Goal: Task Accomplishment & Management: Manage account settings

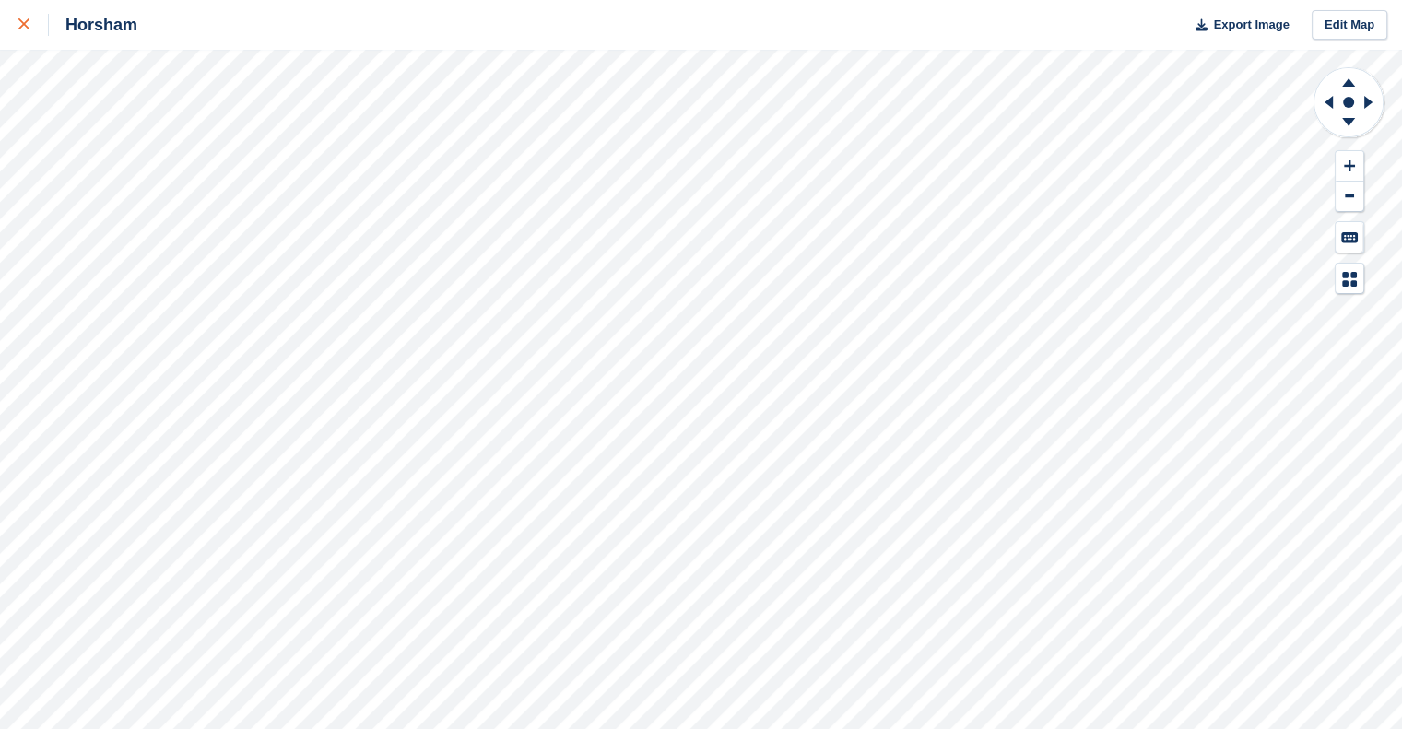
drag, startPoint x: 0, startPoint y: 0, endPoint x: 30, endPoint y: 23, distance: 38.2
click at [30, 23] on div at bounding box center [33, 25] width 30 height 22
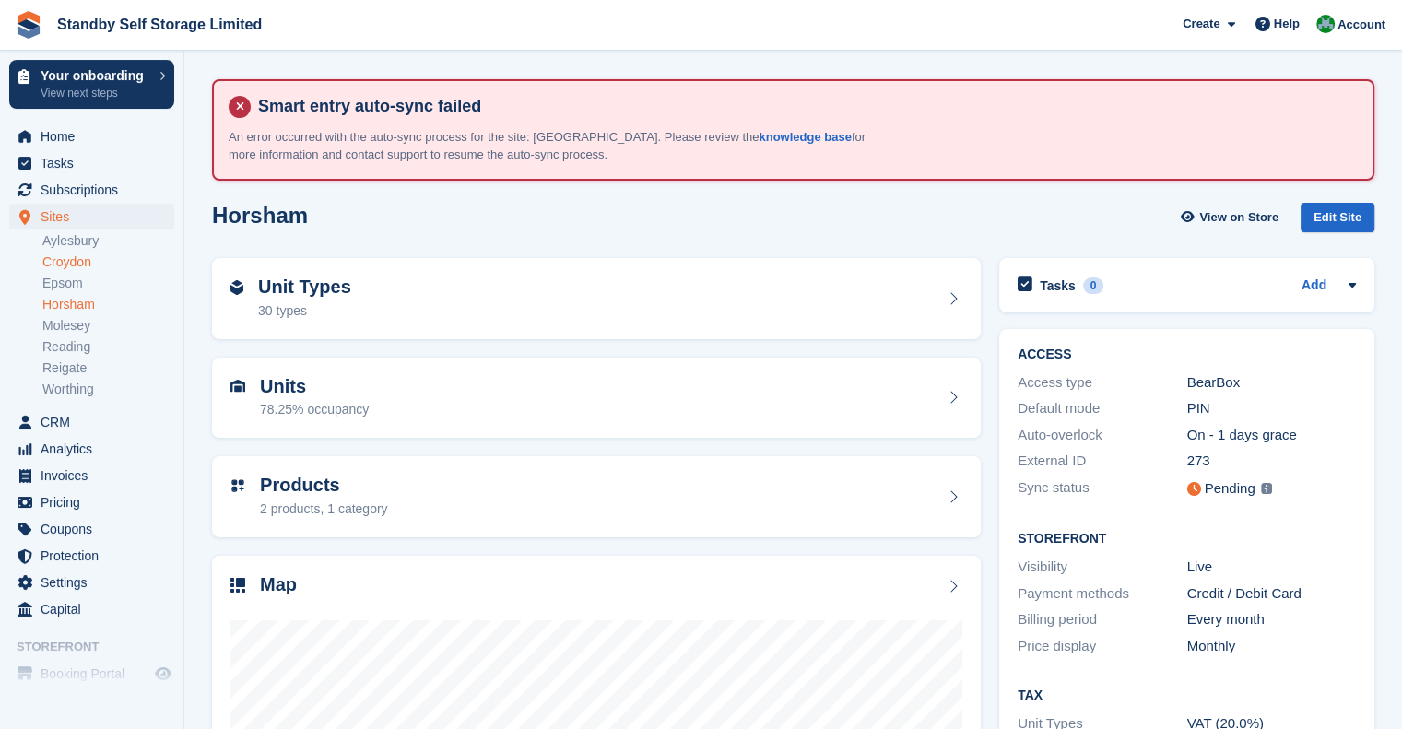
click at [79, 269] on link "Croydon" at bounding box center [108, 262] width 132 height 18
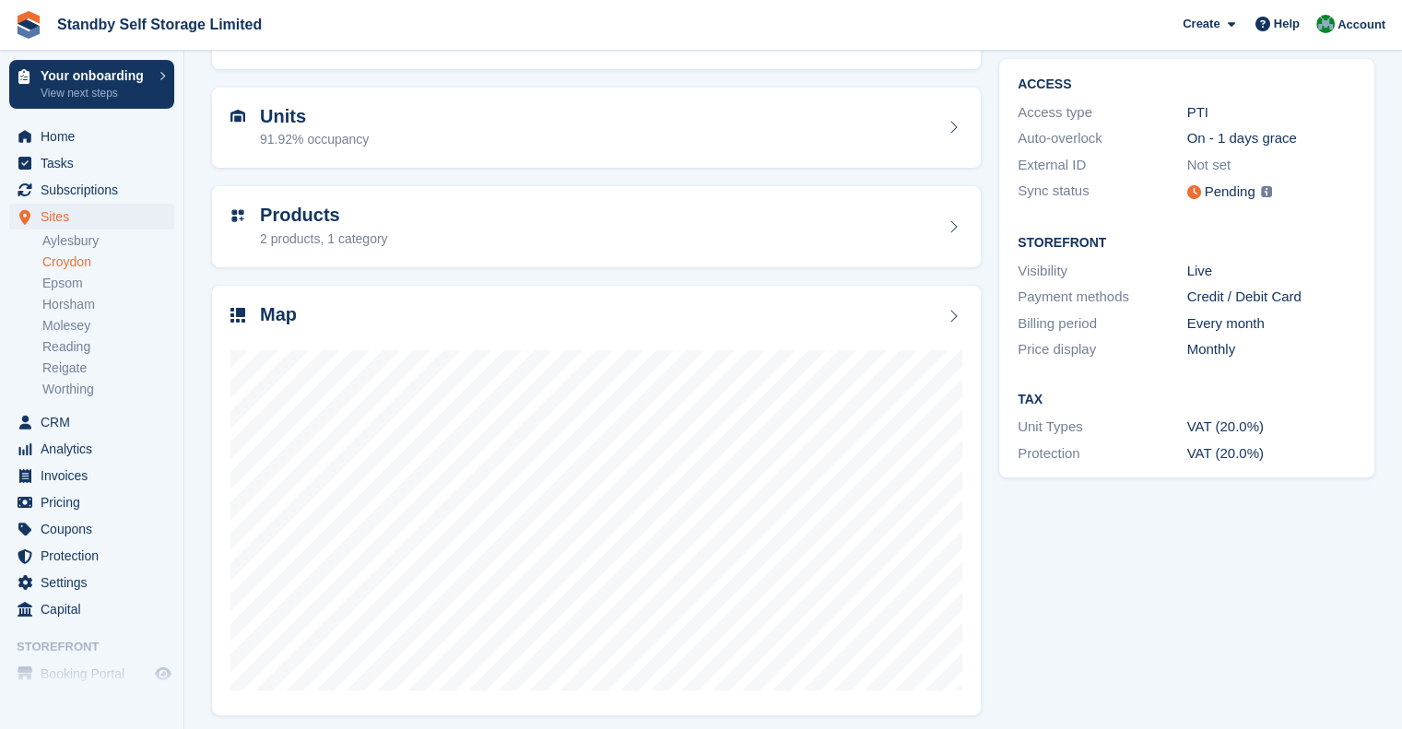
scroll to position [277, 0]
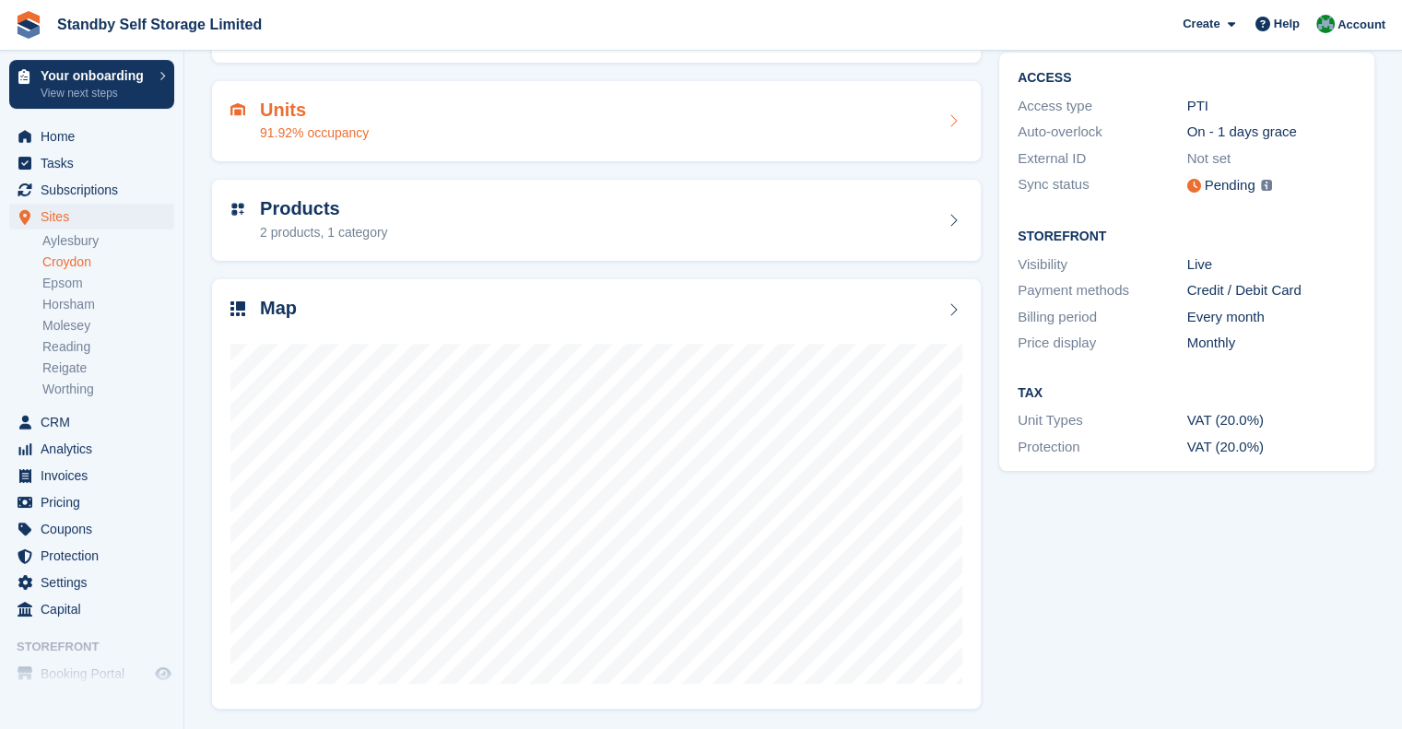
click at [335, 117] on h2 "Units" at bounding box center [314, 110] width 109 height 21
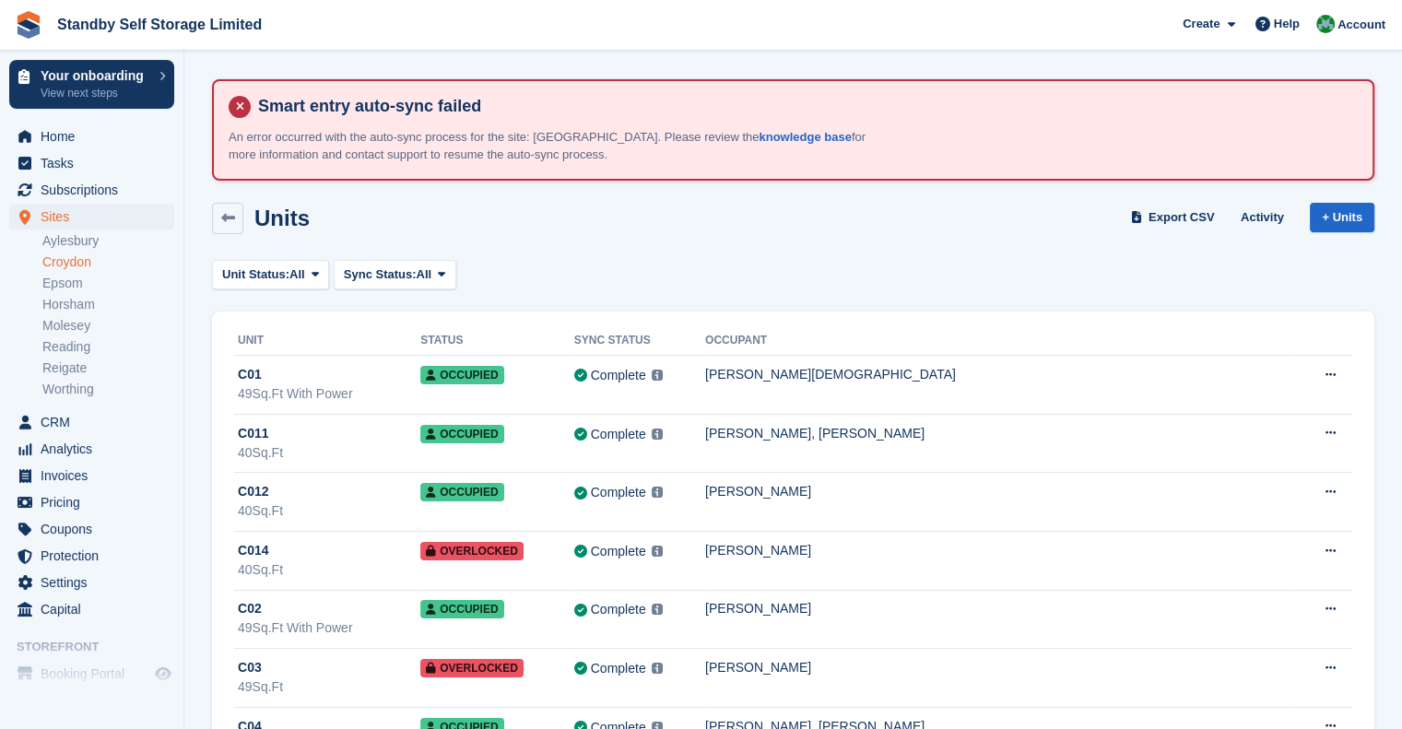
click at [90, 262] on link "Croydon" at bounding box center [108, 262] width 132 height 18
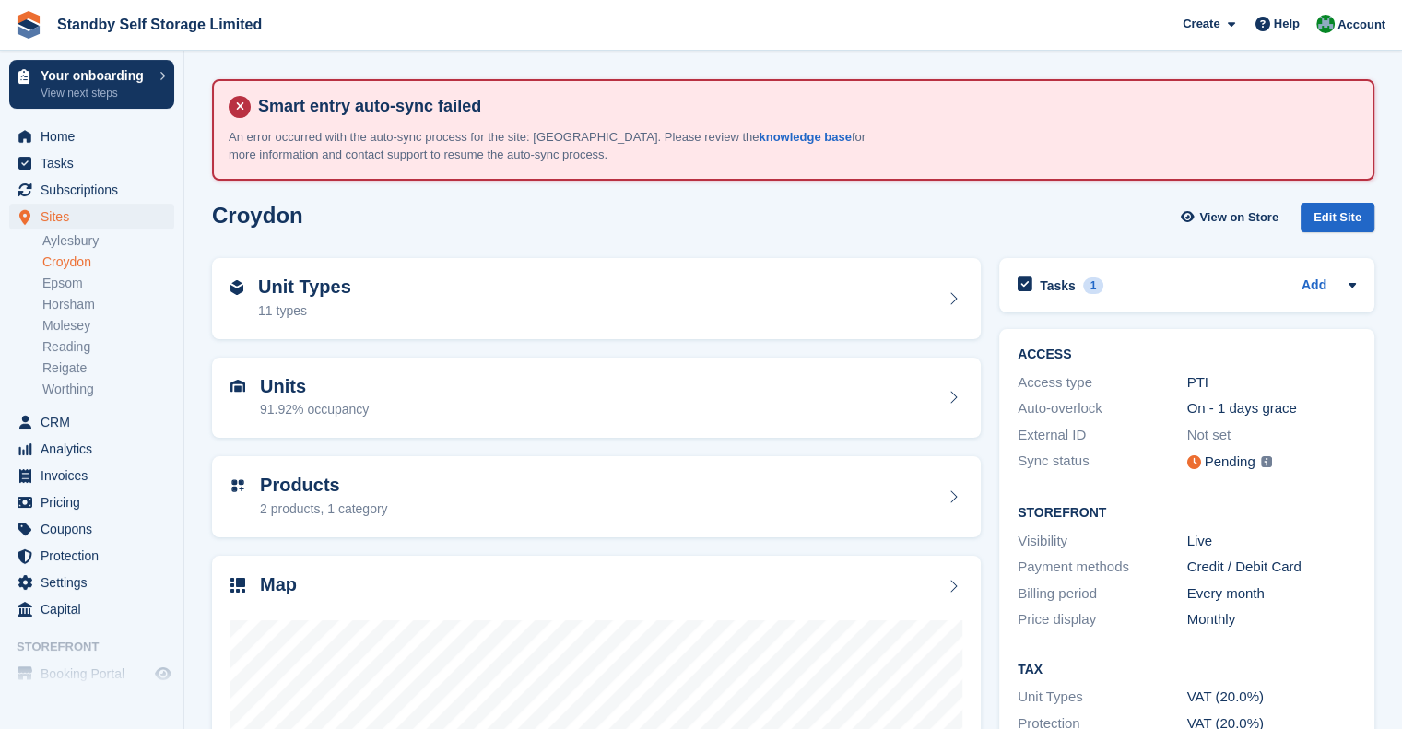
click at [105, 268] on link "Croydon" at bounding box center [108, 262] width 132 height 18
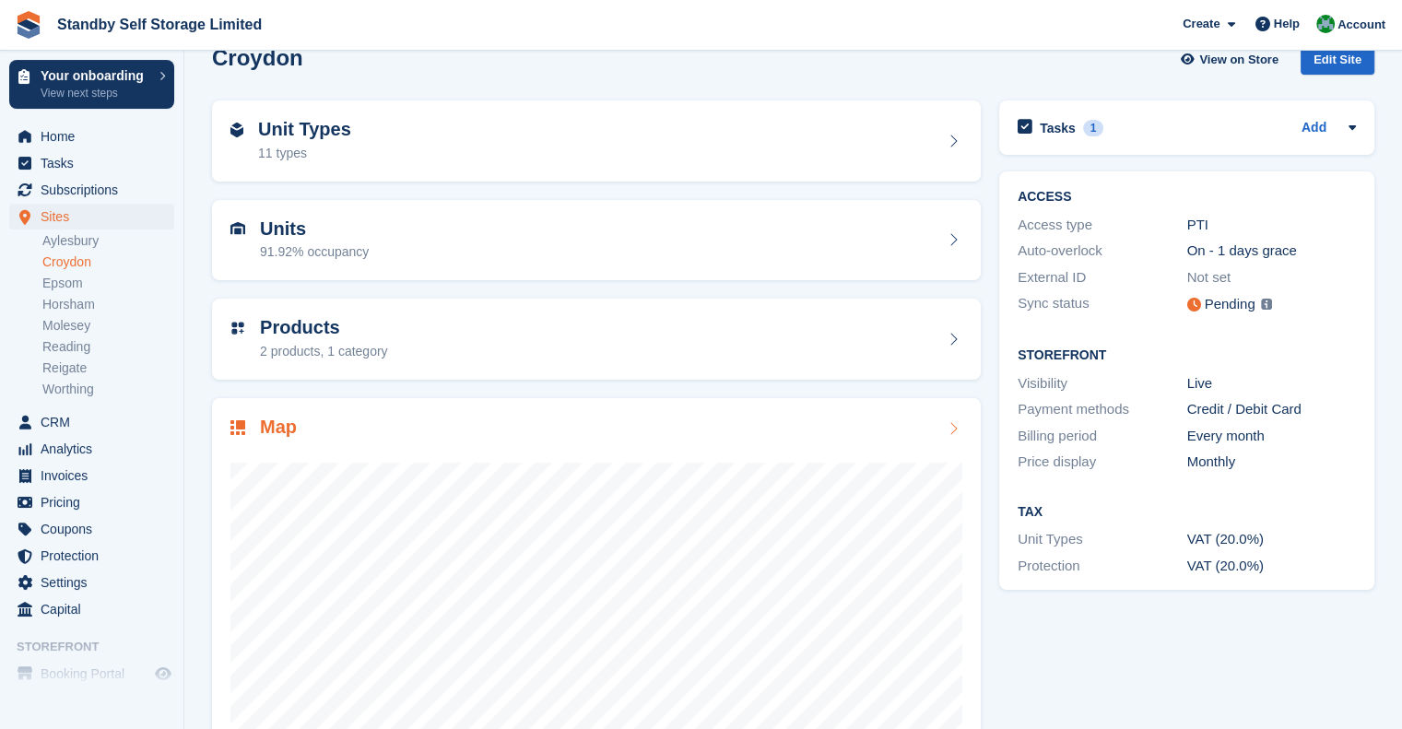
scroll to position [184, 0]
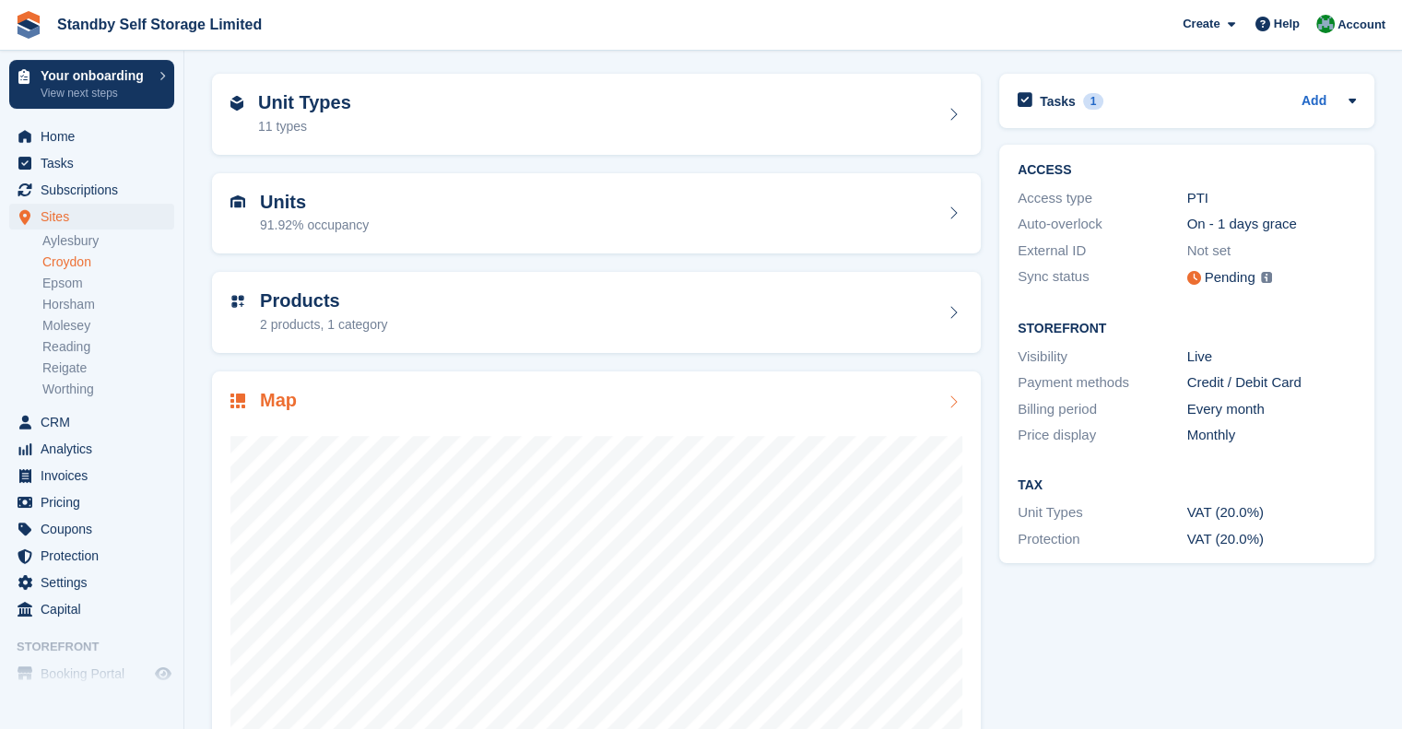
click at [337, 416] on div at bounding box center [596, 598] width 732 height 369
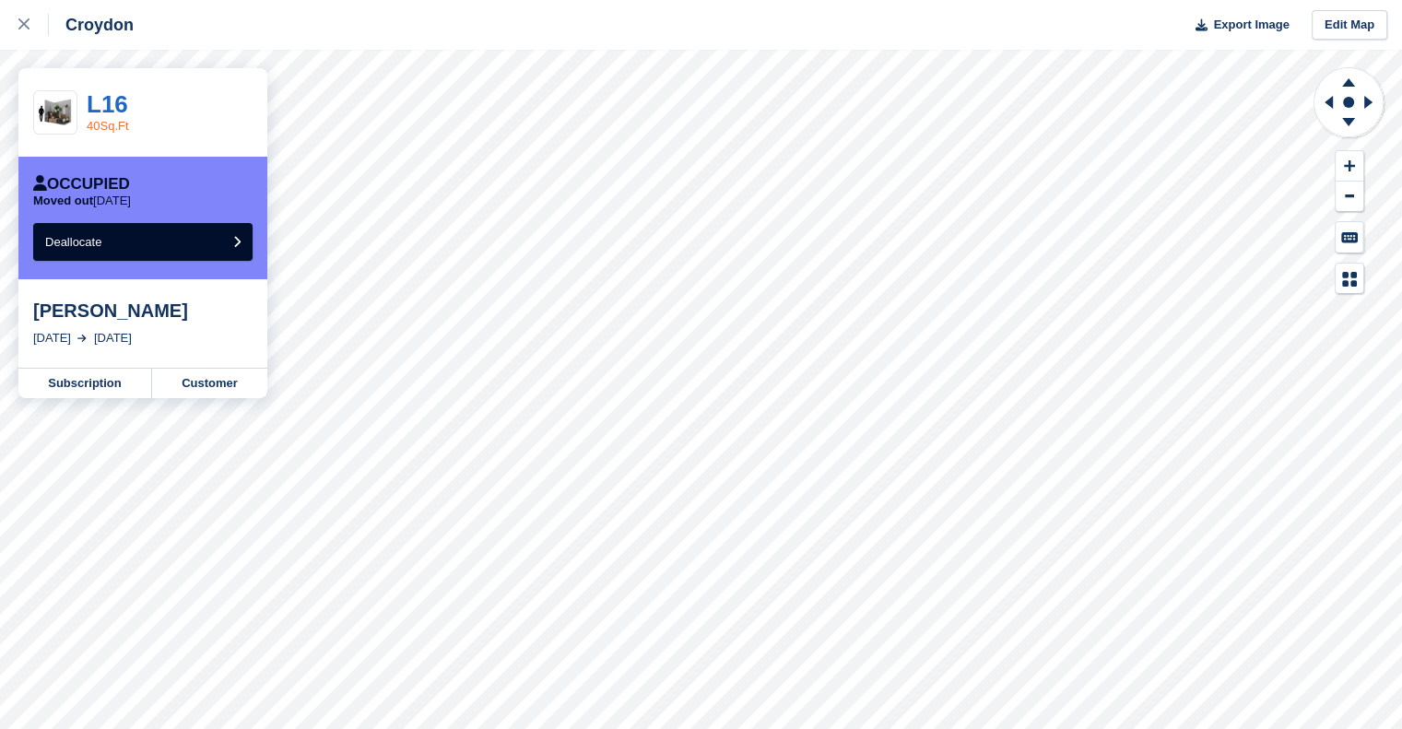
click at [109, 126] on link "40Sq.Ft" at bounding box center [108, 126] width 42 height 14
click at [28, 26] on icon at bounding box center [23, 23] width 11 height 11
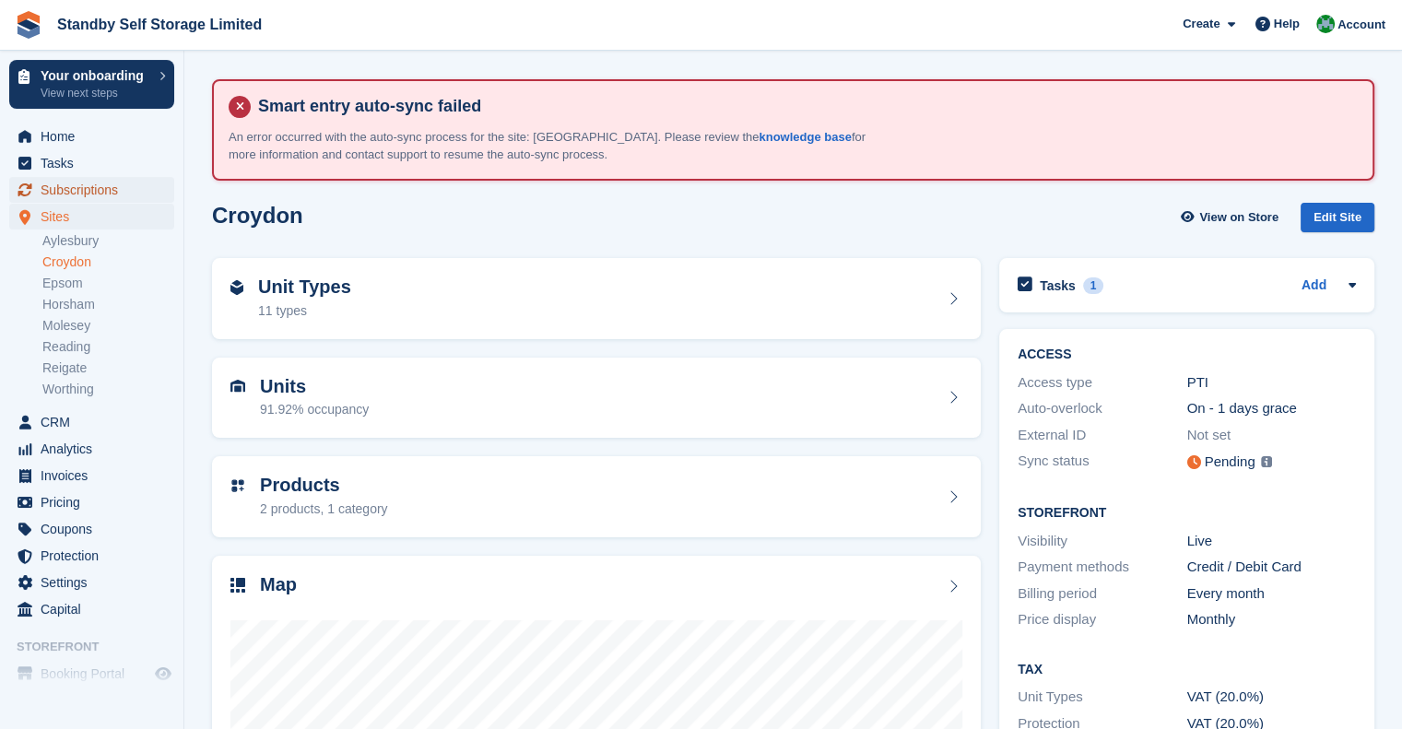
click at [100, 187] on span "Subscriptions" at bounding box center [96, 190] width 111 height 26
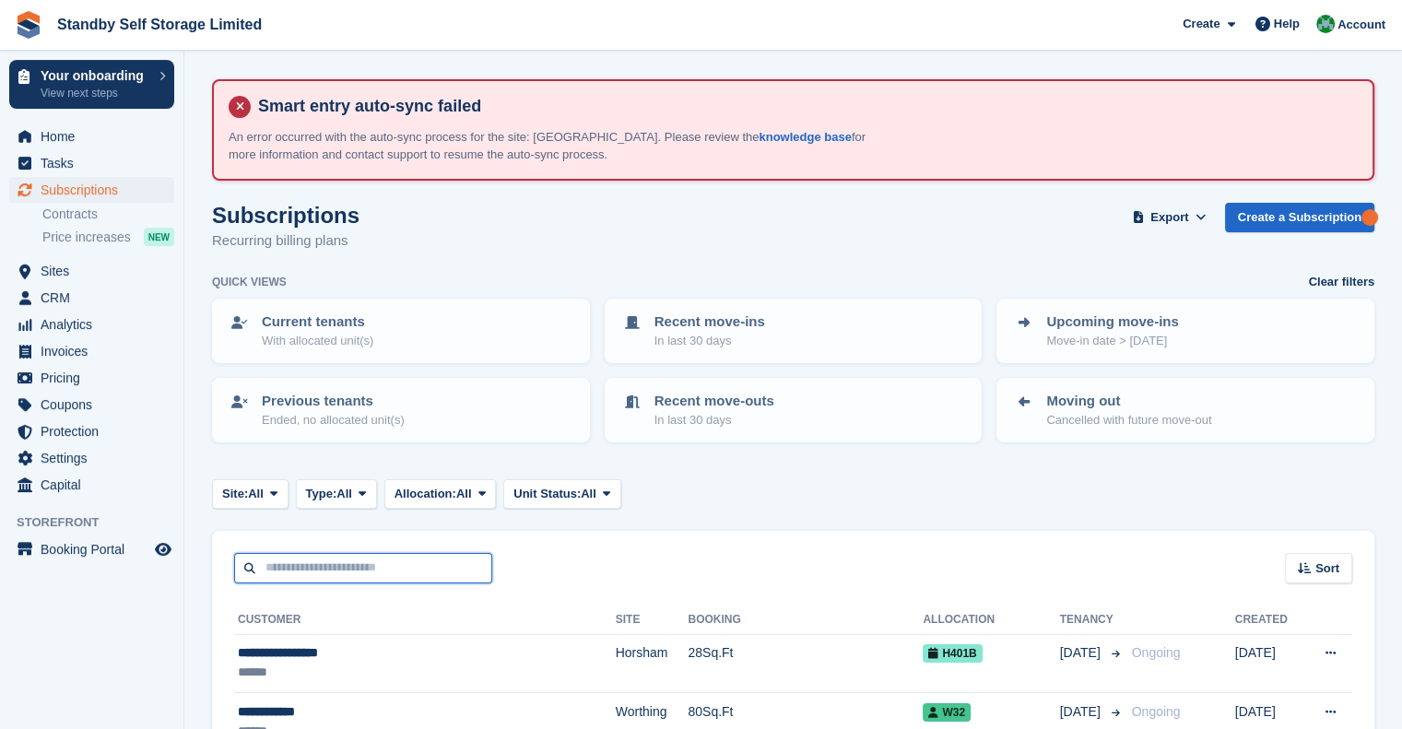
click at [309, 570] on input "text" at bounding box center [363, 568] width 258 height 30
type input "*******"
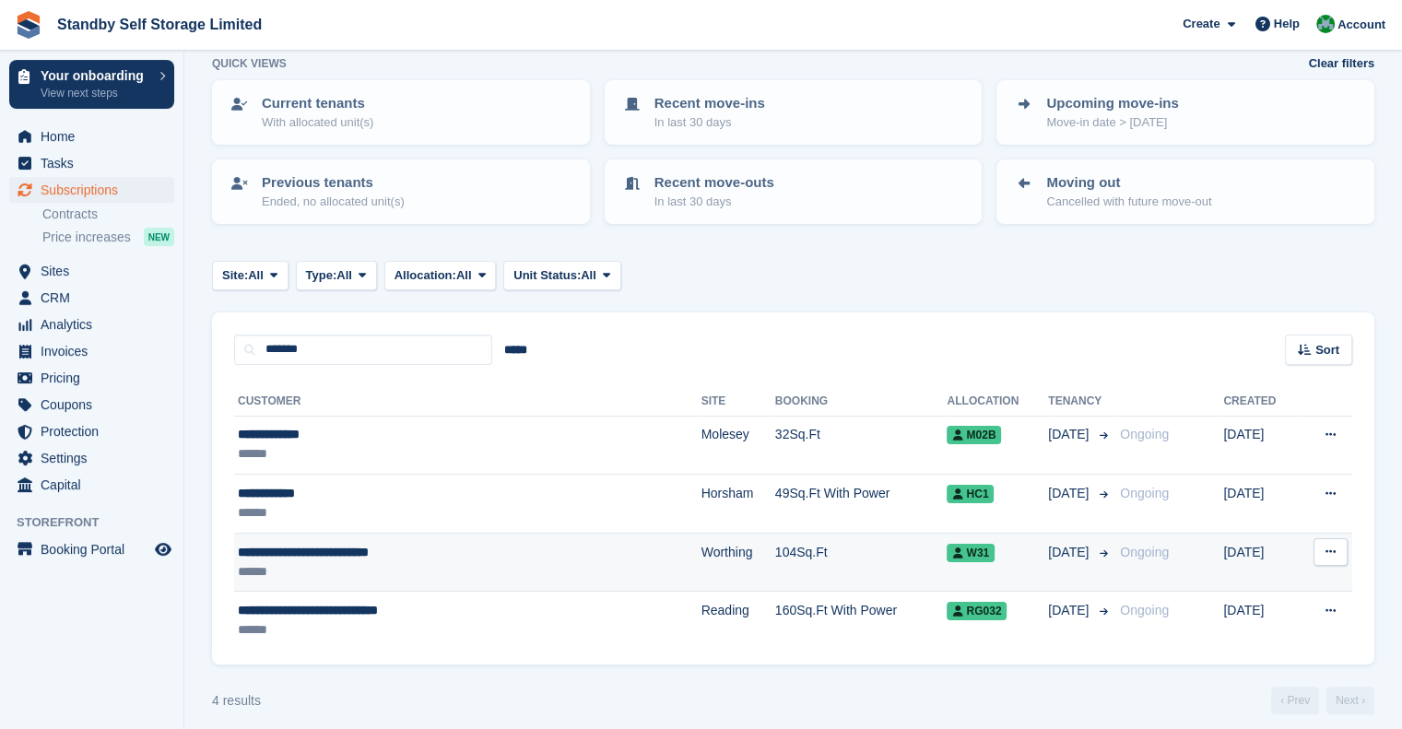
scroll to position [229, 0]
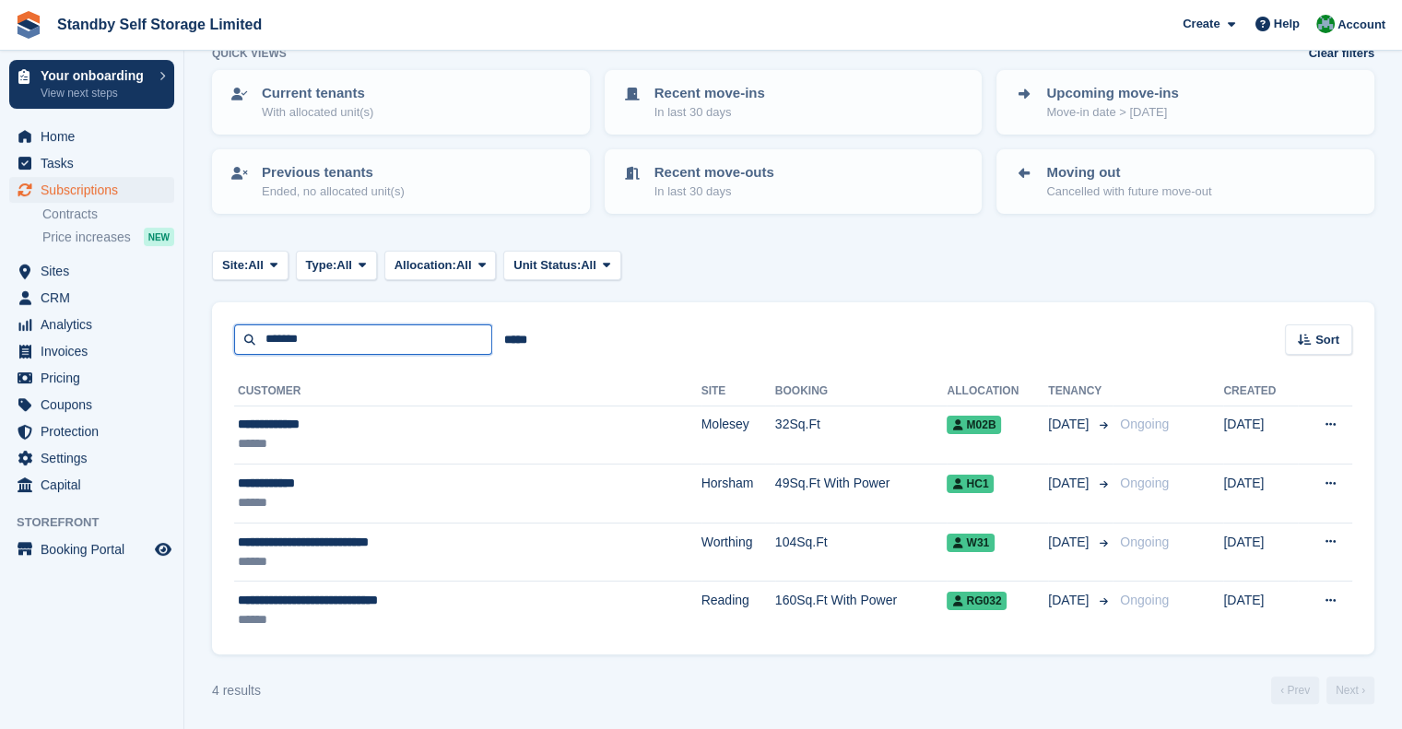
drag, startPoint x: 289, startPoint y: 338, endPoint x: 244, endPoint y: 338, distance: 44.2
click at [244, 338] on input "*******" at bounding box center [363, 339] width 258 height 30
type input "*****"
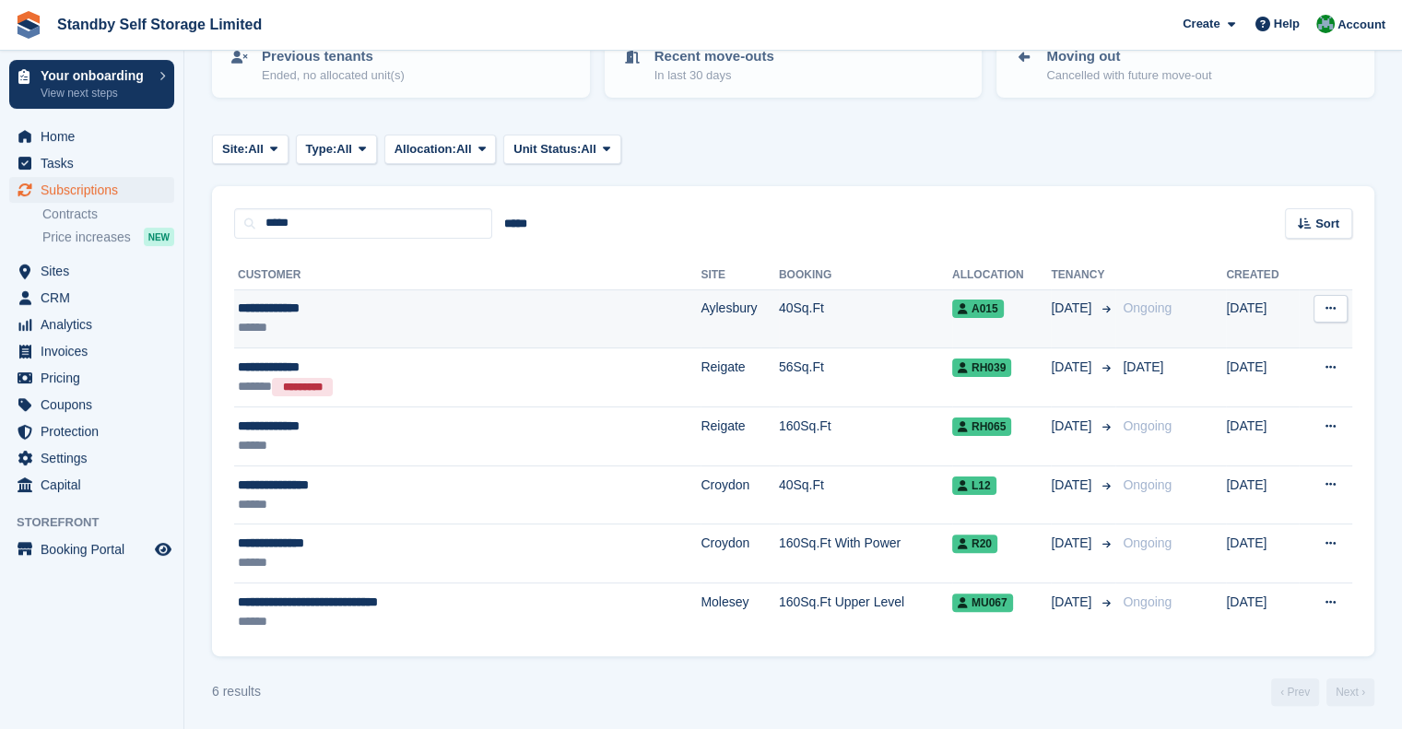
scroll to position [346, 0]
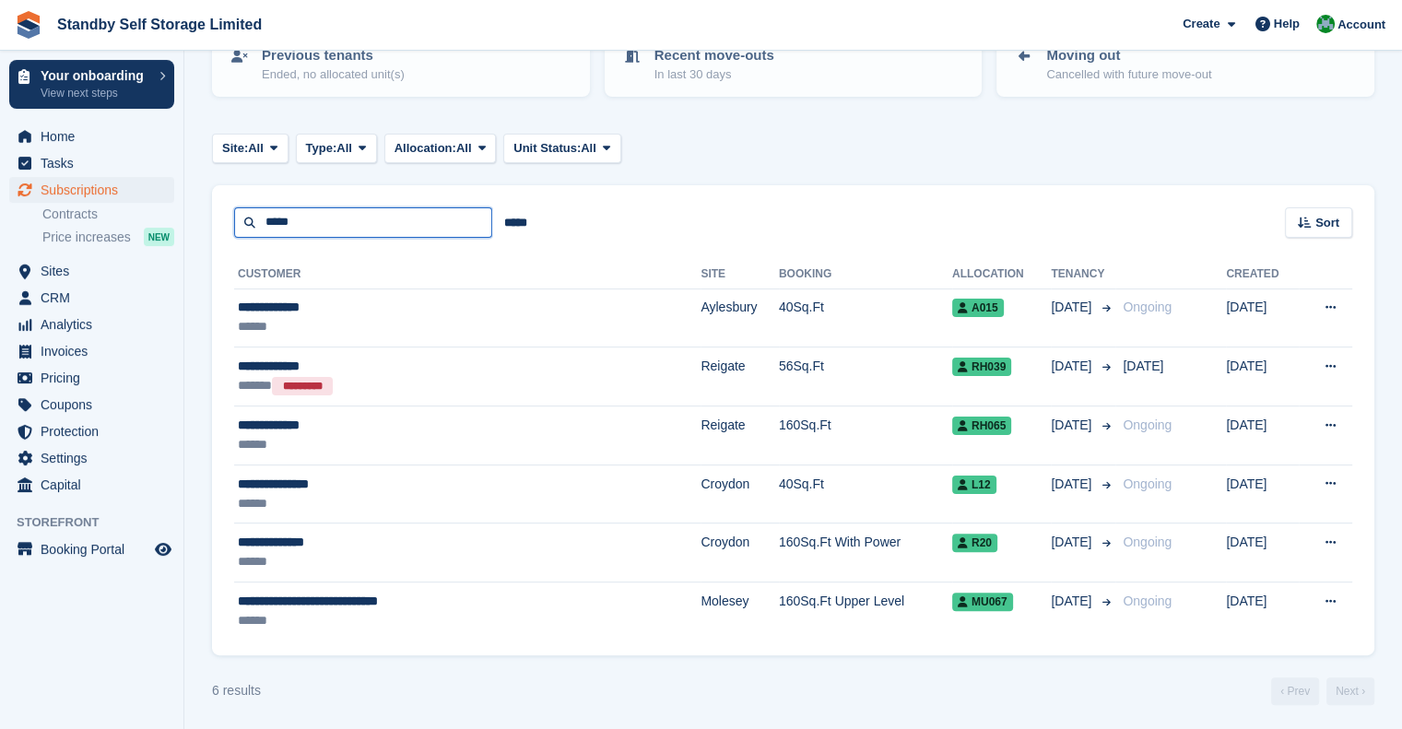
drag, startPoint x: 288, startPoint y: 223, endPoint x: 251, endPoint y: 219, distance: 37.1
click at [251, 219] on input "*****" at bounding box center [363, 222] width 258 height 30
click at [88, 269] on span "Sites" at bounding box center [96, 271] width 111 height 26
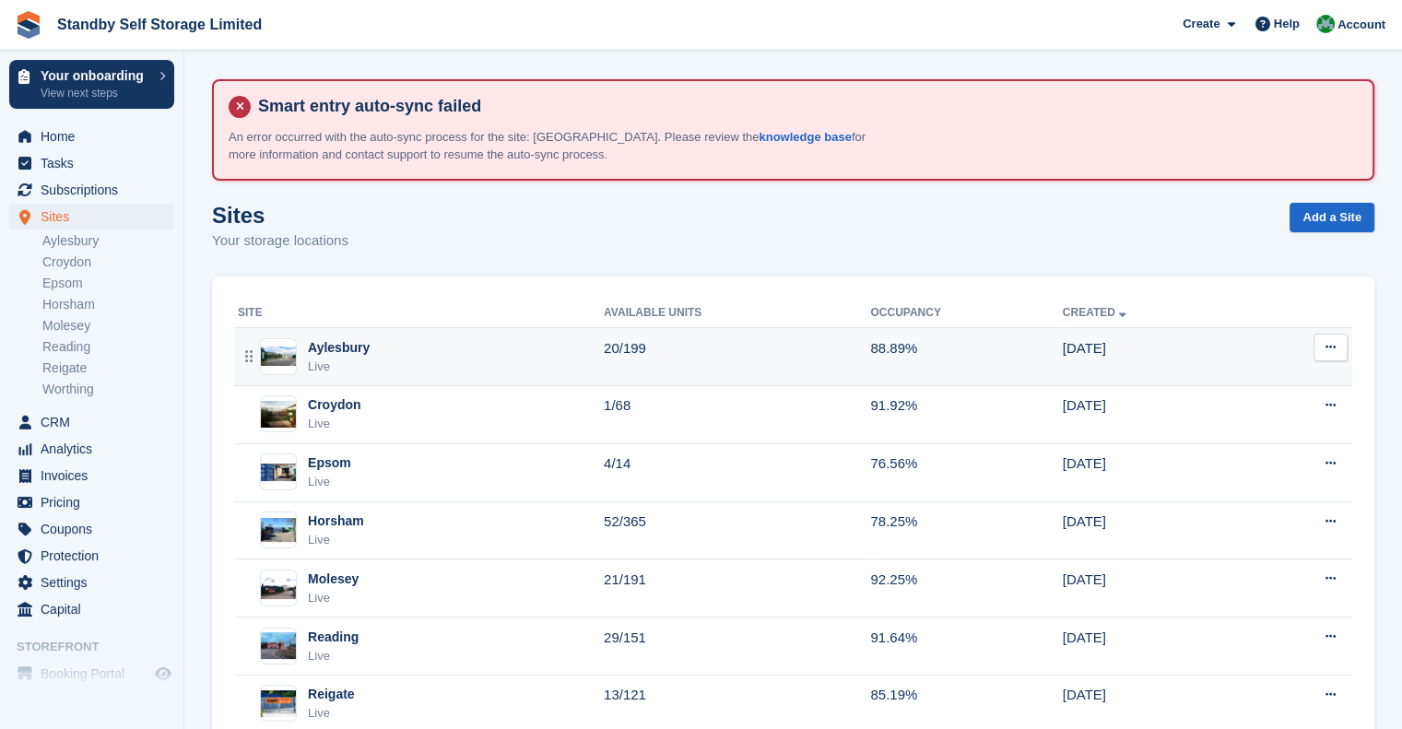
click at [406, 357] on div "Aylesbury Live" at bounding box center [421, 357] width 366 height 38
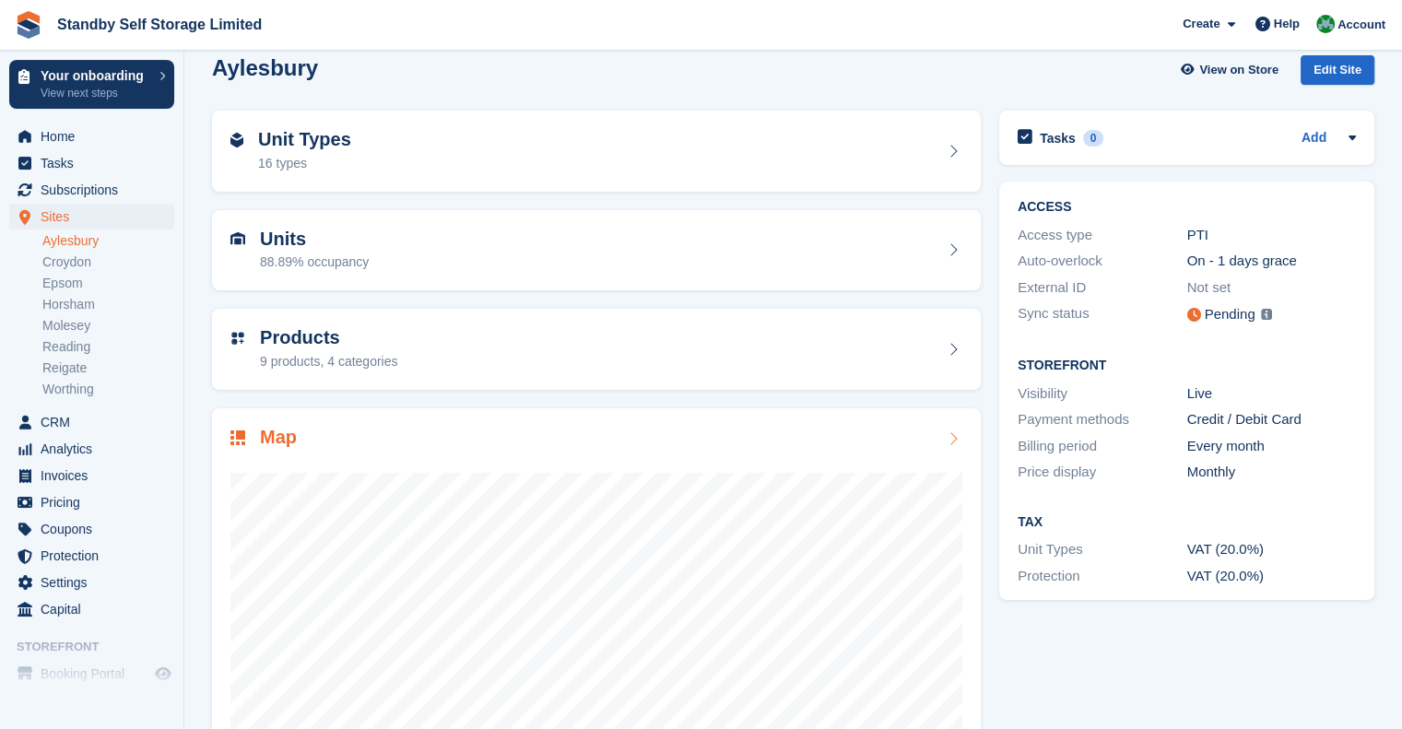
scroll to position [184, 0]
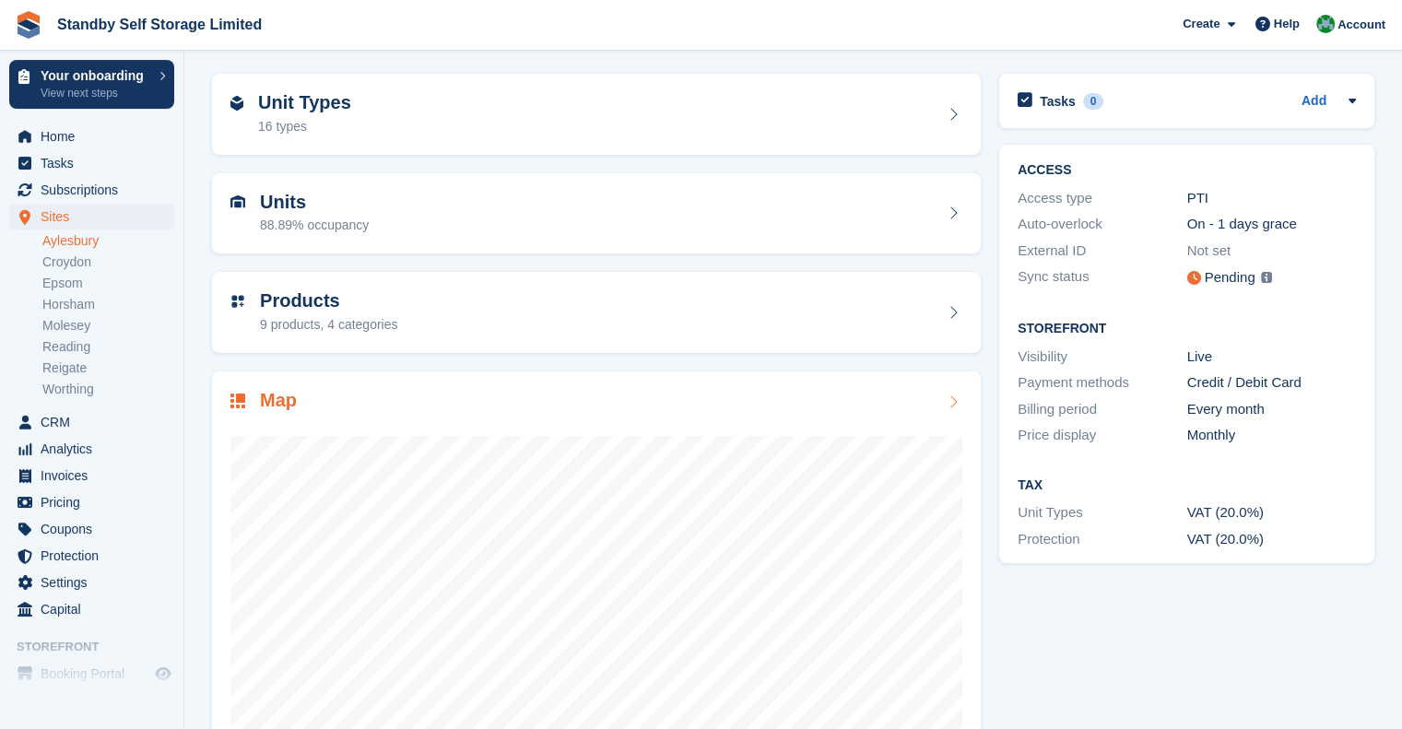
click at [441, 405] on div "Map" at bounding box center [596, 402] width 732 height 25
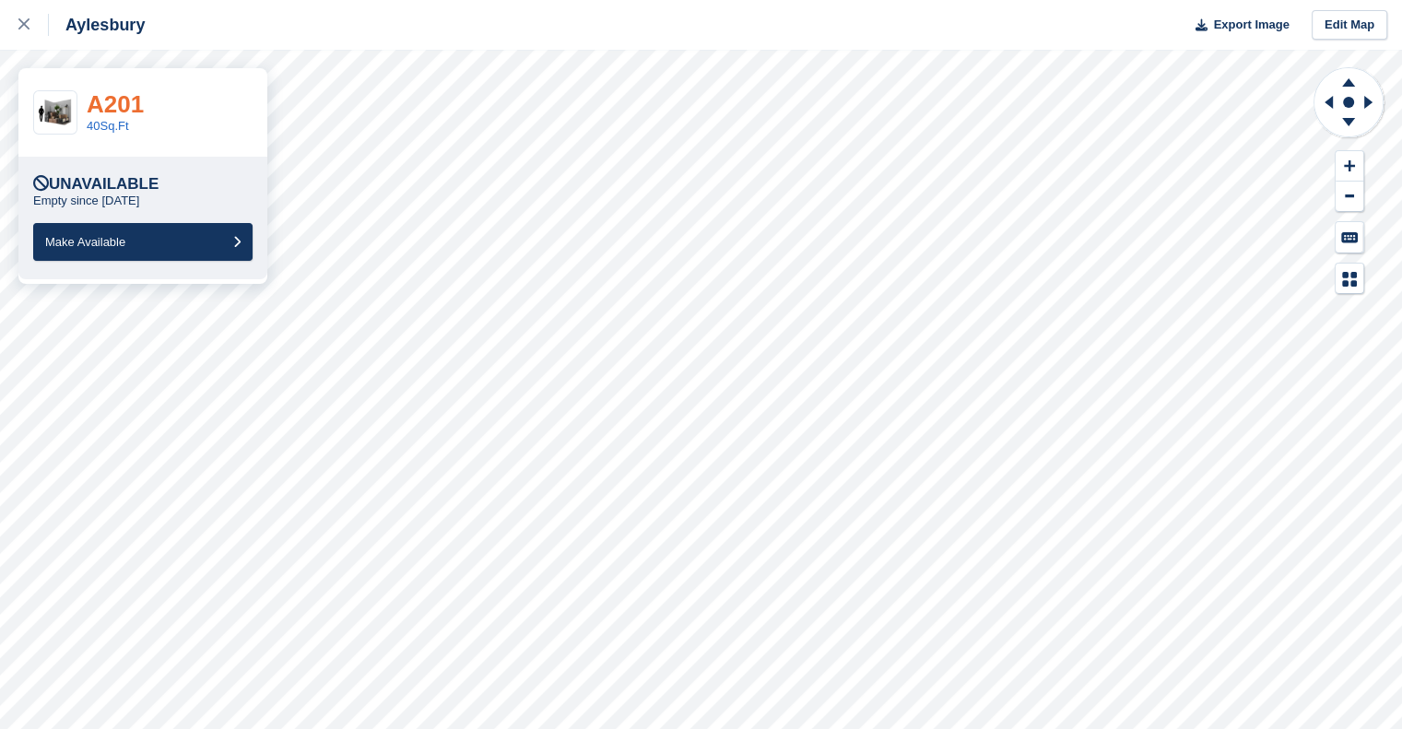
click at [120, 106] on link "A201" at bounding box center [115, 104] width 57 height 28
click at [18, 16] on link at bounding box center [24, 25] width 49 height 50
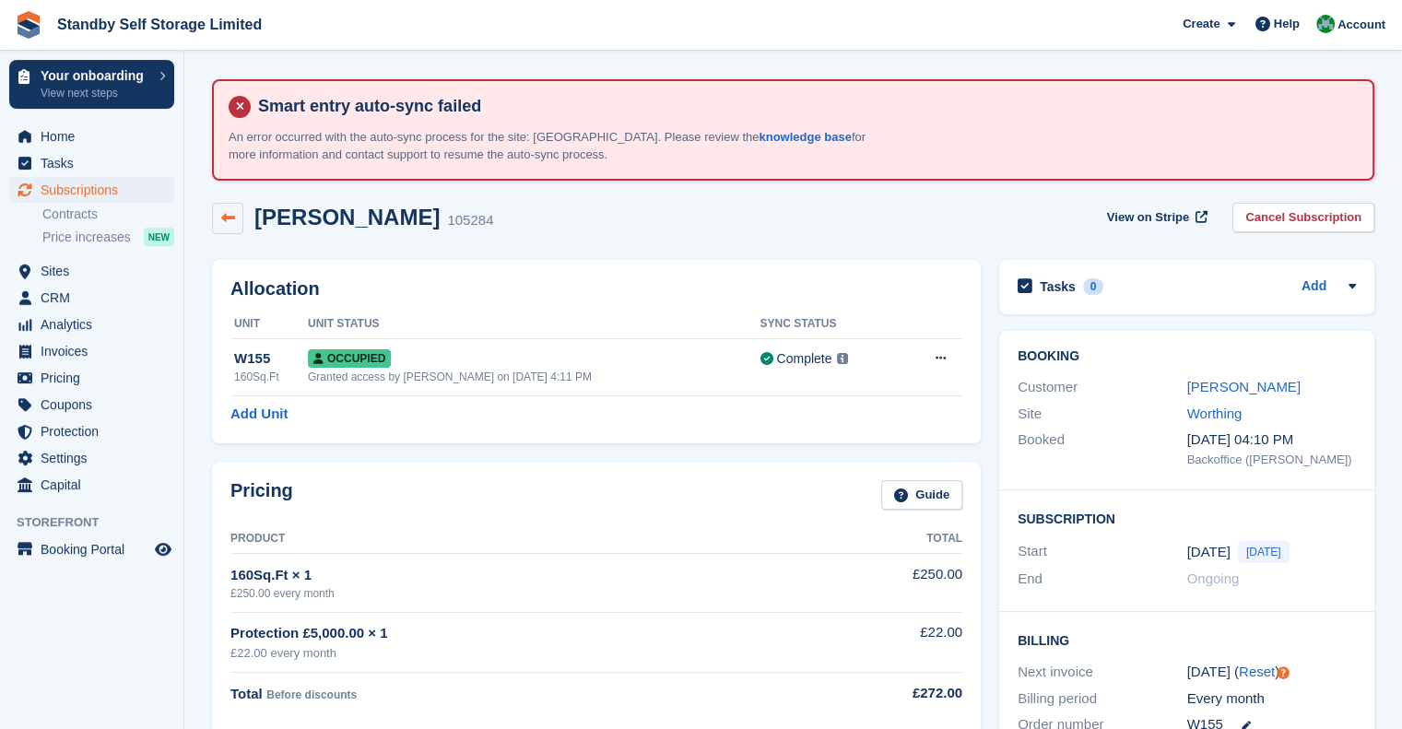
click at [223, 216] on icon at bounding box center [228, 218] width 14 height 14
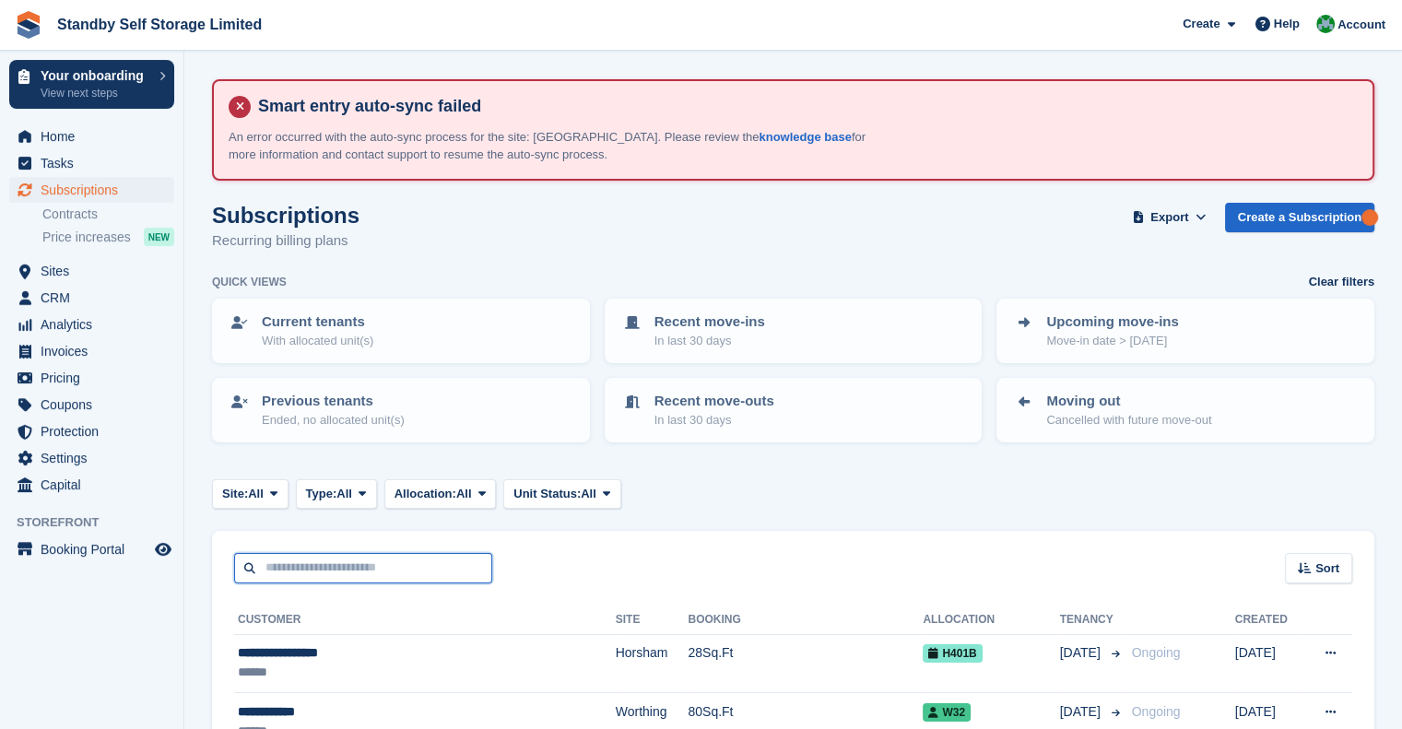
click at [323, 566] on input "text" at bounding box center [363, 568] width 258 height 30
type input "******"
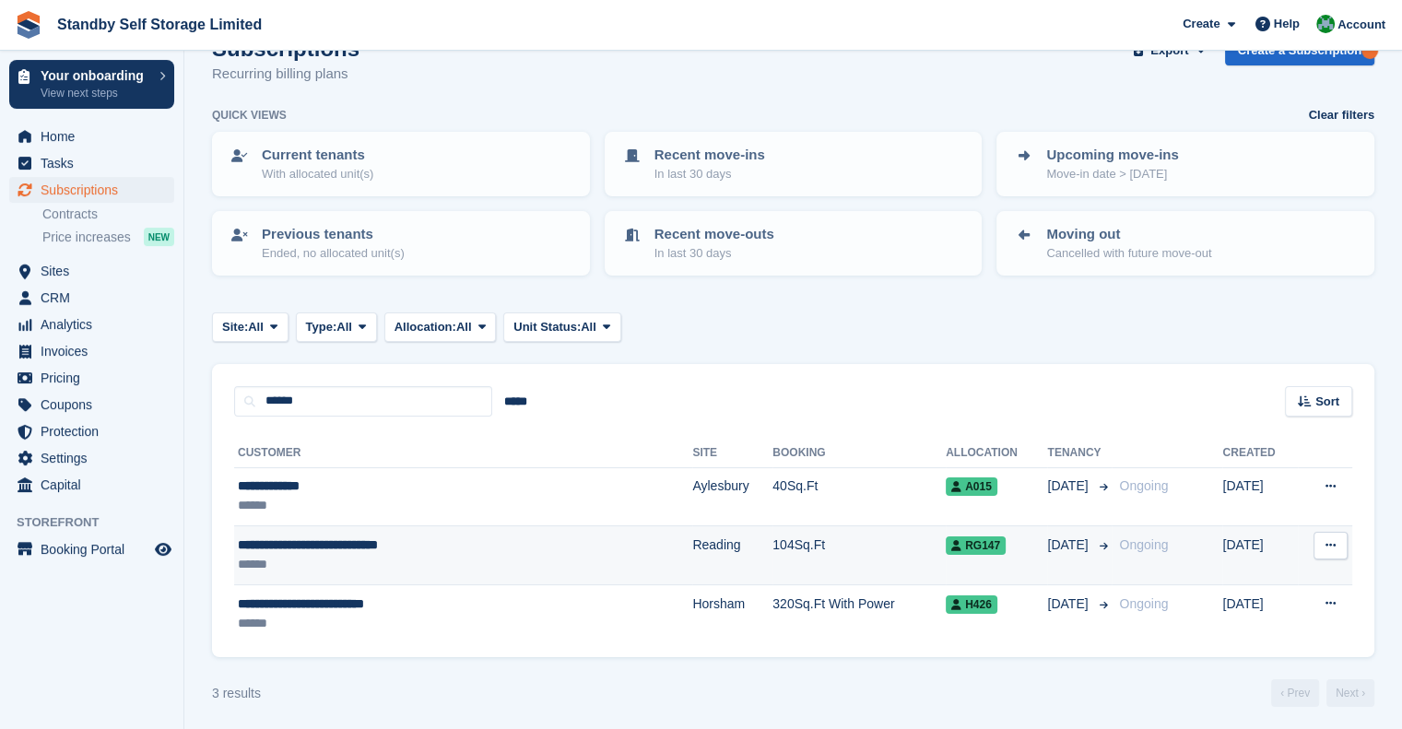
scroll to position [170, 0]
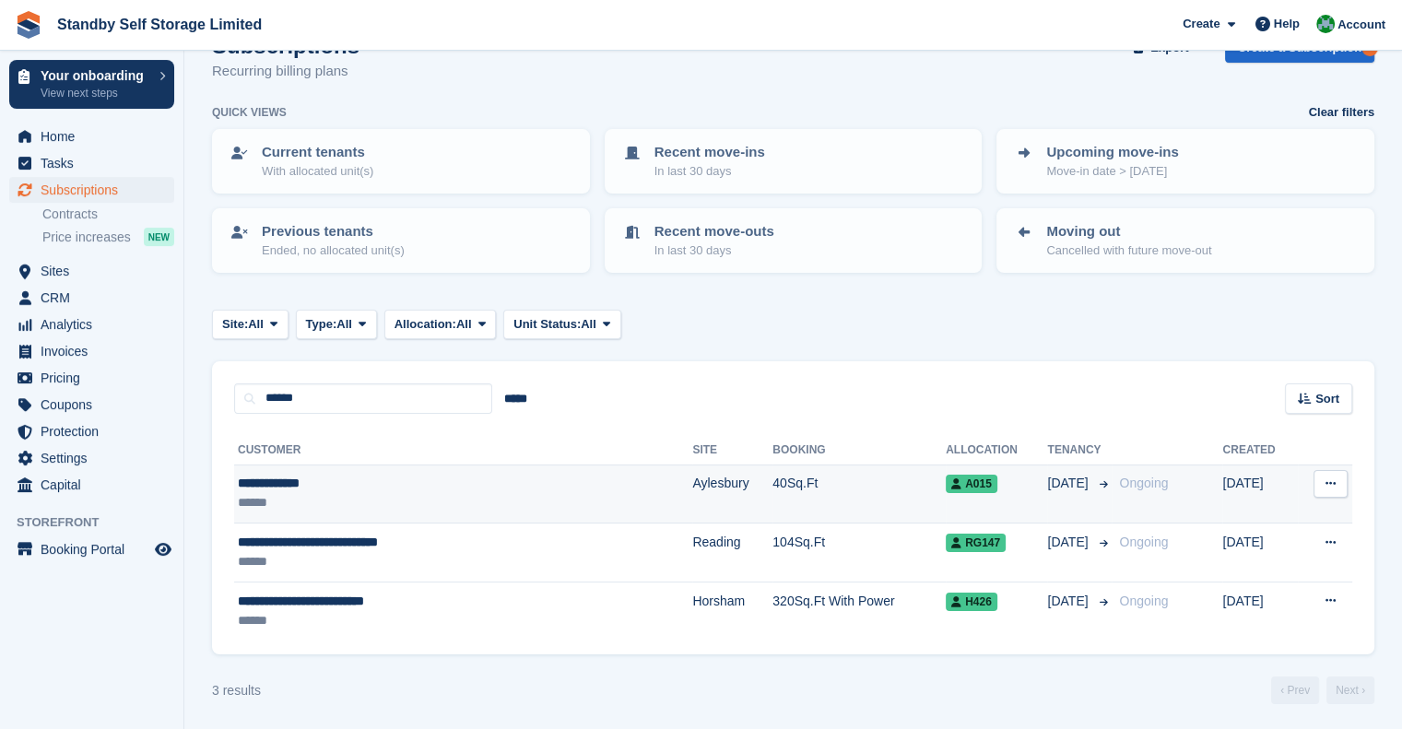
click at [354, 493] on div "******" at bounding box center [397, 502] width 319 height 19
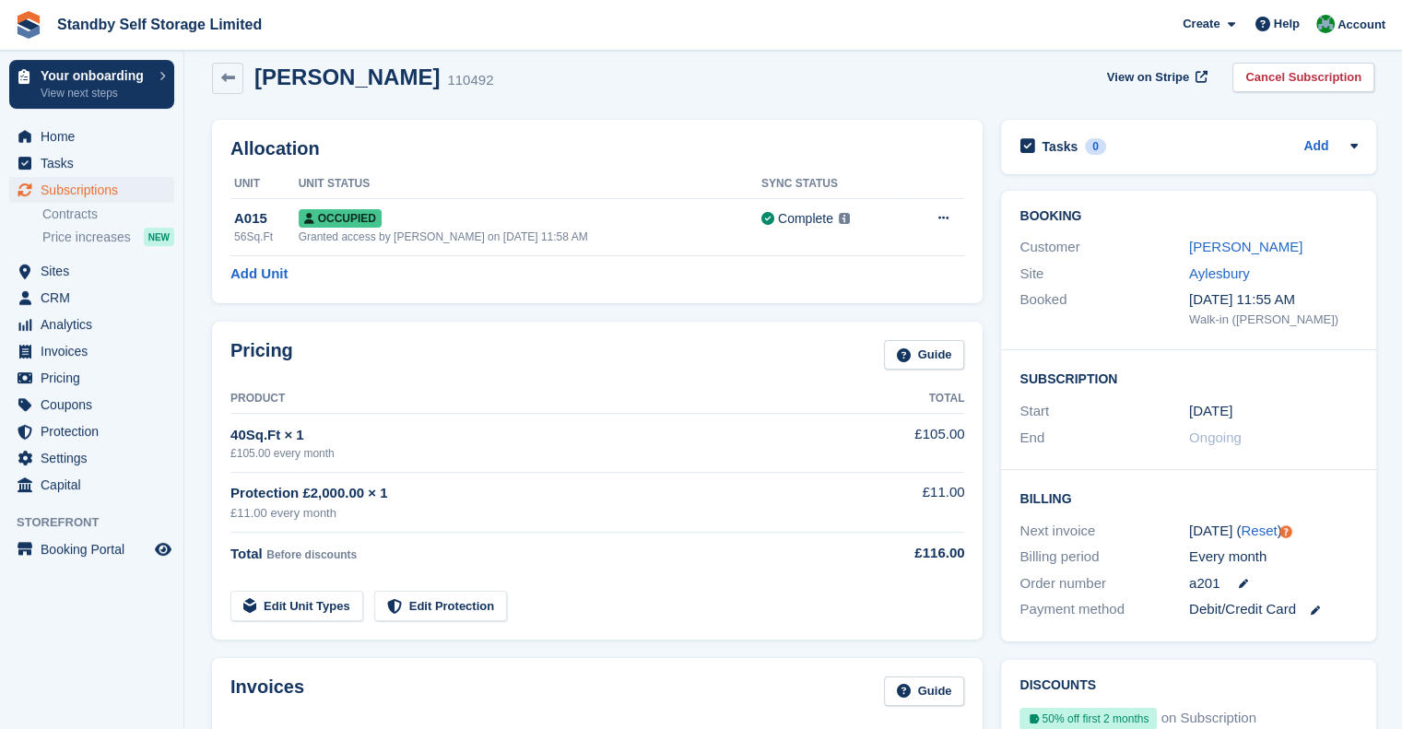
scroll to position [123, 0]
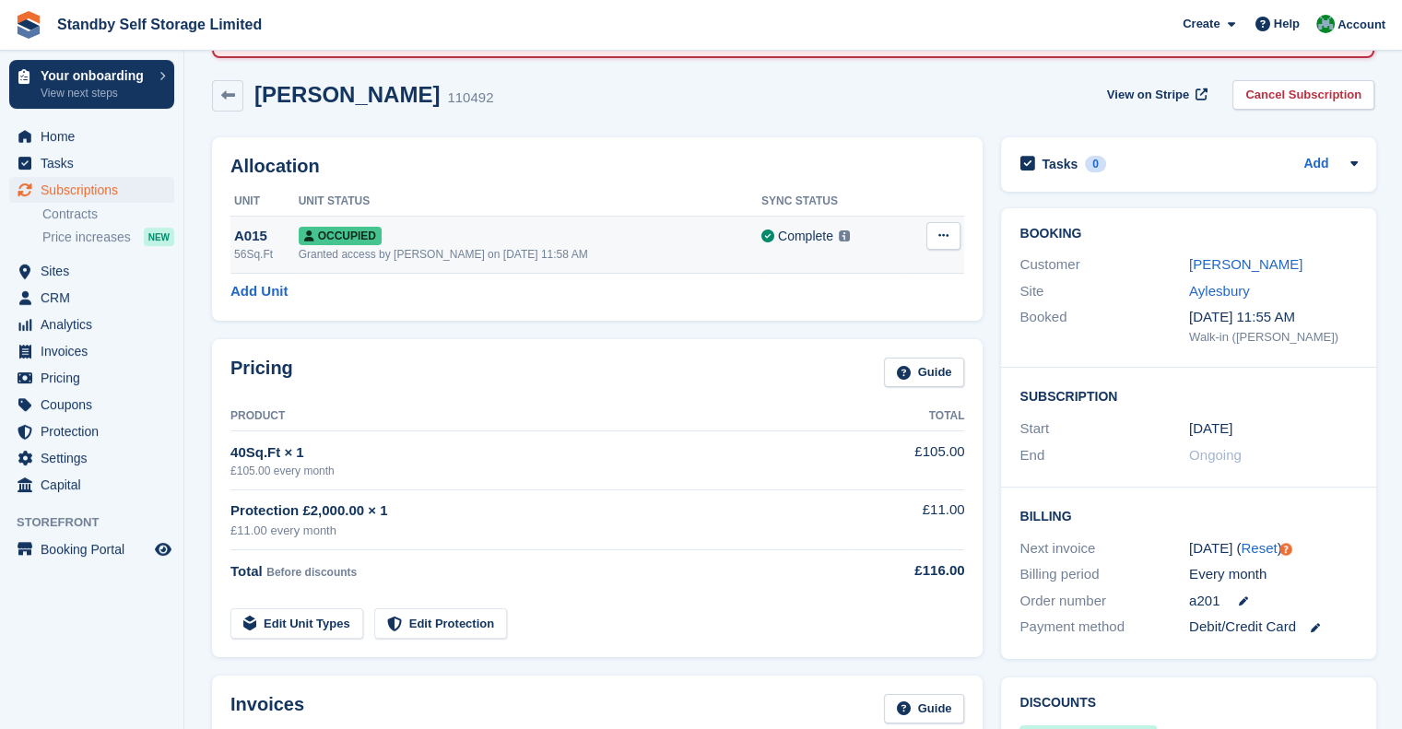
click at [944, 238] on icon at bounding box center [943, 236] width 10 height 12
click at [538, 161] on h2 "Allocation" at bounding box center [597, 166] width 734 height 21
click at [942, 239] on icon at bounding box center [943, 236] width 10 height 12
drag, startPoint x: 738, startPoint y: 136, endPoint x: 657, endPoint y: 194, distance: 99.8
click at [738, 137] on div "Allocation Unit Unit Status Sync Status A015 56Sq.Ft Occupied Granted access by…" at bounding box center [597, 228] width 771 height 183
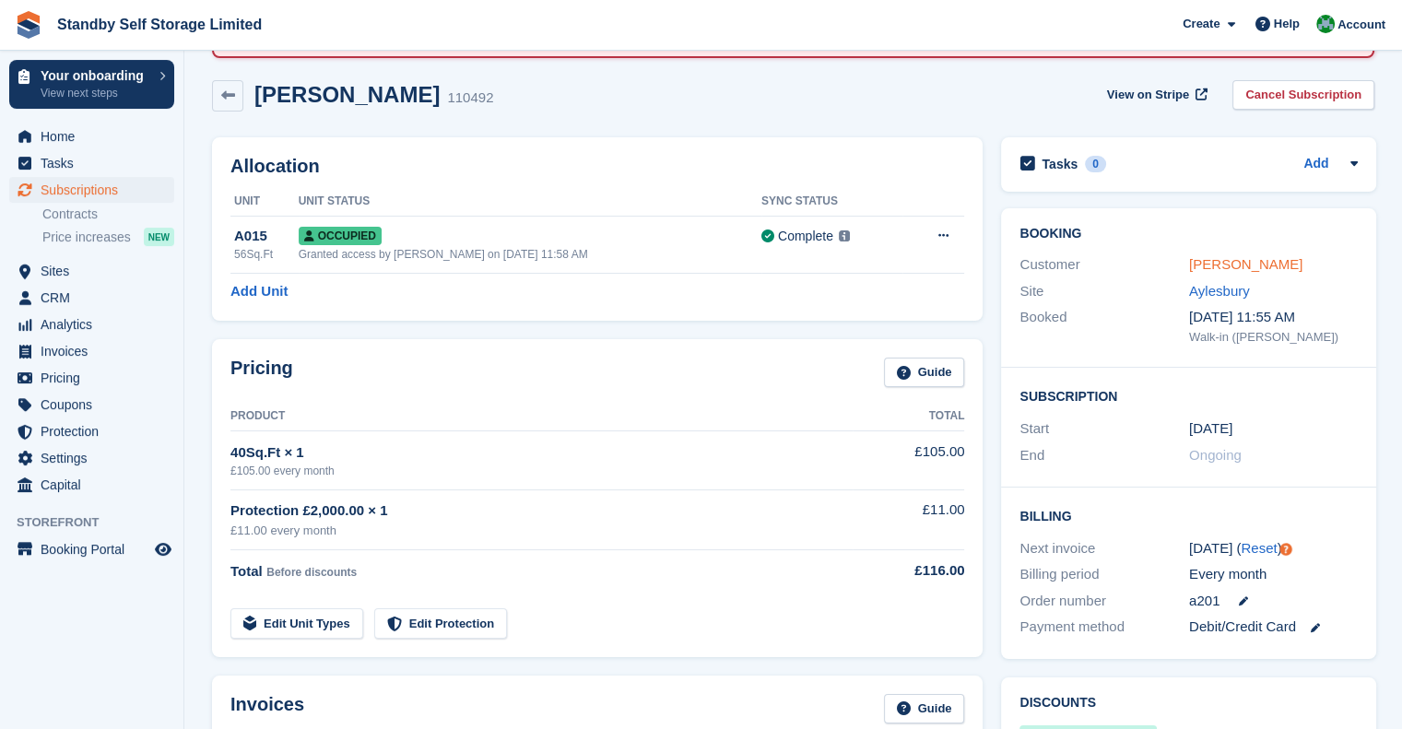
click at [1235, 269] on link "[PERSON_NAME]" at bounding box center [1245, 264] width 113 height 16
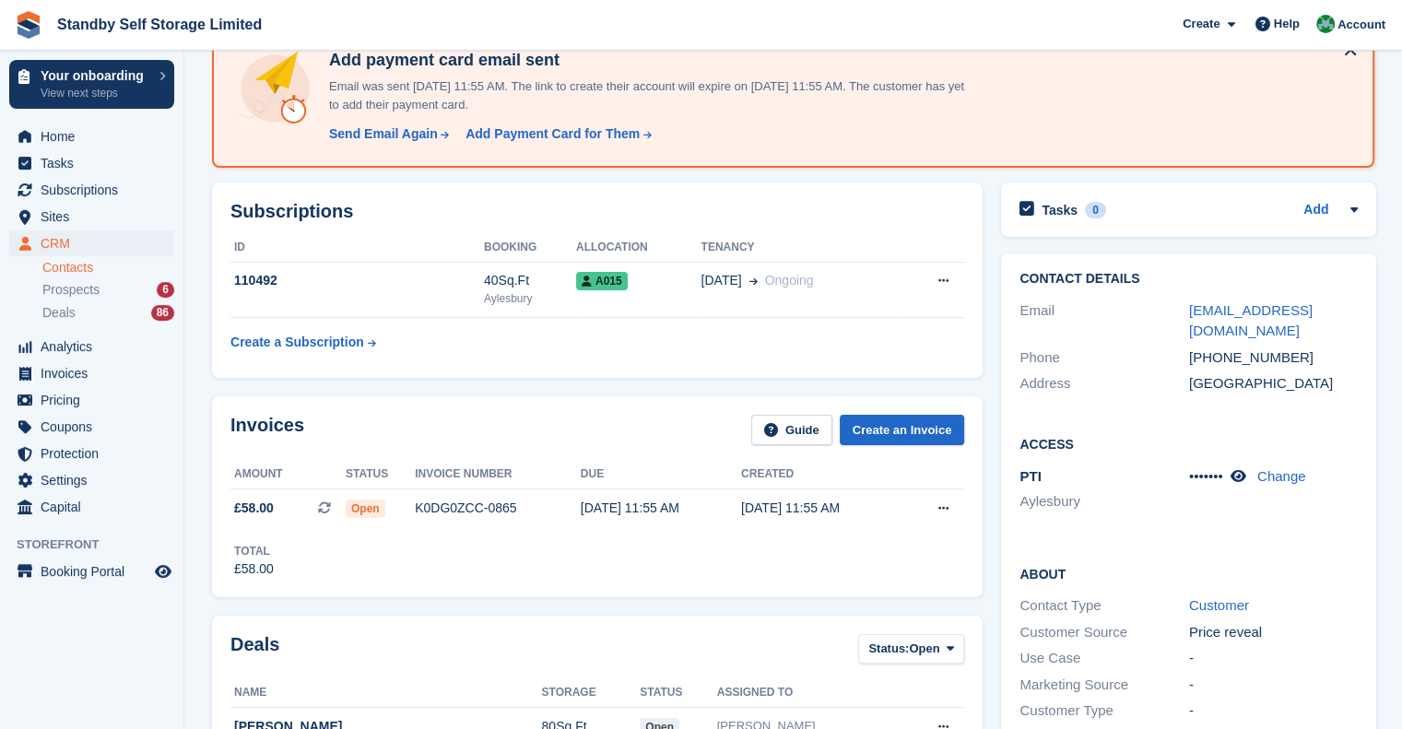
scroll to position [277, 0]
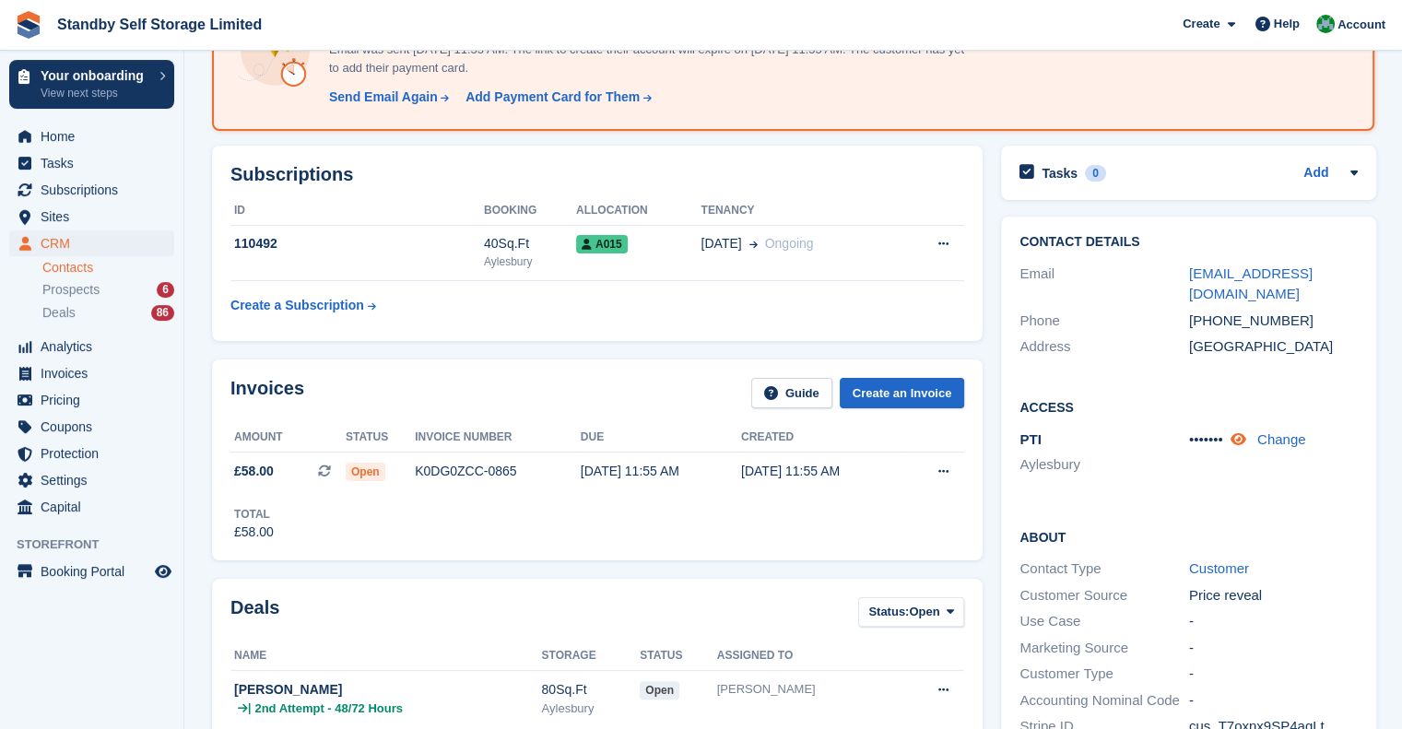
click at [1239, 434] on icon at bounding box center [1239, 439] width 16 height 14
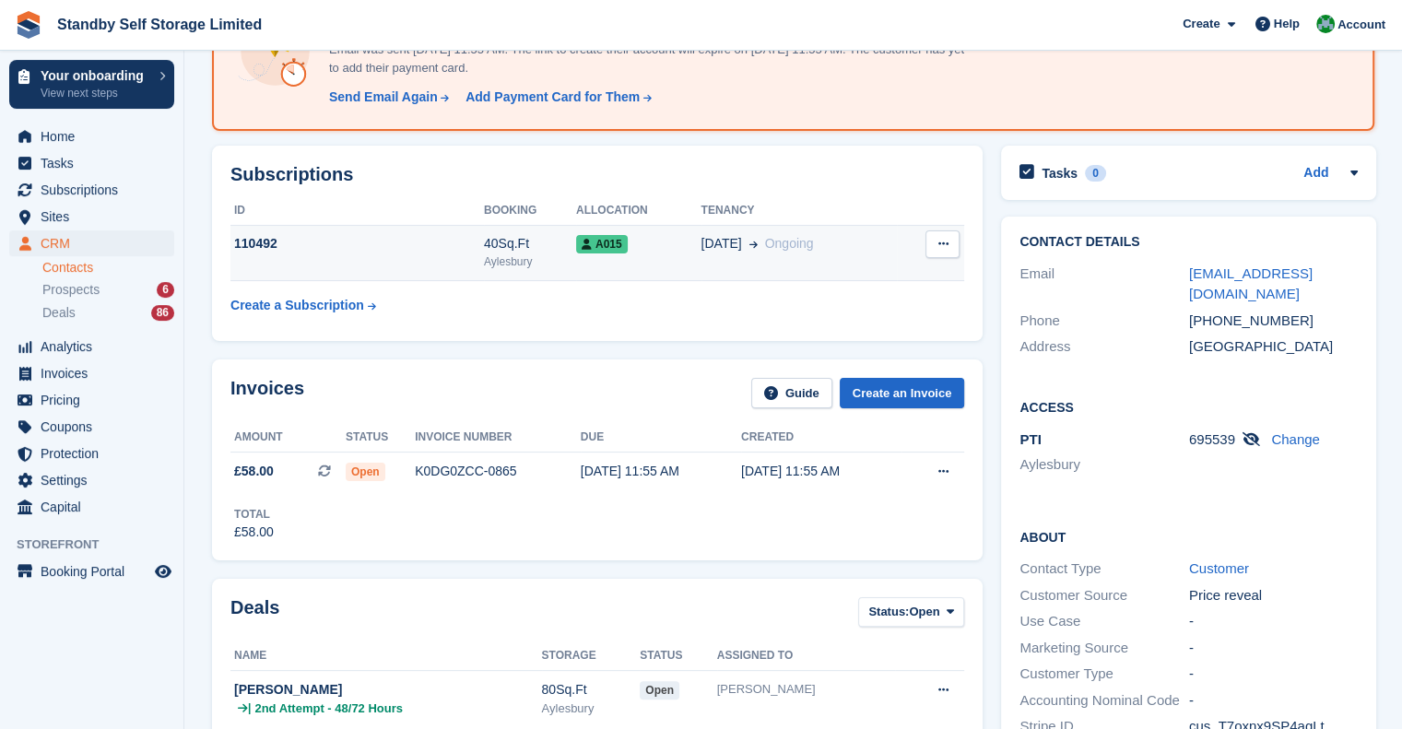
click at [945, 239] on icon at bounding box center [942, 244] width 10 height 12
click at [395, 252] on div "110492" at bounding box center [356, 243] width 253 height 19
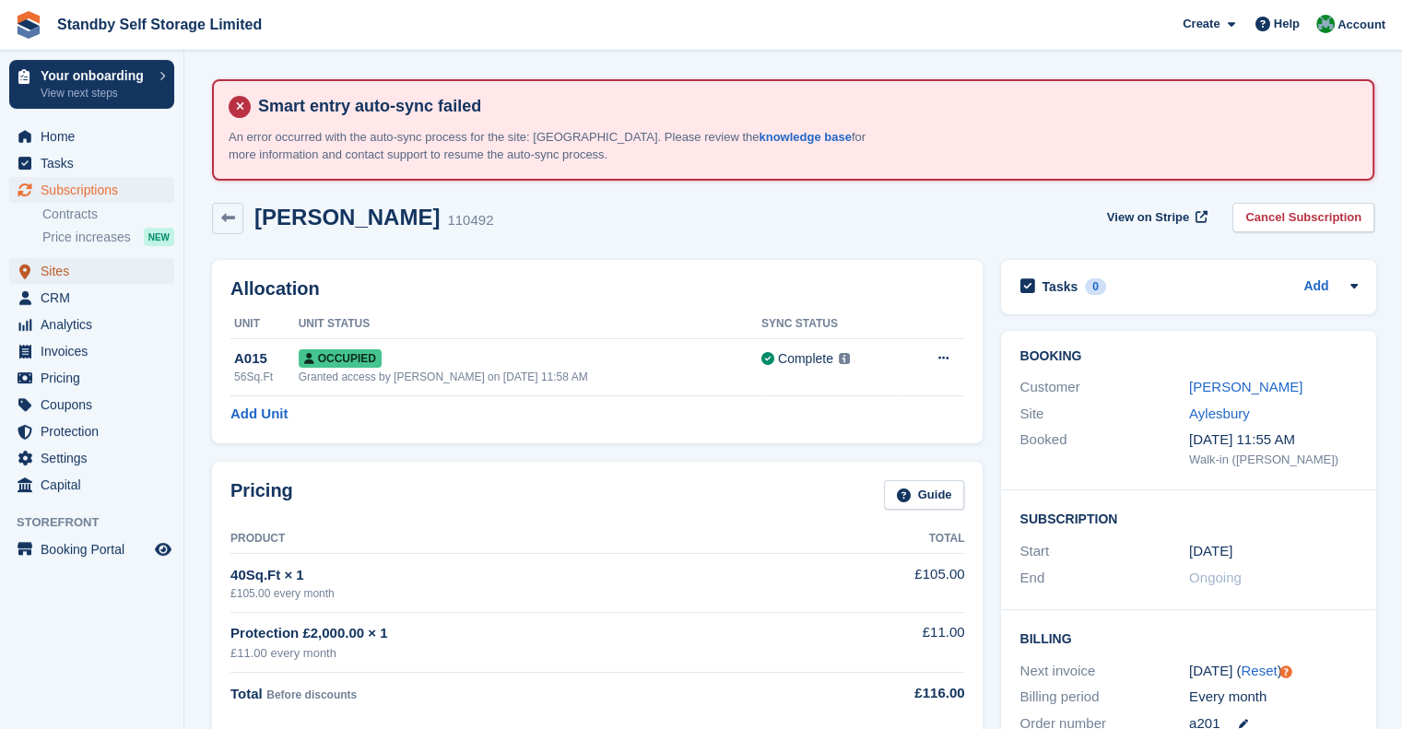
click at [65, 270] on span "Sites" at bounding box center [96, 271] width 111 height 26
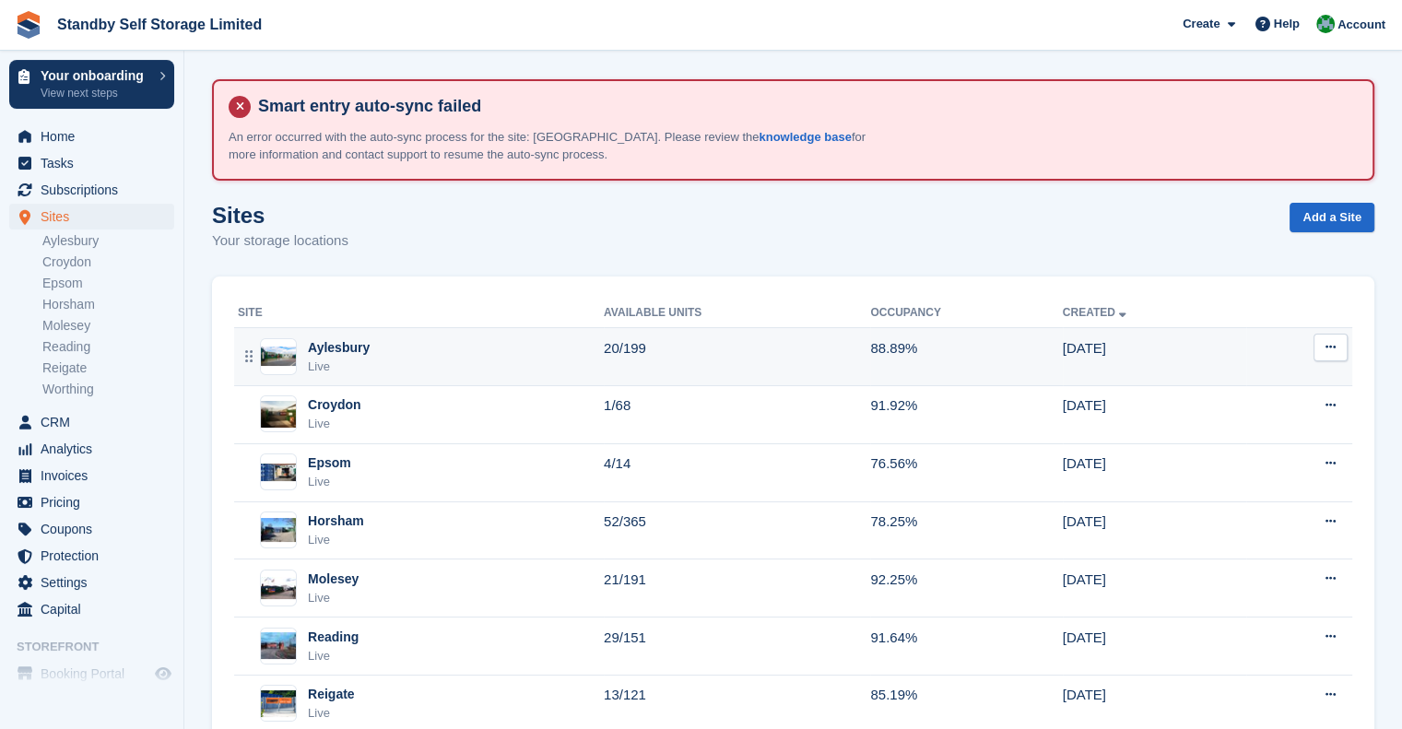
click at [366, 352] on div "Aylesbury Live" at bounding box center [421, 357] width 366 height 38
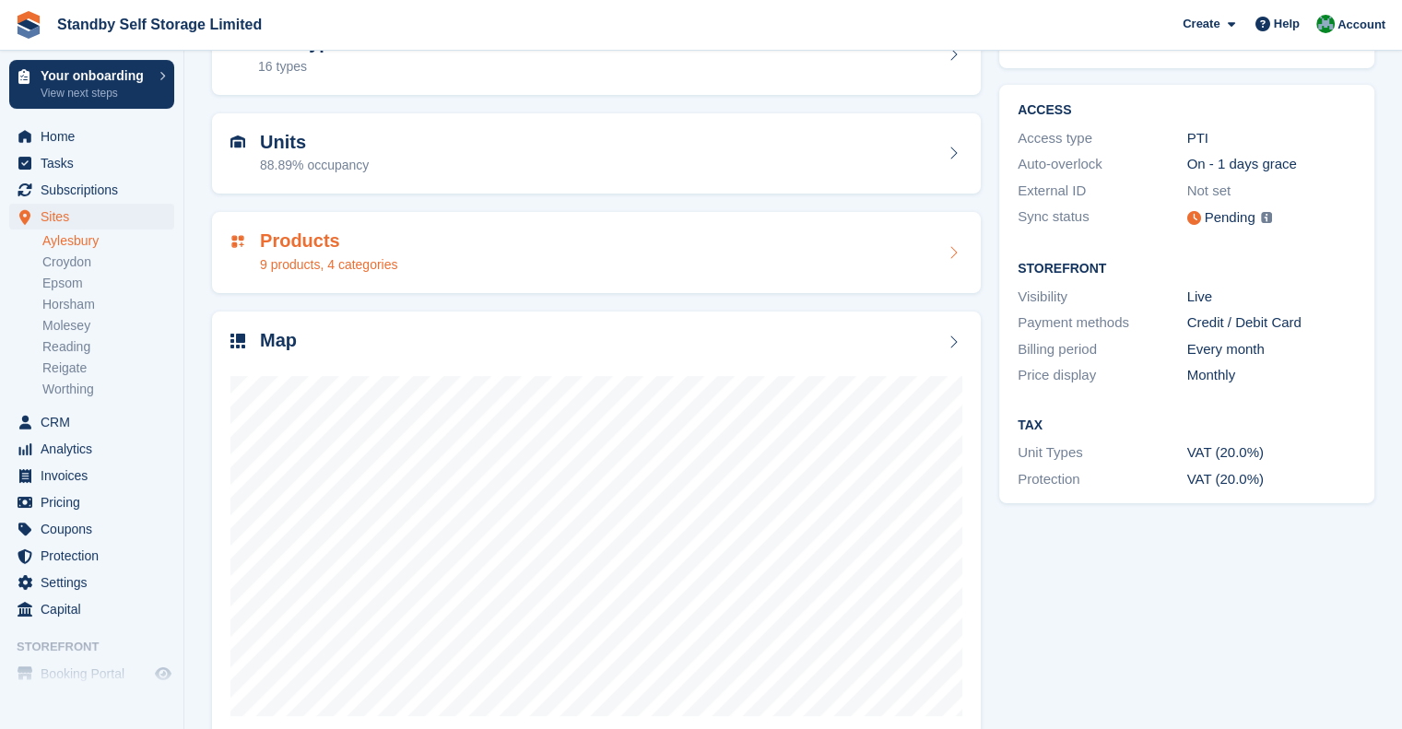
scroll to position [277, 0]
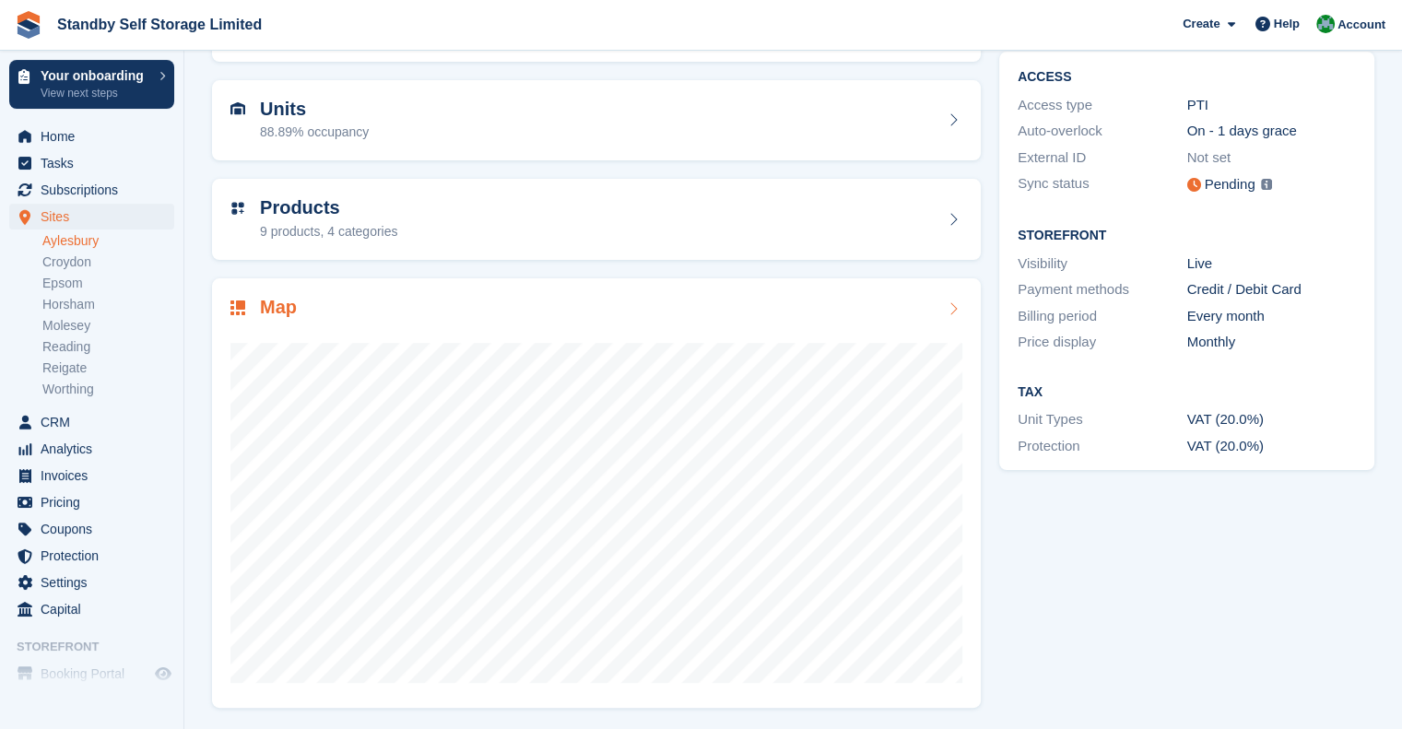
click at [301, 285] on div "Map" at bounding box center [596, 493] width 769 height 430
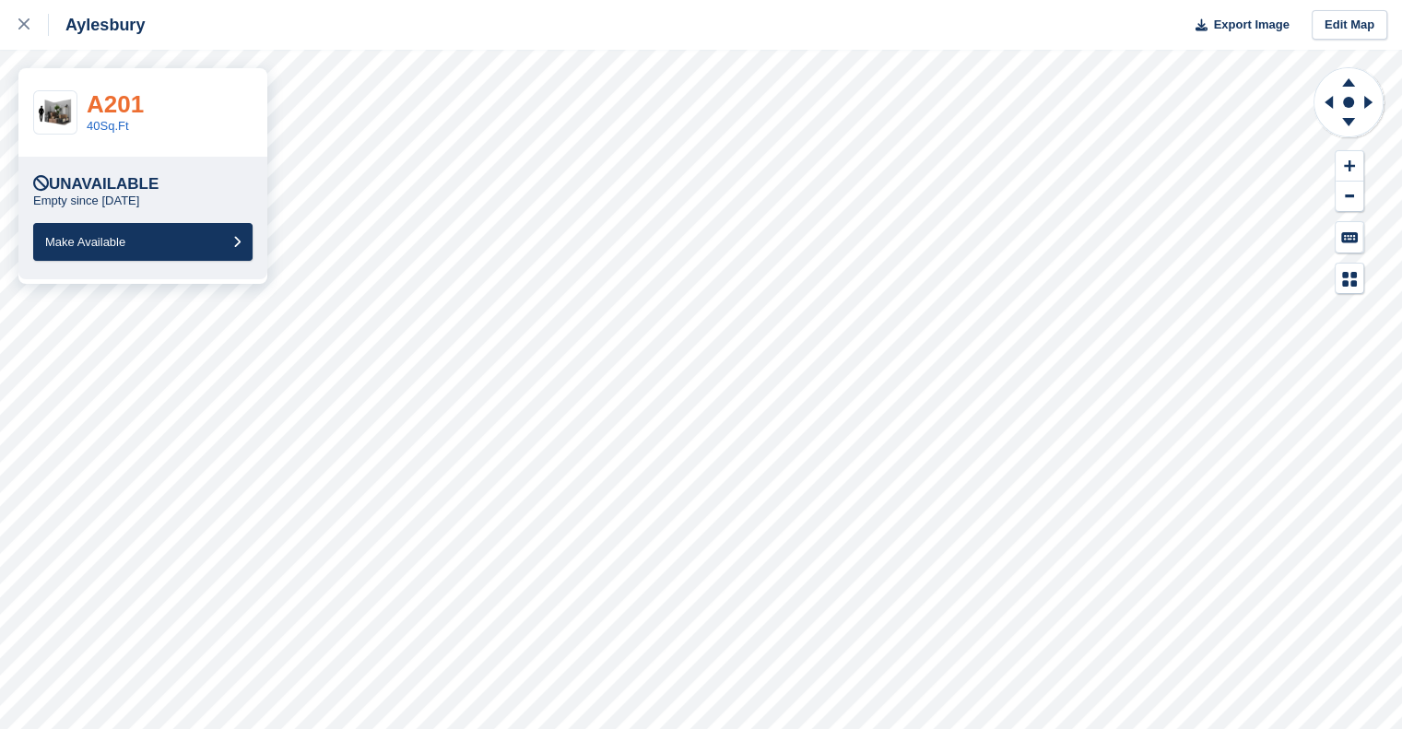
click at [113, 110] on link "A201" at bounding box center [115, 104] width 57 height 28
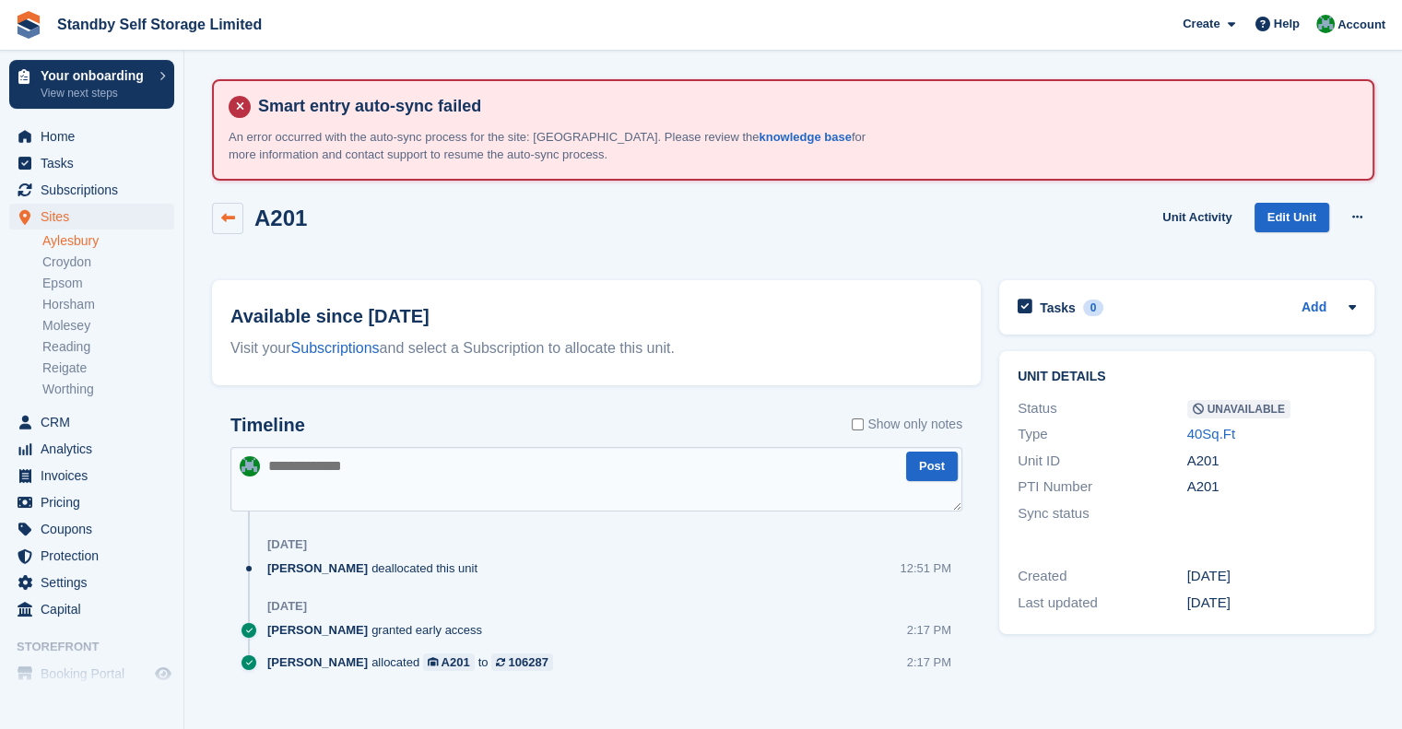
click at [232, 224] on icon at bounding box center [228, 218] width 14 height 14
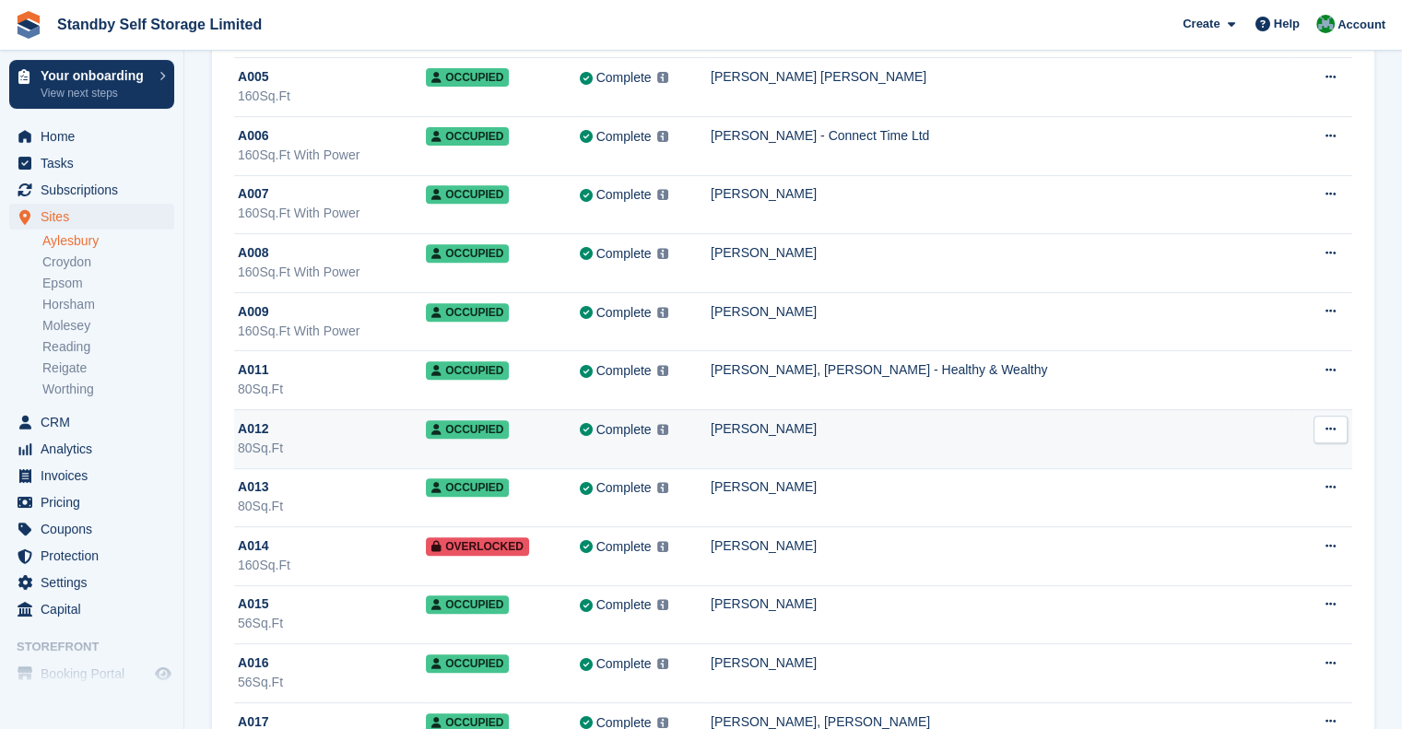
scroll to position [737, 0]
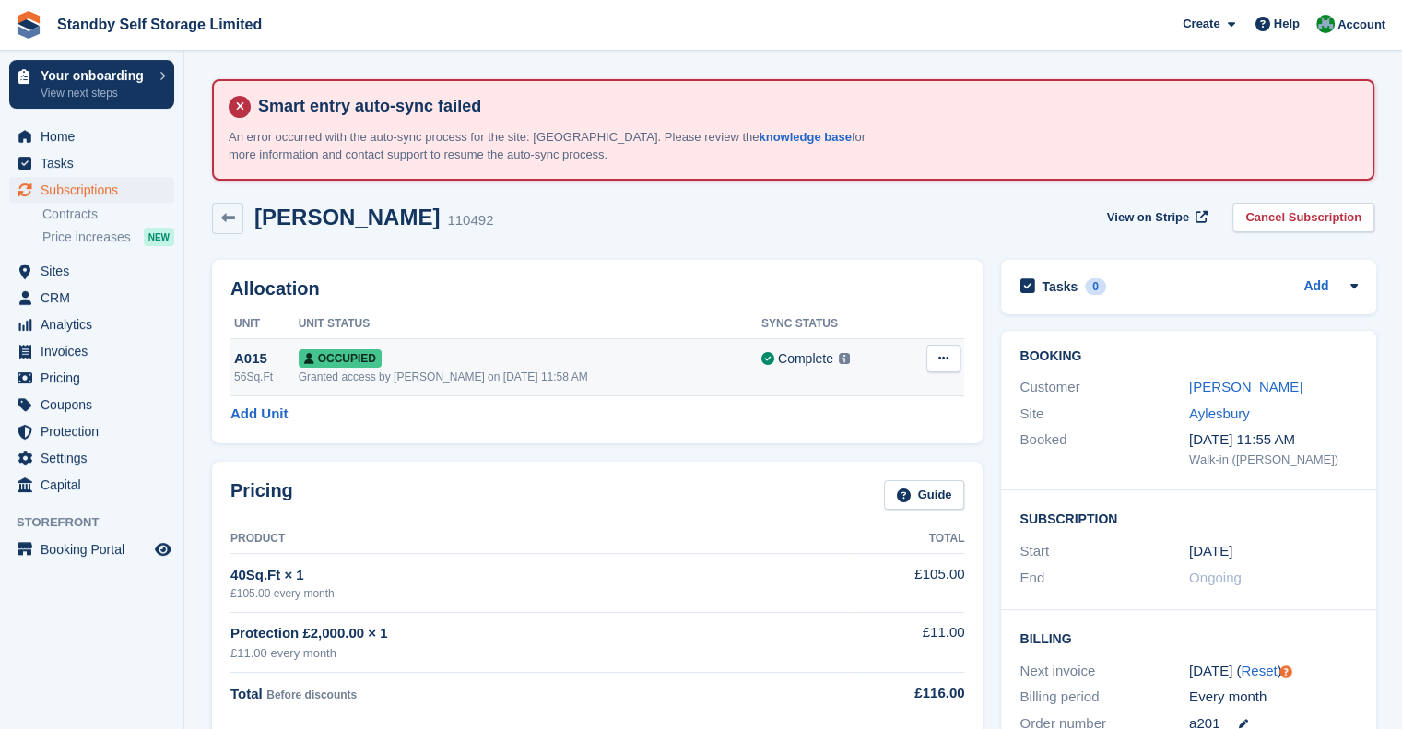
click at [939, 360] on icon at bounding box center [943, 358] width 10 height 12
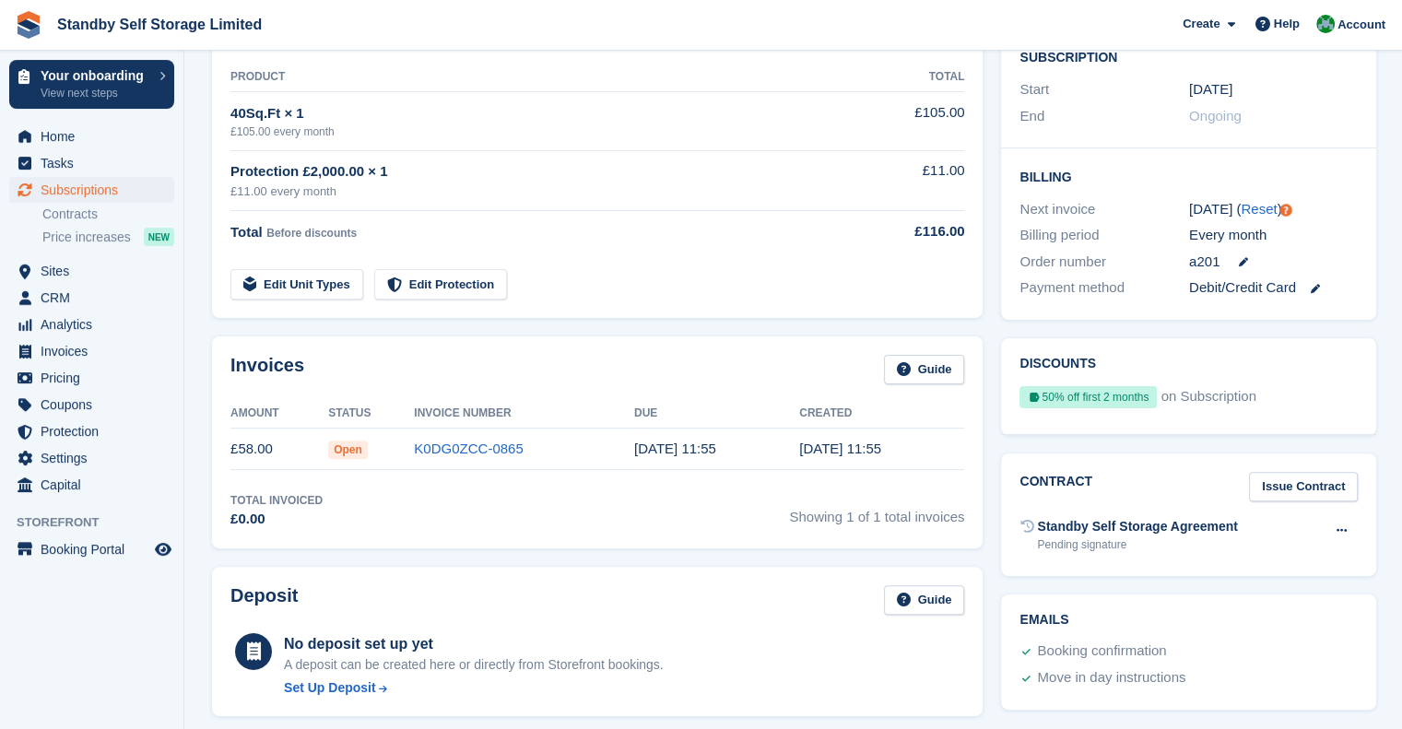
scroll to position [461, 0]
click at [486, 453] on link "K0DG0ZCC-0865" at bounding box center [468, 450] width 109 height 16
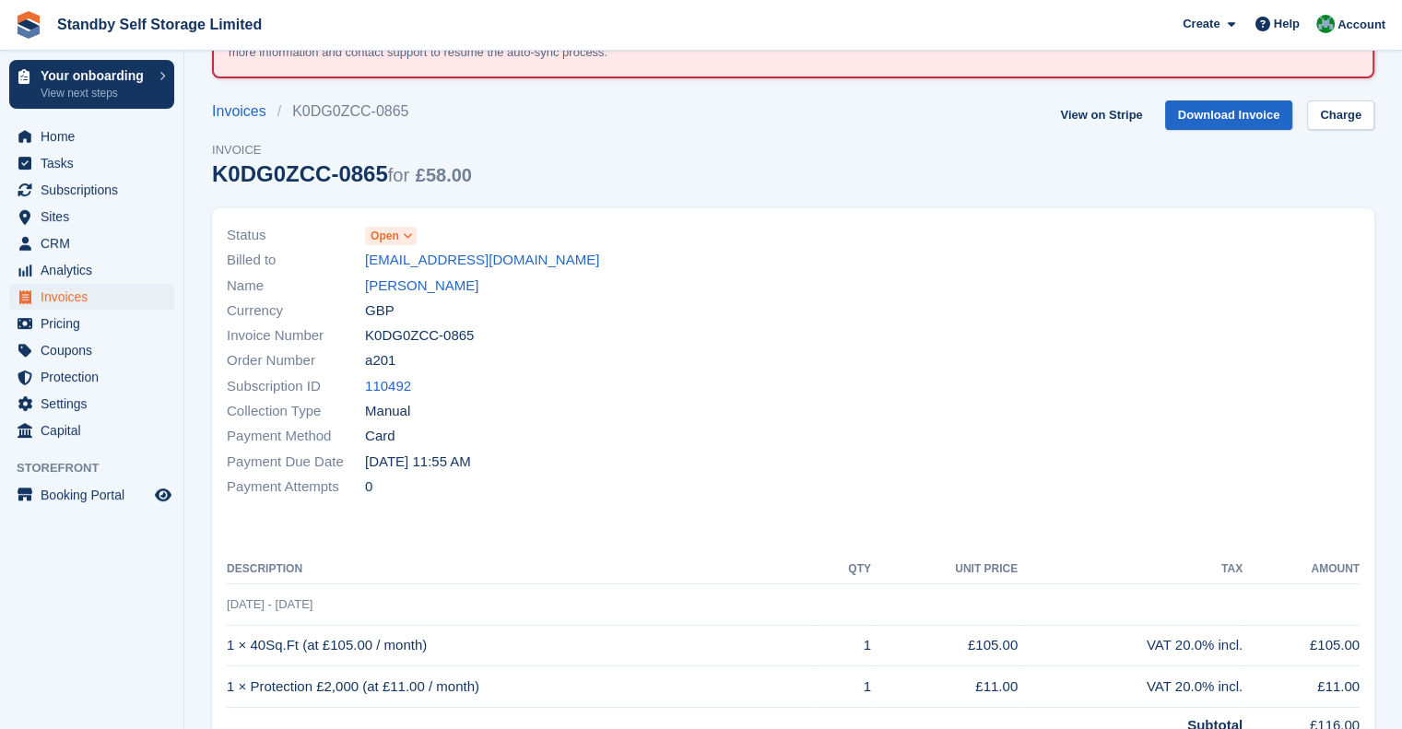
scroll to position [98, 0]
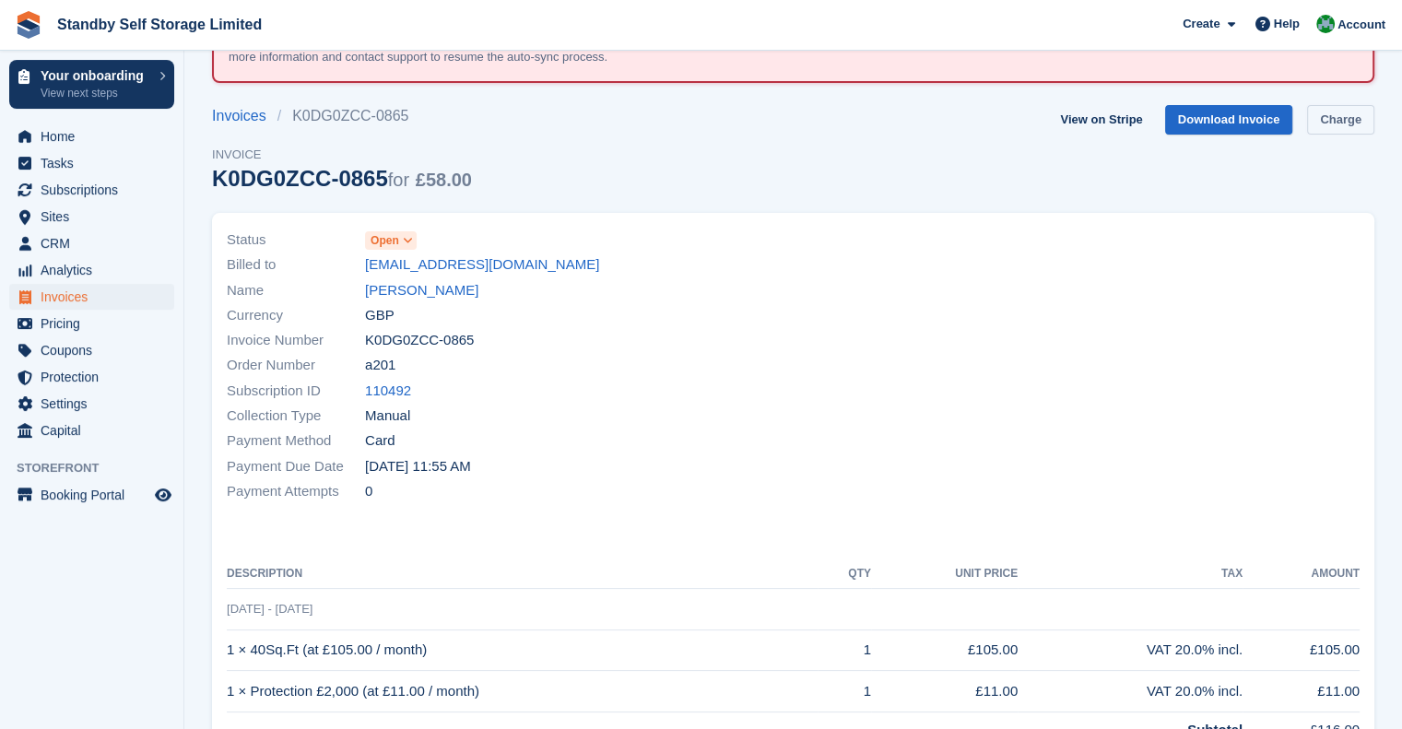
click at [1339, 112] on link "Charge" at bounding box center [1340, 120] width 67 height 30
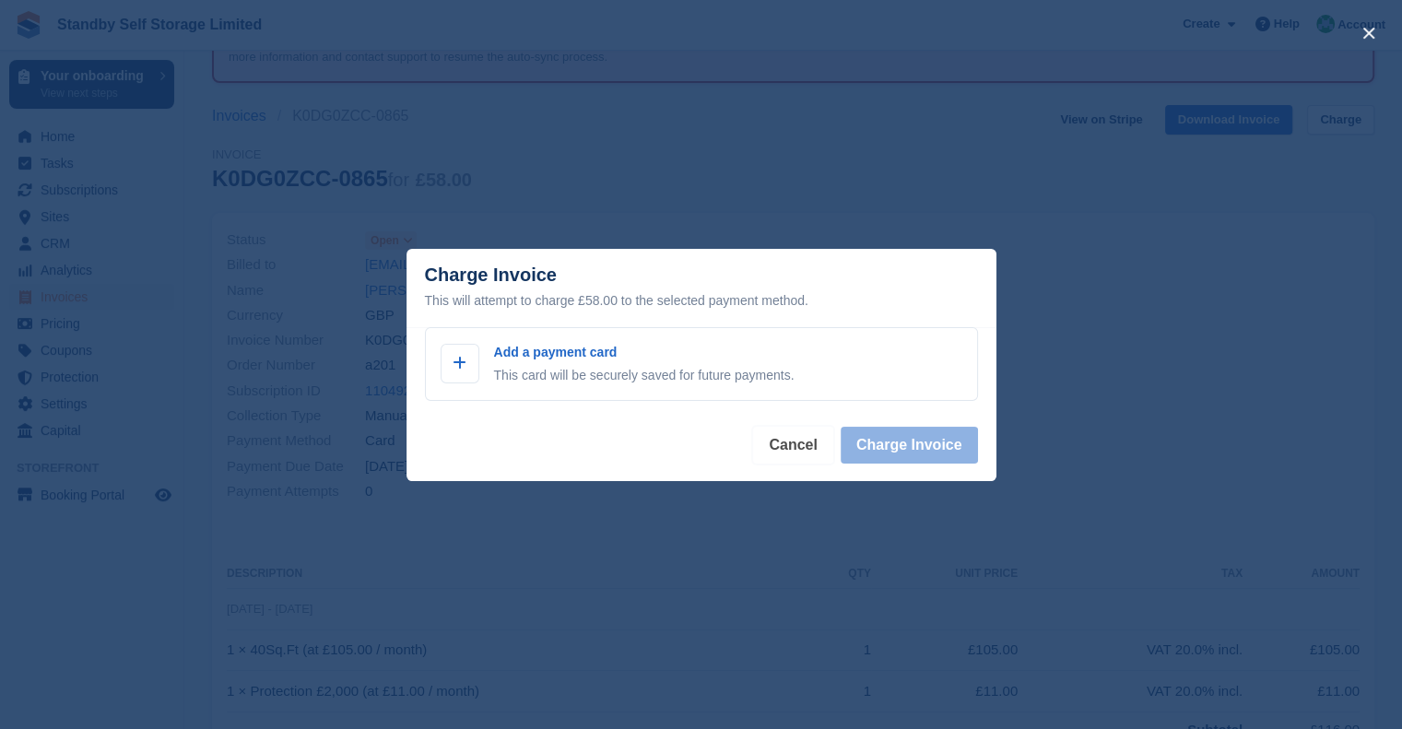
click at [789, 443] on button "Cancel" at bounding box center [792, 445] width 79 height 37
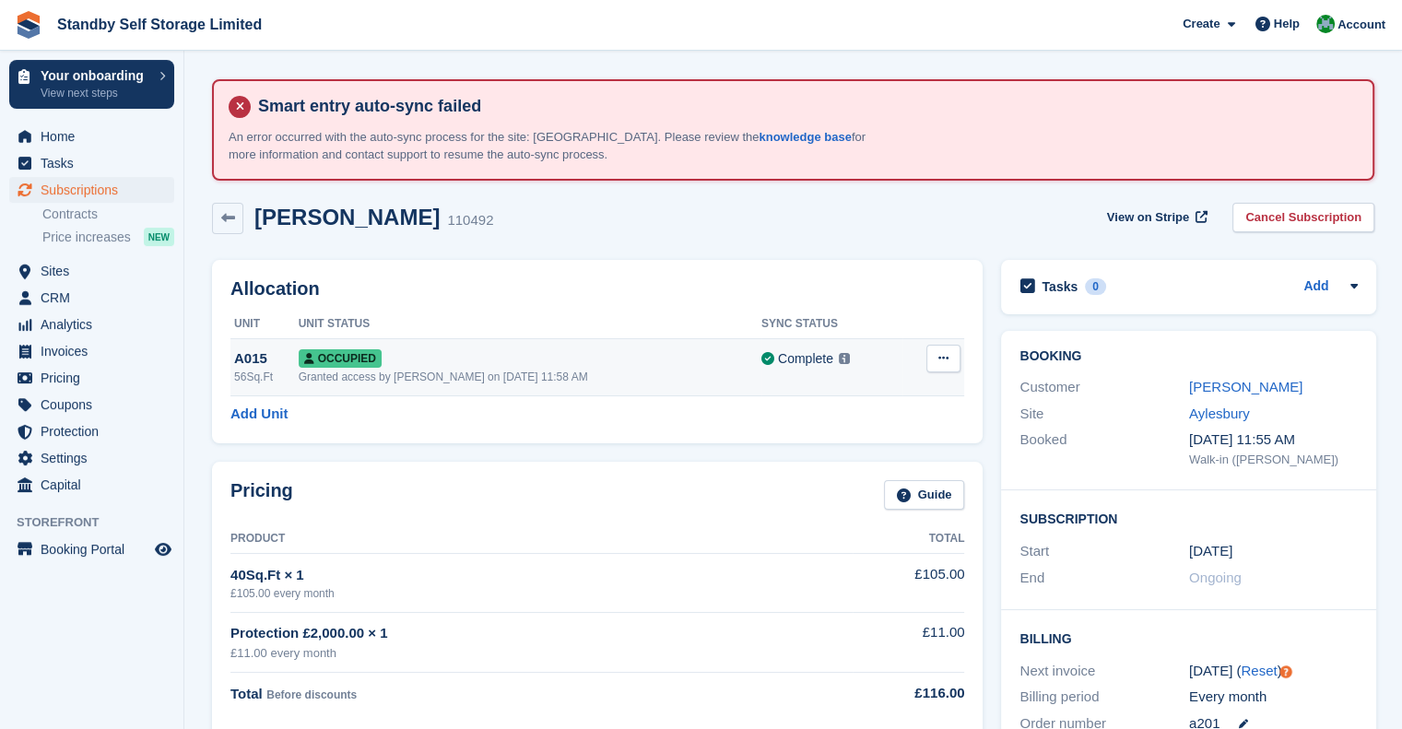
click at [932, 369] on button at bounding box center [943, 359] width 34 height 28
click at [874, 437] on p "Deallocate" at bounding box center [872, 434] width 160 height 24
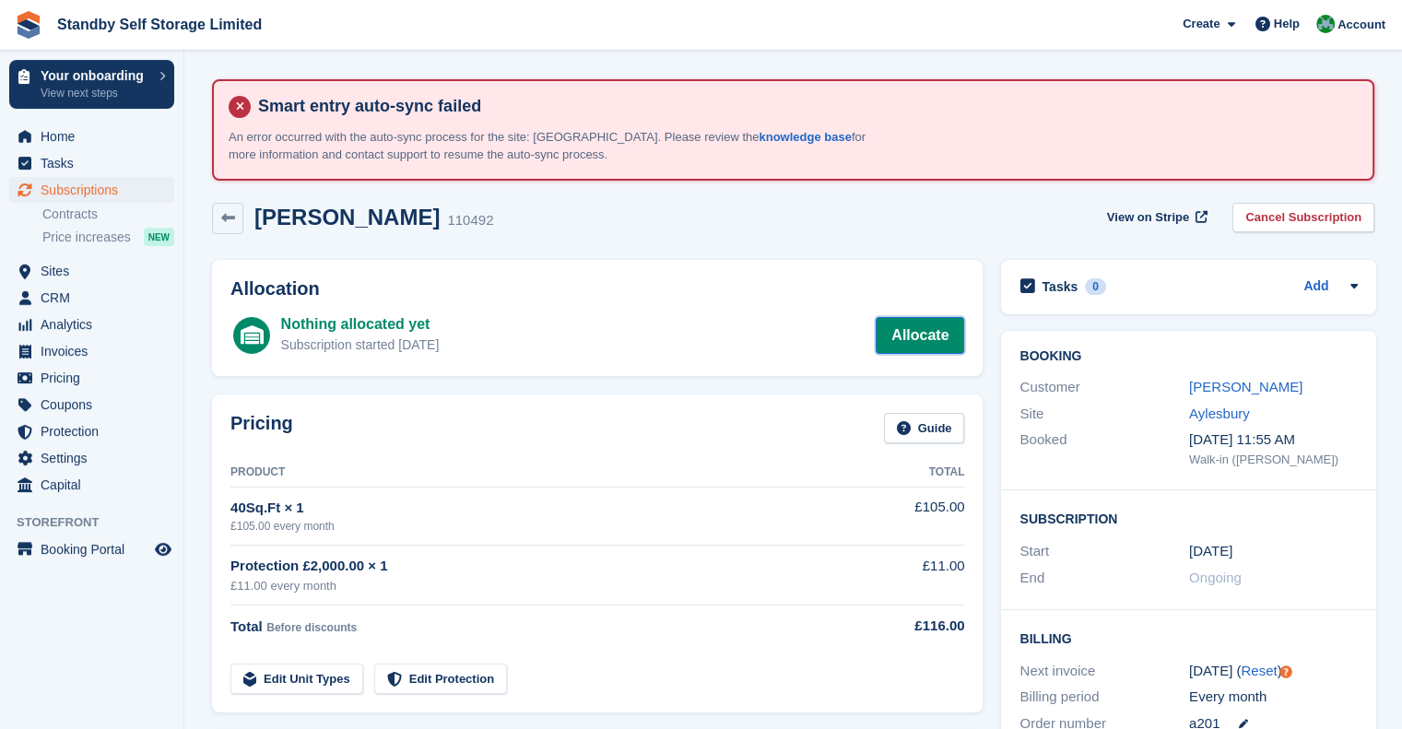
click at [889, 342] on link "Allocate" at bounding box center [920, 335] width 88 height 37
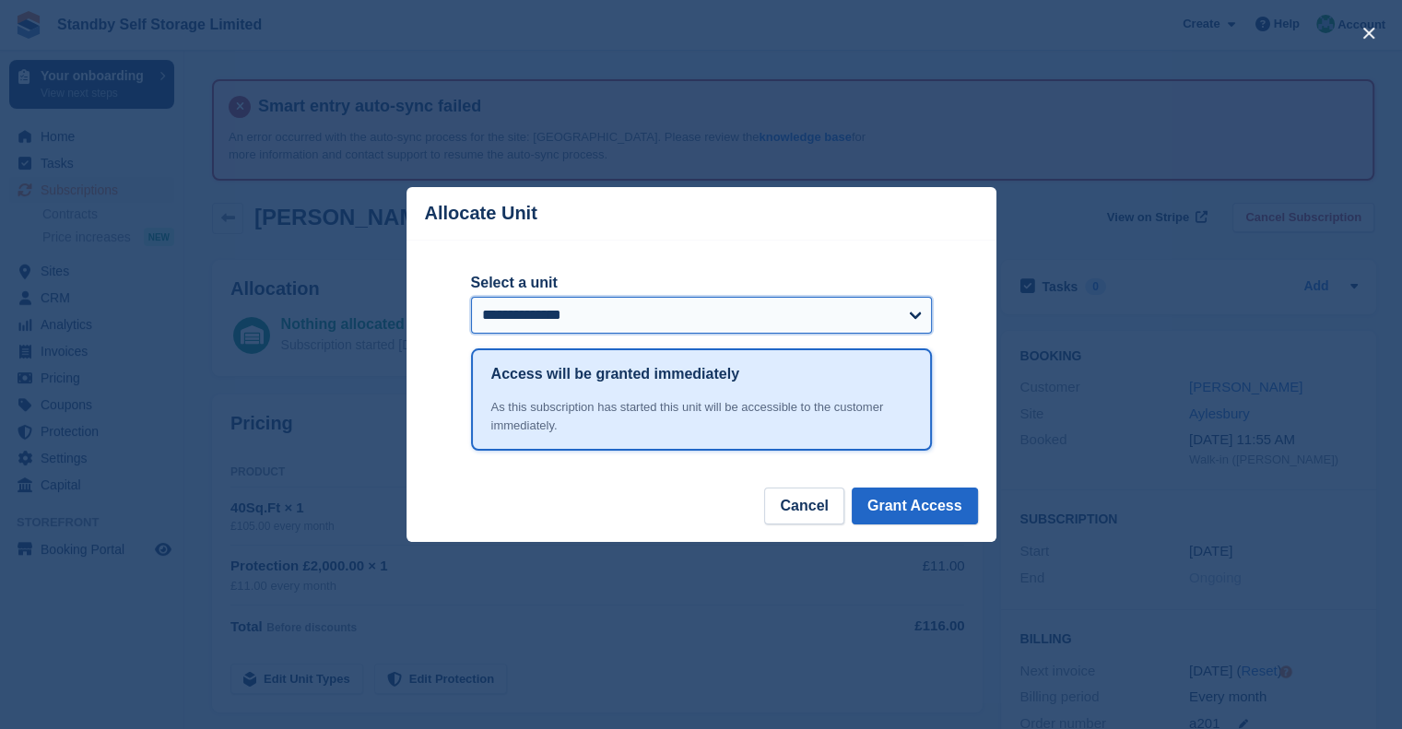
click at [654, 321] on select "**********" at bounding box center [701, 315] width 461 height 37
select select "******"
click at [471, 299] on select "**********" at bounding box center [701, 315] width 461 height 37
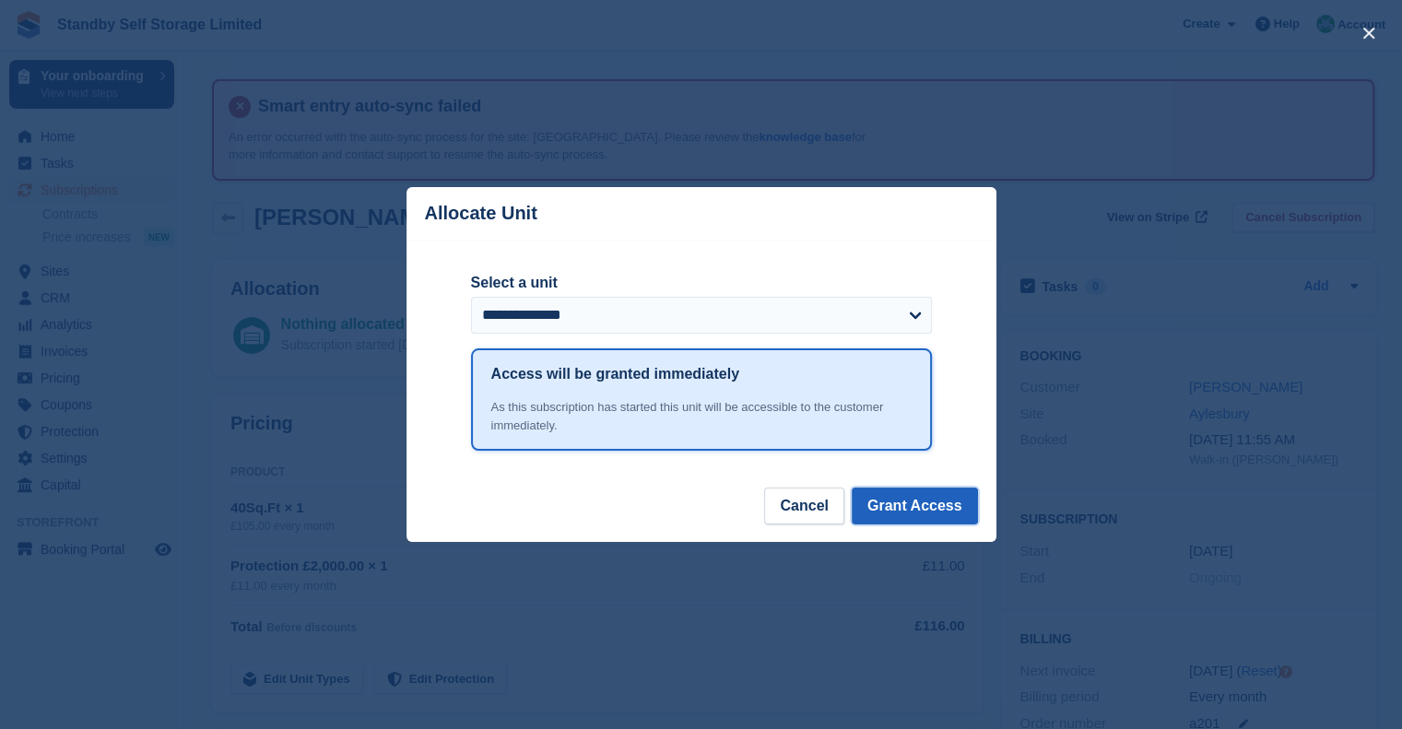
click at [911, 508] on button "Grant Access" at bounding box center [915, 506] width 126 height 37
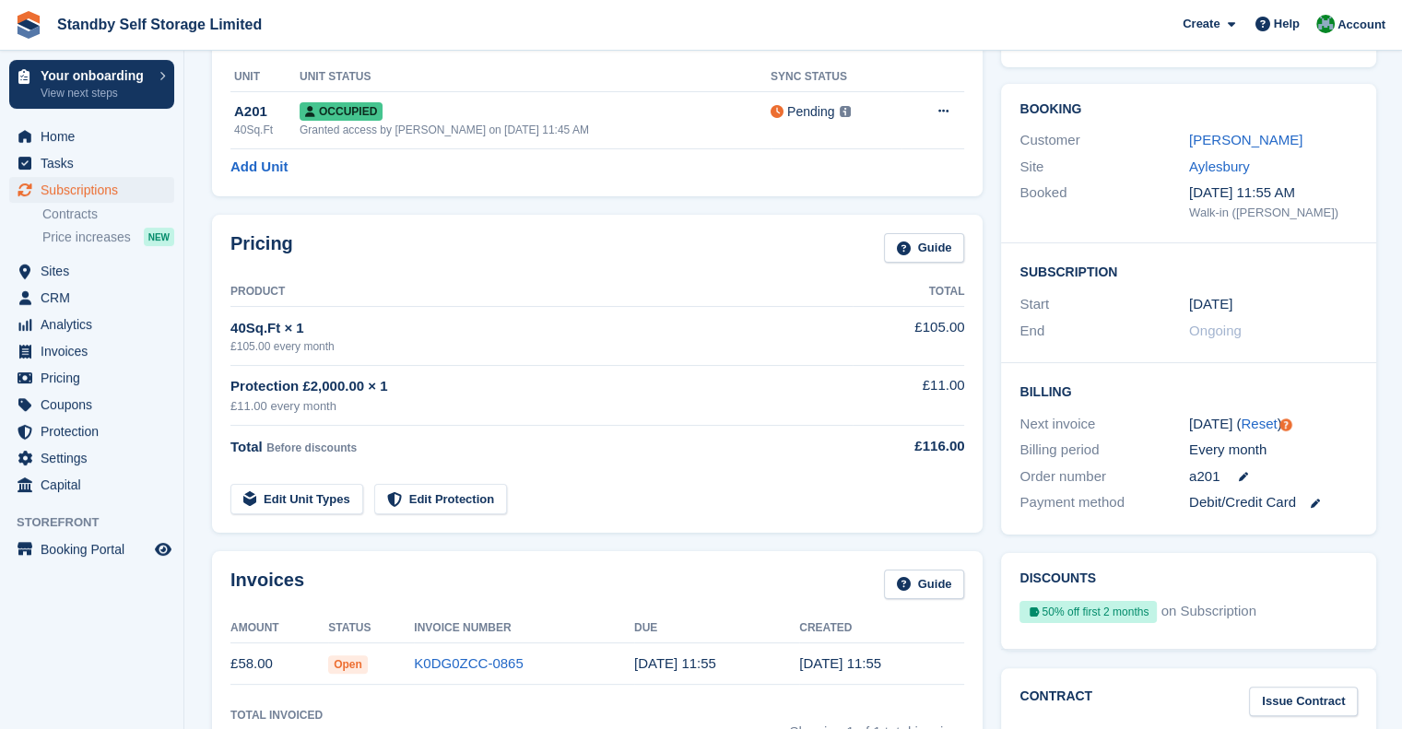
scroll to position [461, 0]
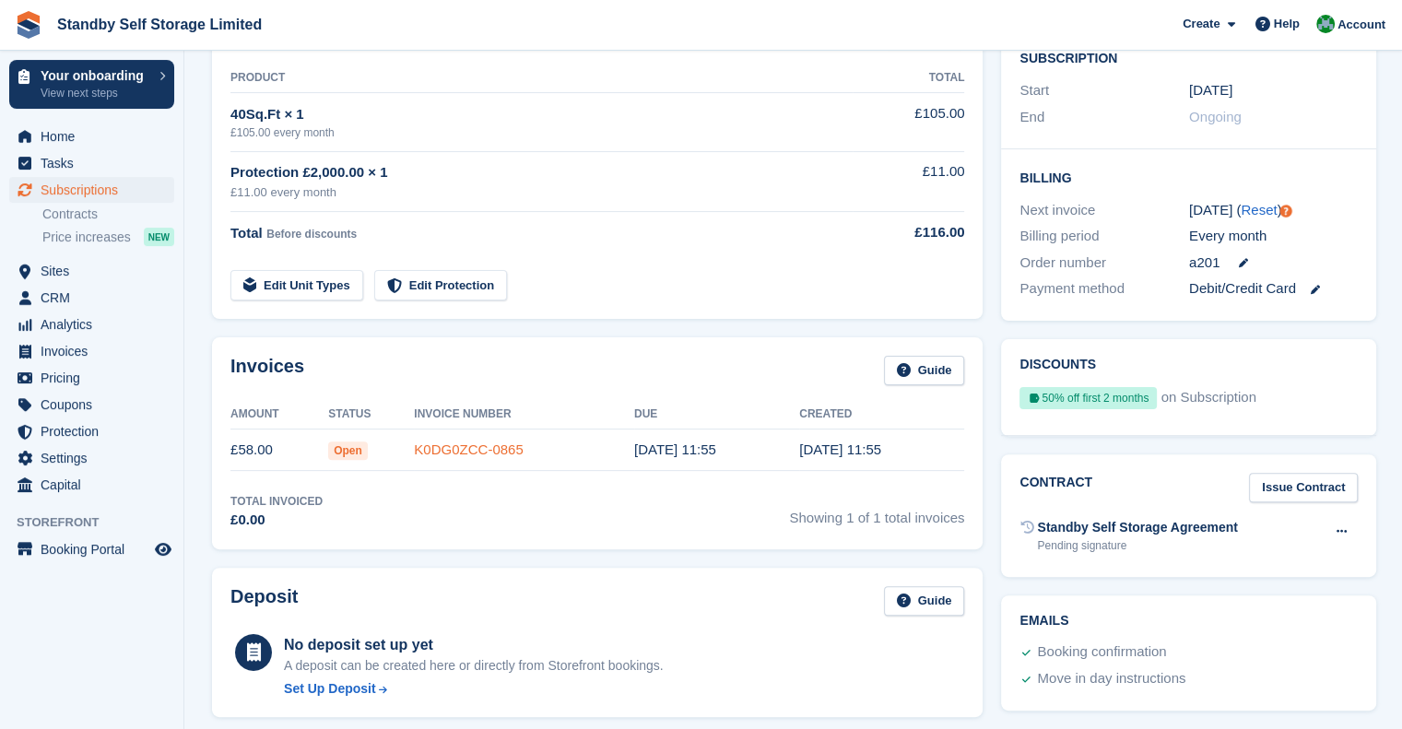
click at [503, 445] on link "K0DG0ZCC-0865" at bounding box center [468, 450] width 109 height 16
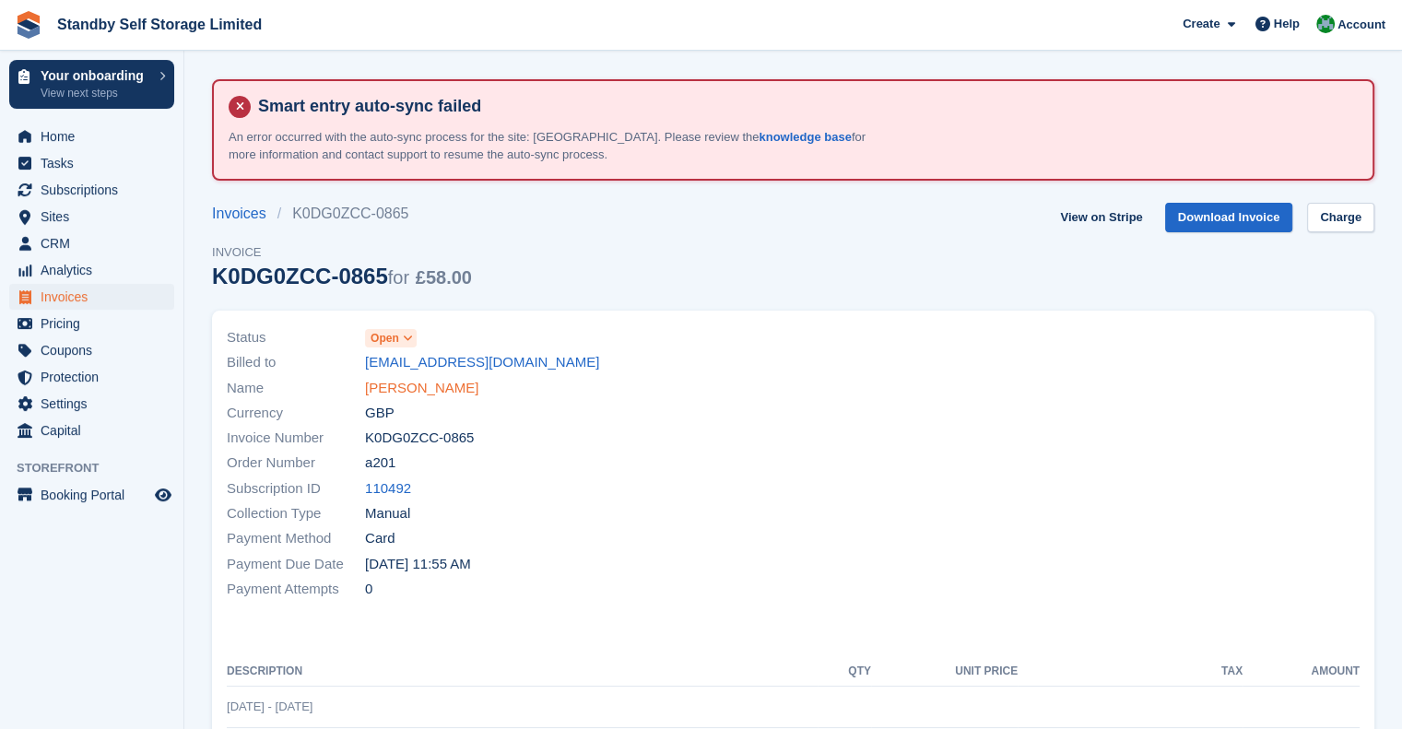
click at [406, 385] on link "Ashley Clarke" at bounding box center [421, 388] width 113 height 21
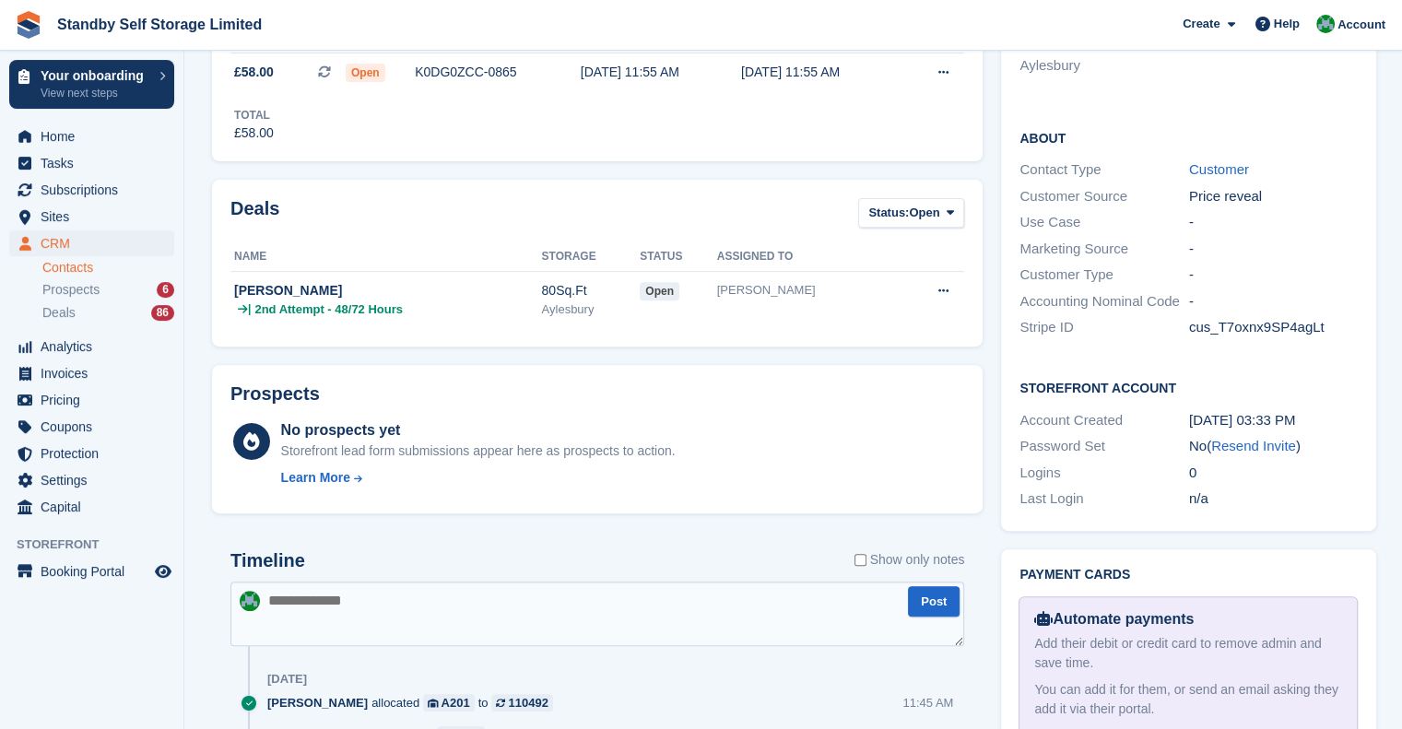
scroll to position [737, 0]
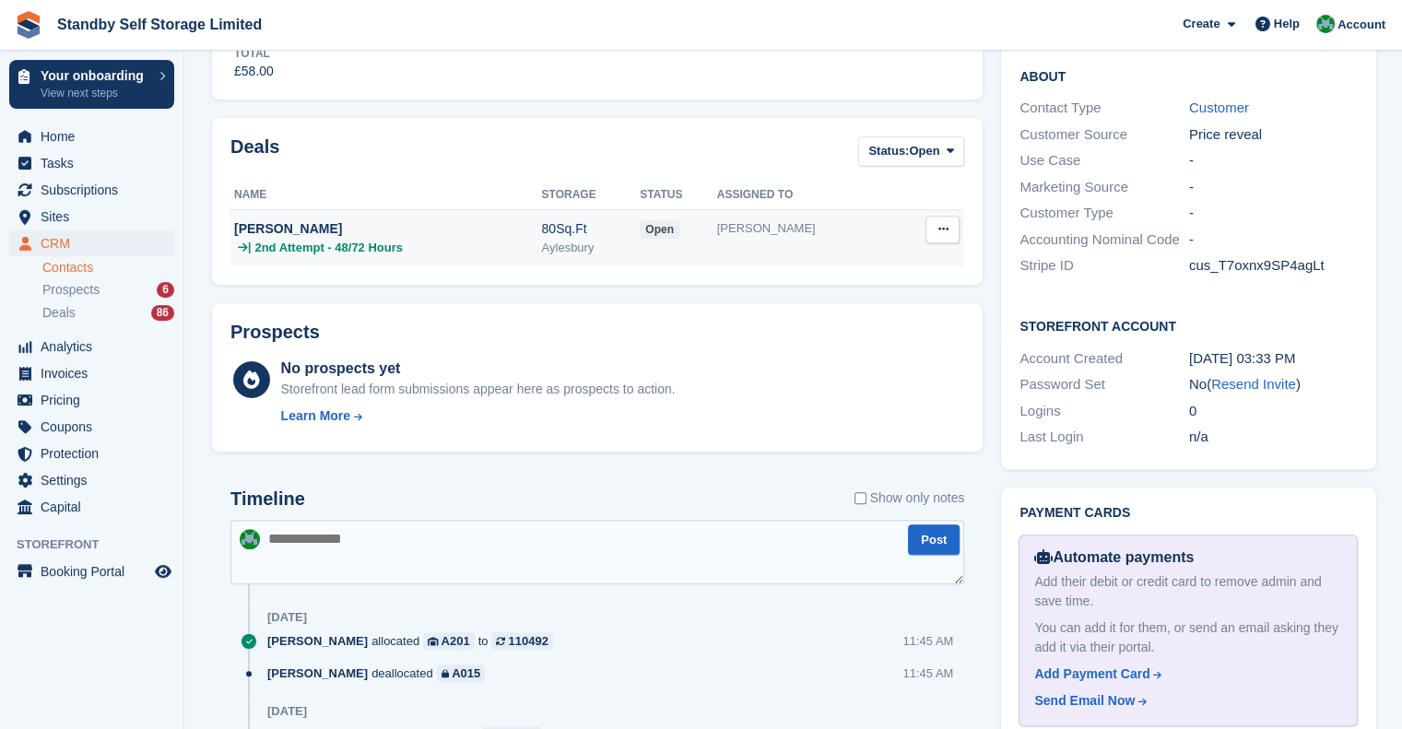
click at [328, 233] on div "Ashley Clarke" at bounding box center [388, 228] width 308 height 19
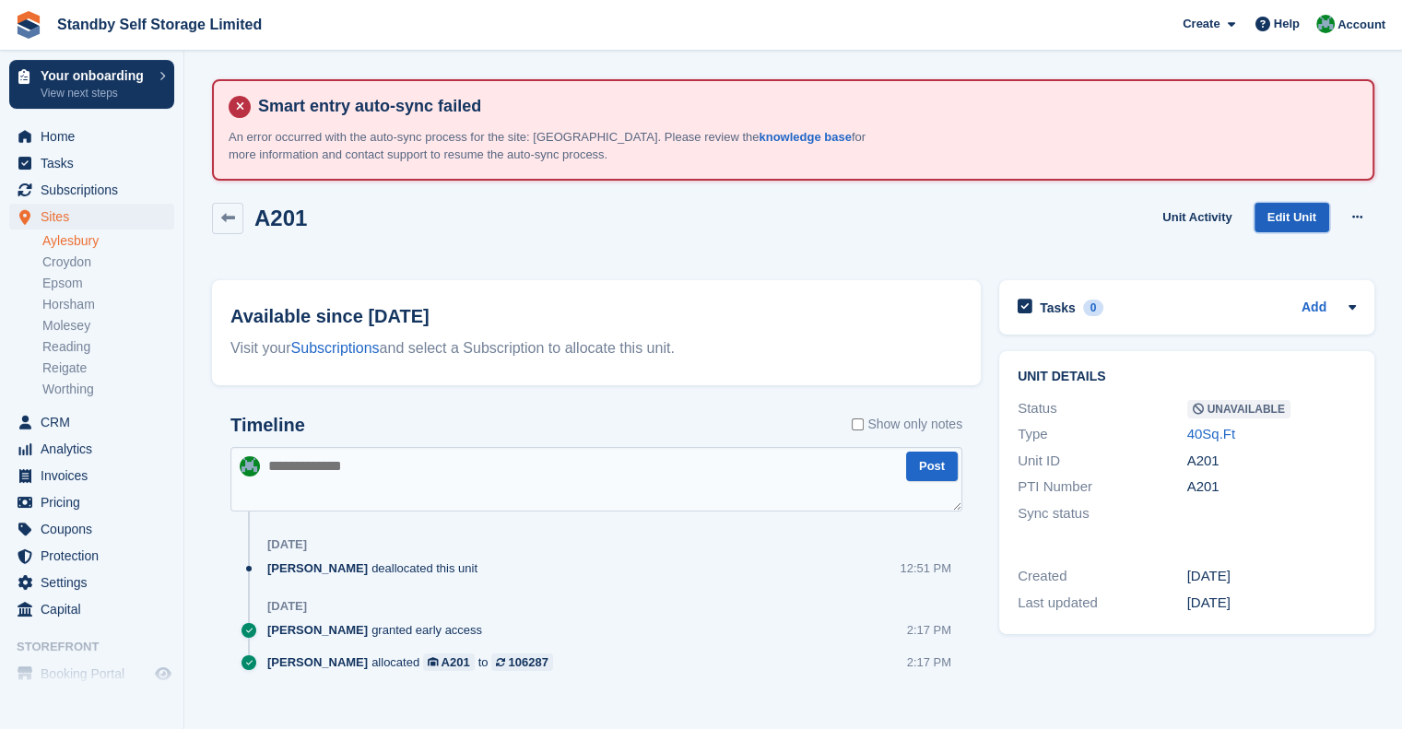
click at [1267, 219] on link "Edit Unit" at bounding box center [1292, 218] width 75 height 30
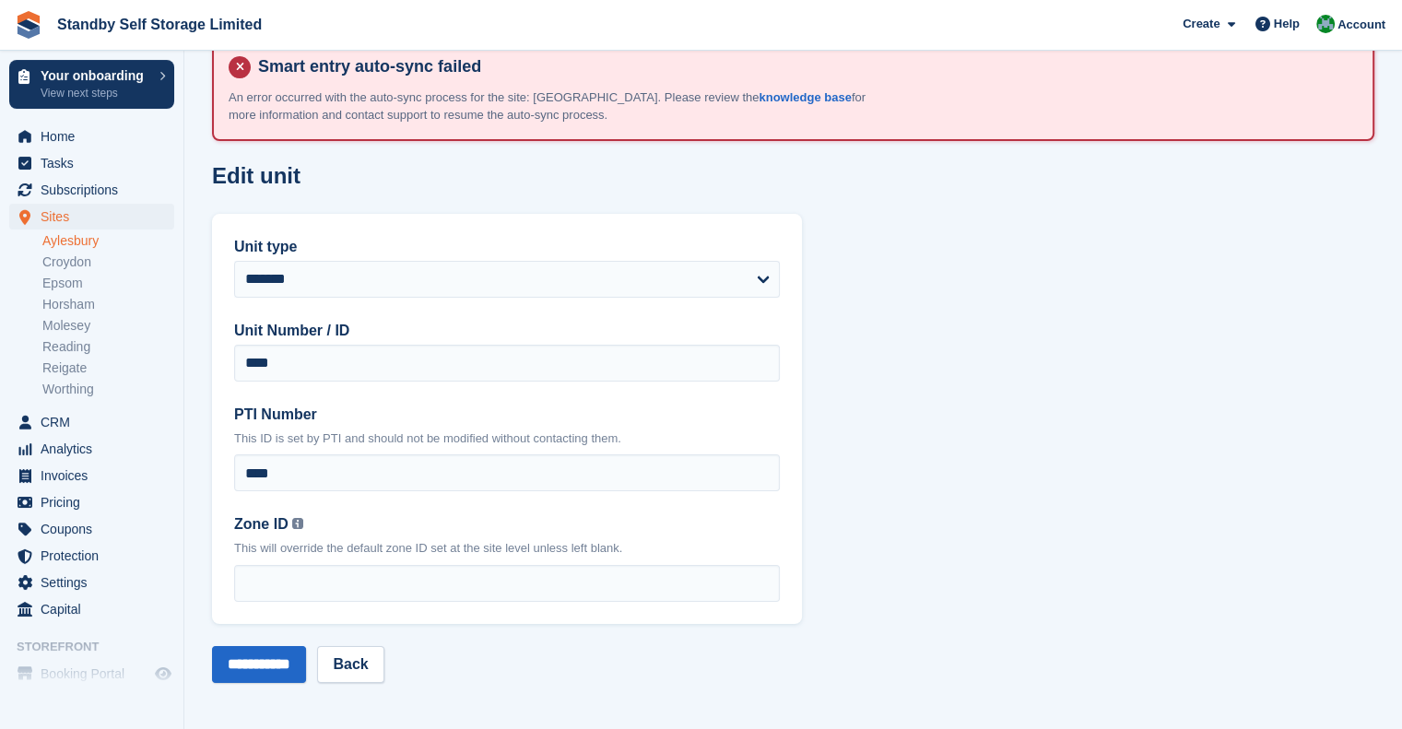
scroll to position [41, 0]
click at [377, 659] on link "Back" at bounding box center [350, 662] width 66 height 37
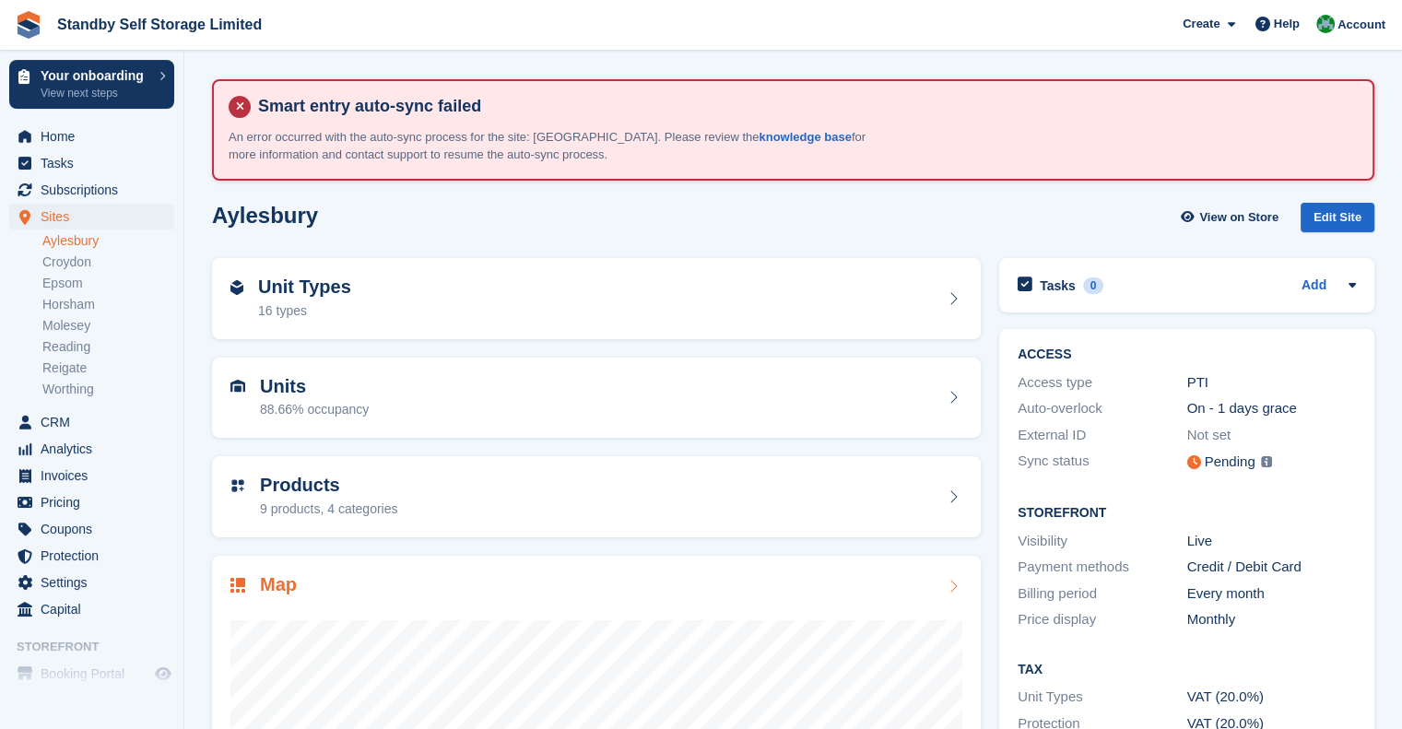
click at [423, 589] on div "Map" at bounding box center [596, 586] width 732 height 25
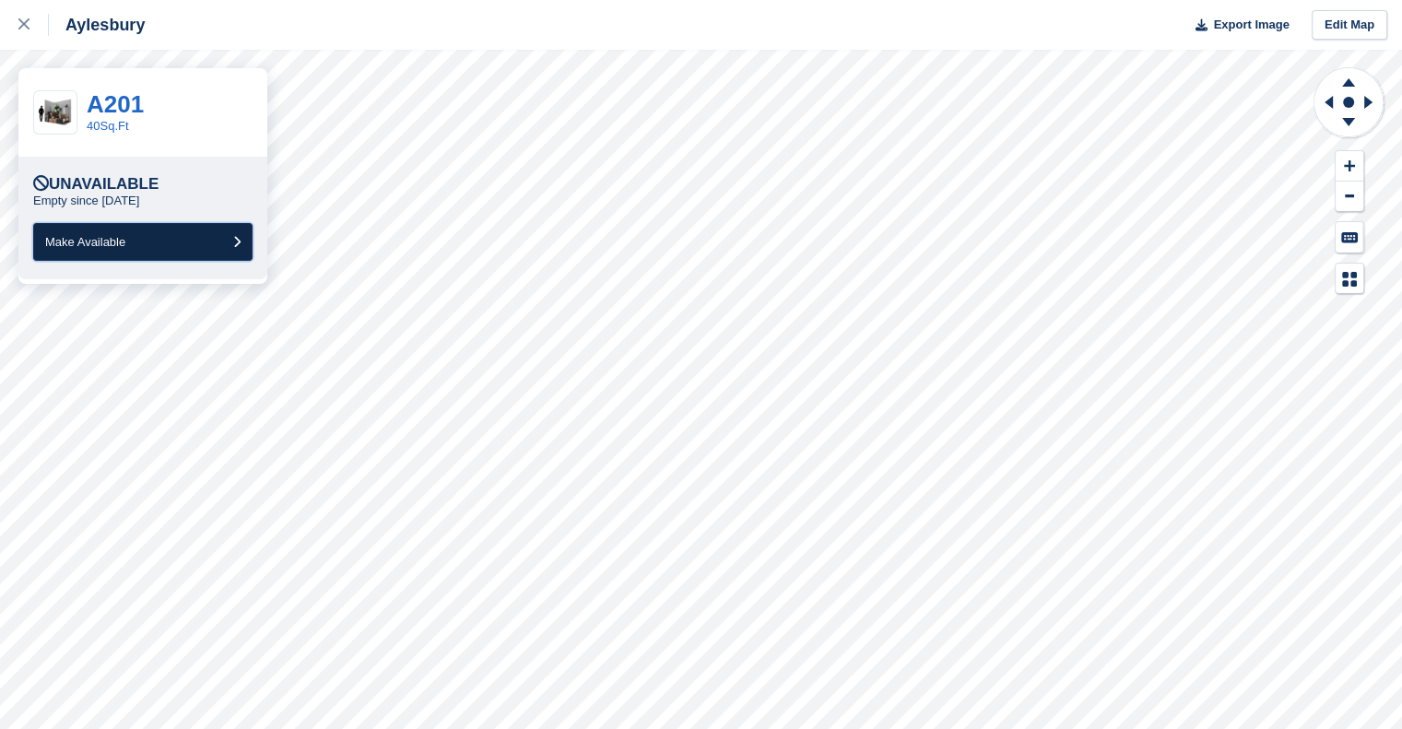
click at [129, 260] on button "Make Available" at bounding box center [142, 242] width 219 height 38
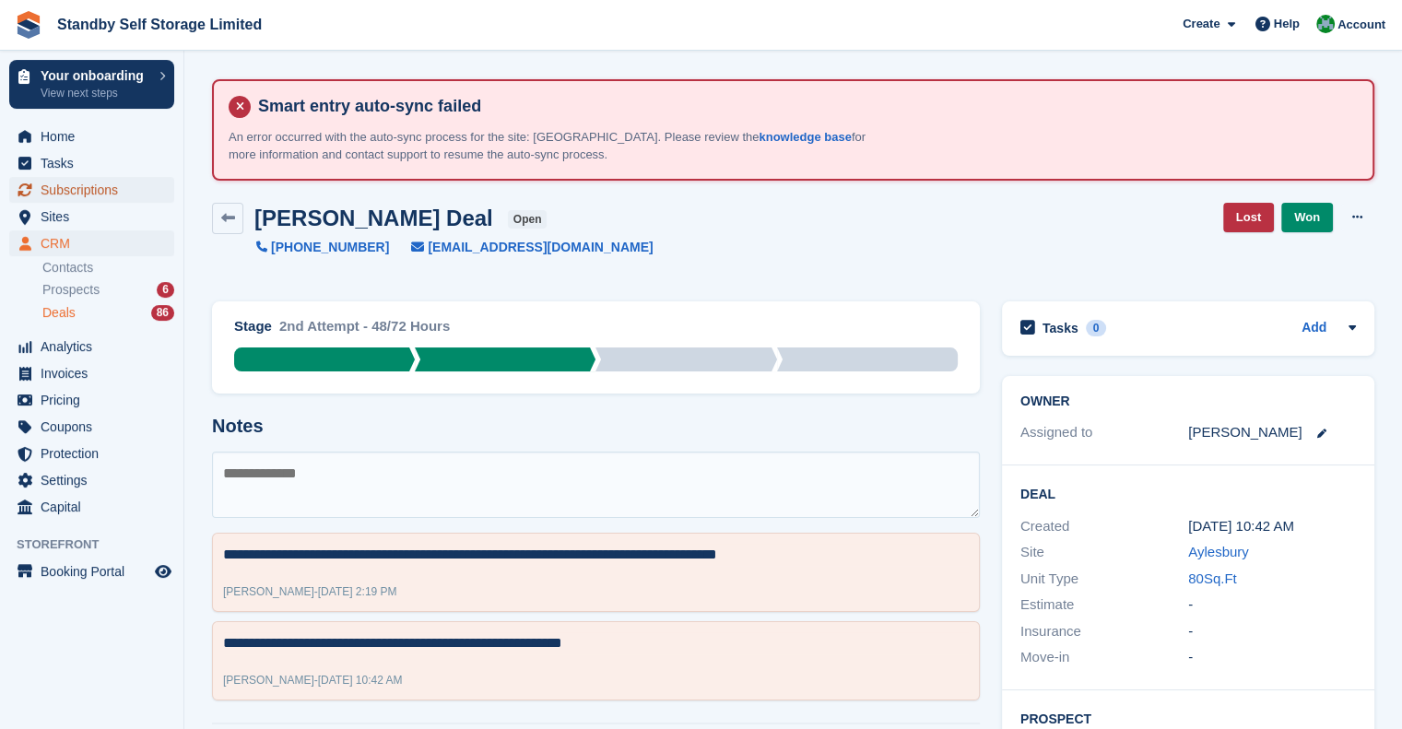
click at [94, 194] on span "Subscriptions" at bounding box center [96, 190] width 111 height 26
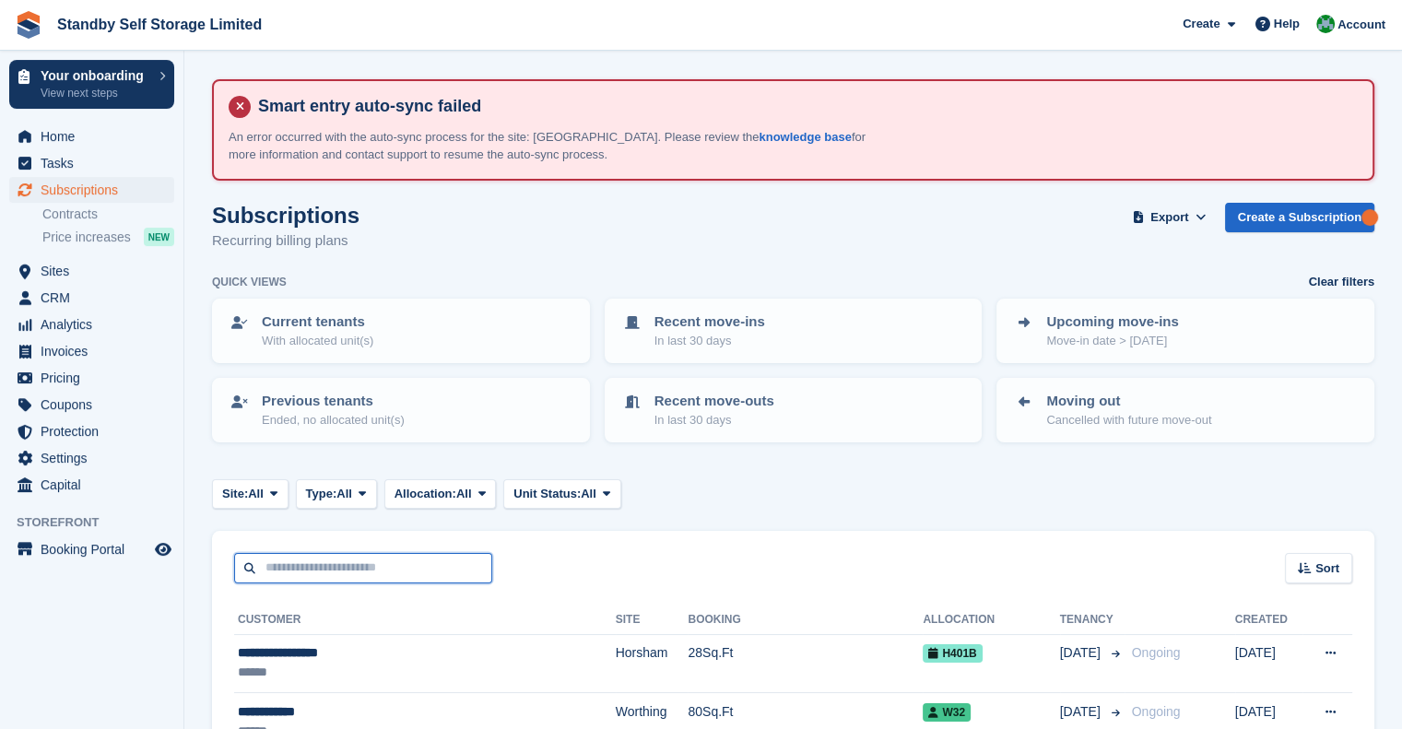
click at [281, 568] on input "text" at bounding box center [363, 568] width 258 height 30
type input "******"
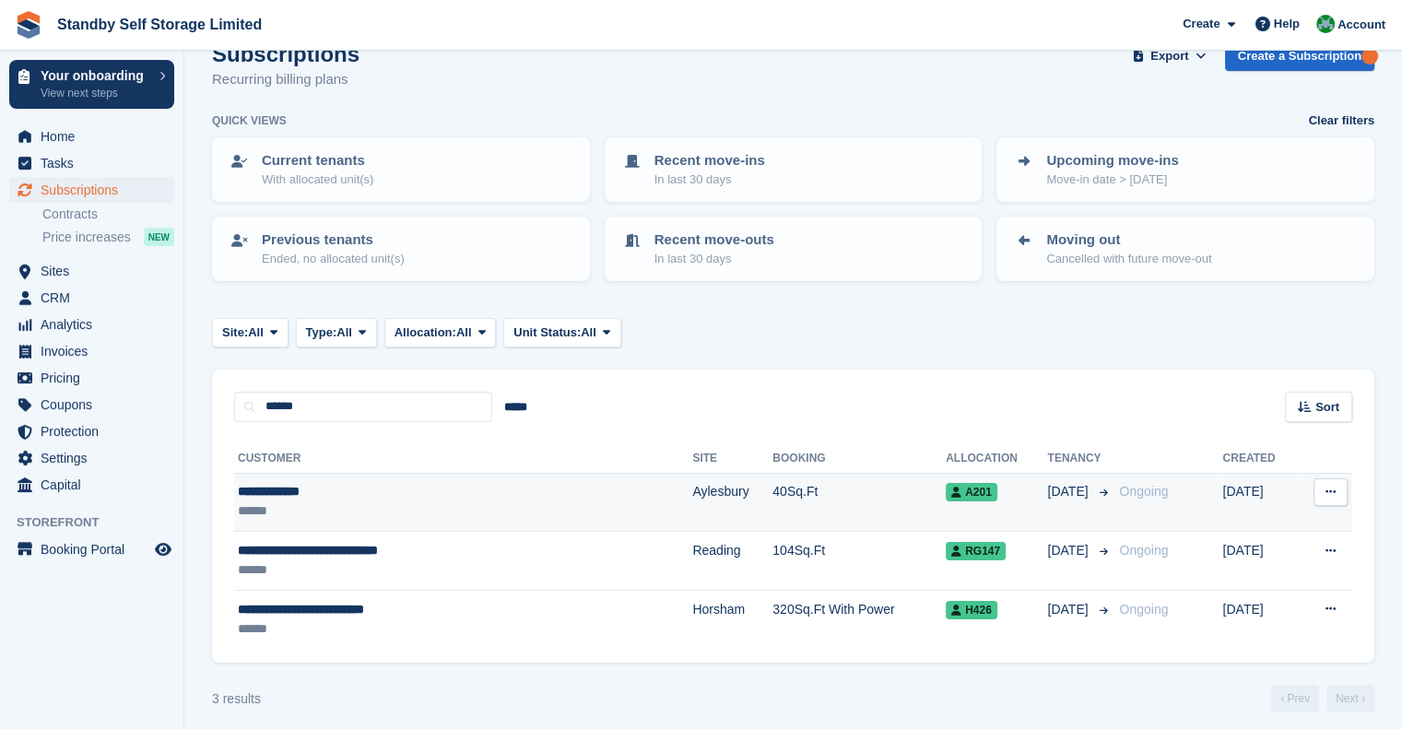
scroll to position [170, 0]
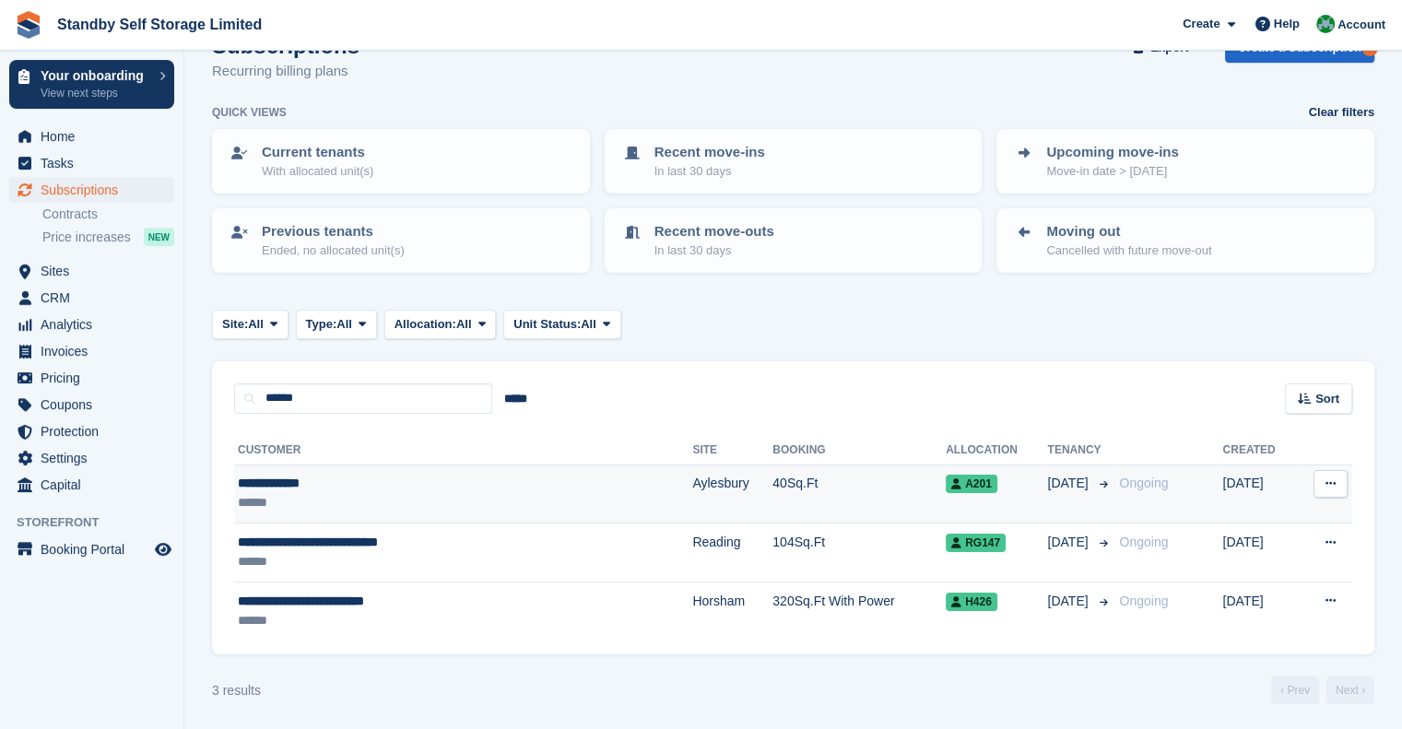
click at [372, 493] on div "******" at bounding box center [397, 502] width 319 height 19
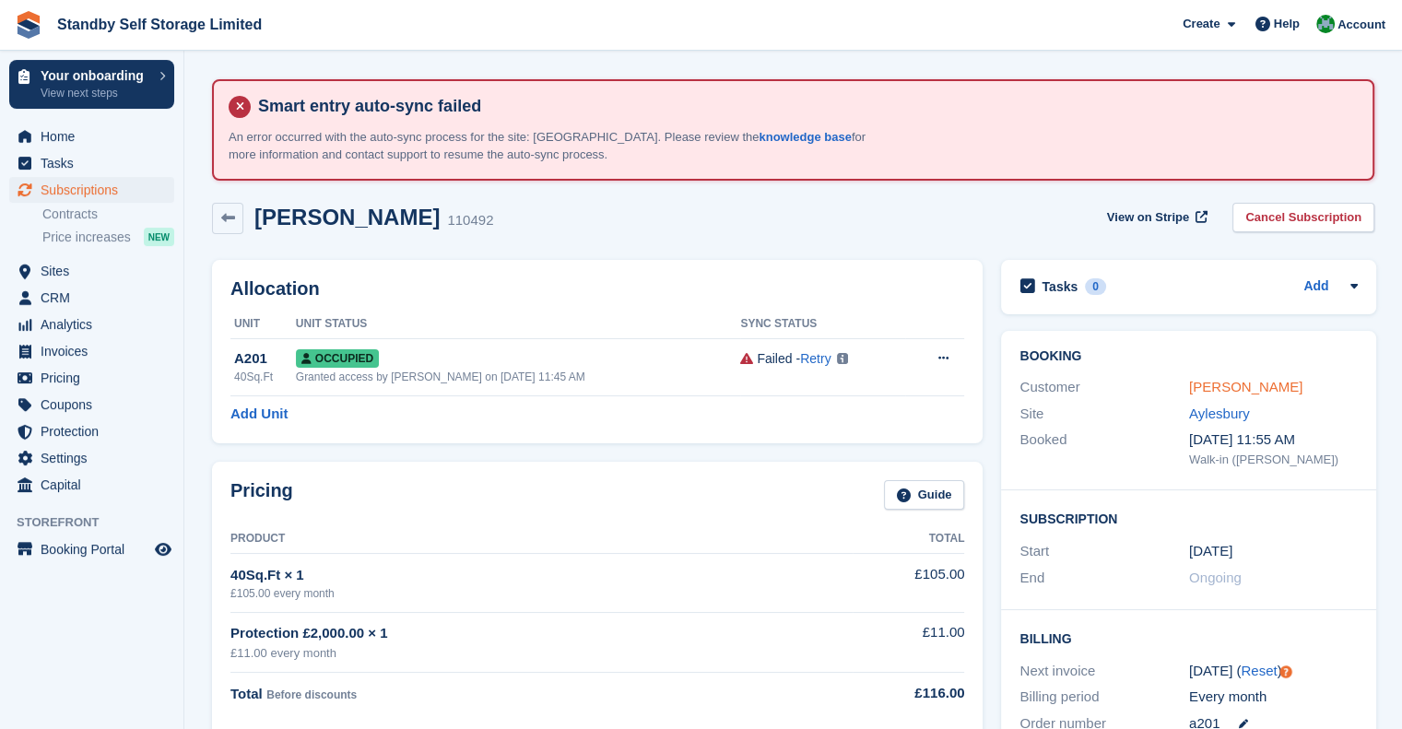
click at [1231, 390] on link "[PERSON_NAME]" at bounding box center [1245, 387] width 113 height 16
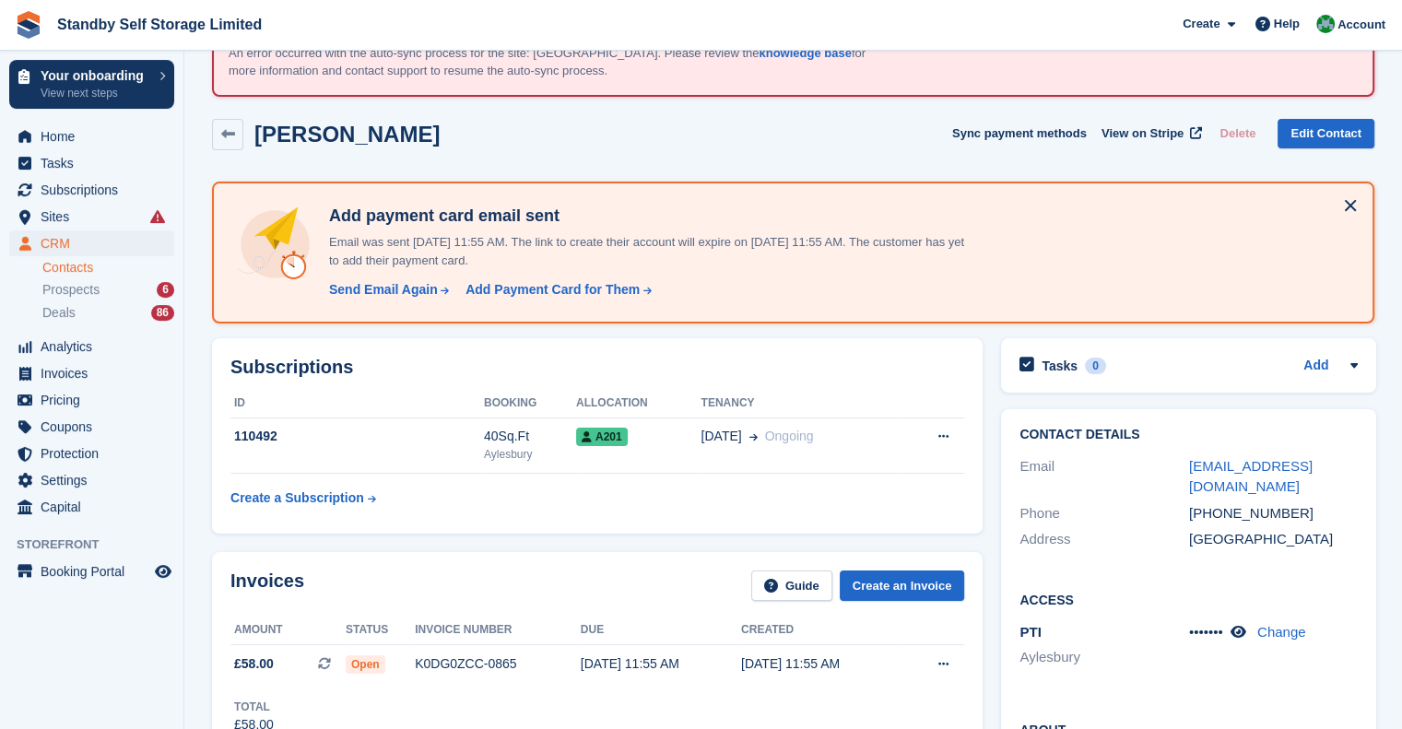
scroll to position [277, 0]
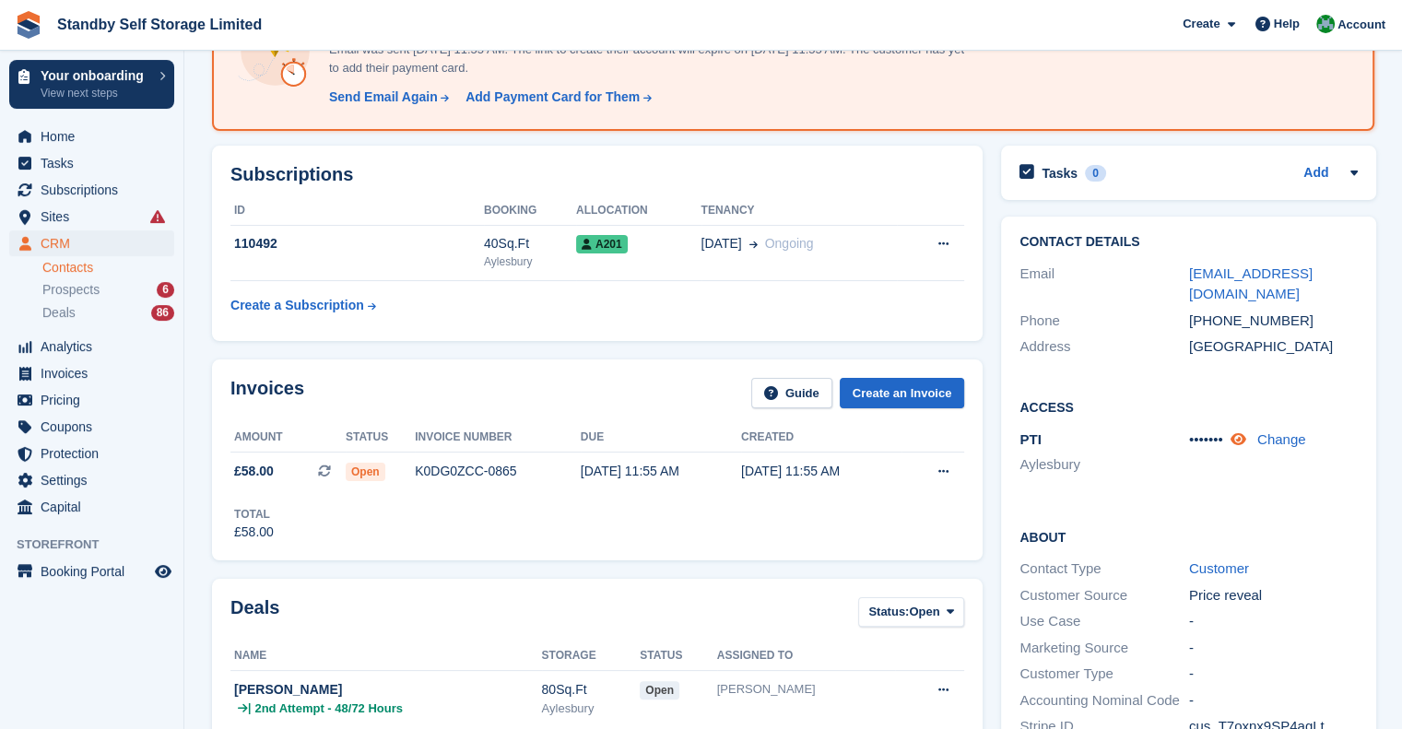
click at [1237, 440] on icon at bounding box center [1239, 439] width 16 height 14
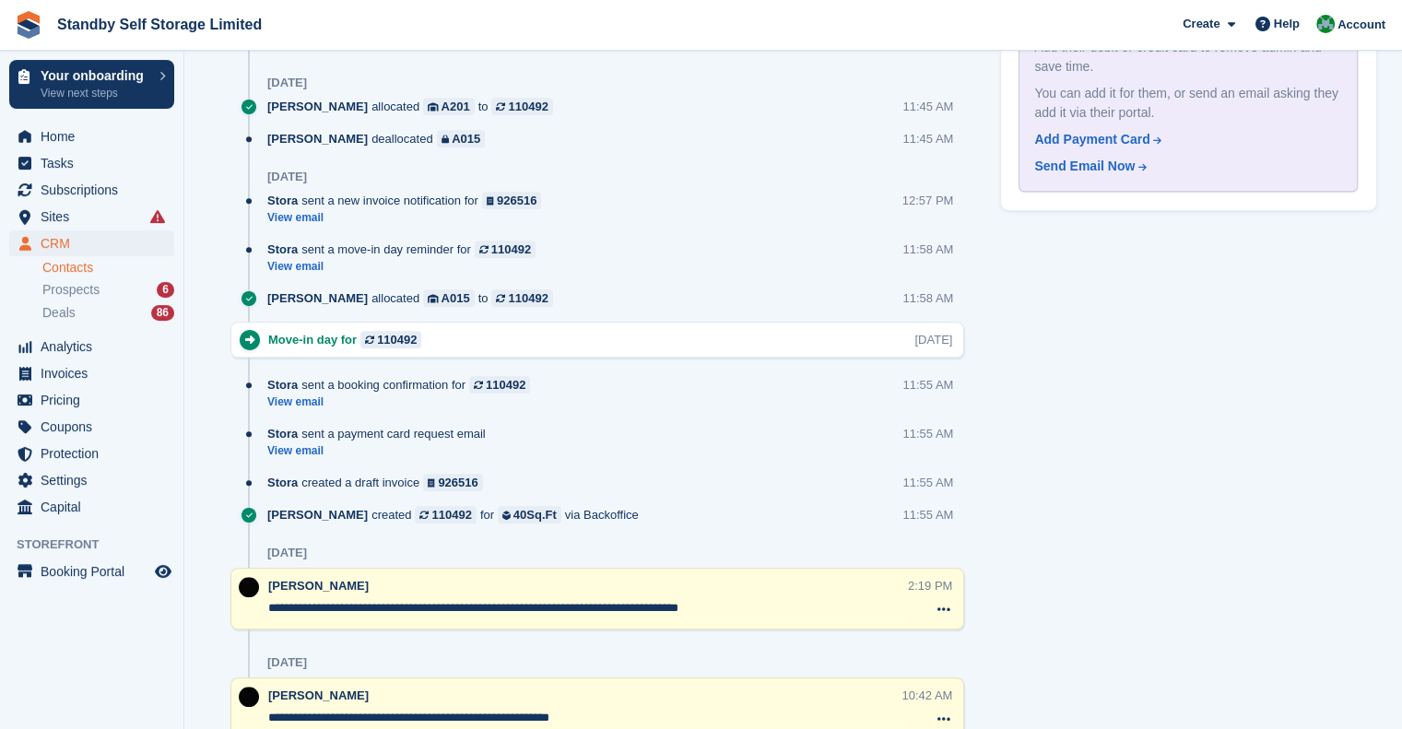
scroll to position [1290, 0]
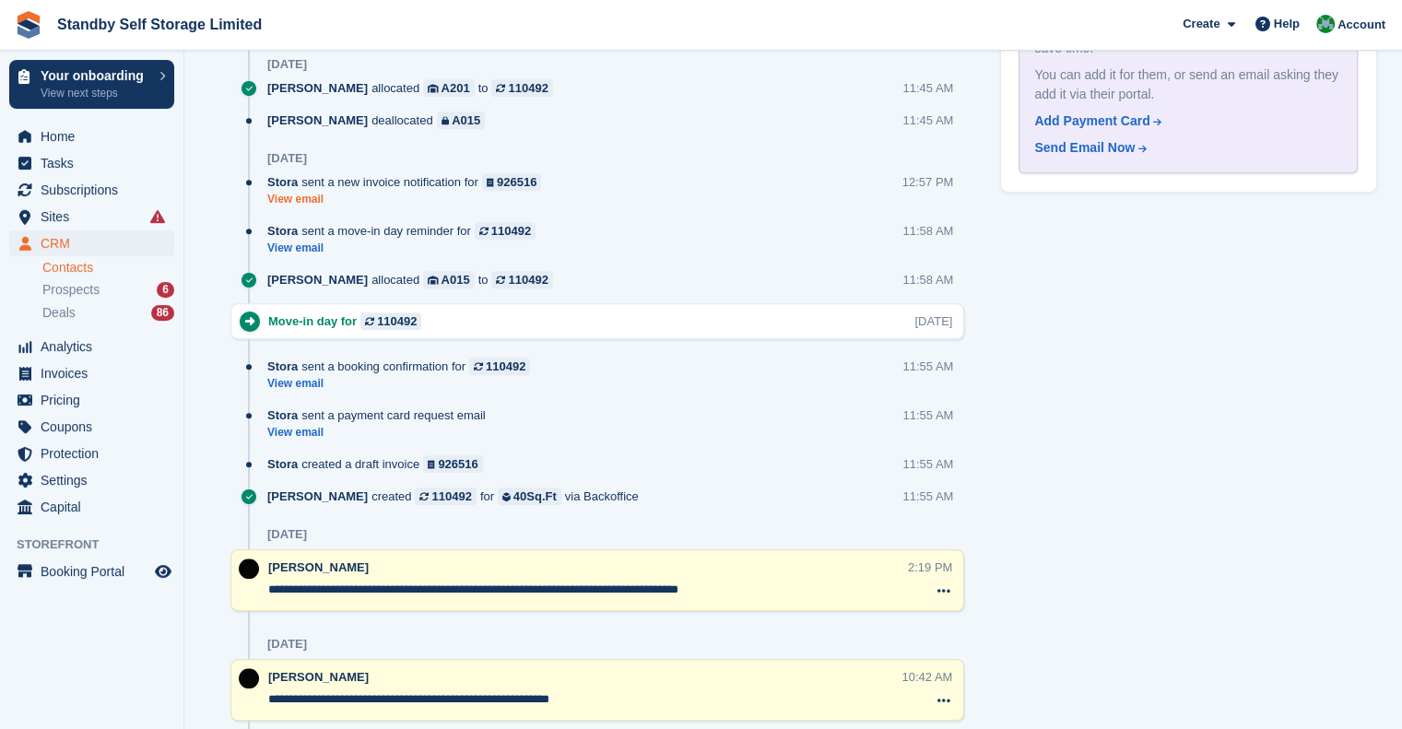
click at [302, 201] on link "View email" at bounding box center [408, 200] width 283 height 16
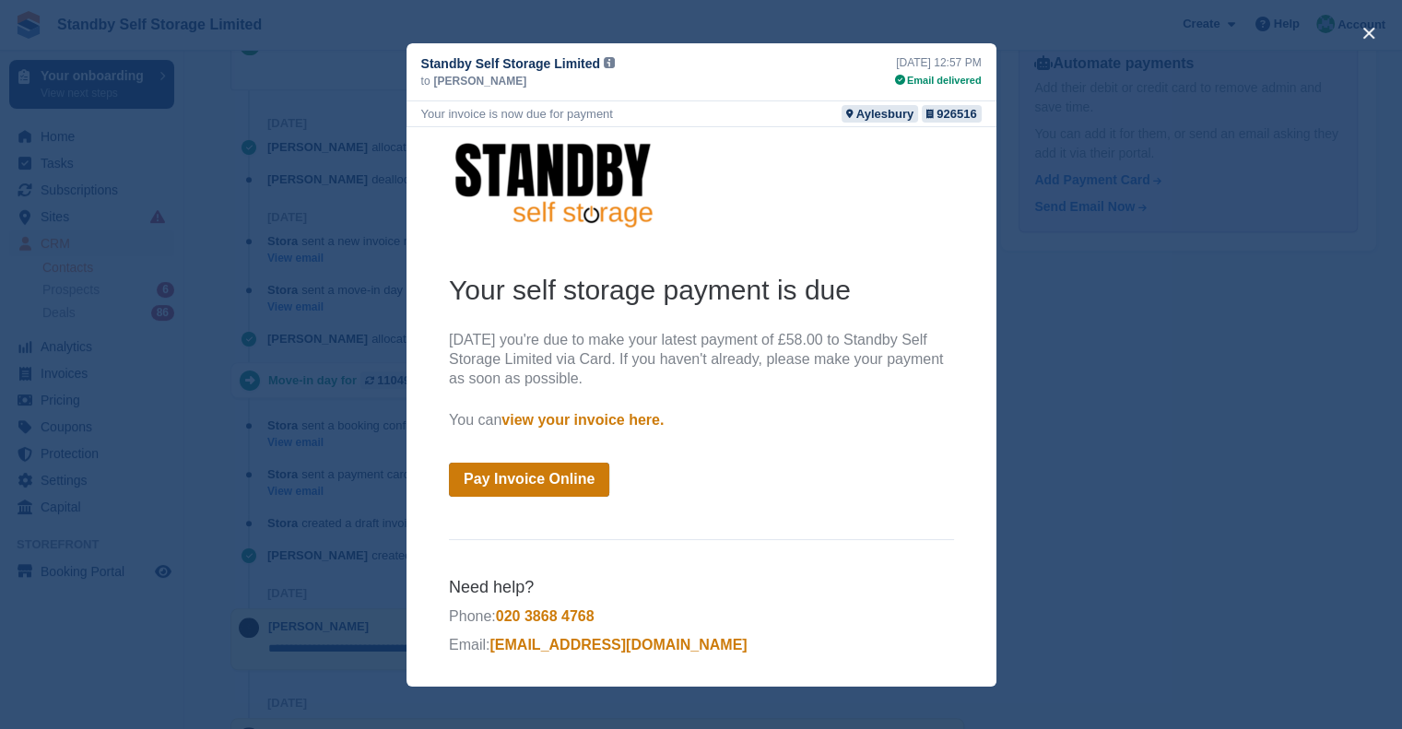
scroll to position [1230, 0]
click at [1070, 158] on div "close" at bounding box center [701, 364] width 1402 height 729
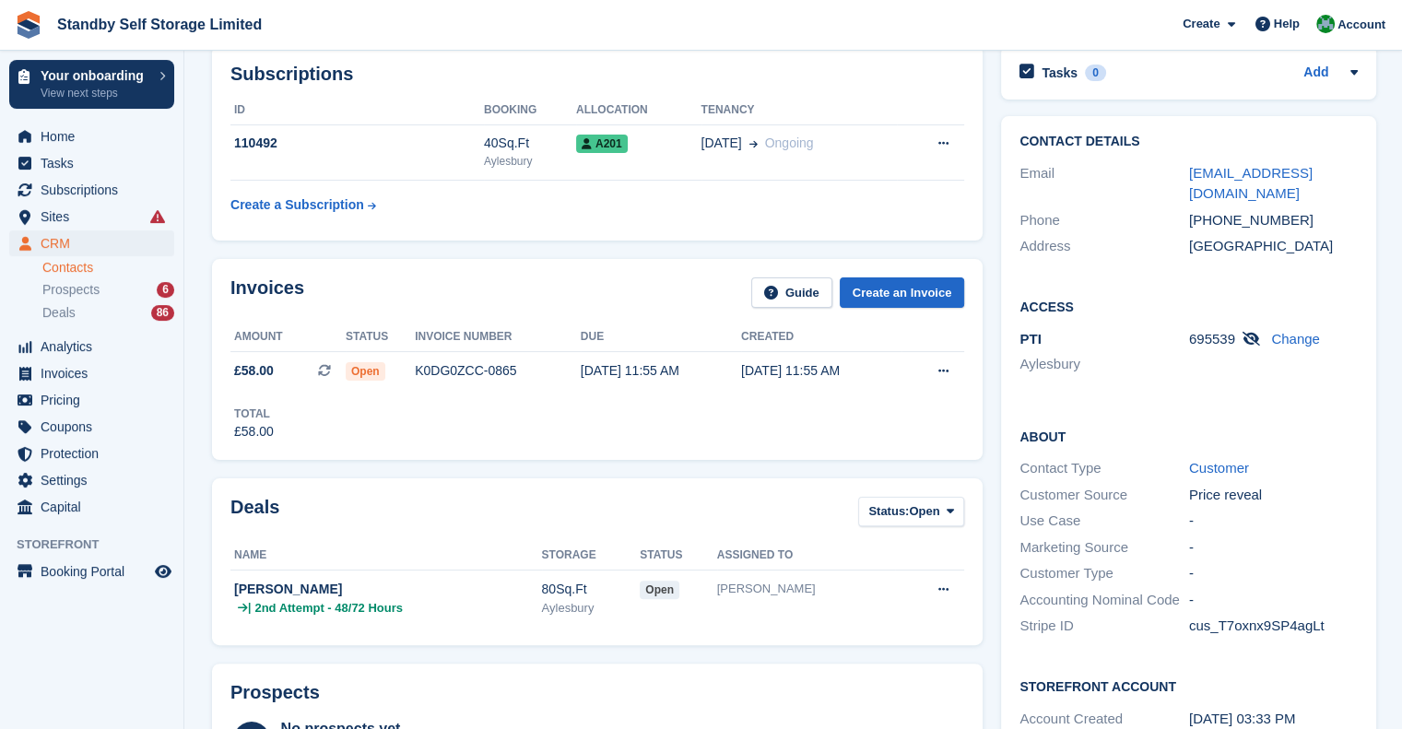
scroll to position [216, 0]
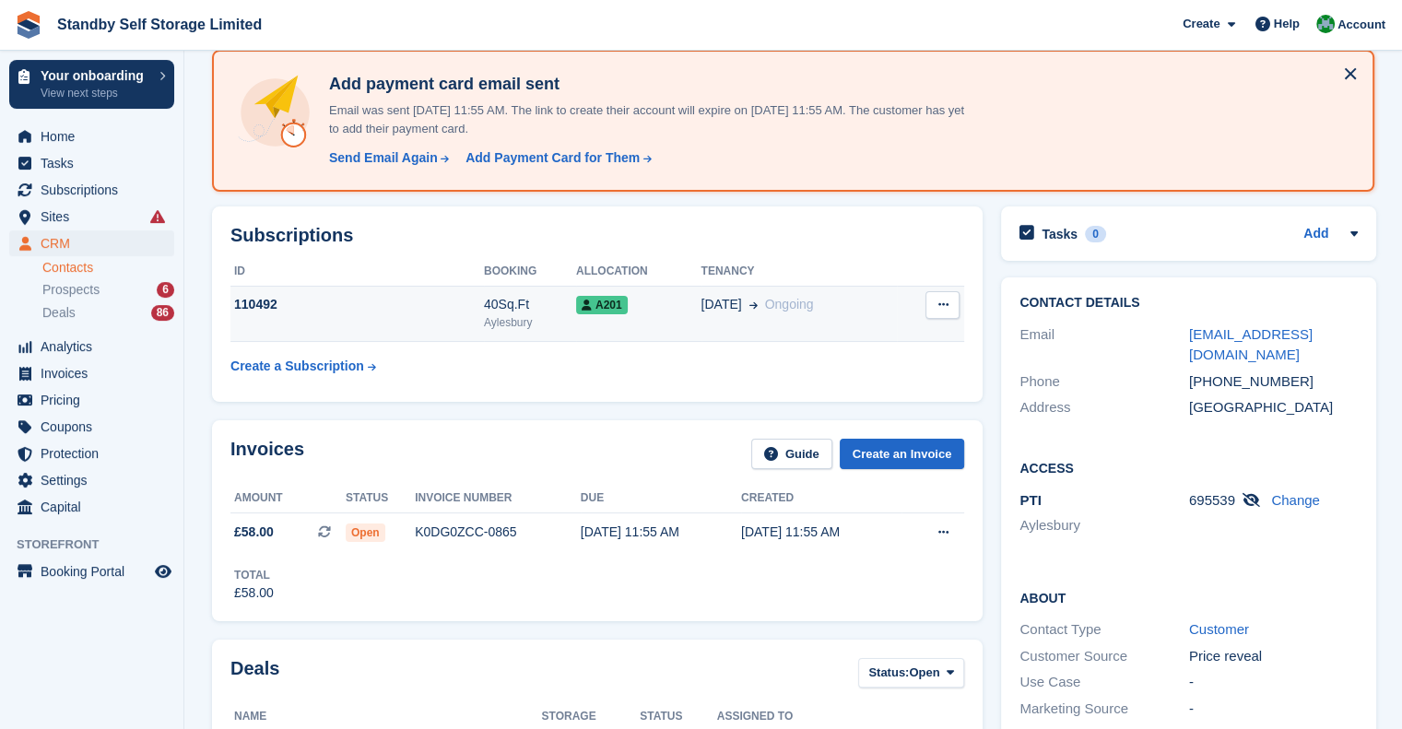
click at [647, 316] on td "A201" at bounding box center [638, 314] width 125 height 56
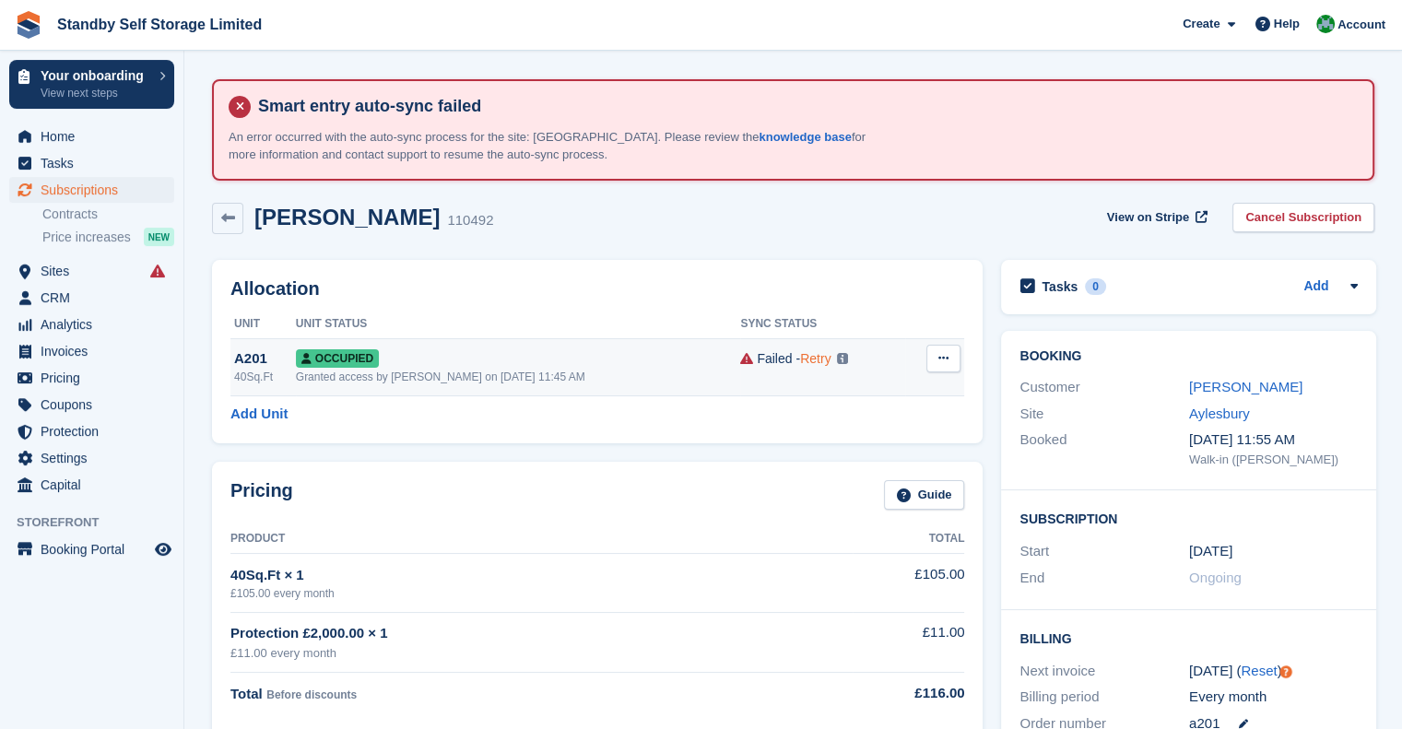
click at [811, 360] on link "Retry" at bounding box center [815, 358] width 30 height 15
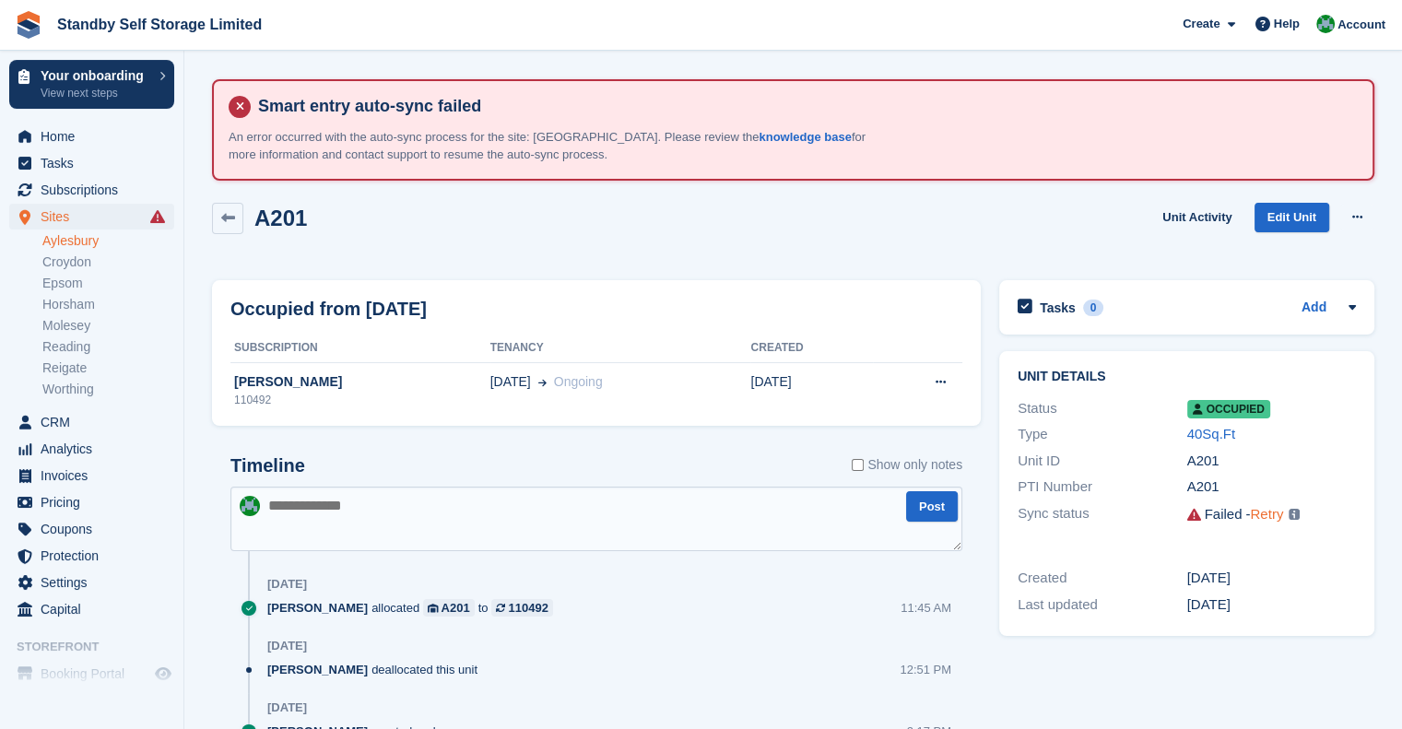
click at [1272, 514] on link "Retry" at bounding box center [1266, 514] width 33 height 16
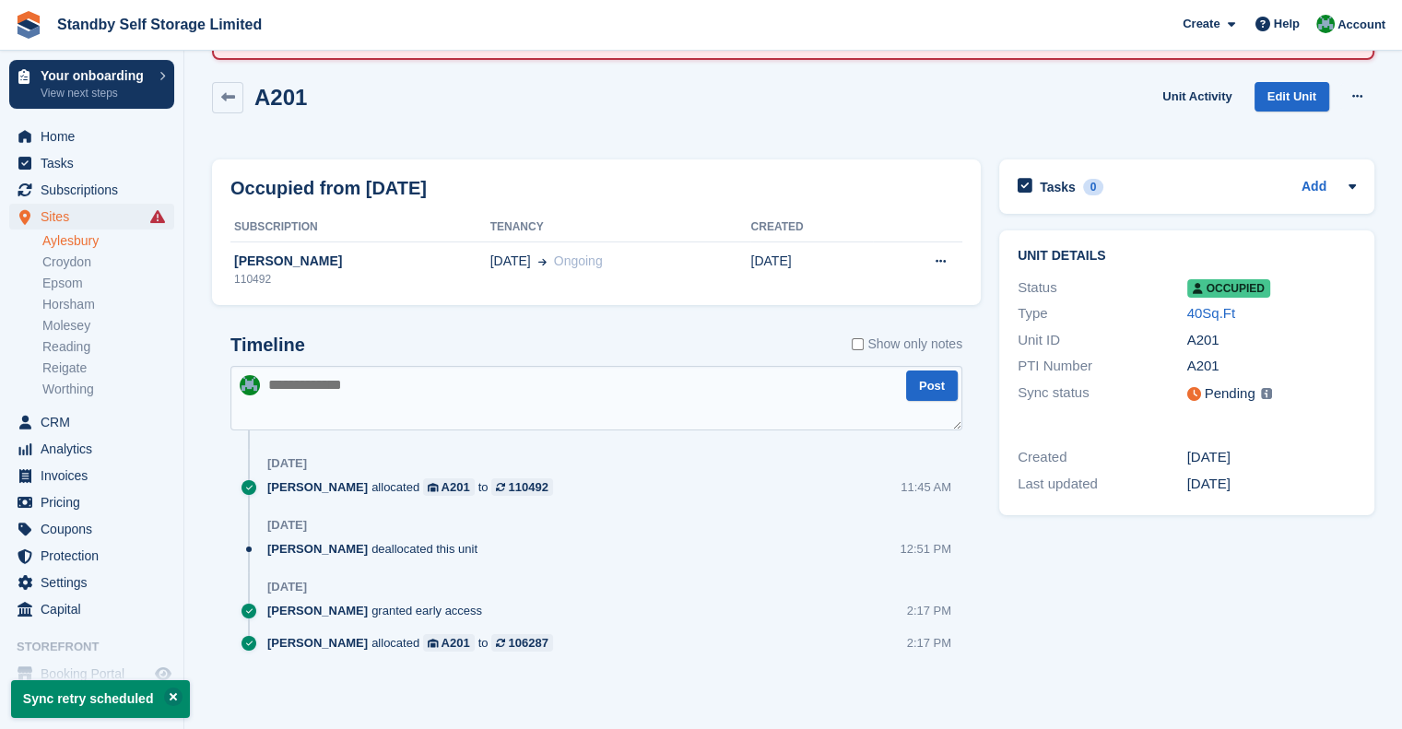
scroll to position [123, 0]
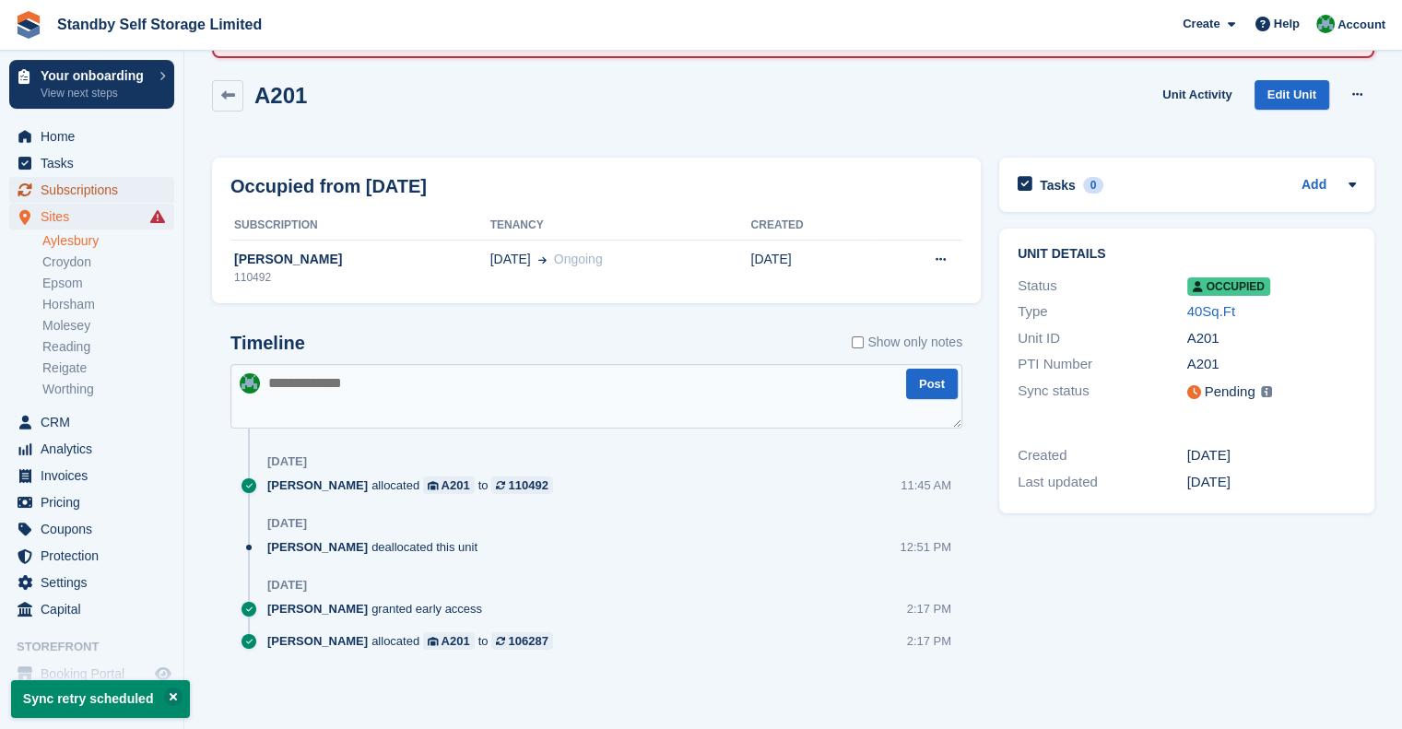
click at [77, 194] on span "Subscriptions" at bounding box center [96, 190] width 111 height 26
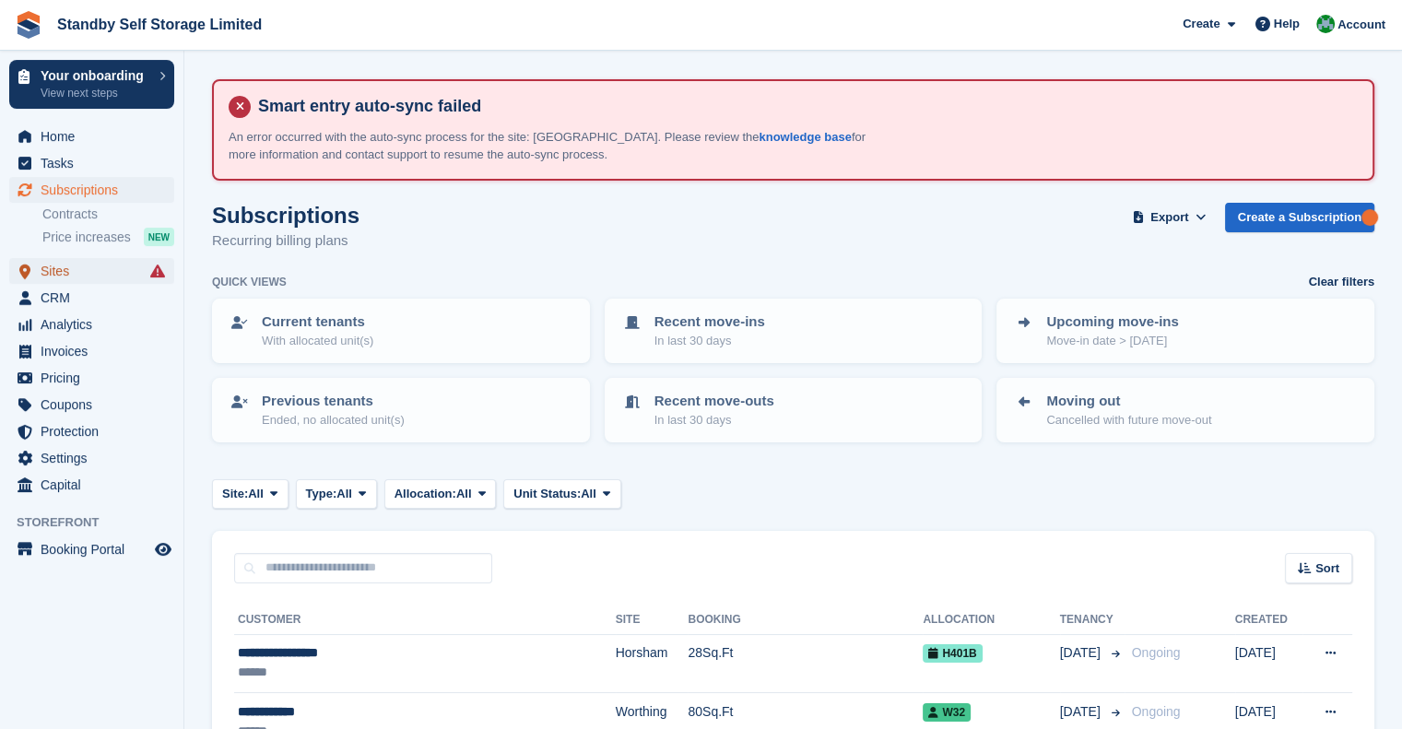
click at [81, 276] on span "Sites" at bounding box center [96, 271] width 111 height 26
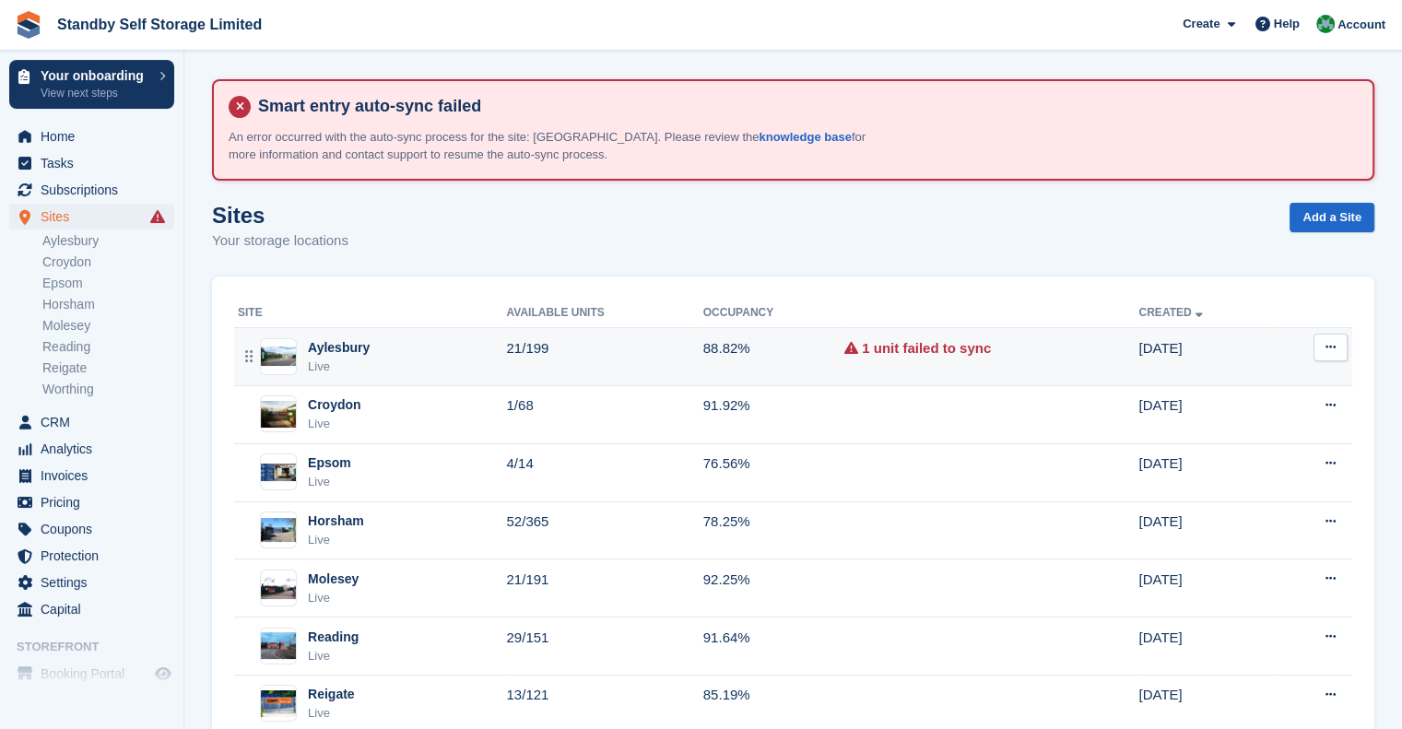
click at [436, 368] on div "Aylesbury Live" at bounding box center [372, 357] width 268 height 38
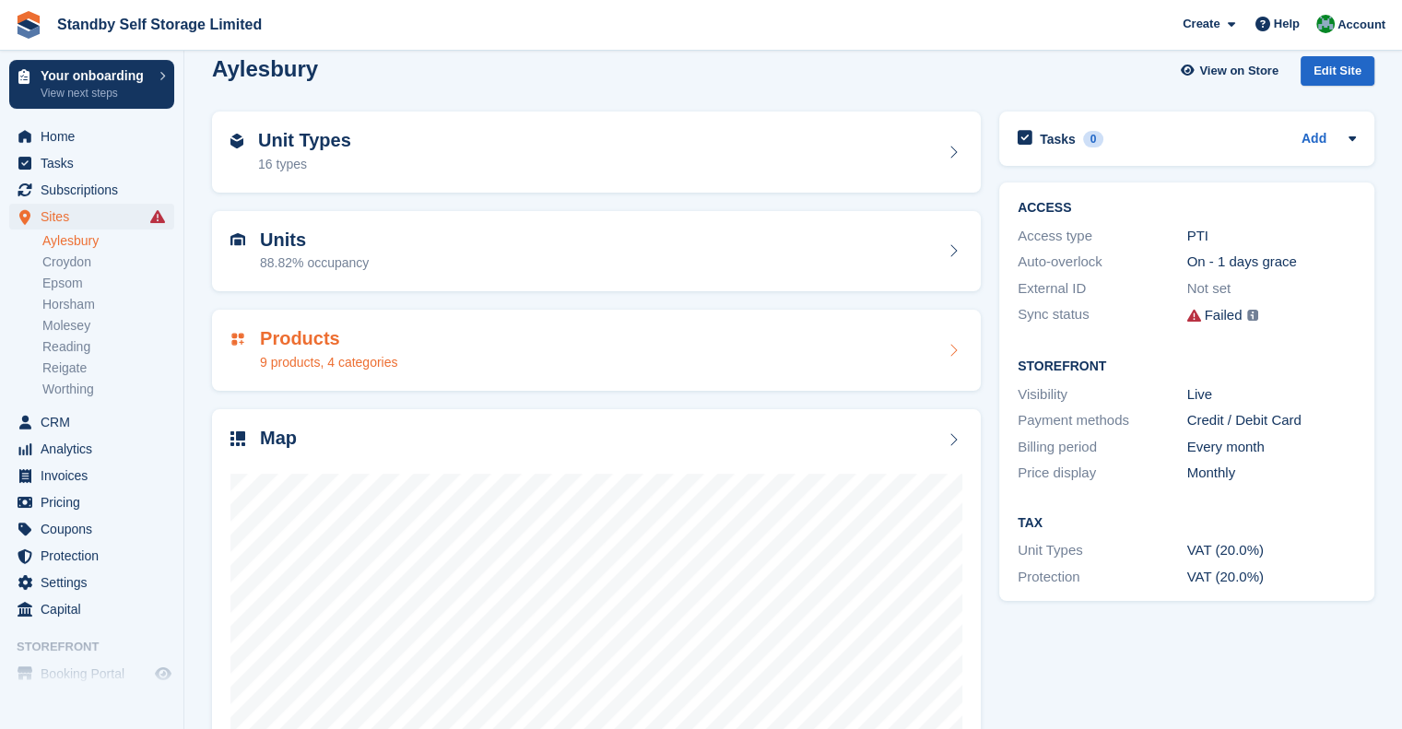
scroll to position [277, 0]
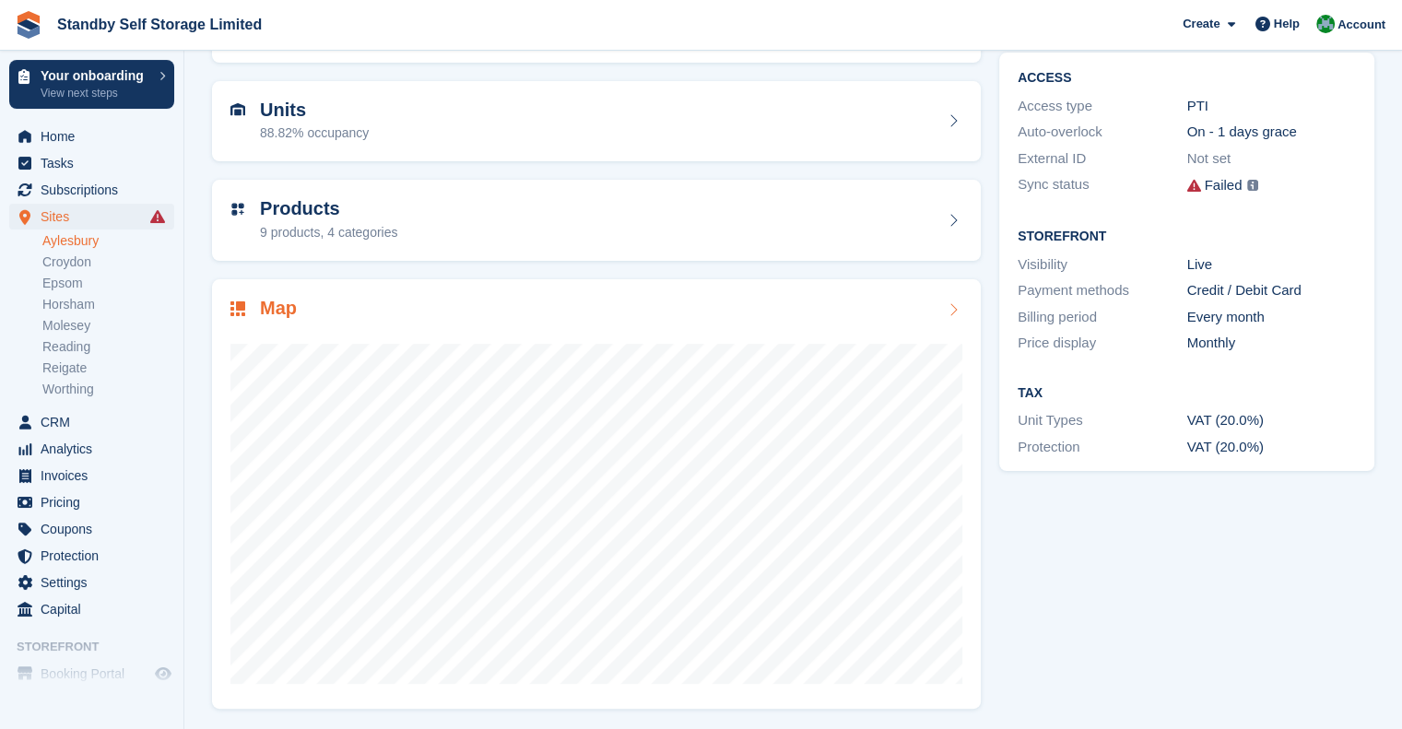
click at [524, 280] on div "Map" at bounding box center [596, 494] width 769 height 430
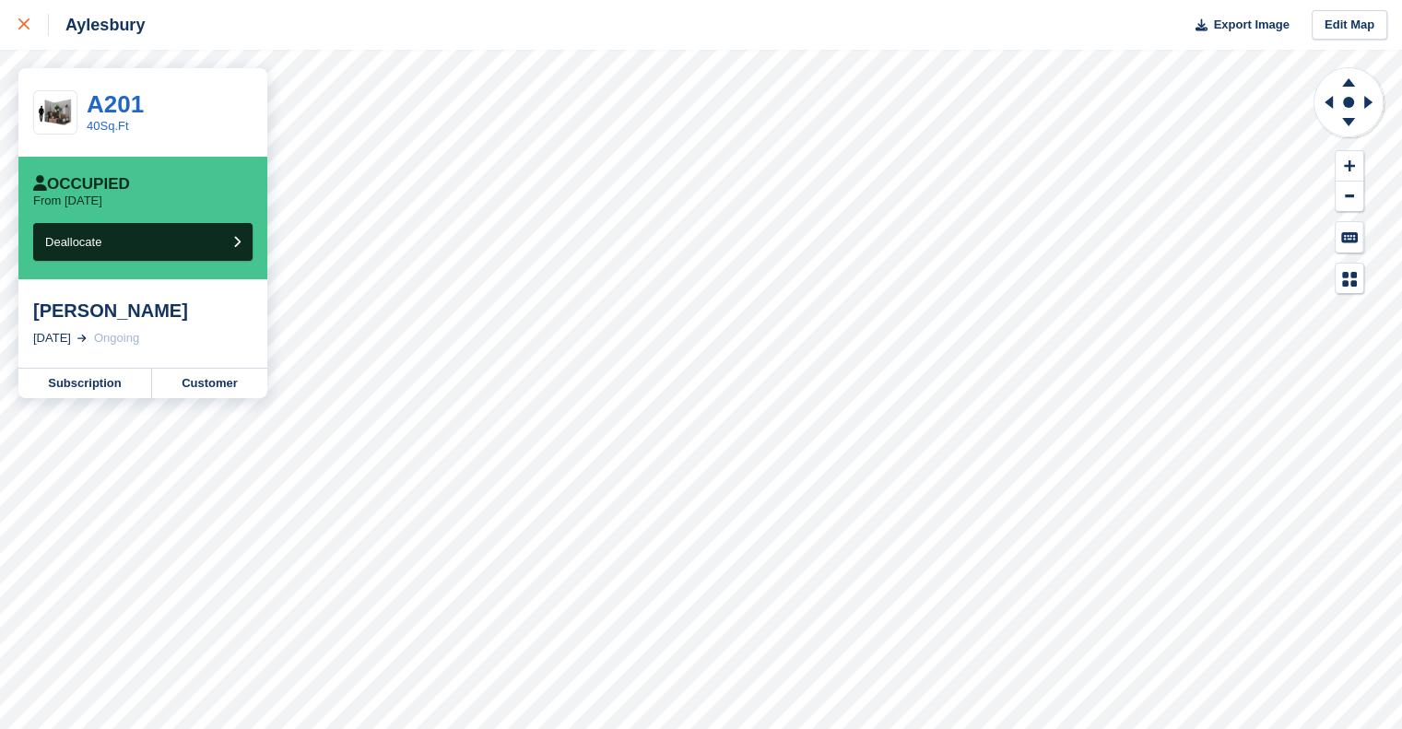
click at [35, 21] on div at bounding box center [33, 25] width 30 height 22
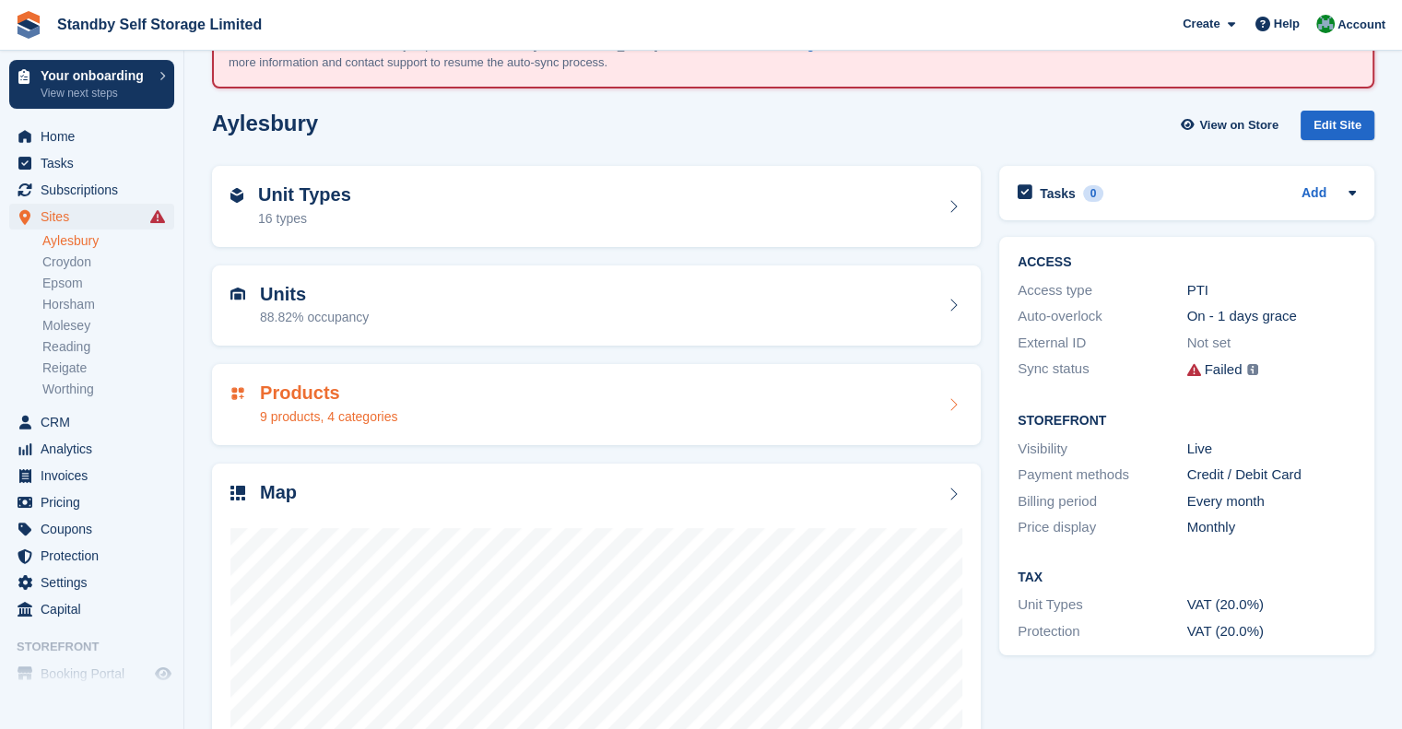
scroll to position [92, 0]
click at [89, 236] on link "Aylesbury" at bounding box center [108, 241] width 132 height 18
click at [96, 221] on span "Sites" at bounding box center [96, 217] width 111 height 26
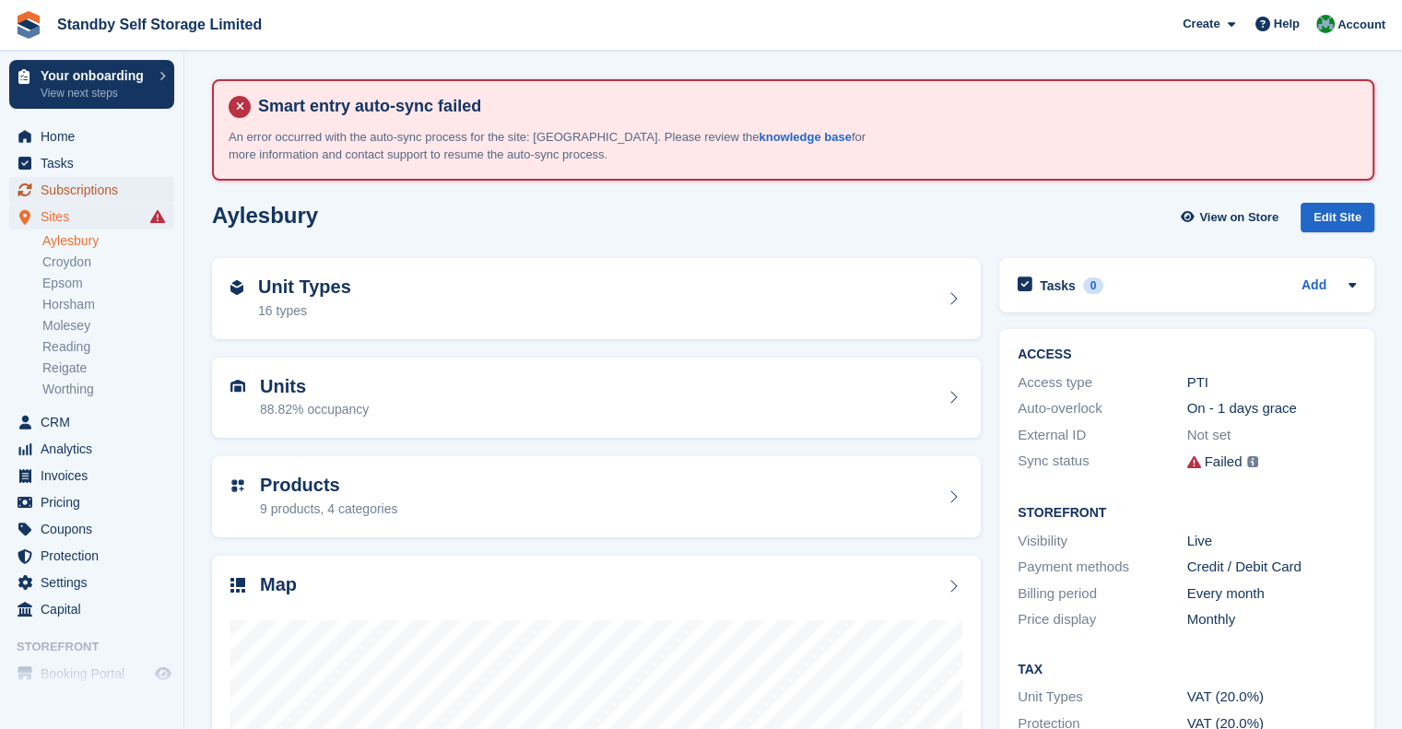
click at [64, 191] on span "Subscriptions" at bounding box center [96, 190] width 111 height 26
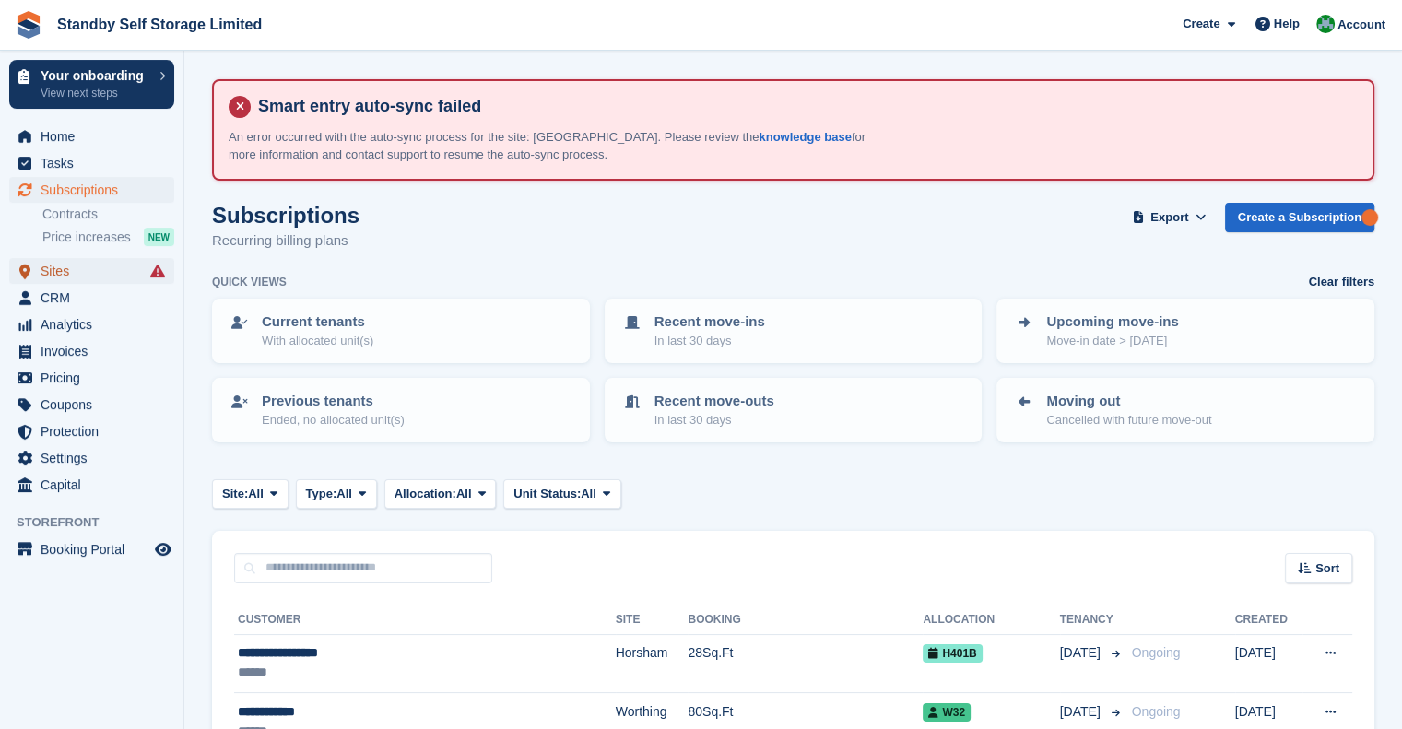
click at [77, 270] on span "Sites" at bounding box center [96, 271] width 111 height 26
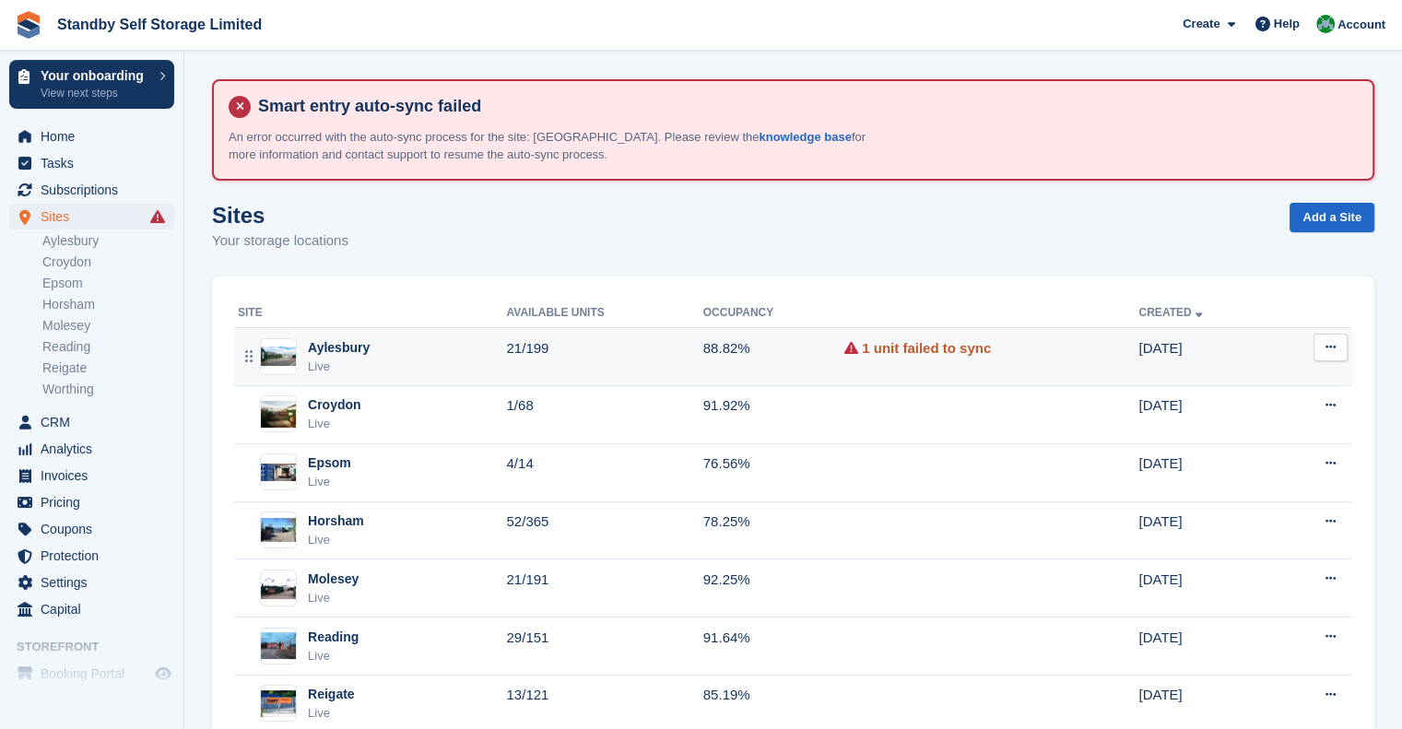
click at [892, 353] on link "1 unit failed to sync" at bounding box center [926, 348] width 129 height 21
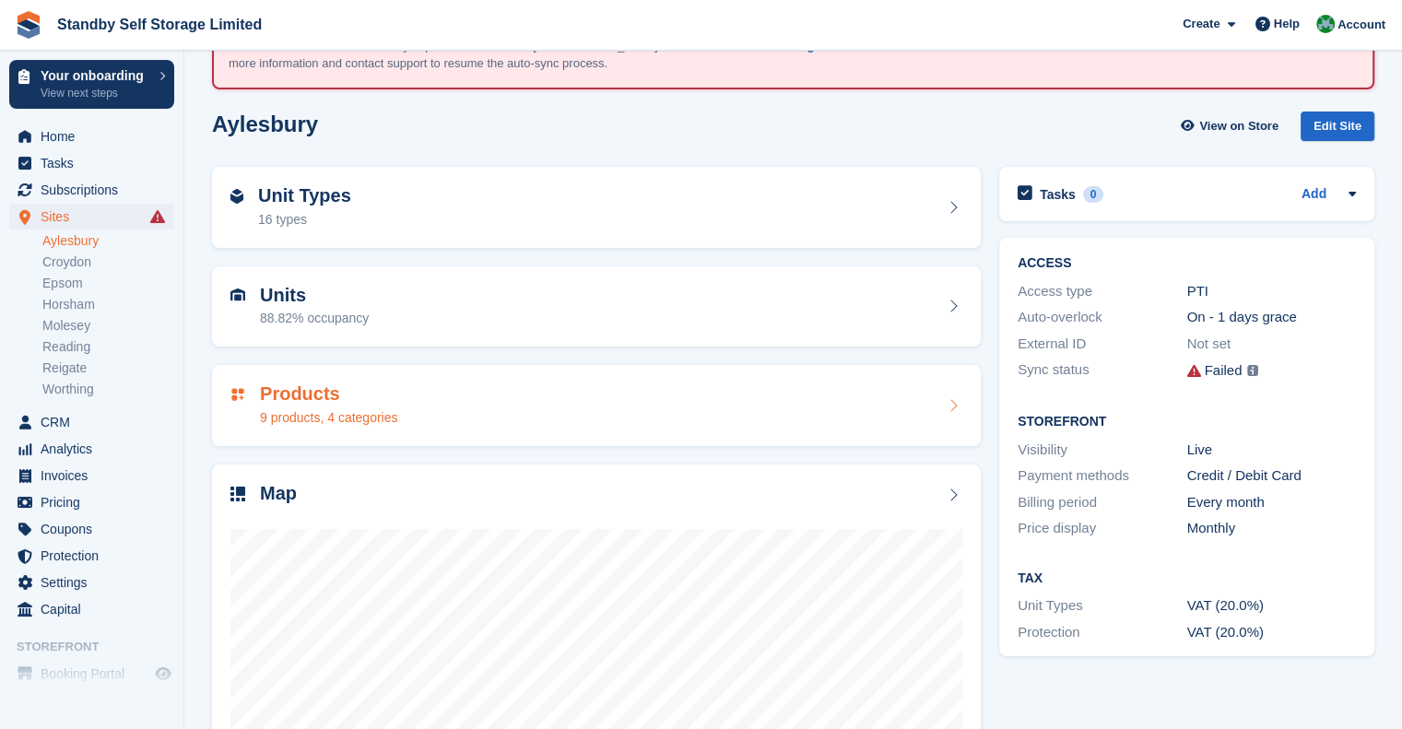
scroll to position [92, 0]
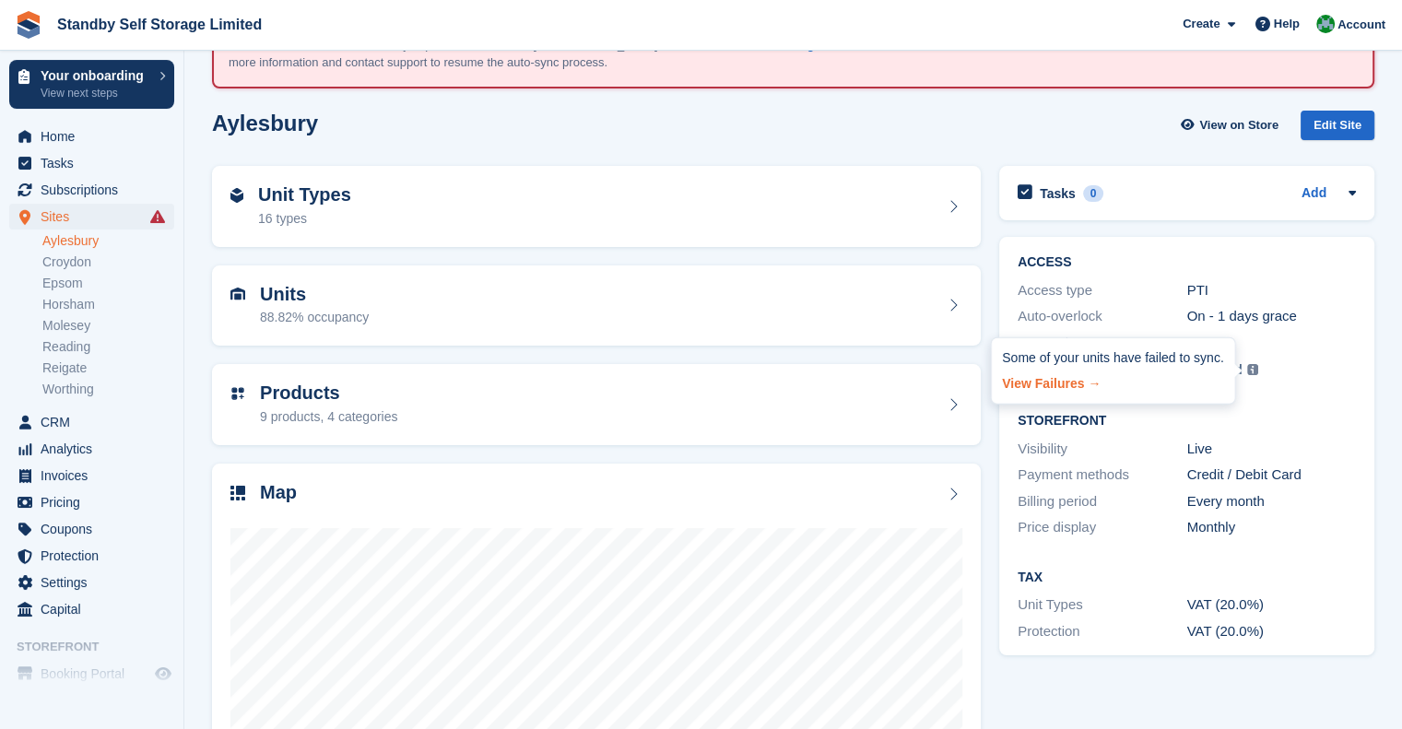
click at [1039, 375] on link "View Failures →" at bounding box center [1112, 380] width 221 height 26
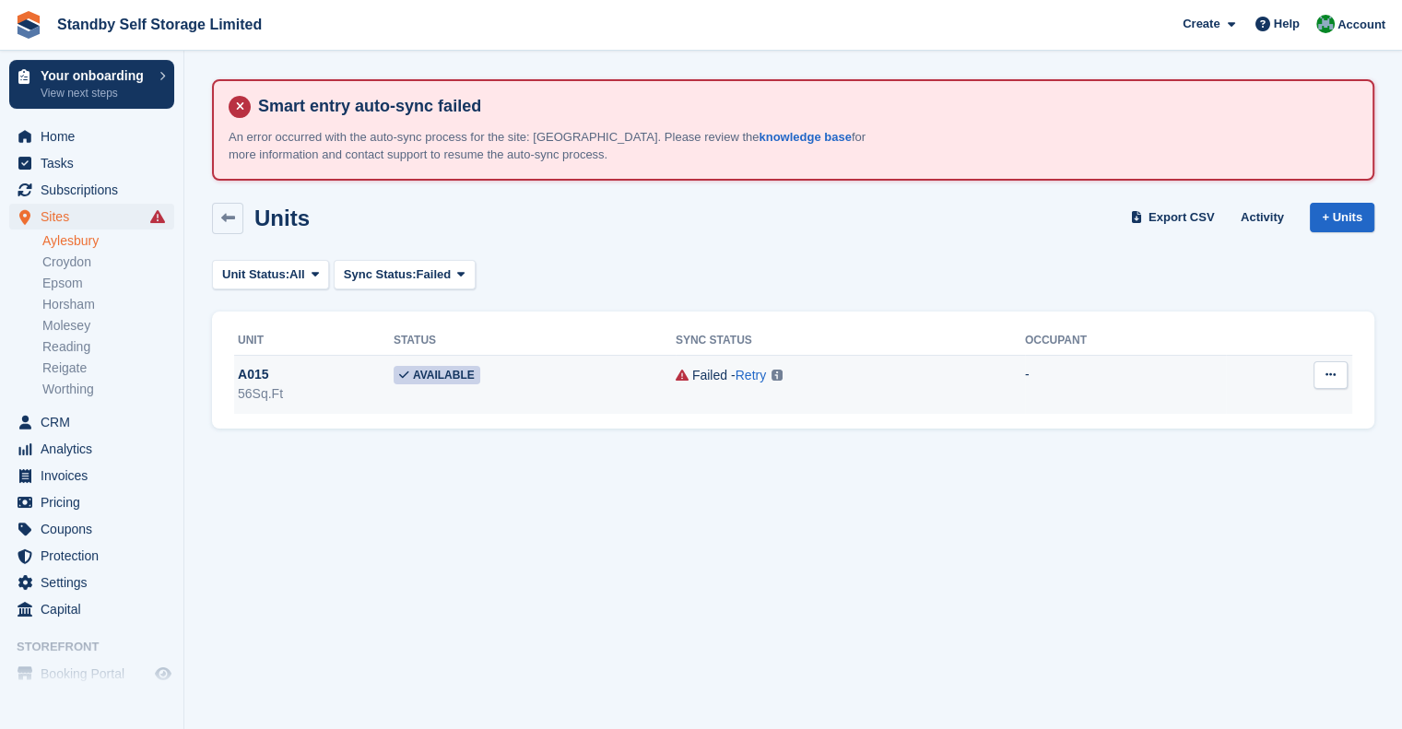
click at [1324, 375] on button at bounding box center [1331, 375] width 34 height 28
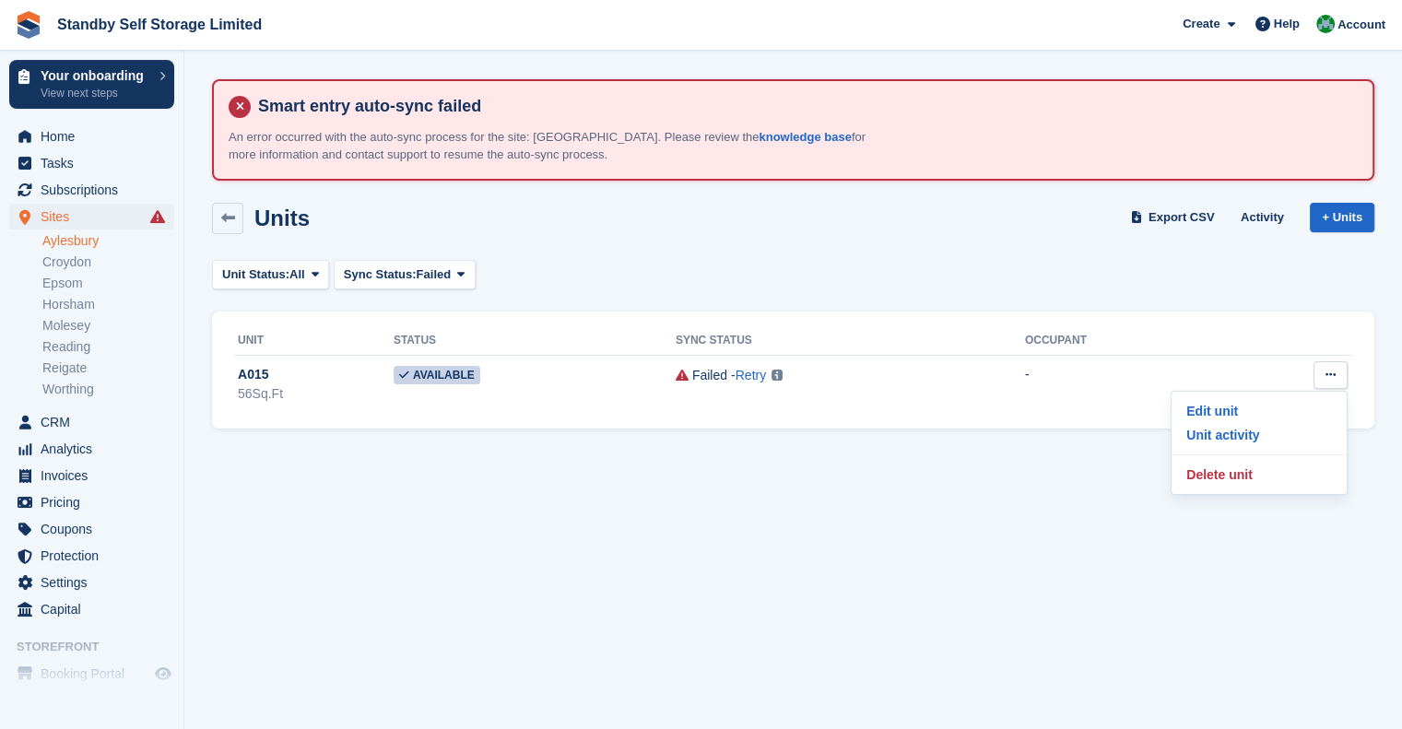
click at [1151, 293] on div "Units Export CSV Activity + Units Unit Status: All All Available Reserved Occup…" at bounding box center [793, 311] width 1162 height 235
click at [79, 199] on span "Subscriptions" at bounding box center [96, 190] width 111 height 26
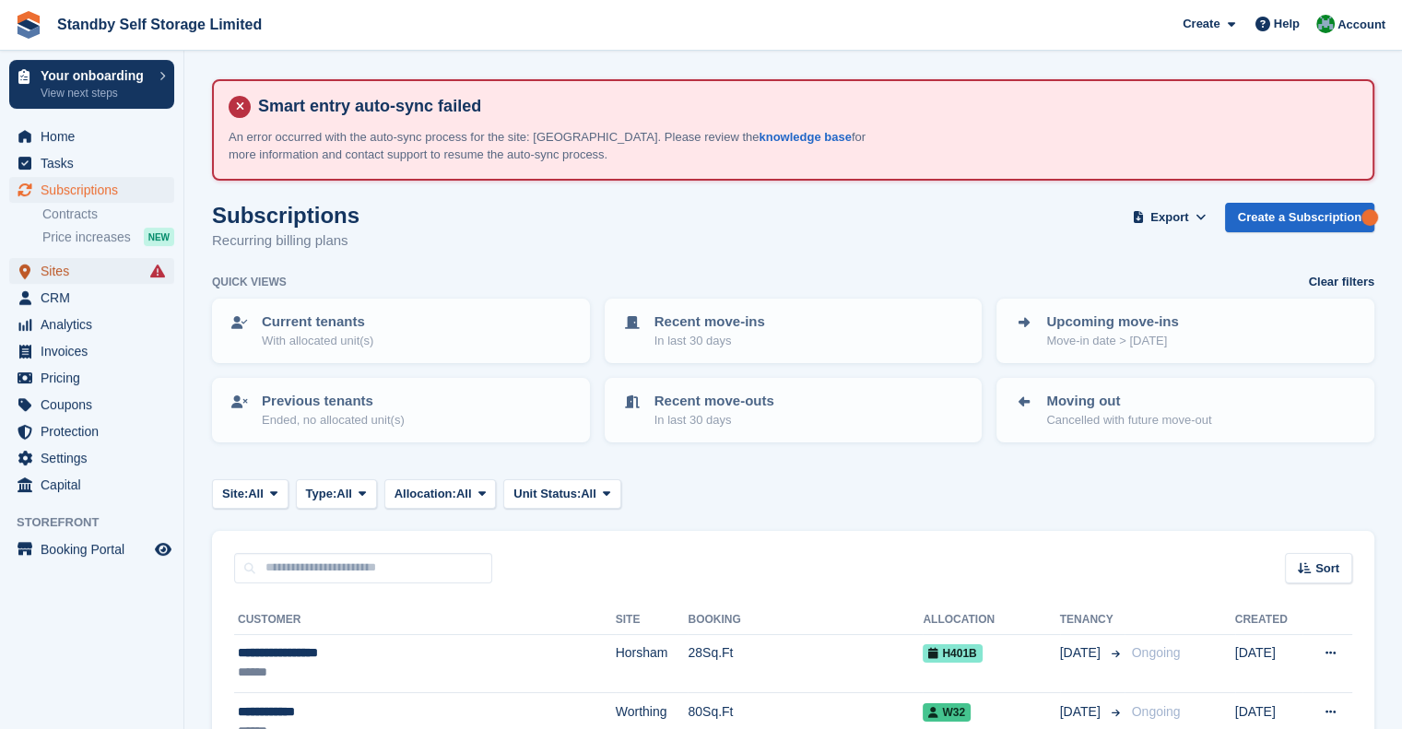
click at [60, 282] on span "Sites" at bounding box center [96, 271] width 111 height 26
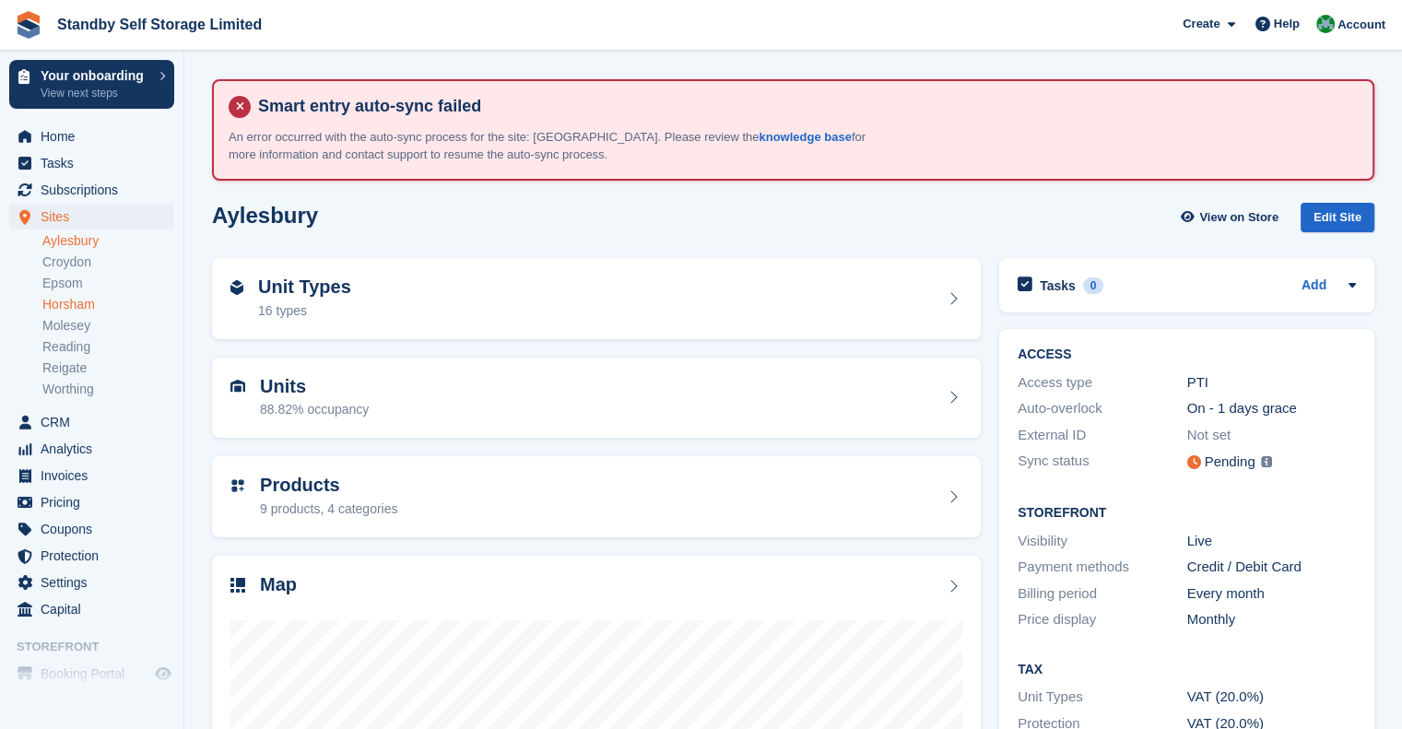
click at [107, 300] on link "Horsham" at bounding box center [108, 305] width 132 height 18
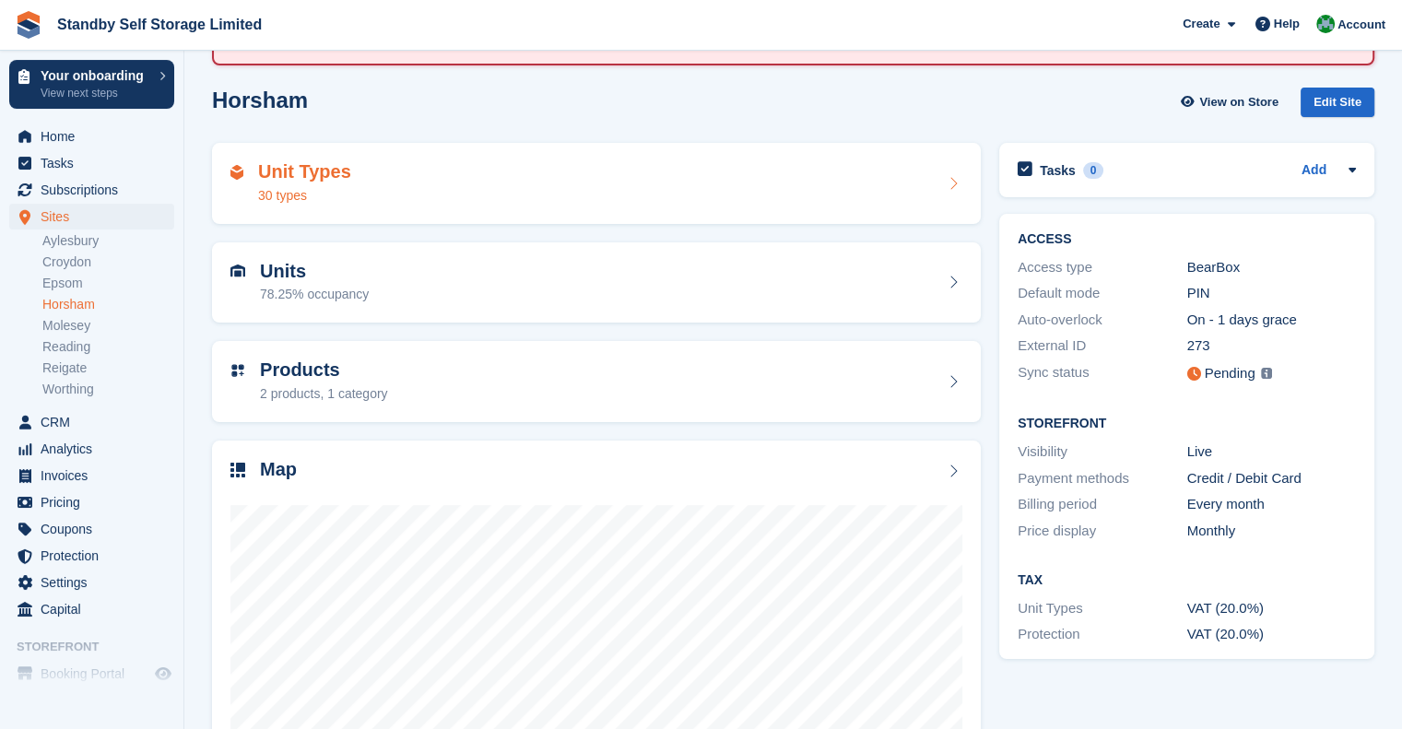
scroll to position [92, 0]
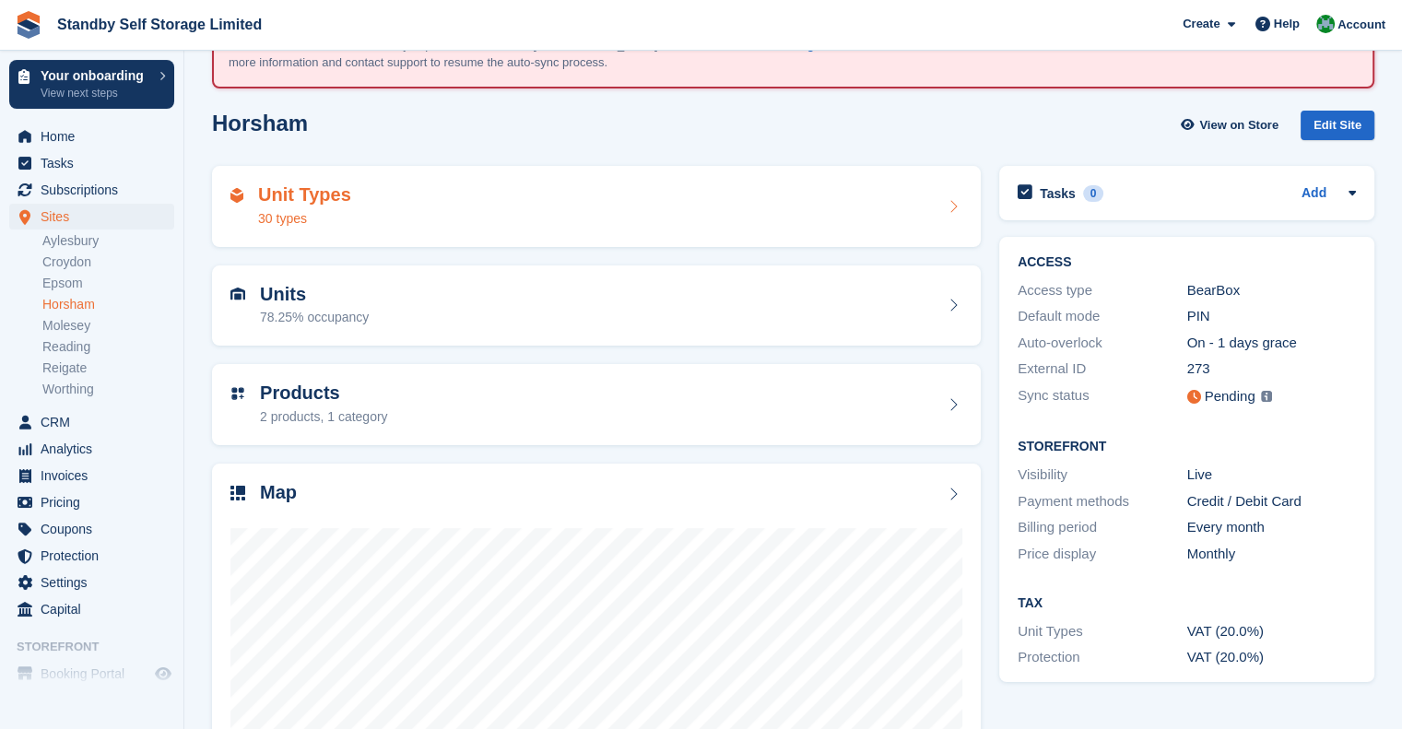
click at [367, 208] on div "Unit Types 30 types" at bounding box center [596, 206] width 732 height 44
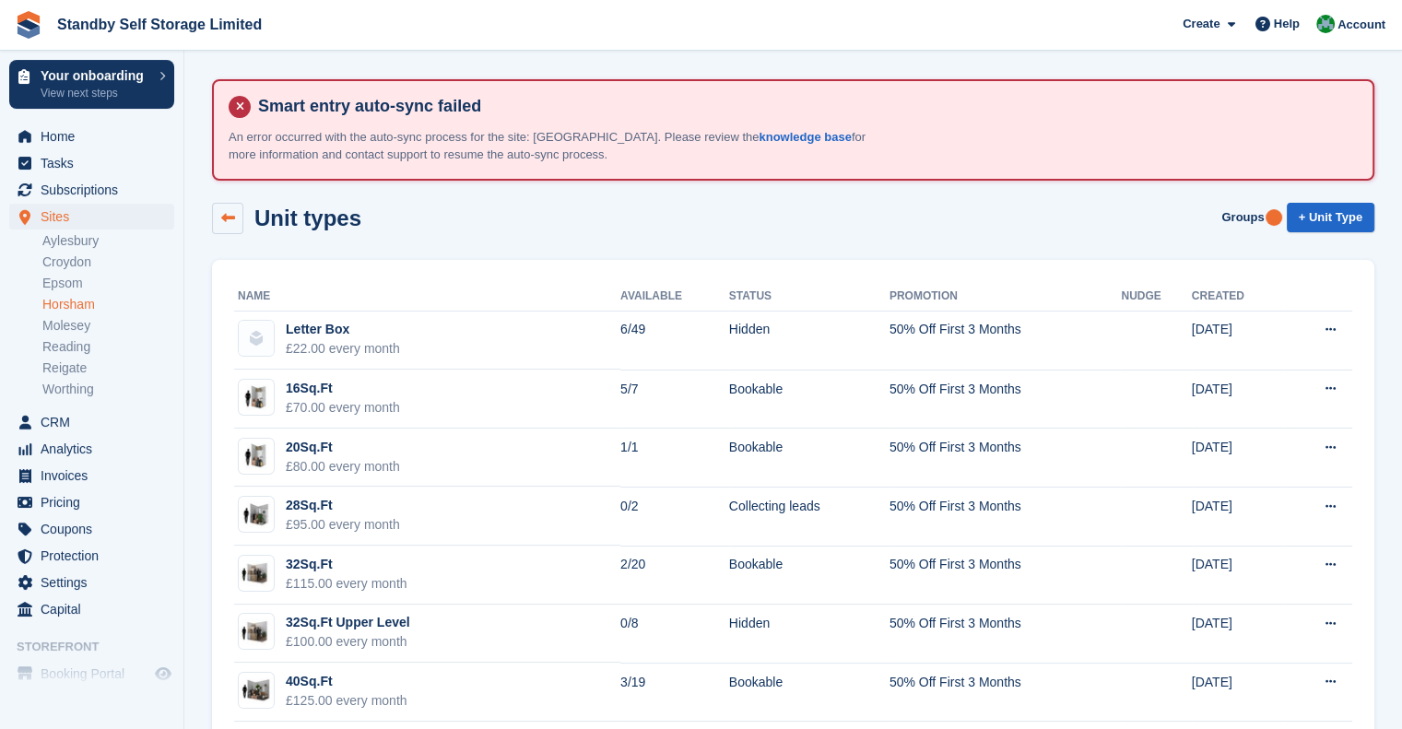
click at [226, 213] on icon at bounding box center [228, 218] width 14 height 14
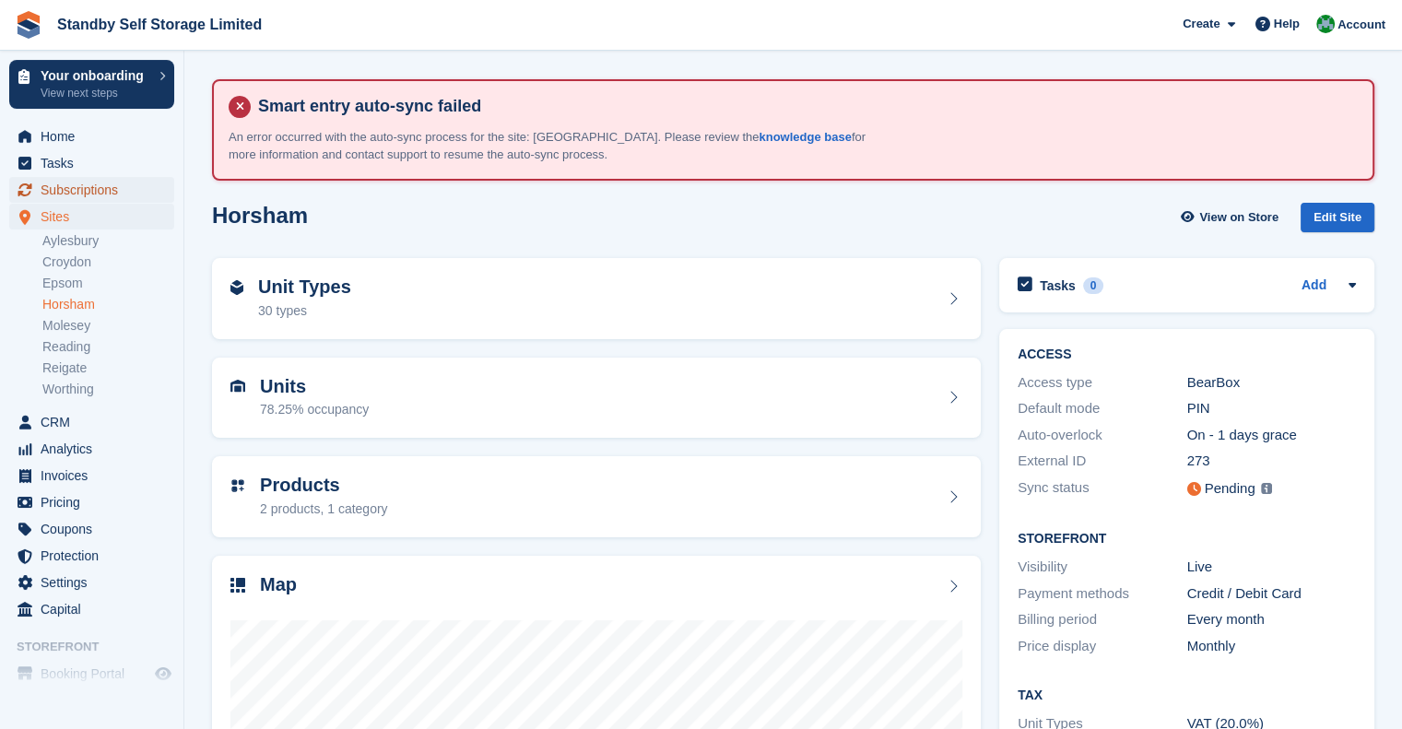
click at [91, 188] on span "Subscriptions" at bounding box center [96, 190] width 111 height 26
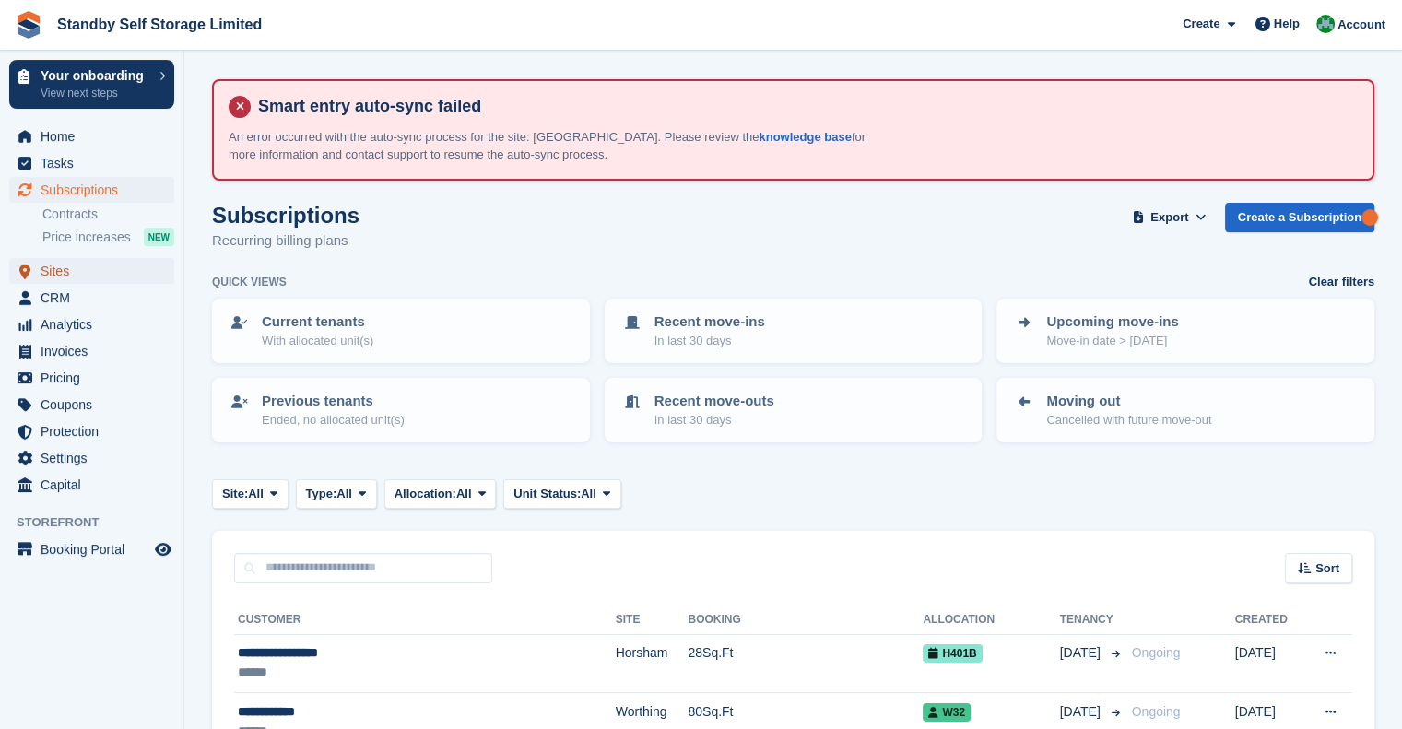
click at [81, 265] on span "Sites" at bounding box center [96, 271] width 111 height 26
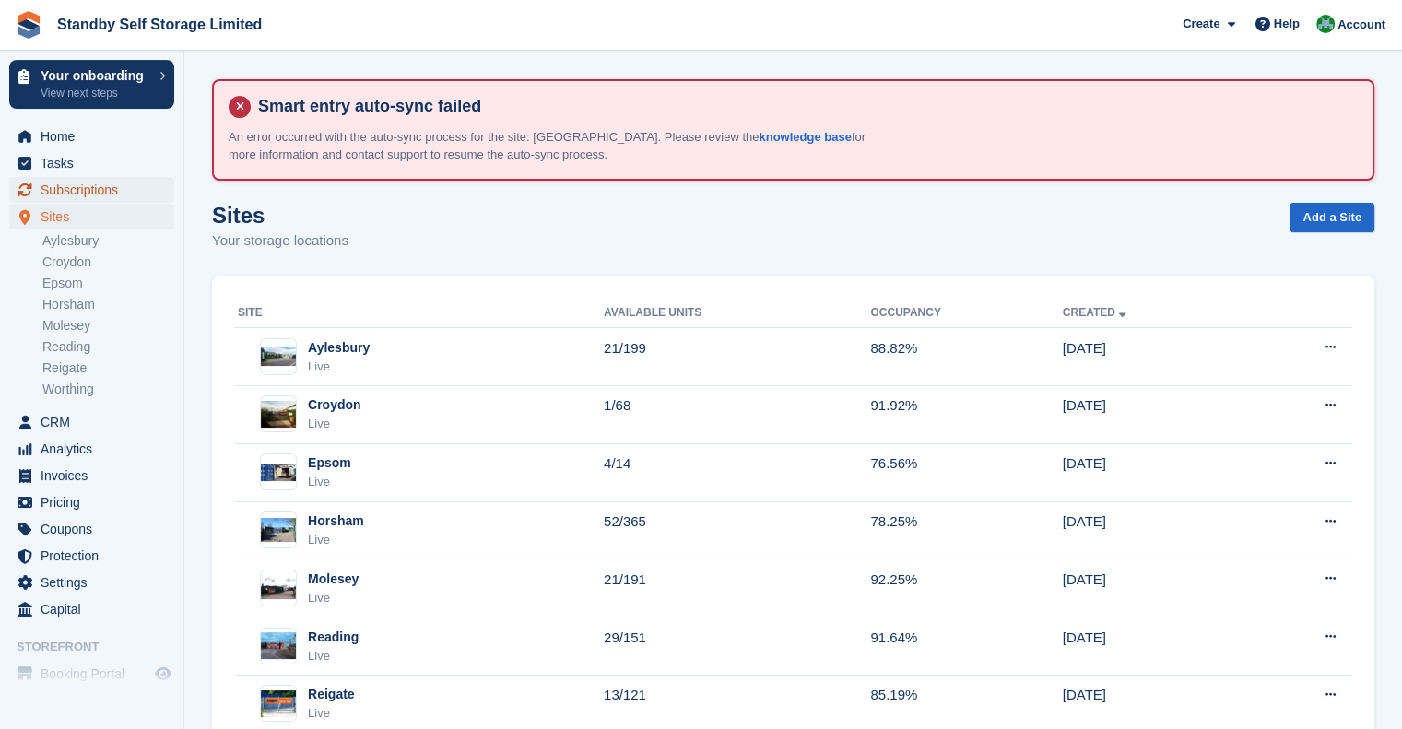
click at [102, 184] on span "Subscriptions" at bounding box center [96, 190] width 111 height 26
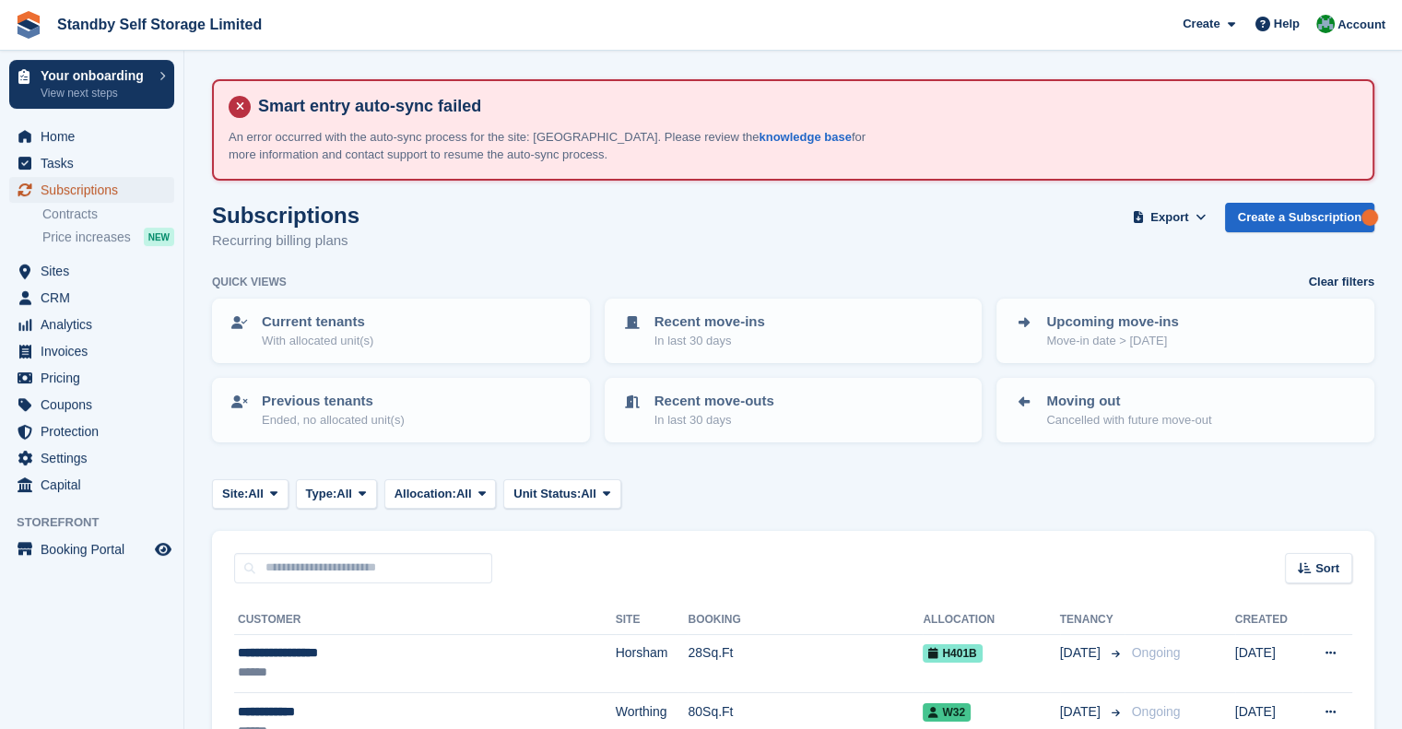
click at [84, 189] on span "Subscriptions" at bounding box center [96, 190] width 111 height 26
click at [87, 279] on span "Sites" at bounding box center [96, 271] width 111 height 26
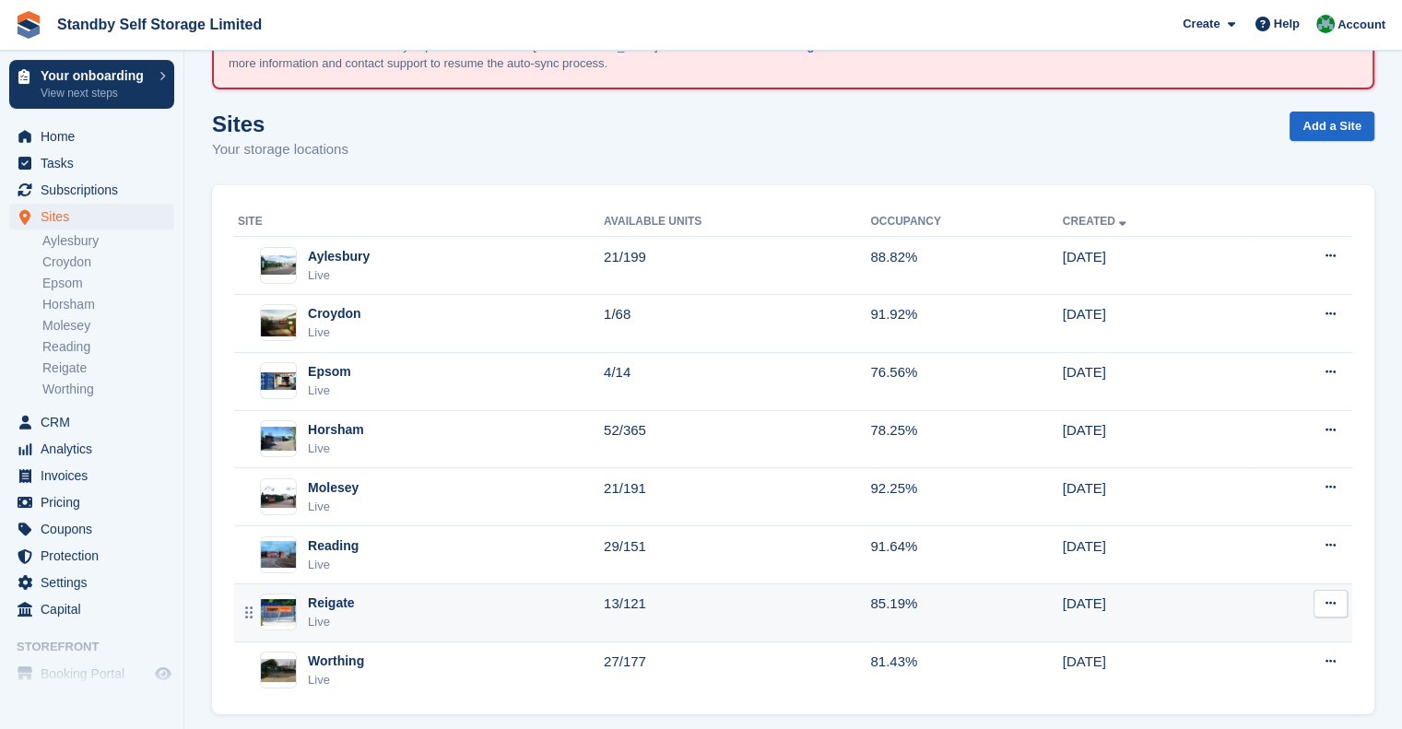
scroll to position [92, 0]
click at [369, 616] on div "Reigate Live" at bounding box center [421, 612] width 366 height 38
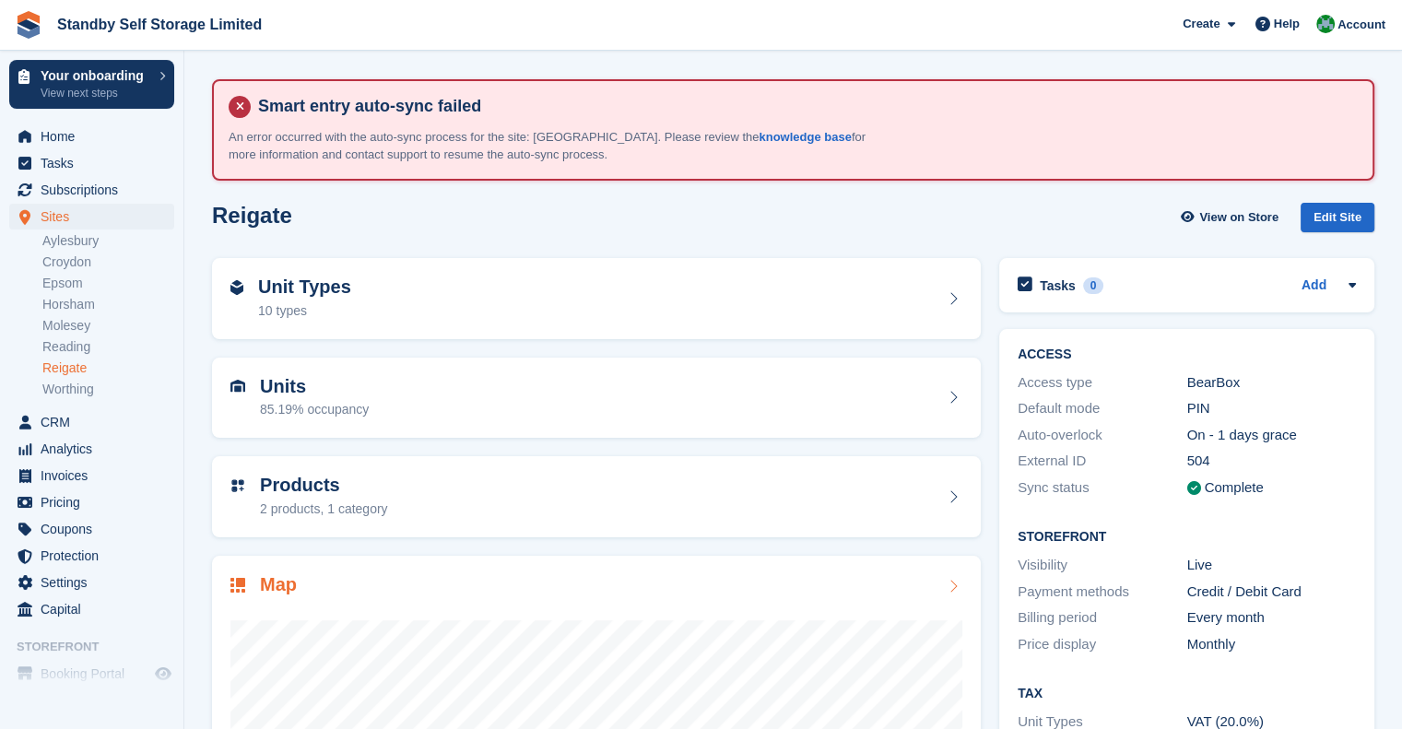
click at [442, 576] on div "Map" at bounding box center [596, 586] width 732 height 25
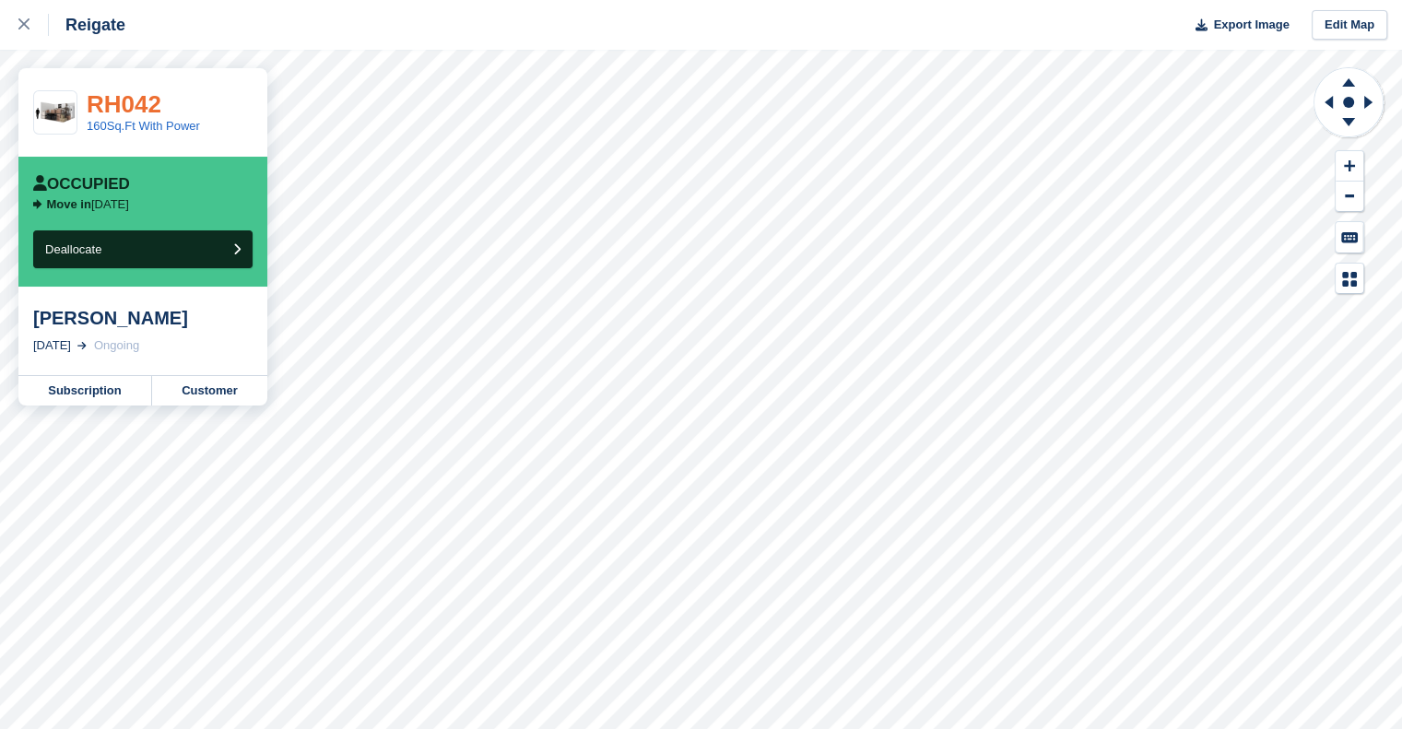
click at [144, 112] on link "RH042" at bounding box center [124, 104] width 75 height 28
click at [15, 25] on link at bounding box center [24, 25] width 49 height 50
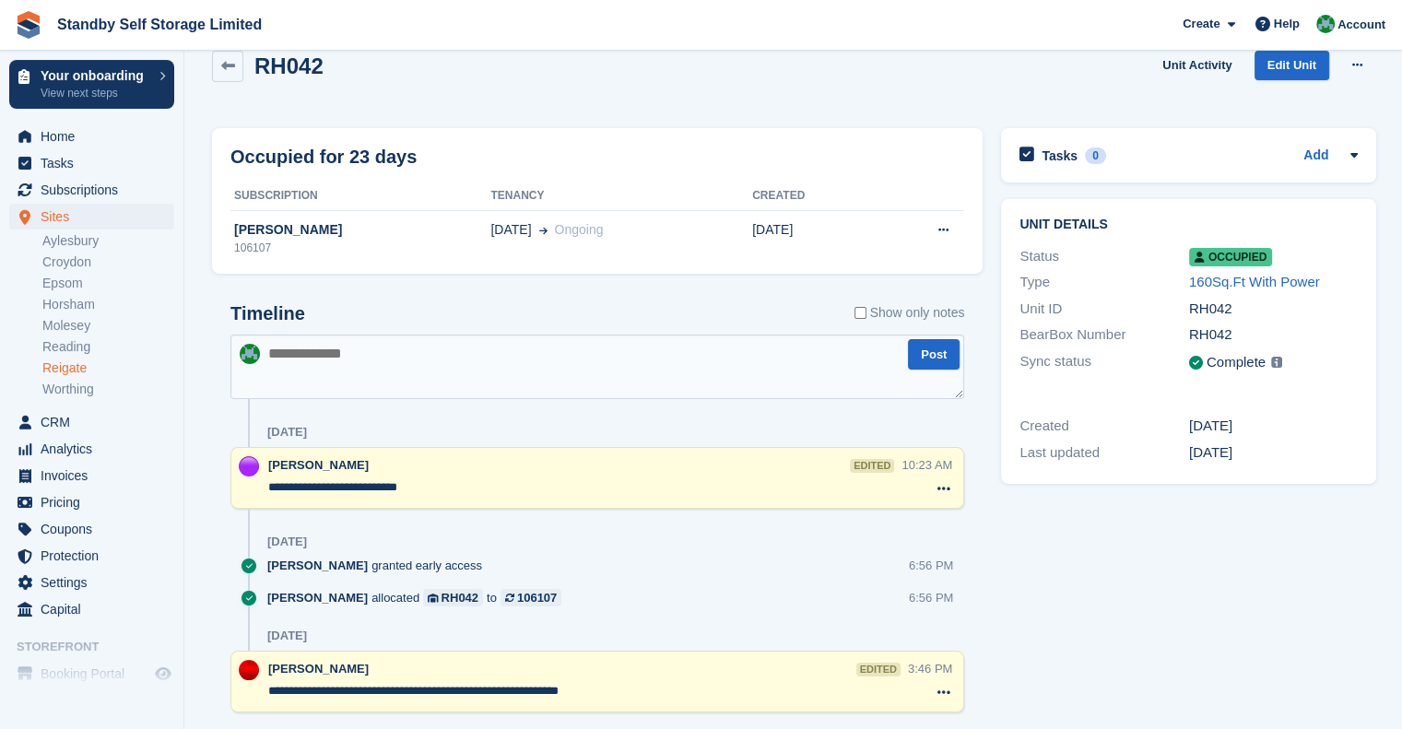
scroll to position [184, 0]
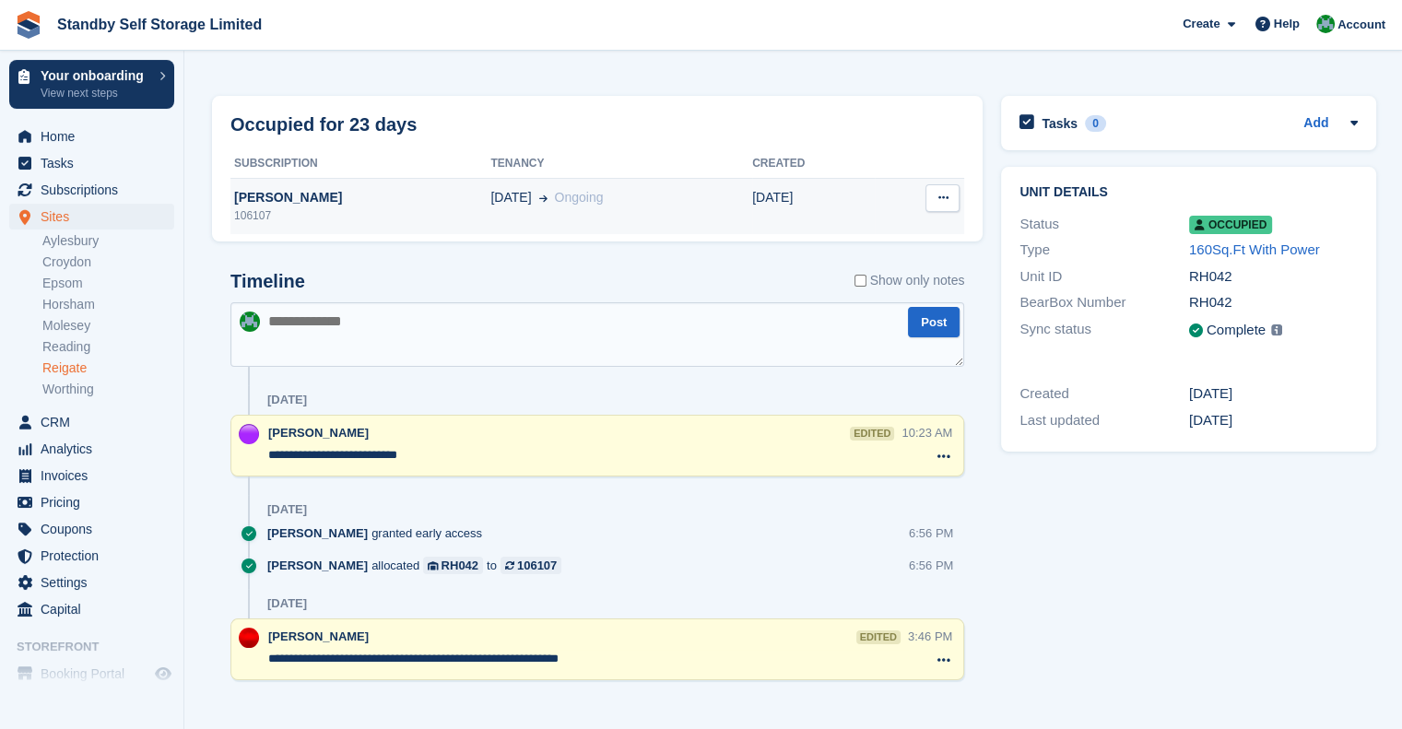
click at [292, 217] on div "106107" at bounding box center [360, 215] width 260 height 17
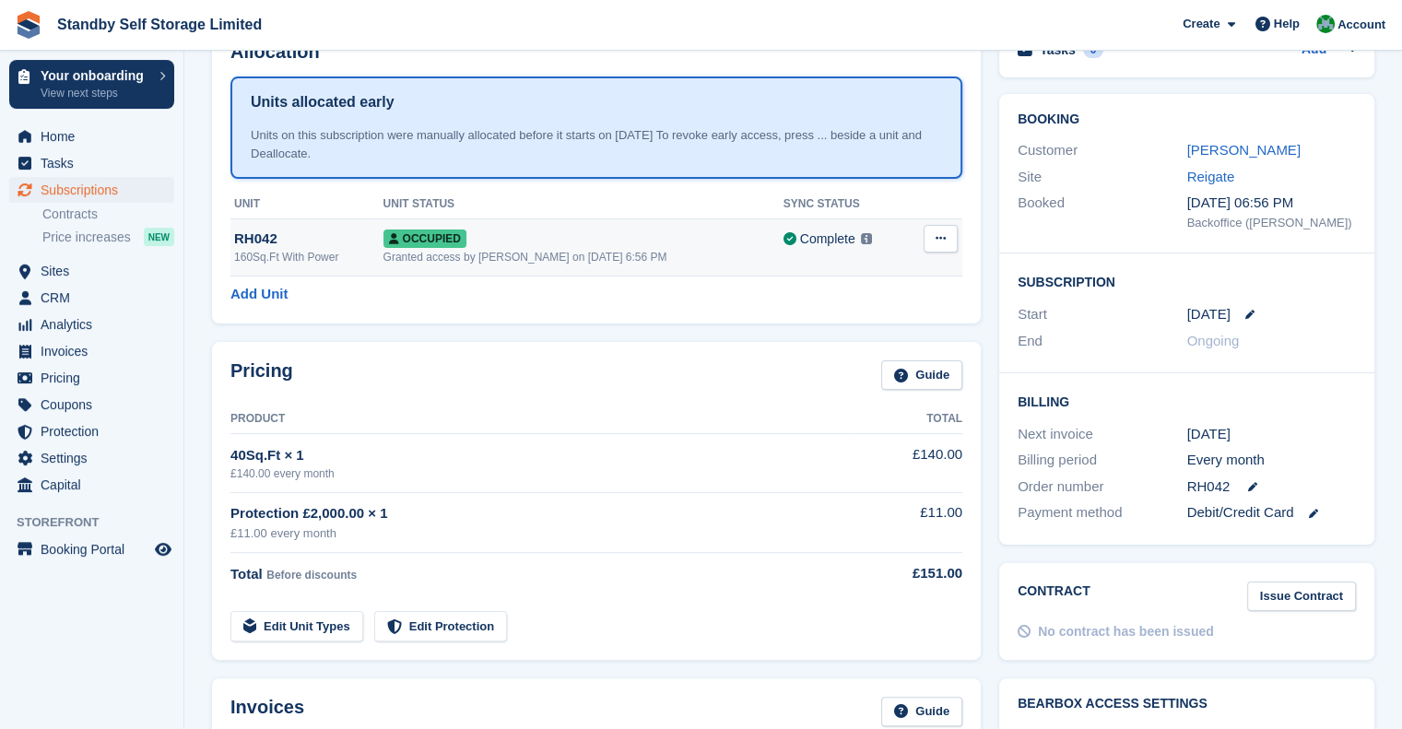
scroll to position [107, 0]
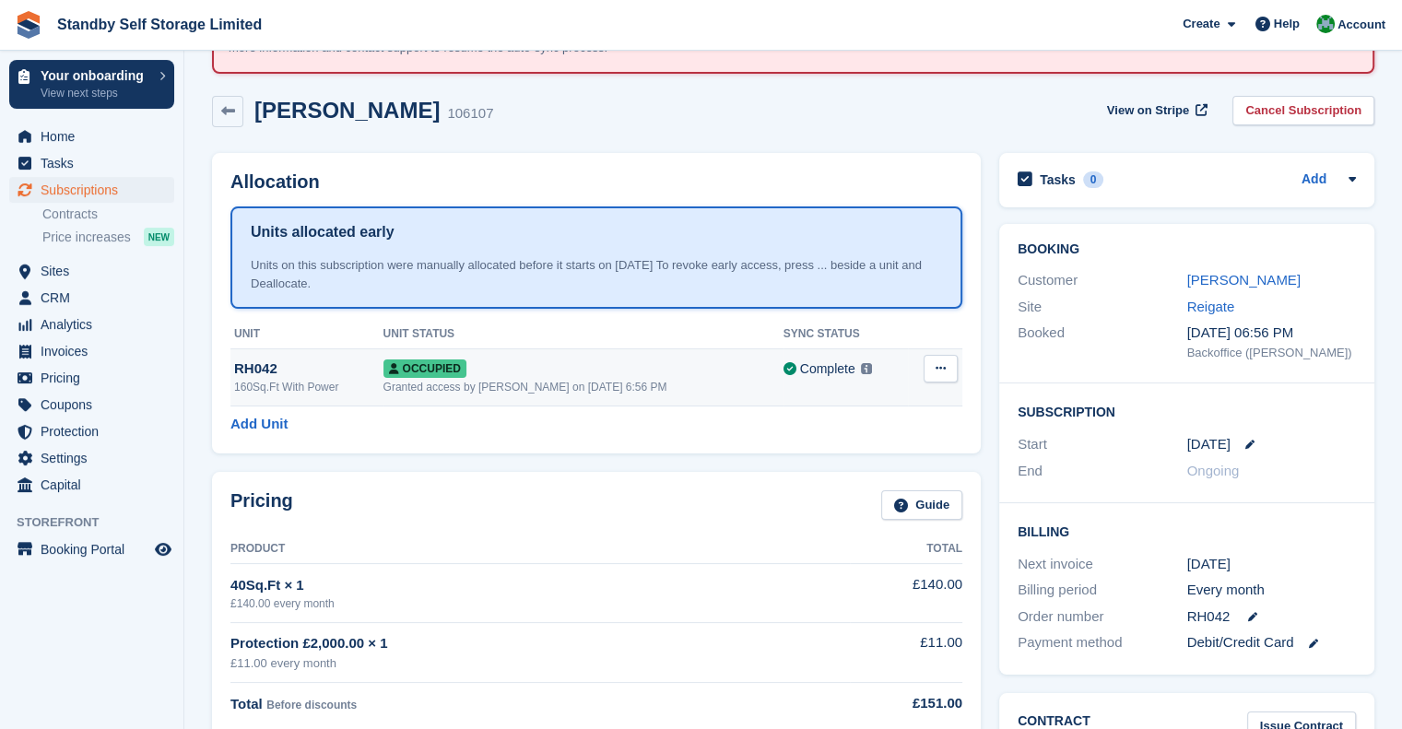
click at [275, 359] on div "RH042" at bounding box center [308, 369] width 149 height 21
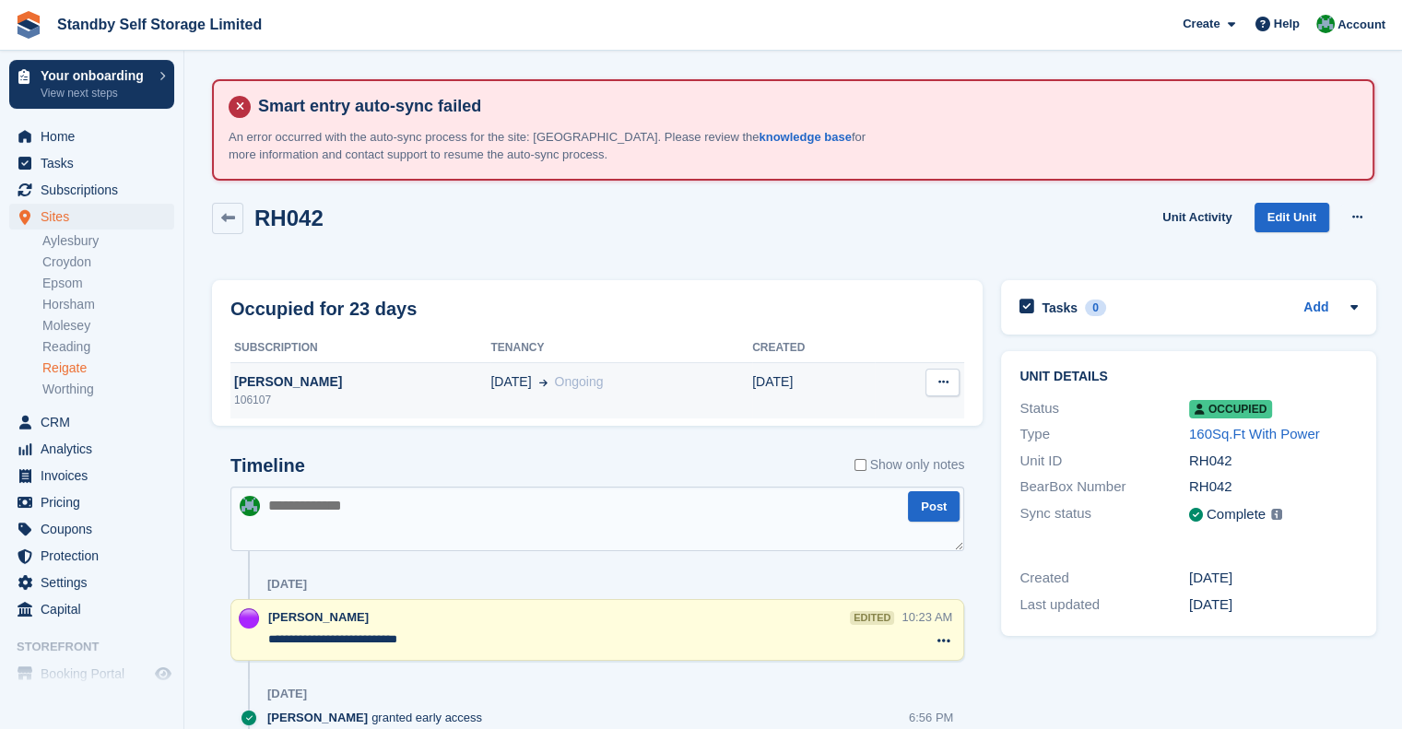
click at [315, 388] on div "[PERSON_NAME]" at bounding box center [360, 381] width 260 height 19
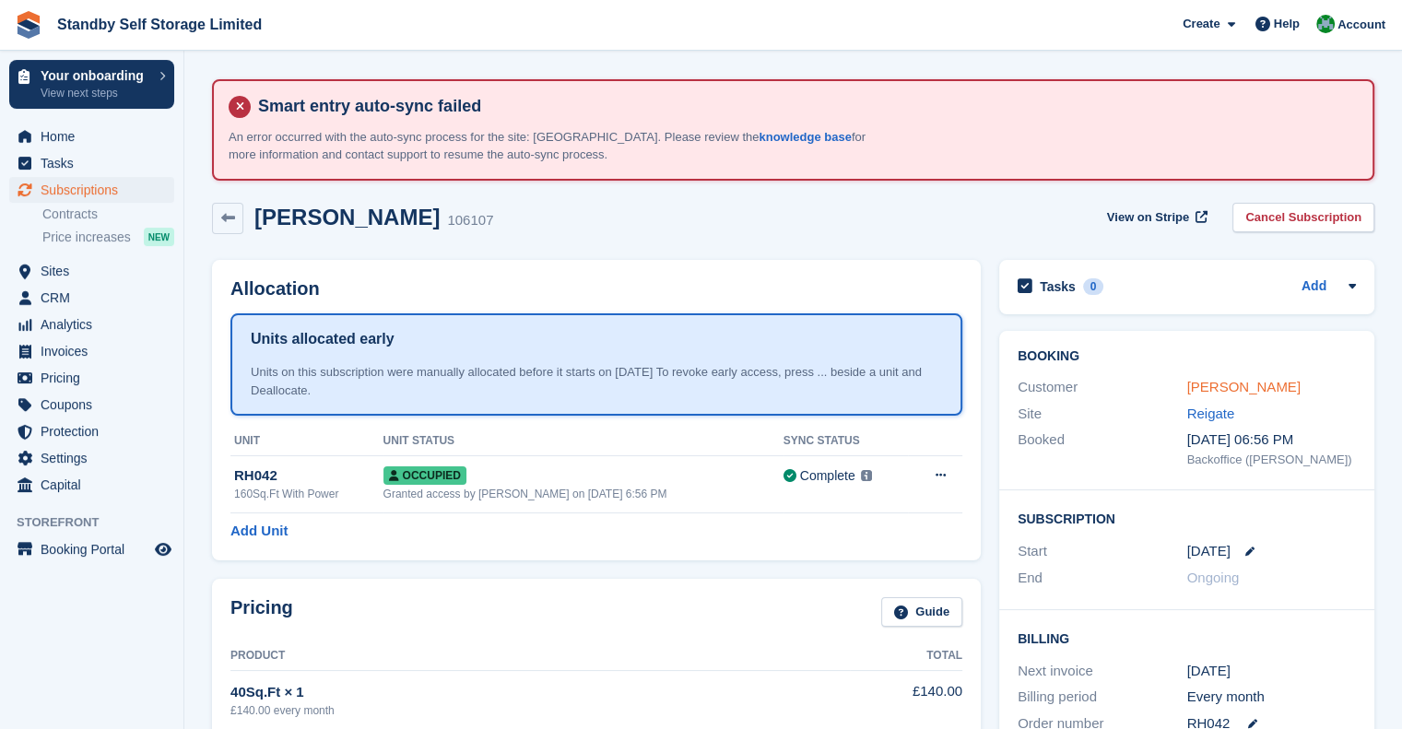
click at [1231, 395] on div "Thomas Yeboah" at bounding box center [1272, 387] width 170 height 21
click at [1237, 386] on link "Thomas Yeboah" at bounding box center [1243, 387] width 113 height 16
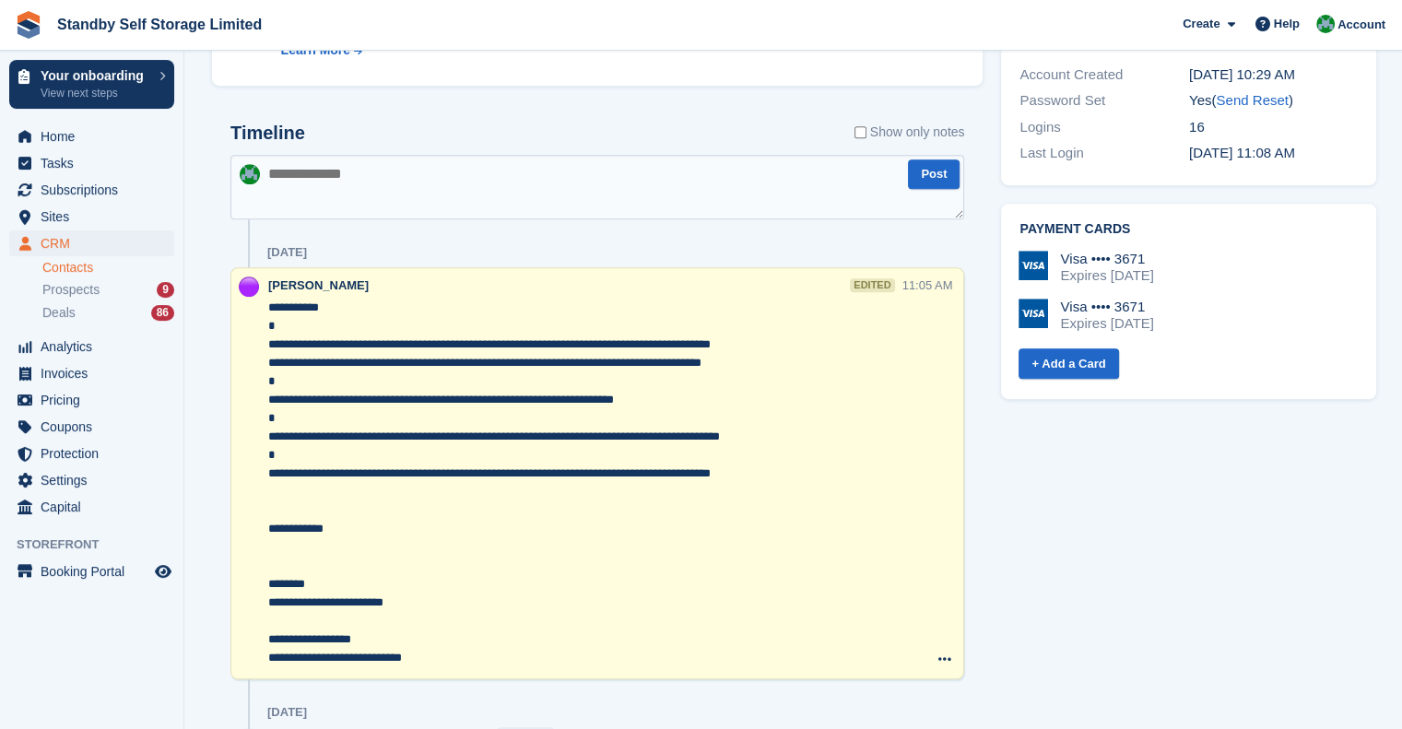
scroll to position [922, 0]
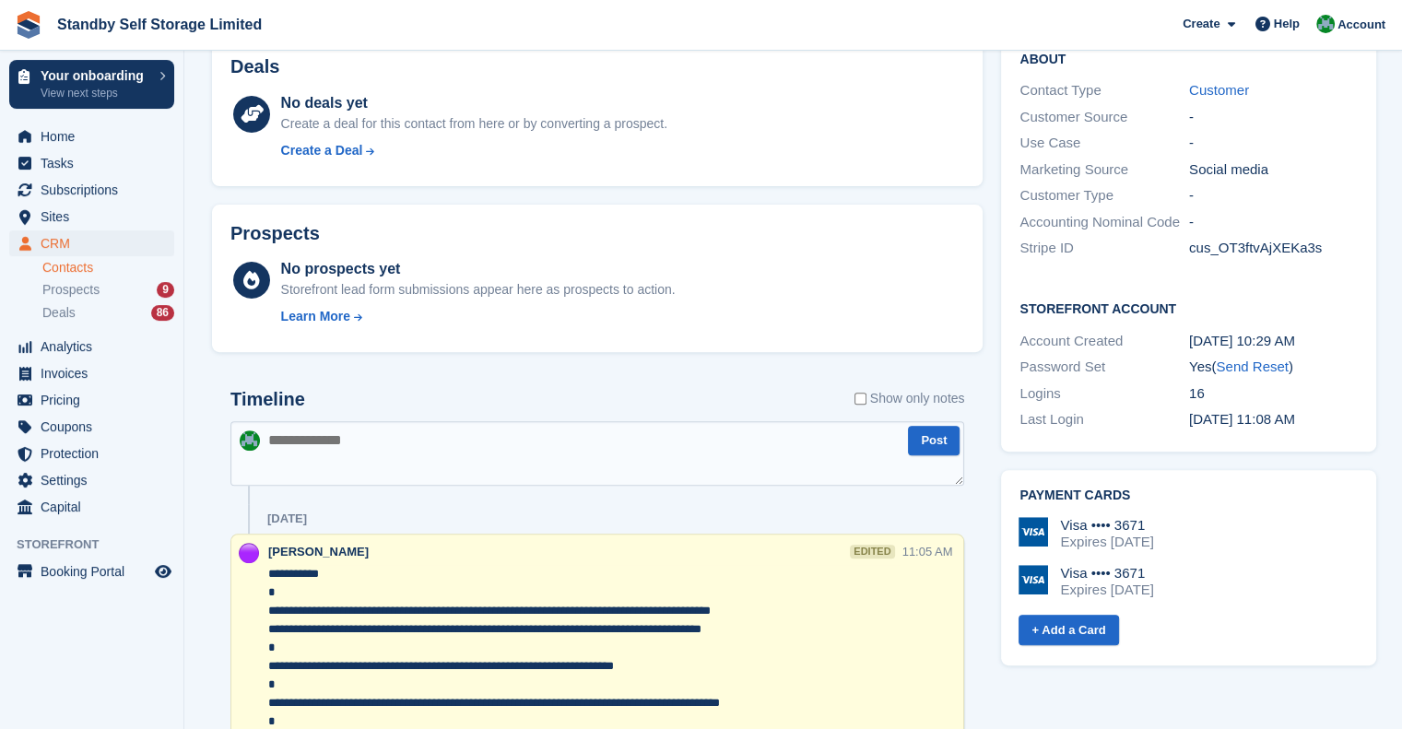
scroll to position [645, 0]
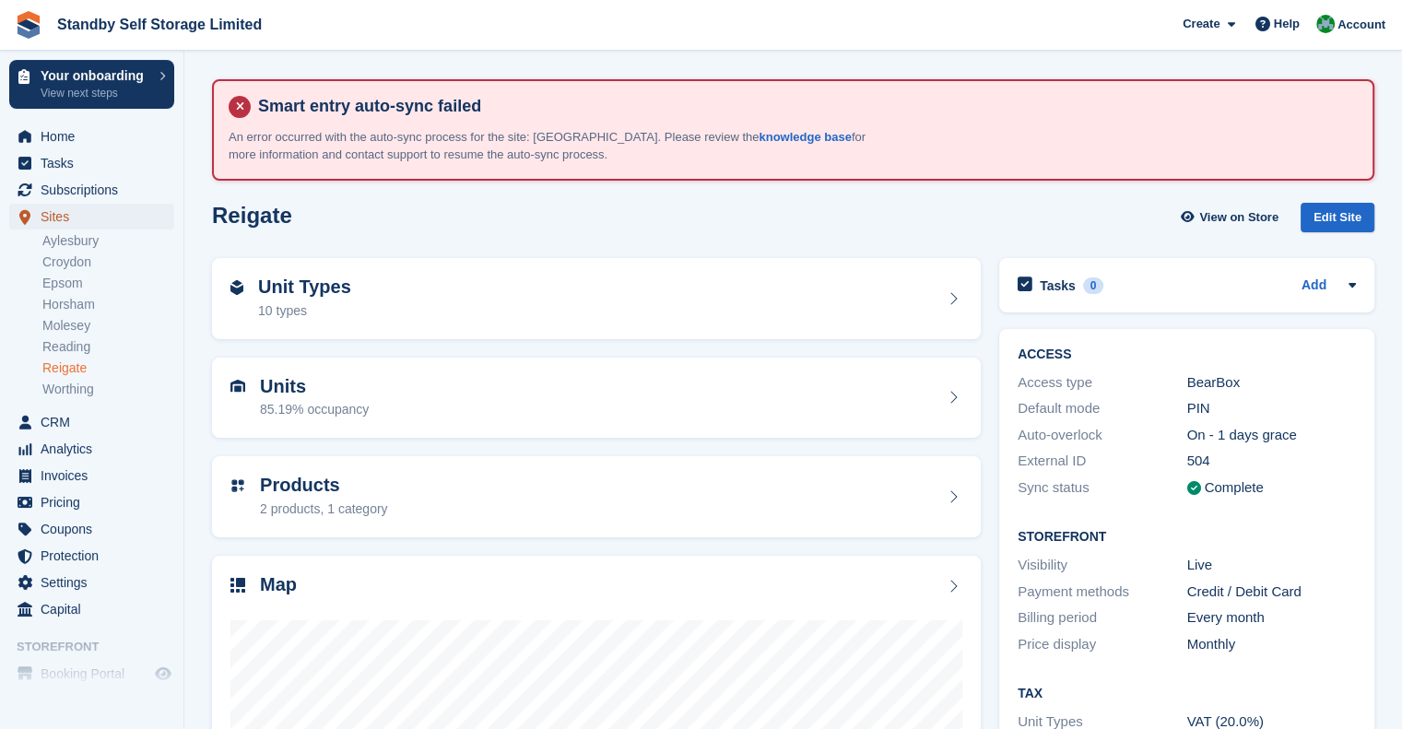
click at [97, 225] on span "Sites" at bounding box center [96, 217] width 111 height 26
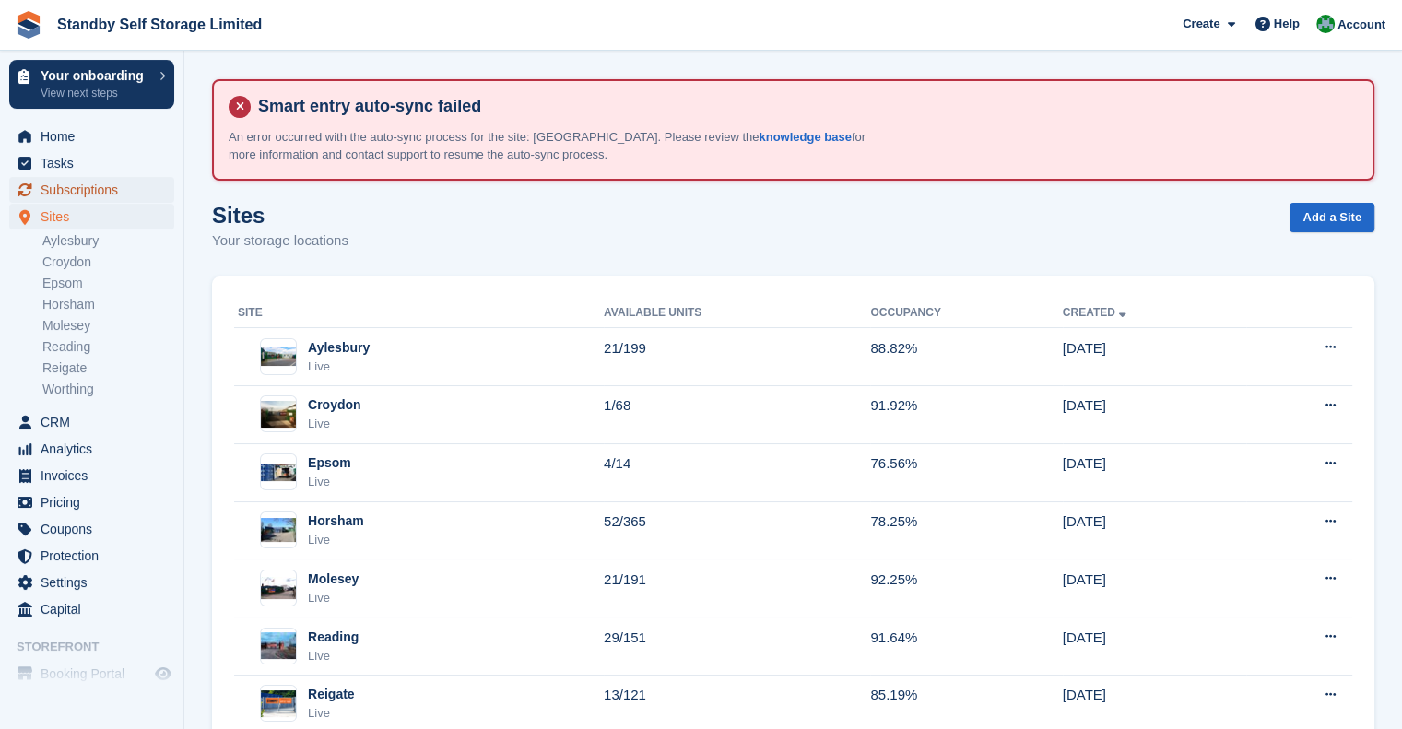
click at [88, 194] on span "Subscriptions" at bounding box center [96, 190] width 111 height 26
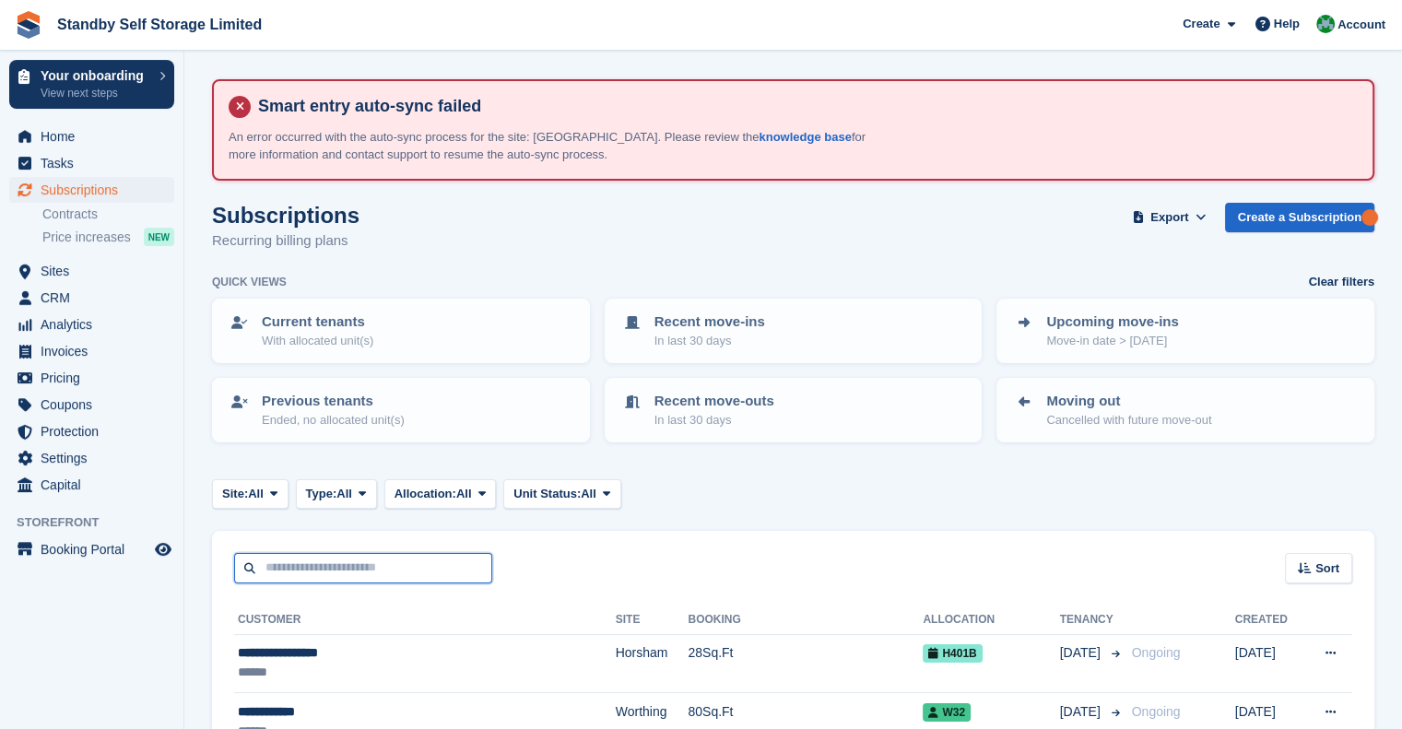
click at [277, 571] on input "text" at bounding box center [363, 568] width 258 height 30
type input "*****"
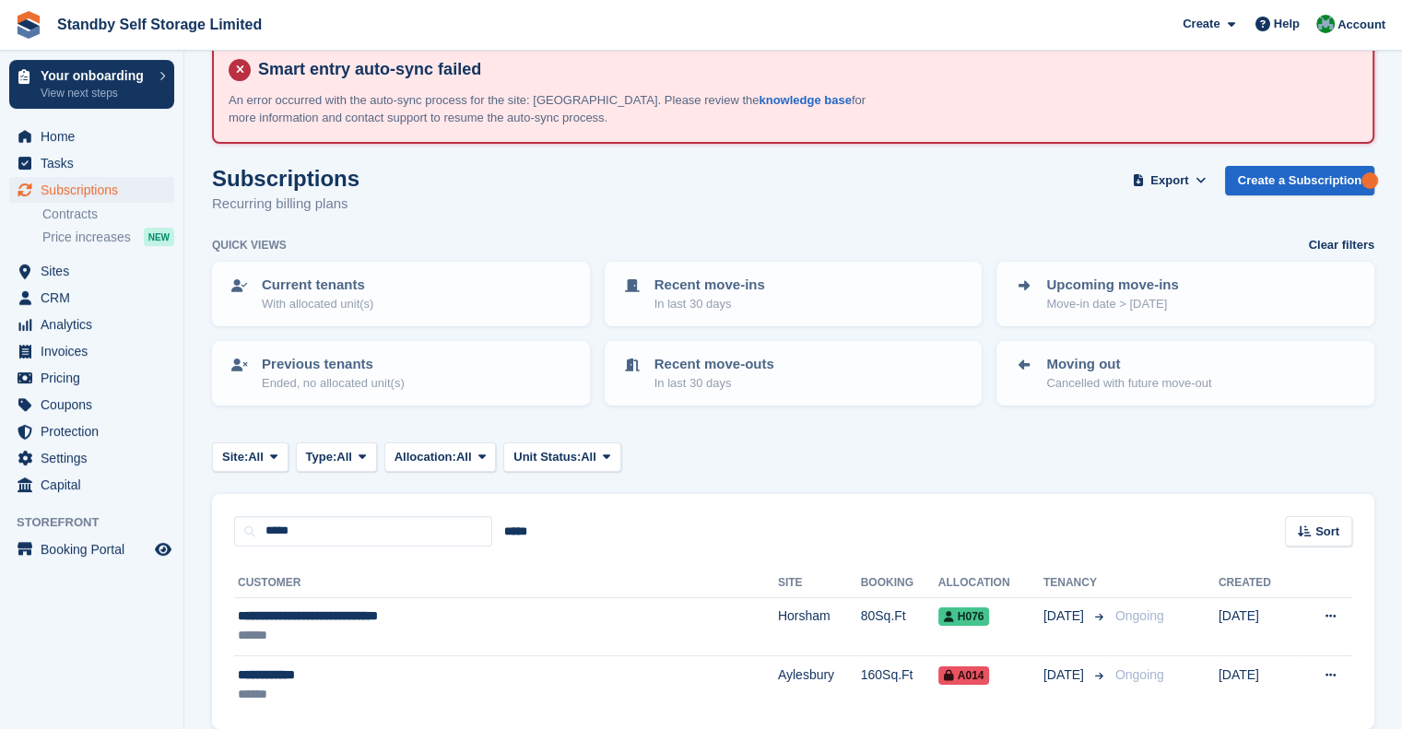
scroll to position [111, 0]
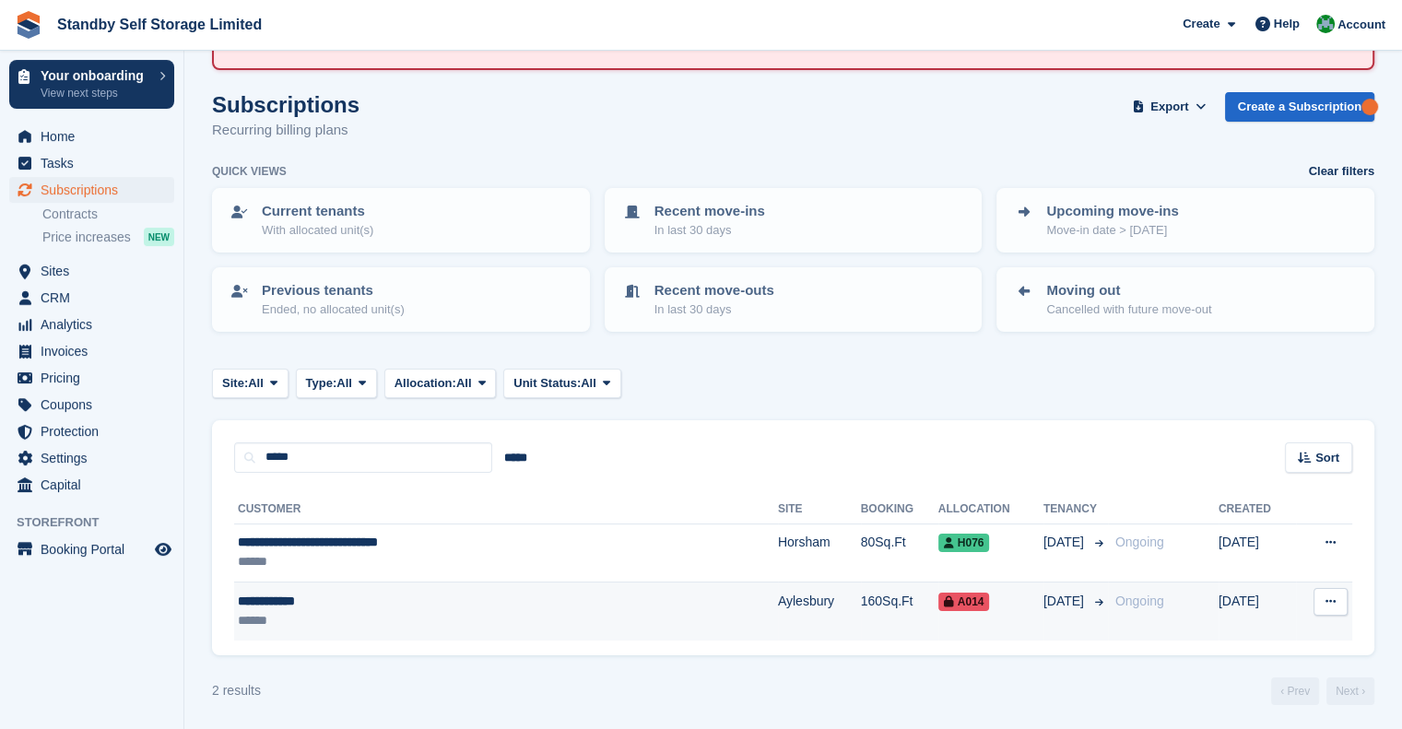
click at [454, 600] on div "**********" at bounding box center [421, 601] width 367 height 19
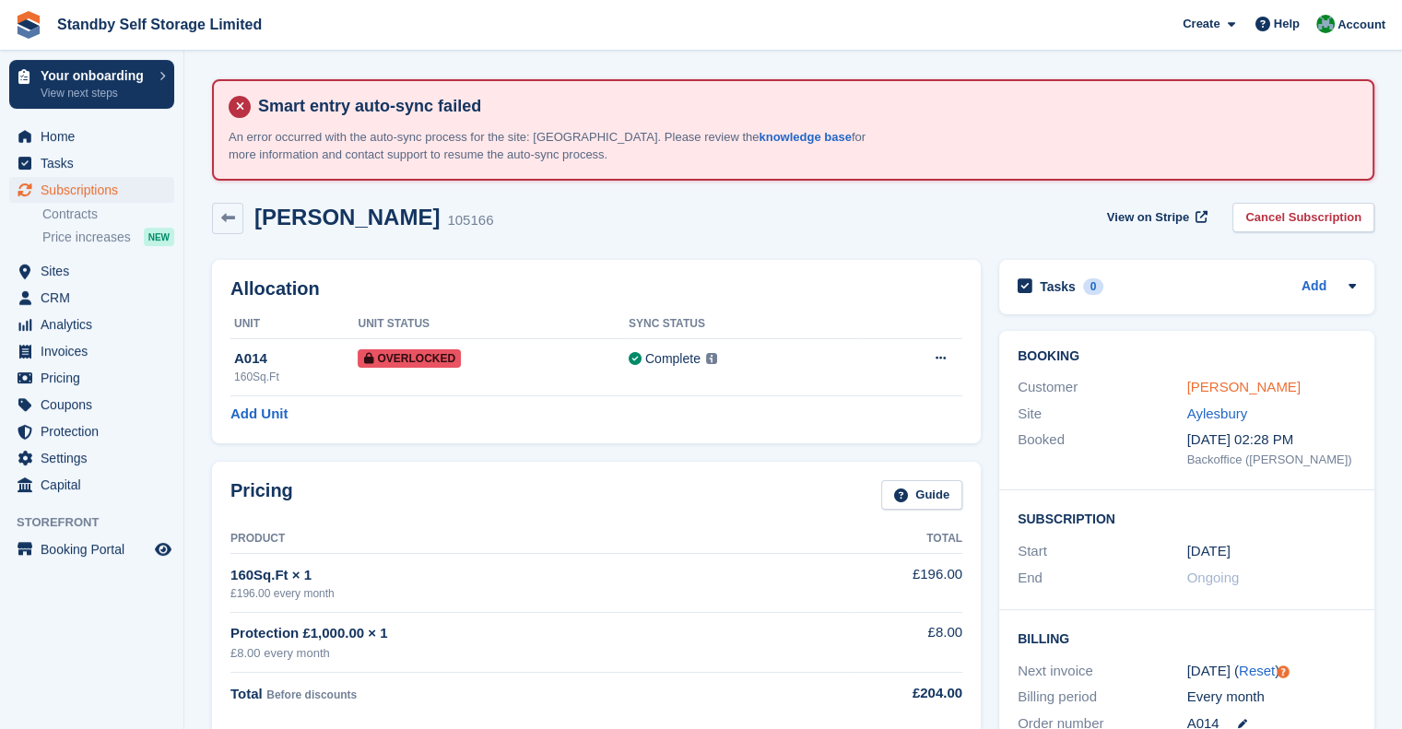
click at [1235, 382] on link "[PERSON_NAME]" at bounding box center [1243, 387] width 113 height 16
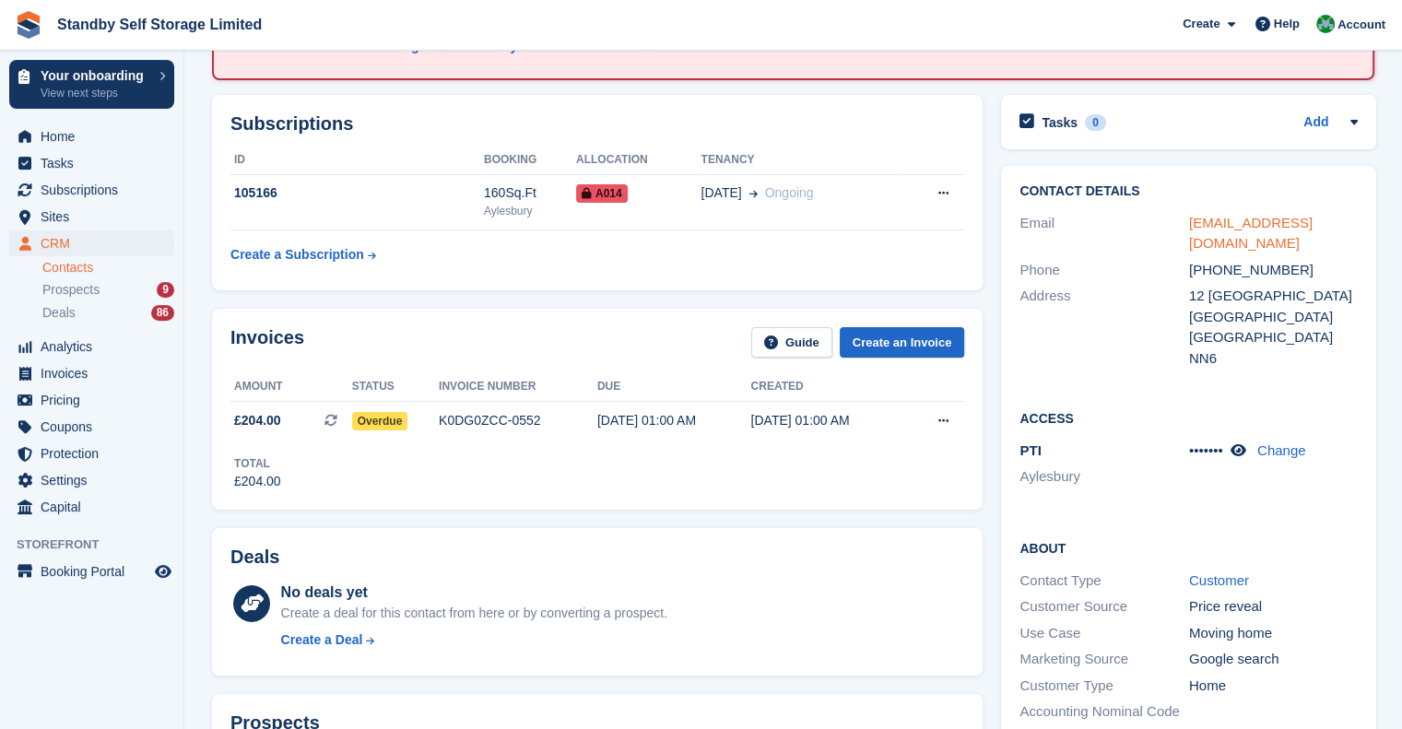
scroll to position [277, 0]
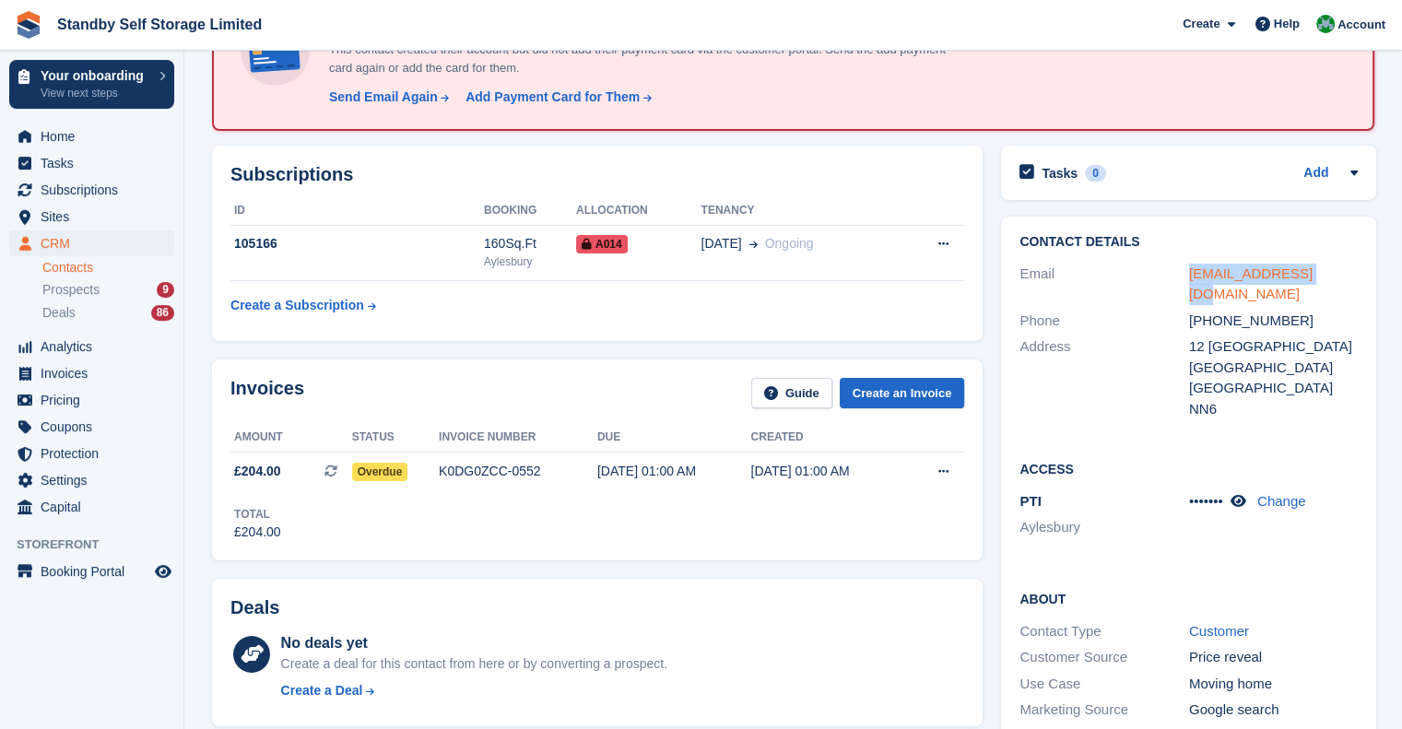
drag, startPoint x: 1331, startPoint y: 276, endPoint x: 1187, endPoint y: 275, distance: 143.8
click at [1189, 275] on div "[EMAIL_ADDRESS][DOMAIN_NAME]" at bounding box center [1274, 284] width 170 height 41
copy link "[EMAIL_ADDRESS][DOMAIN_NAME]"
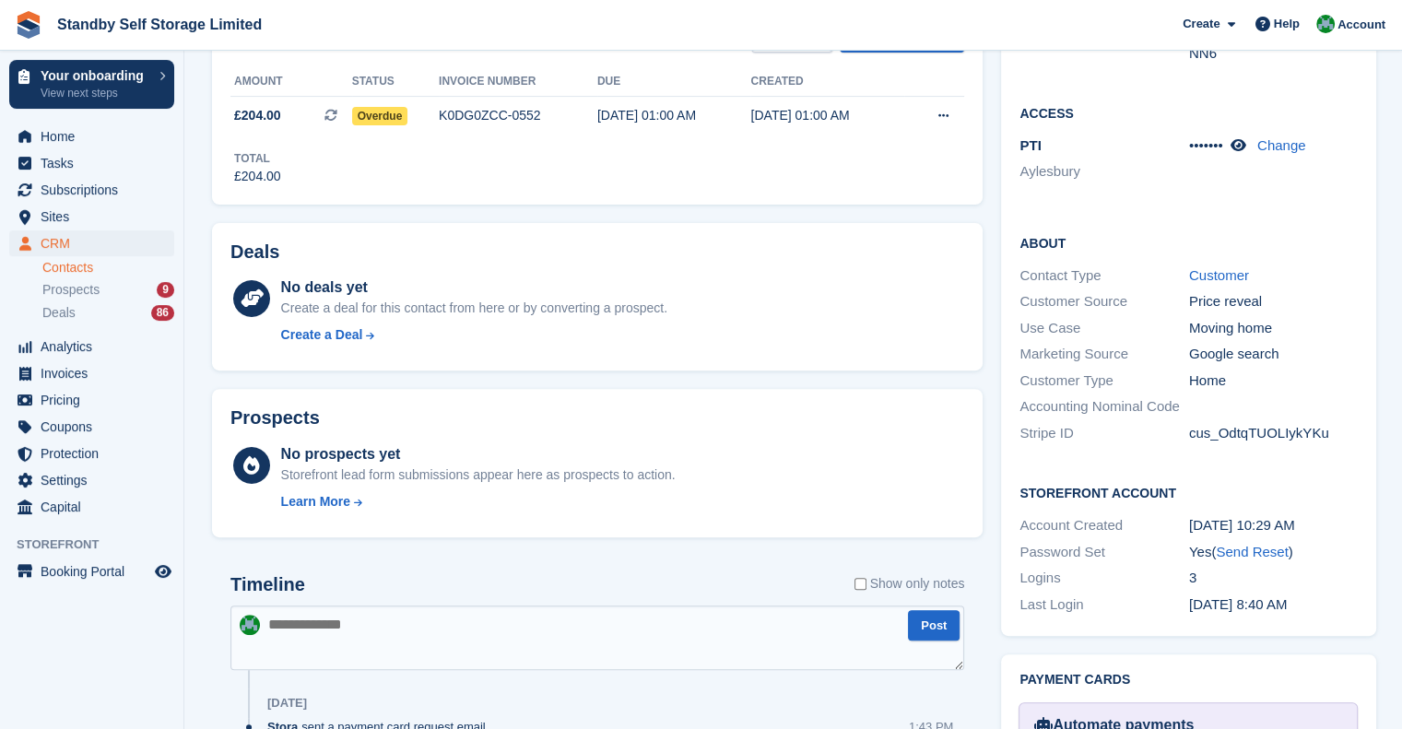
scroll to position [922, 0]
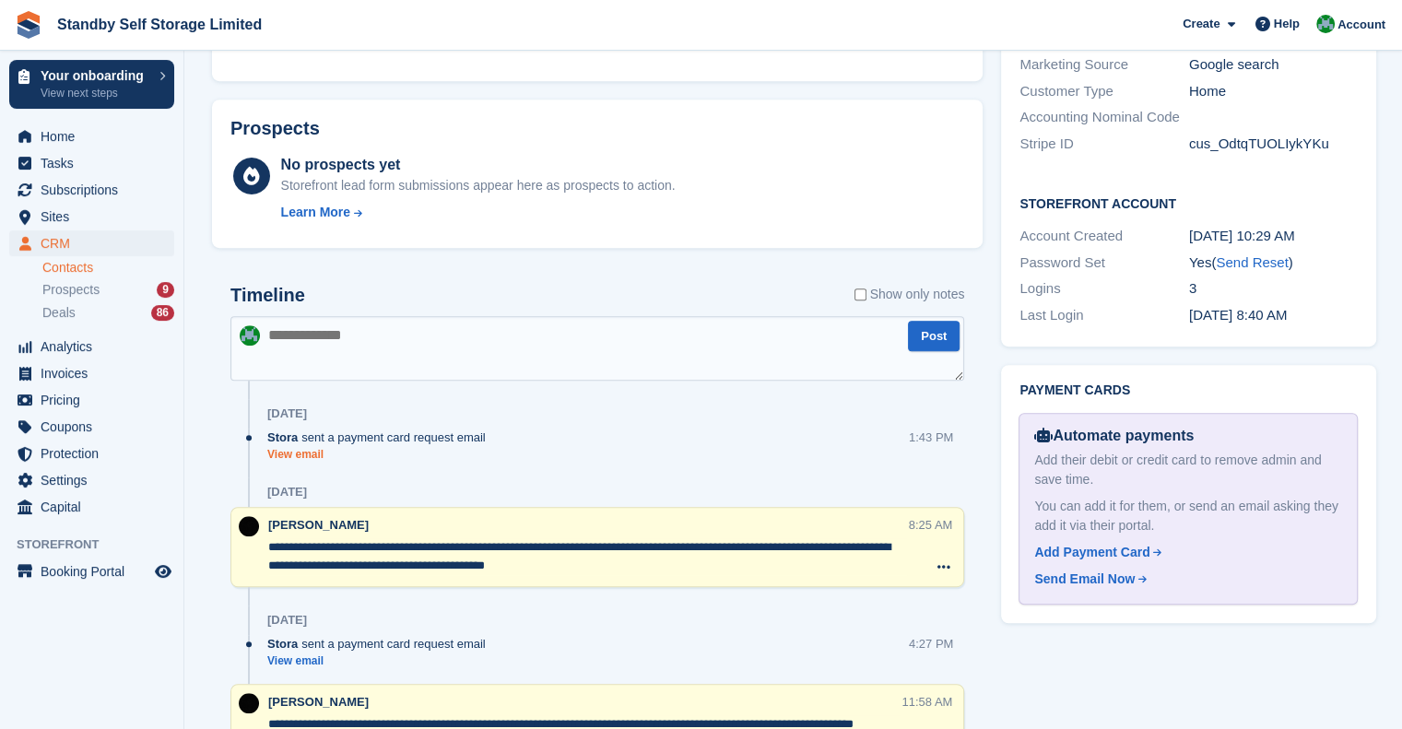
click at [308, 451] on link "View email" at bounding box center [381, 455] width 228 height 16
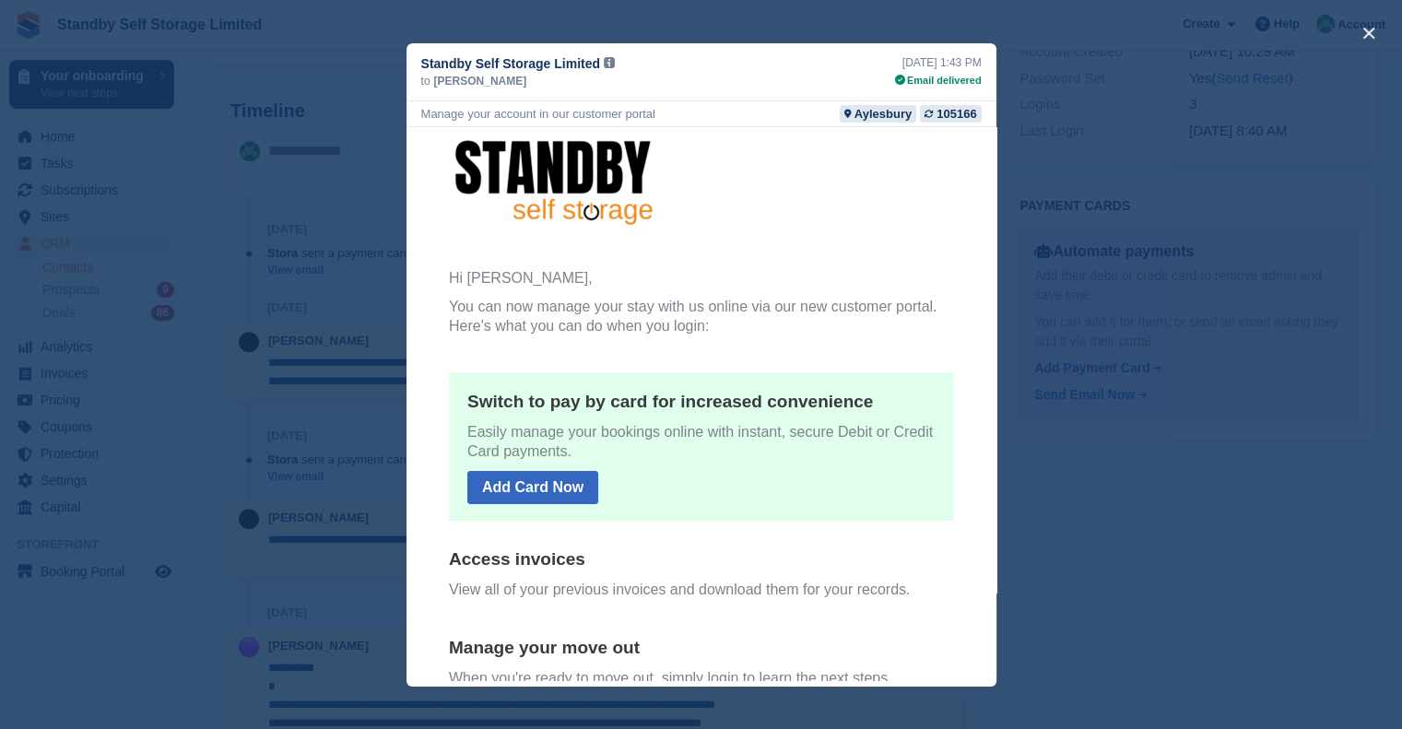
scroll to position [0, 0]
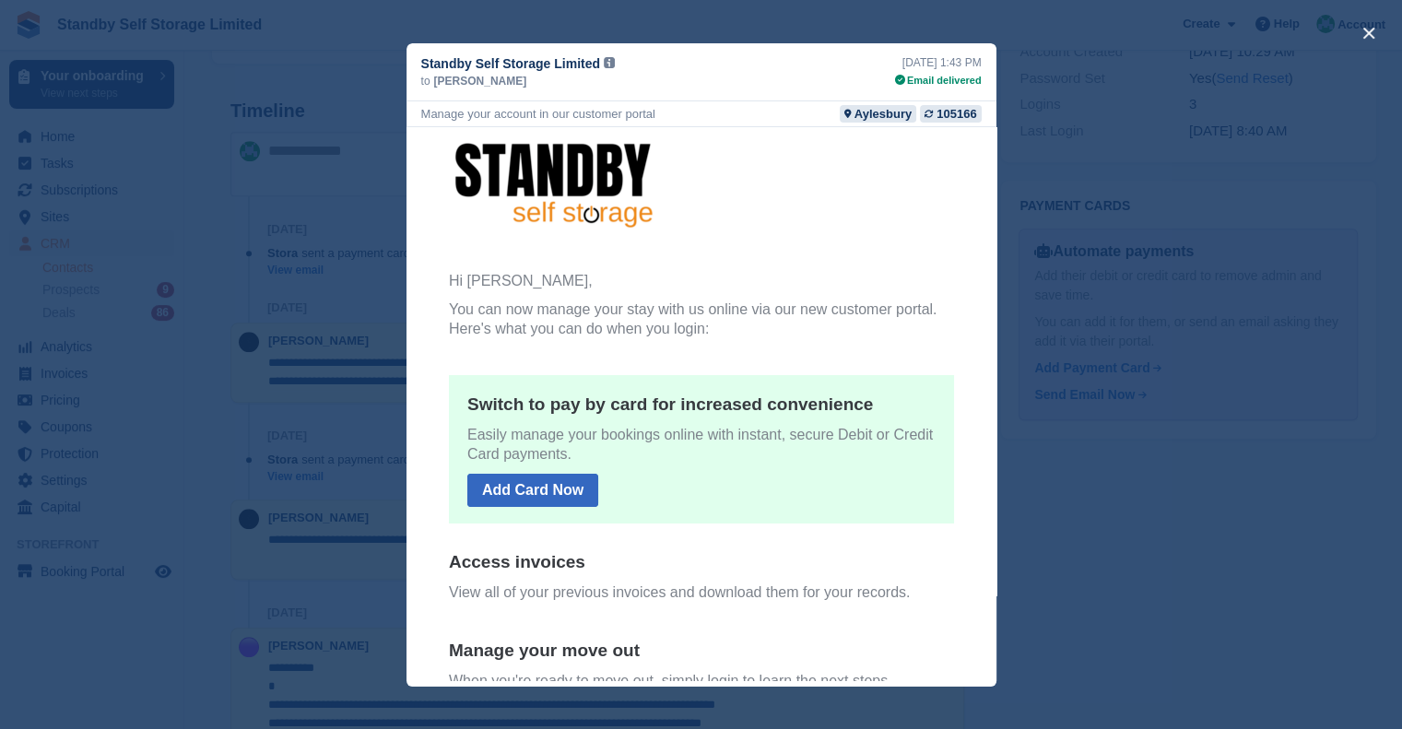
click at [1097, 148] on div "close" at bounding box center [701, 364] width 1402 height 729
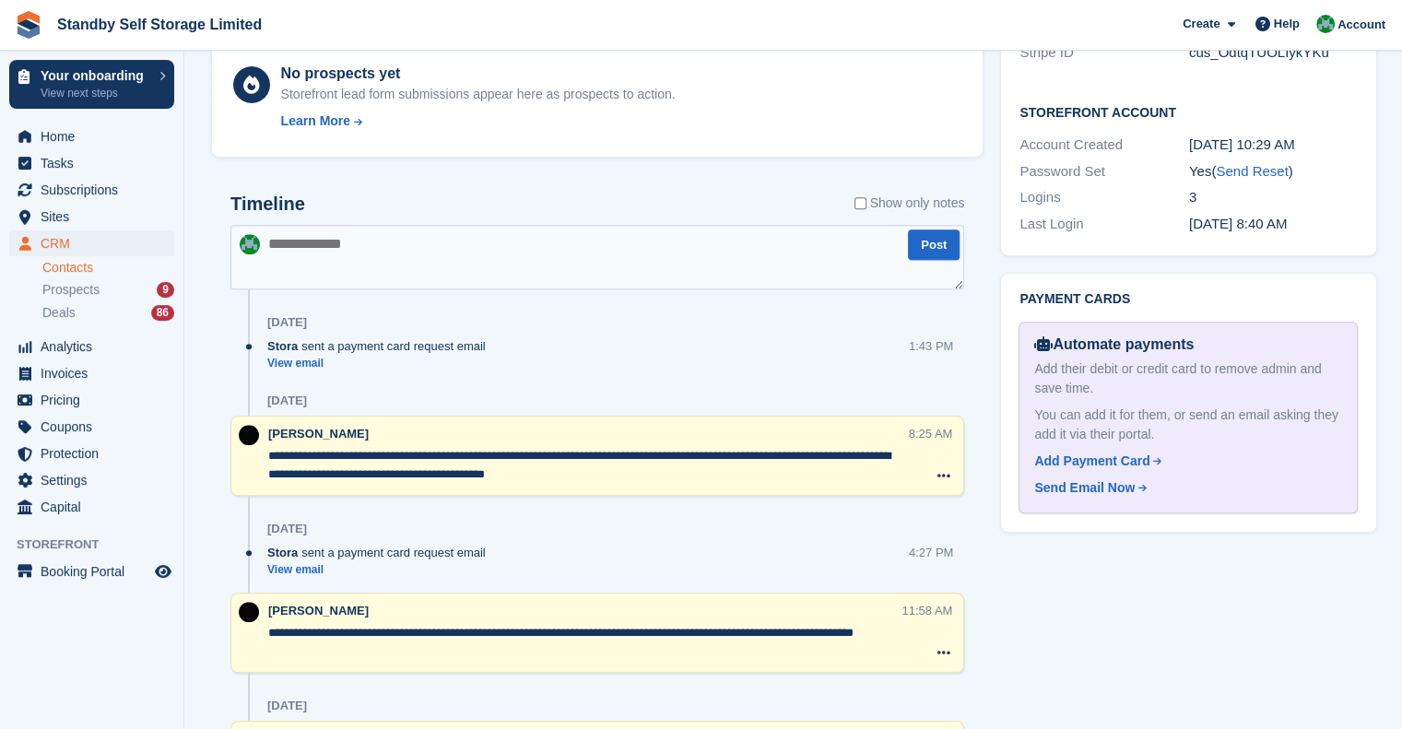
scroll to position [1014, 0]
click at [309, 359] on link "View email" at bounding box center [381, 363] width 228 height 16
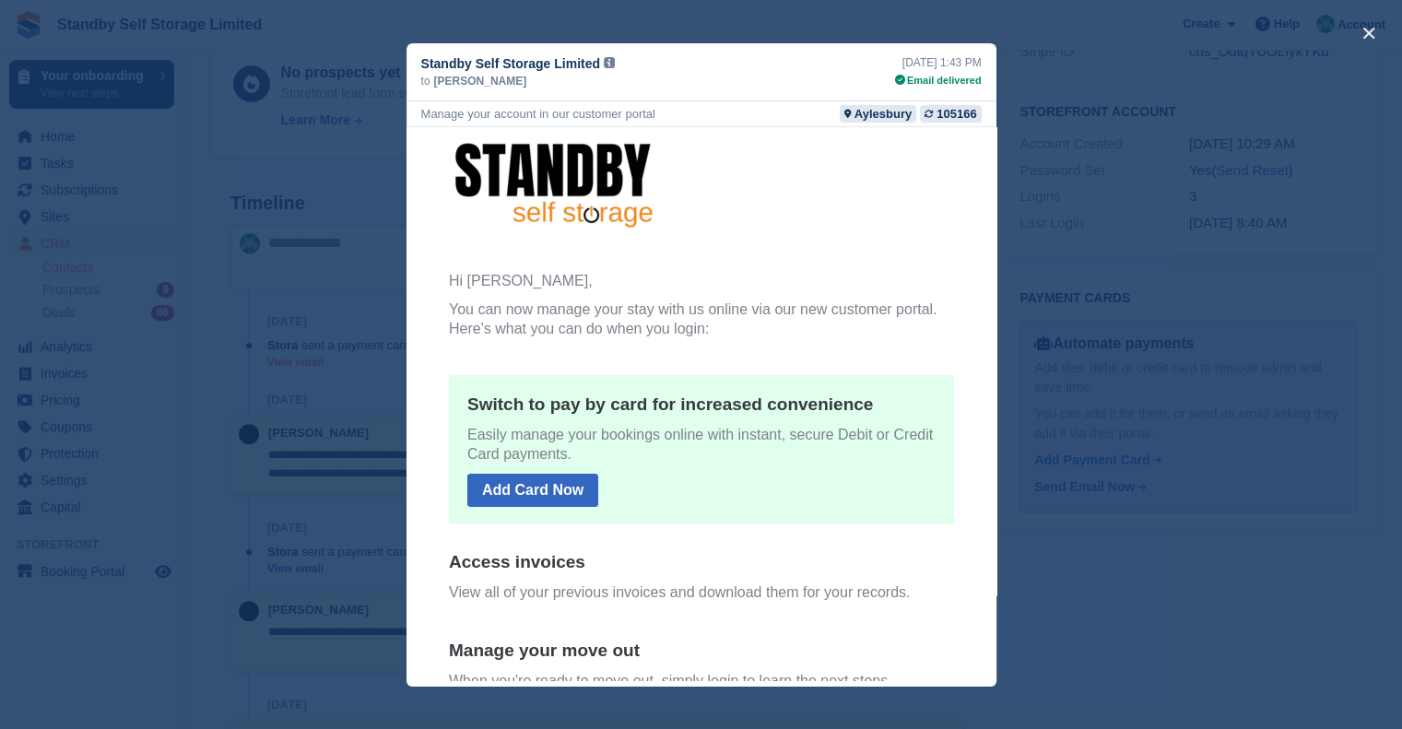
scroll to position [0, 0]
click at [1037, 242] on div "close" at bounding box center [701, 364] width 1402 height 729
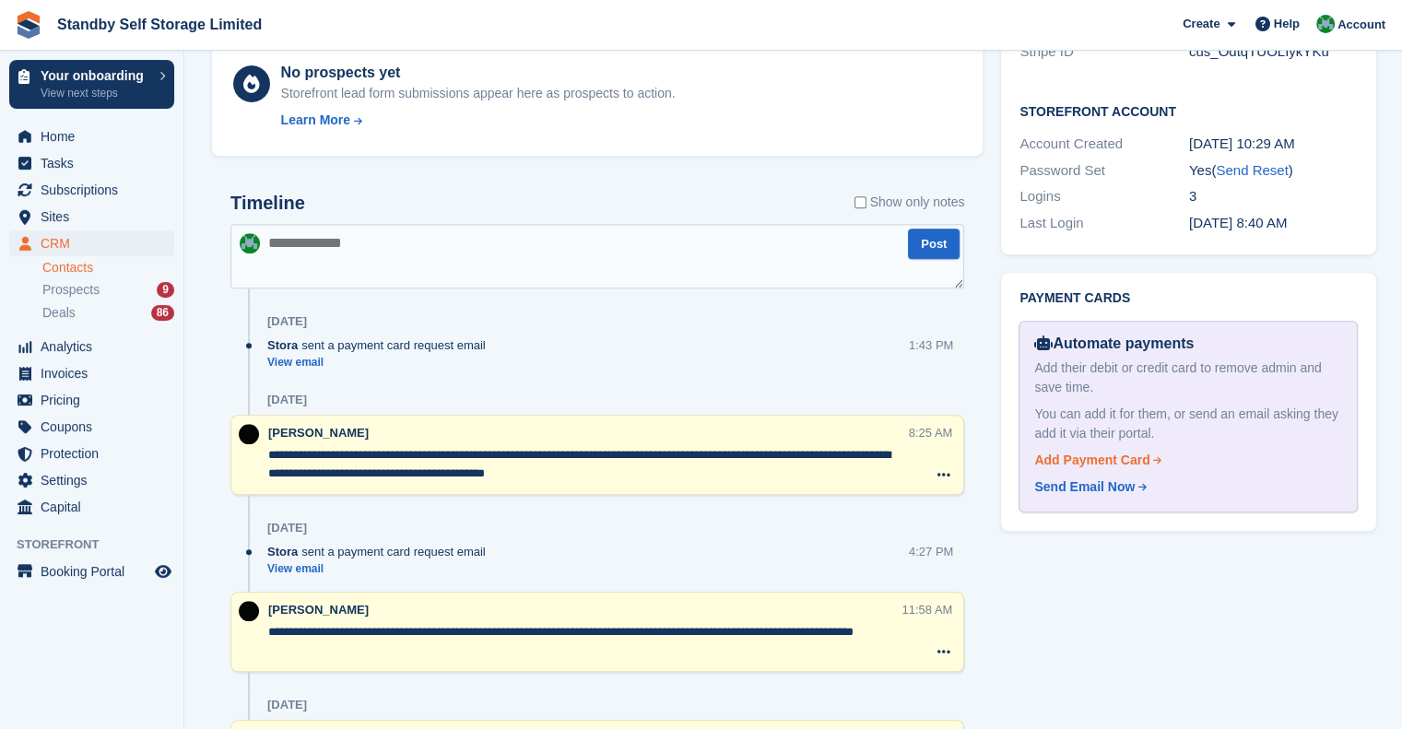
click at [1104, 451] on div "Add Payment Card" at bounding box center [1091, 460] width 115 height 19
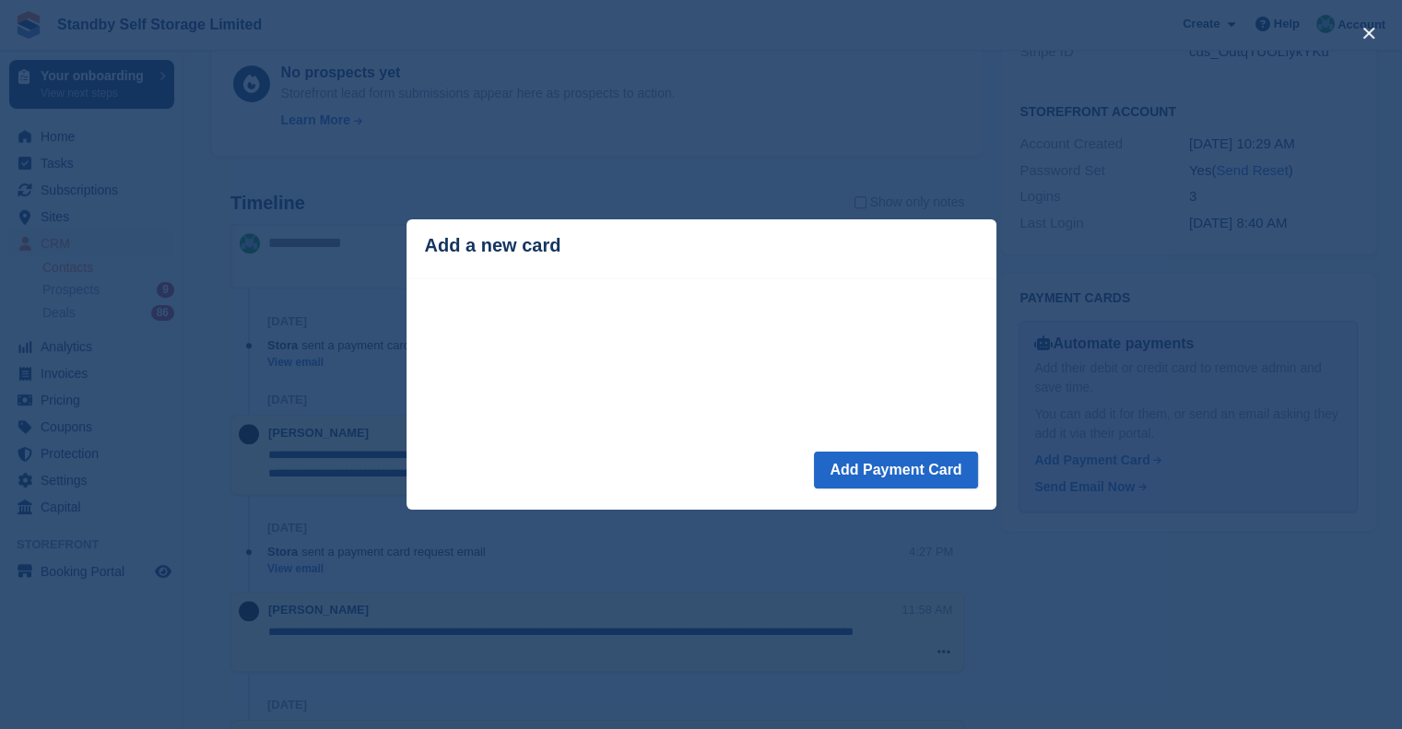
click at [1110, 507] on div "close" at bounding box center [701, 364] width 1402 height 729
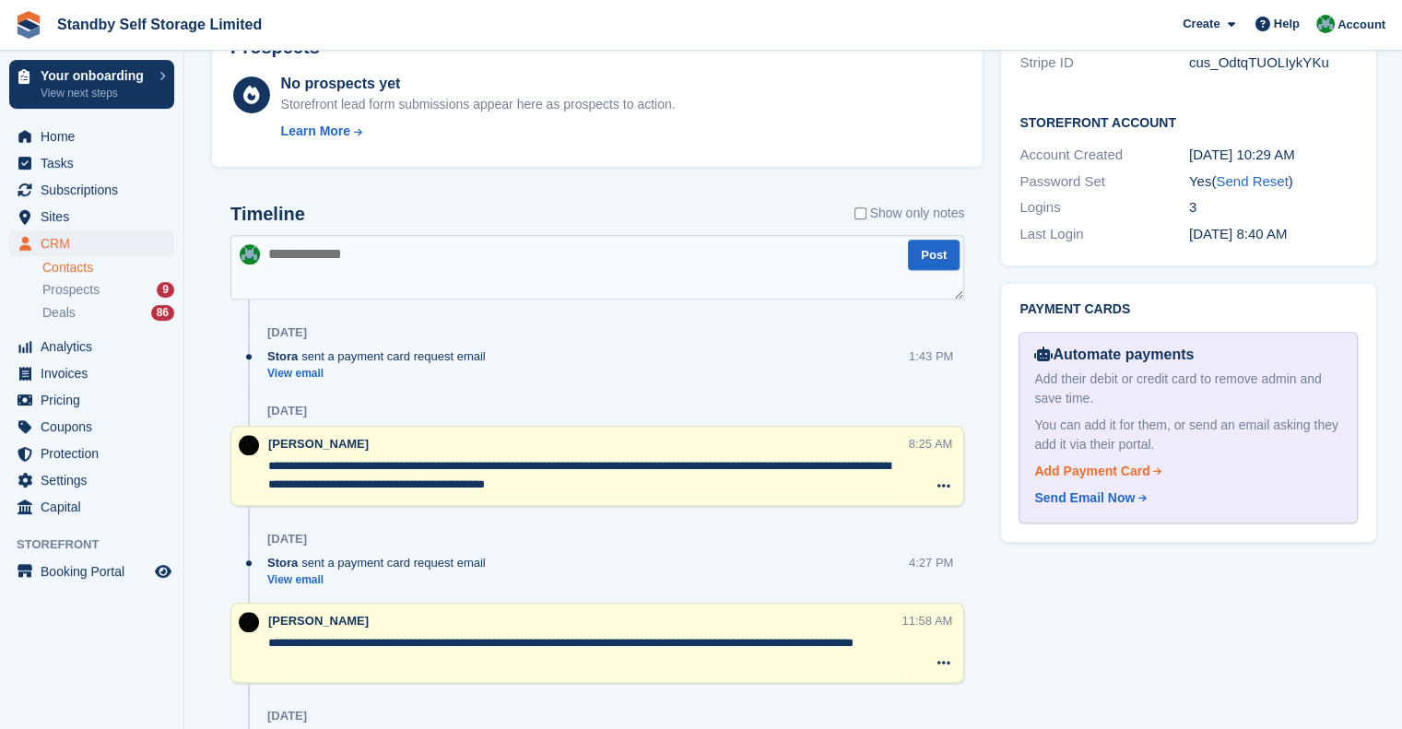
scroll to position [1014, 0]
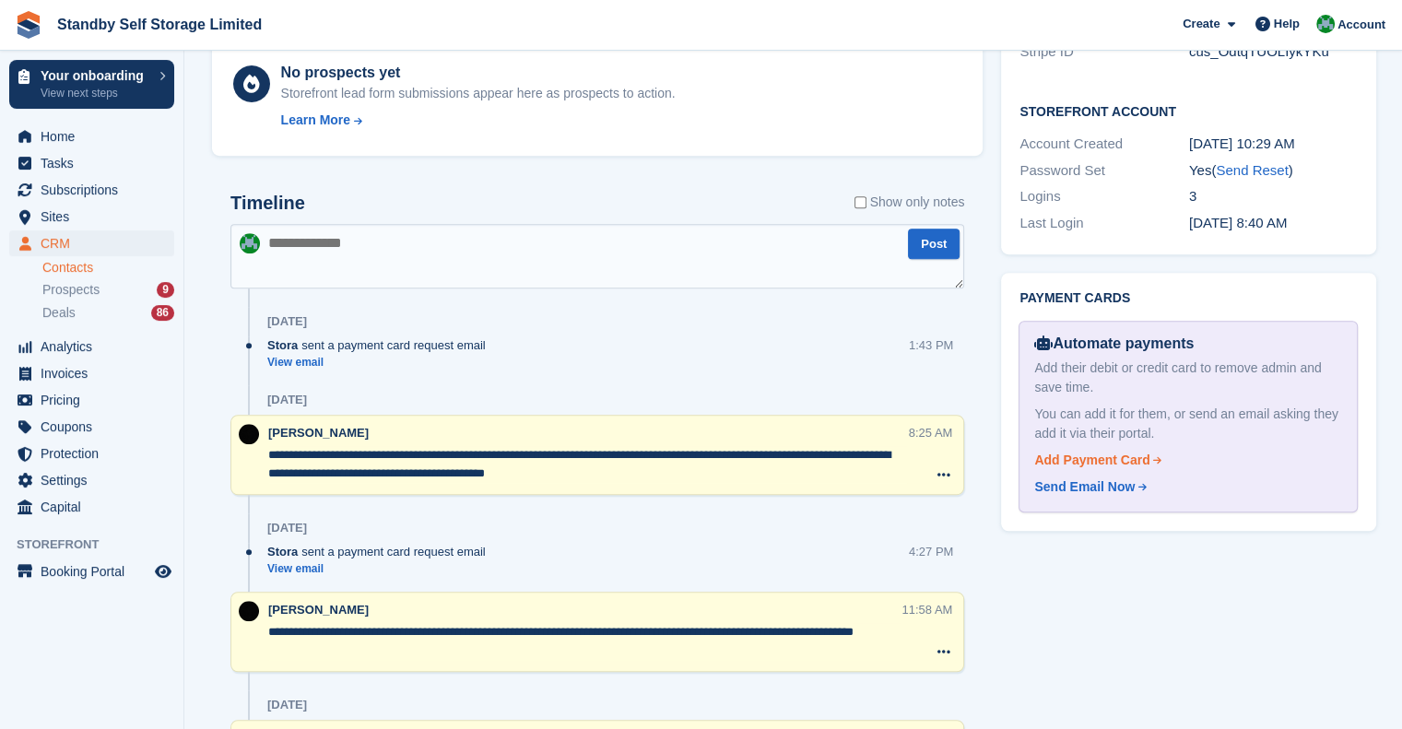
click at [1107, 451] on div "Add Payment Card" at bounding box center [1091, 460] width 115 height 19
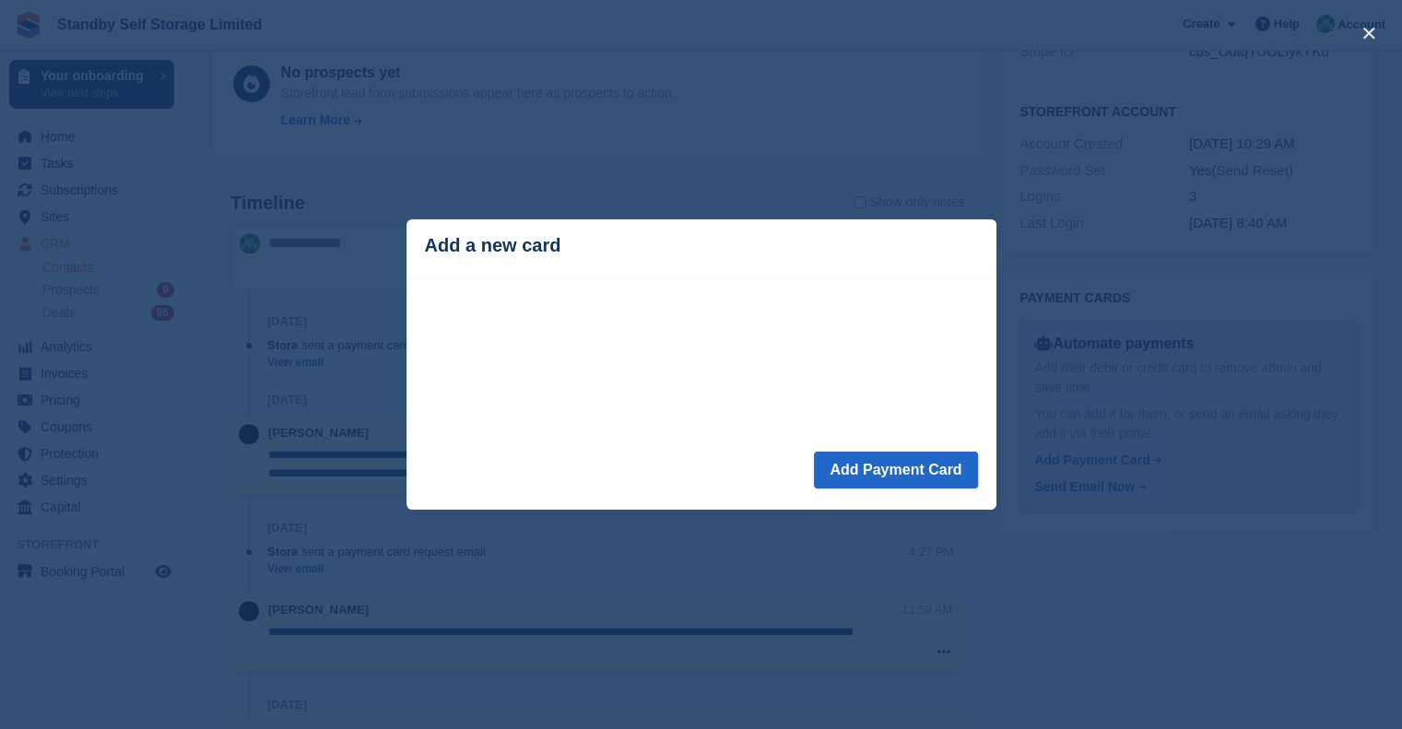
click at [564, 272] on header "Add a new card" at bounding box center [701, 248] width 590 height 59
click at [713, 113] on div "close" at bounding box center [701, 364] width 1402 height 729
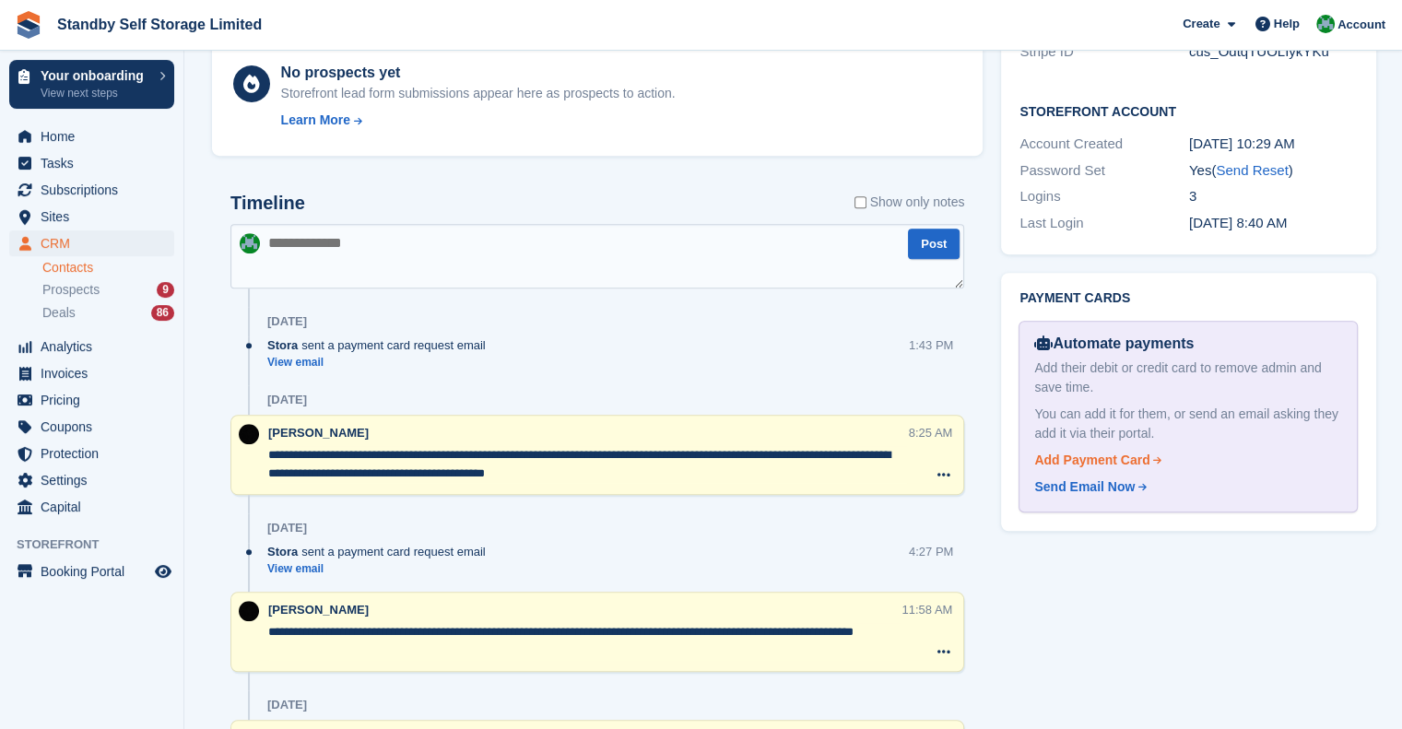
click at [1110, 451] on div "Add Payment Card" at bounding box center [1091, 460] width 115 height 19
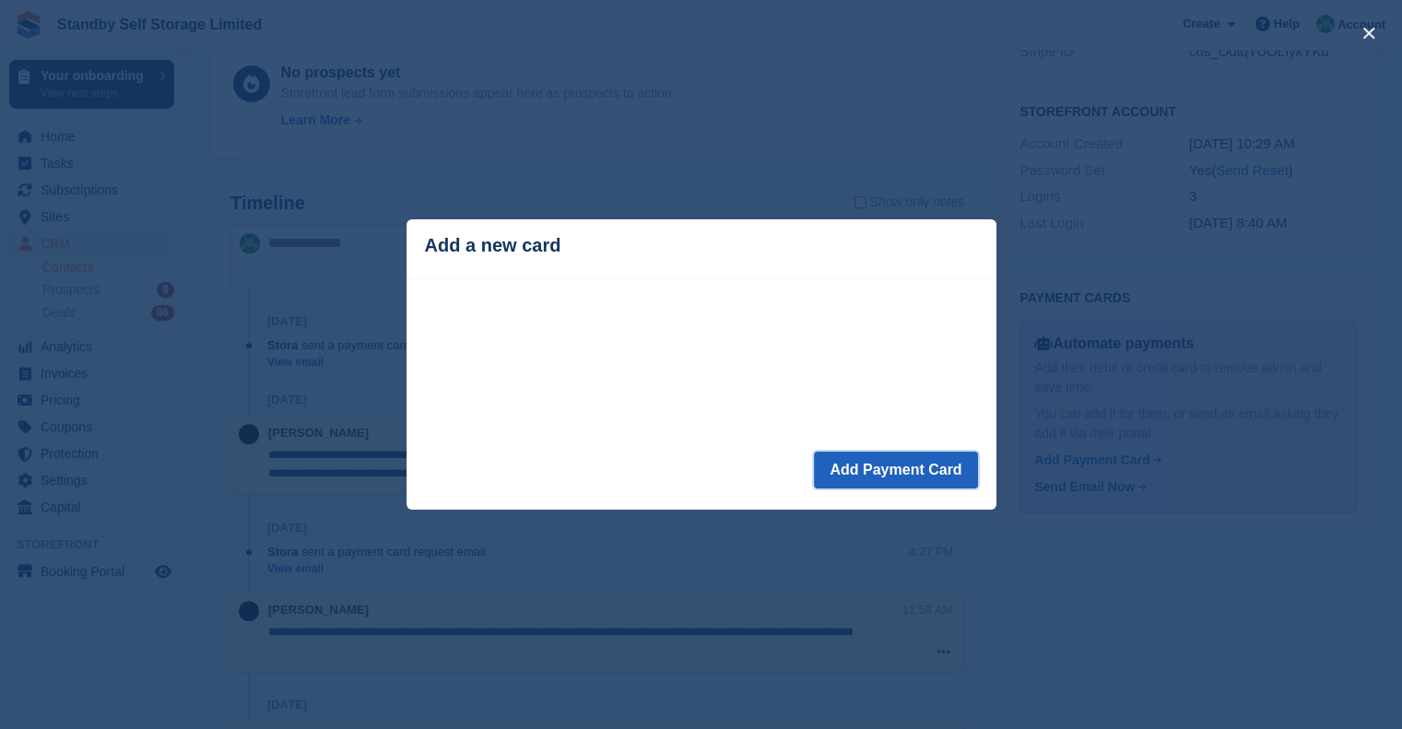
click at [874, 467] on button "Add Payment Card" at bounding box center [895, 470] width 163 height 37
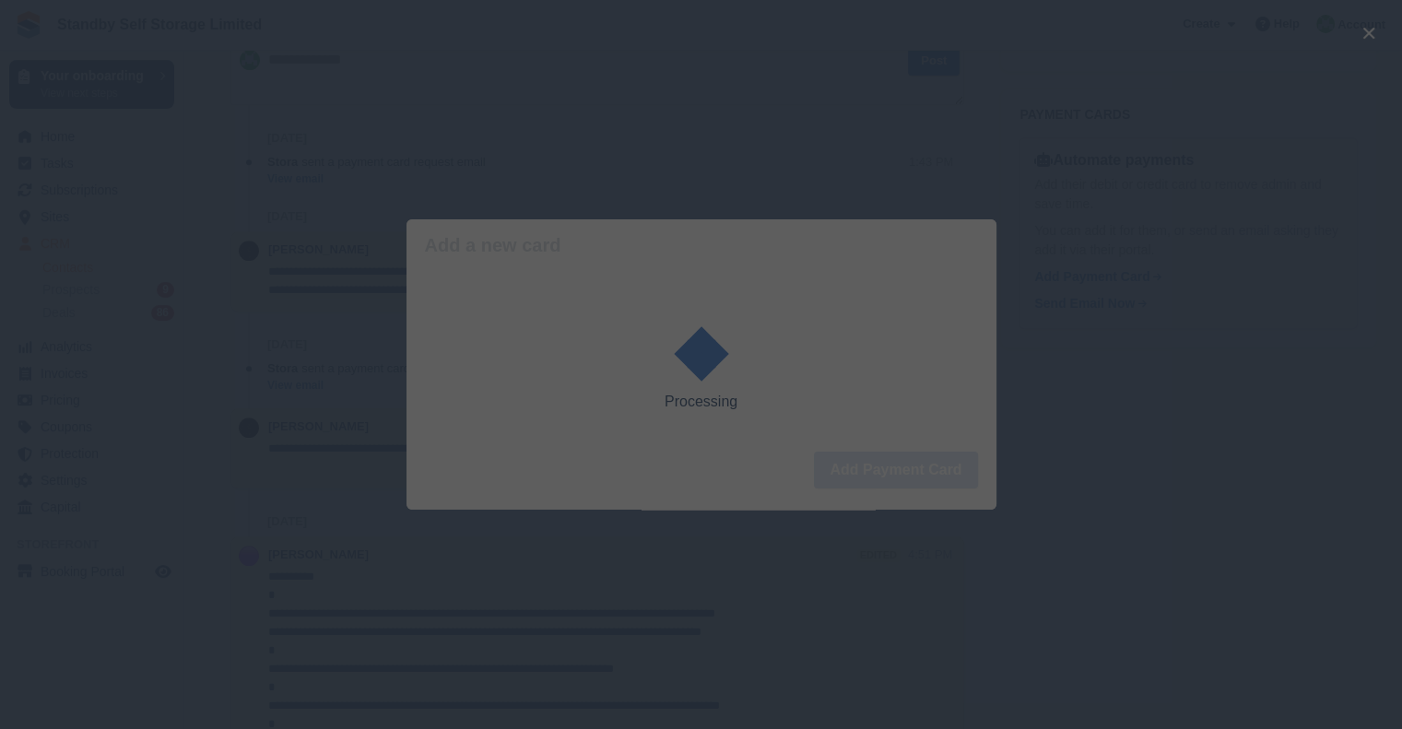
scroll to position [1198, 0]
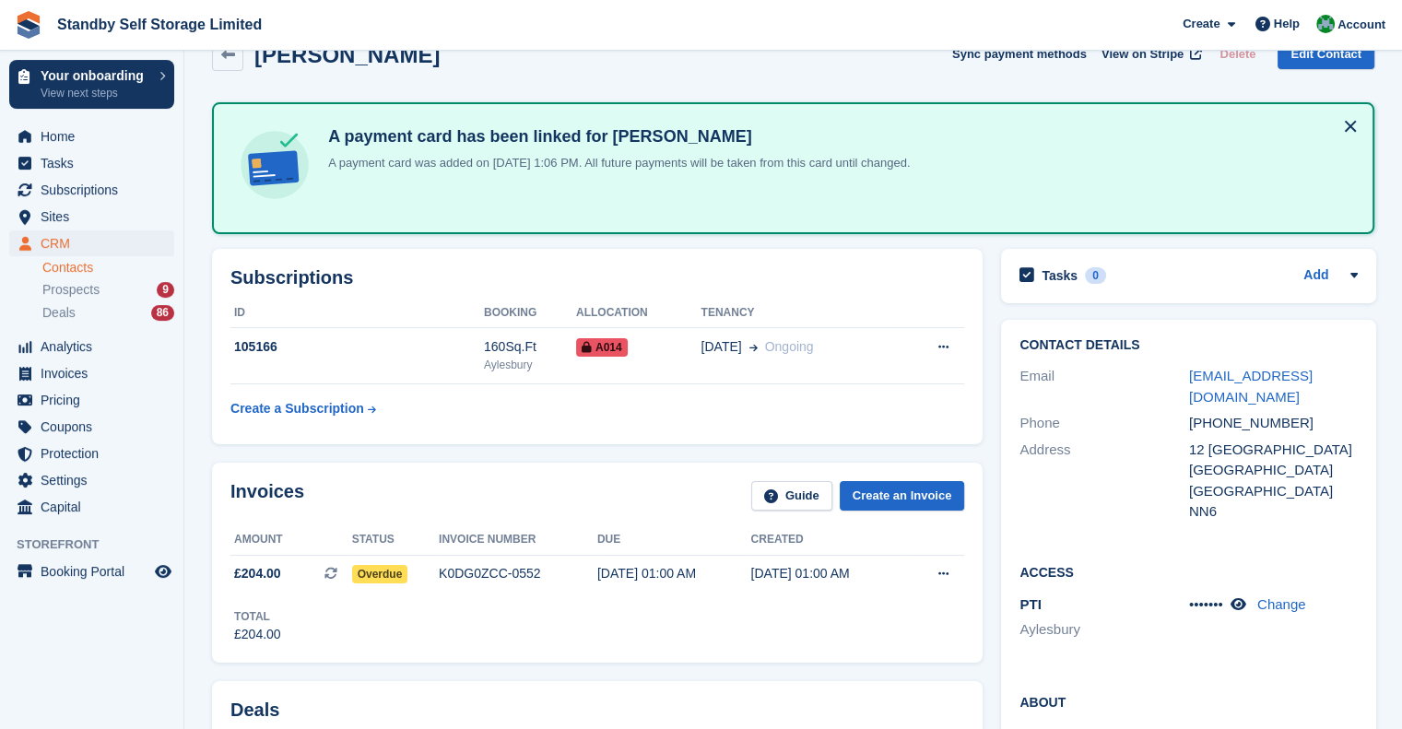
scroll to position [142, 0]
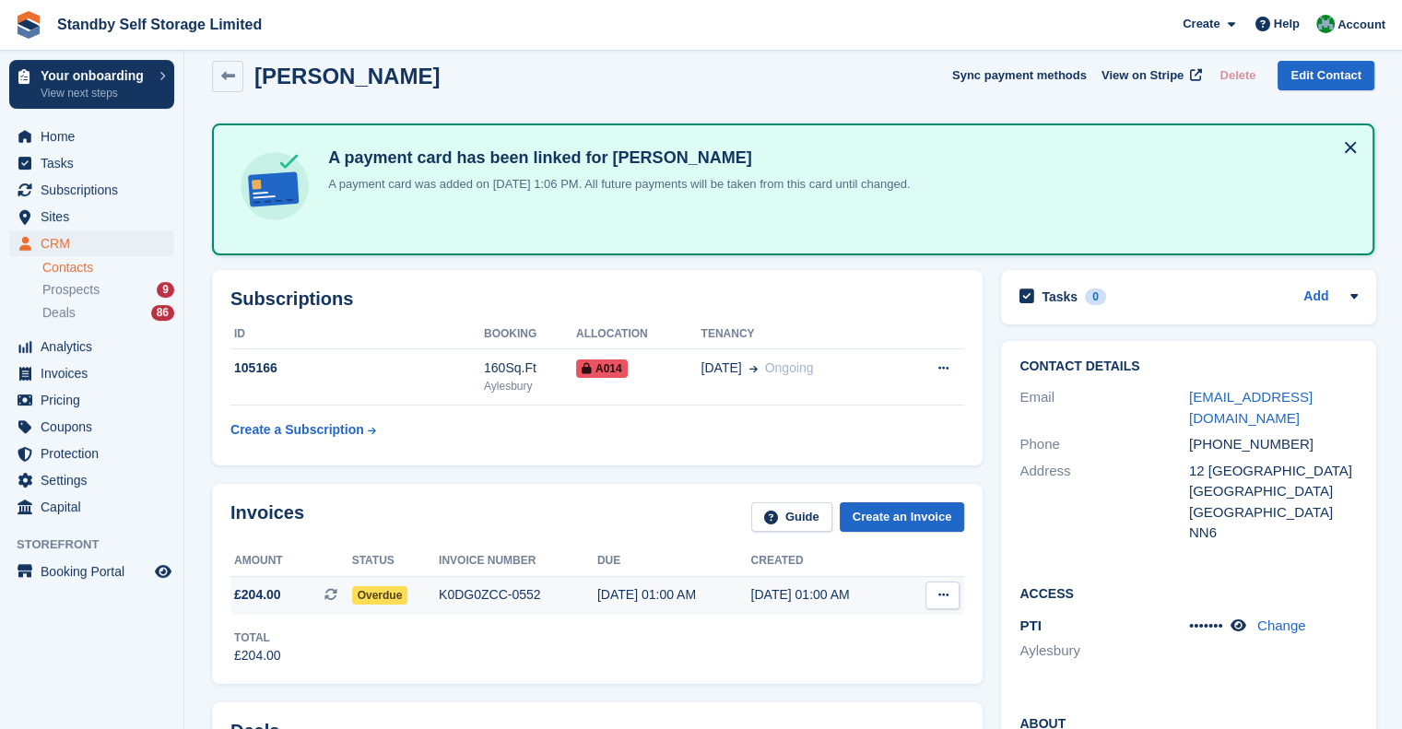
click at [559, 591] on div "K0DG0ZCC-0552" at bounding box center [518, 594] width 159 height 19
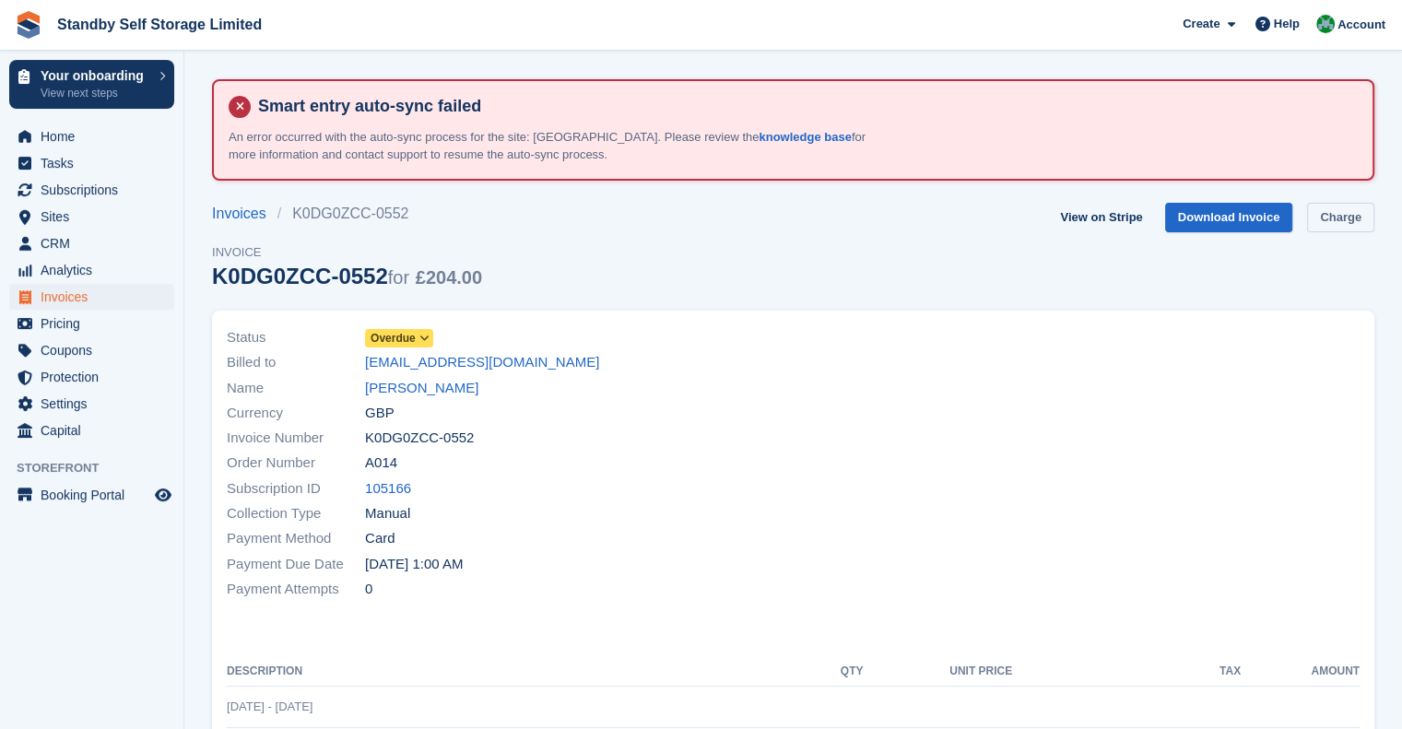
click at [1354, 213] on link "Charge" at bounding box center [1340, 218] width 67 height 30
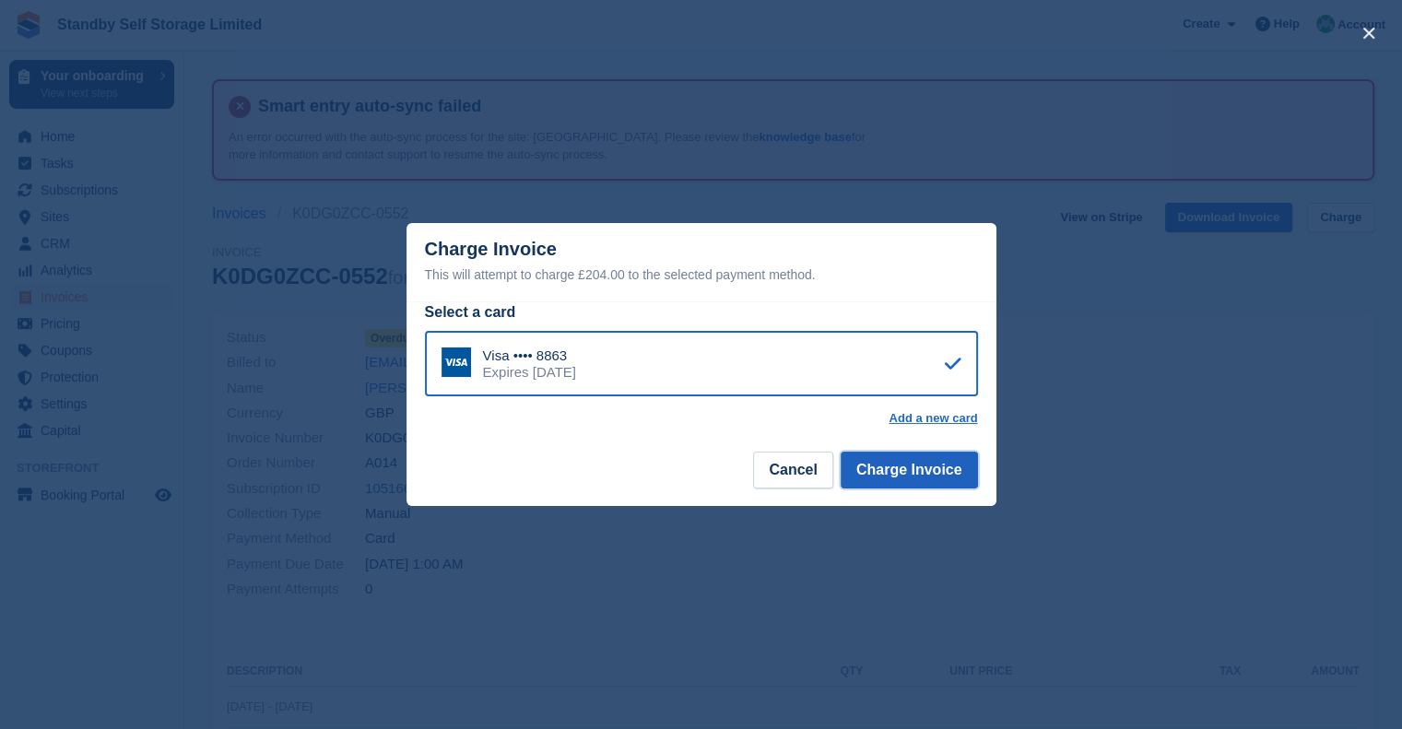
click at [907, 480] on button "Charge Invoice" at bounding box center [909, 470] width 137 height 37
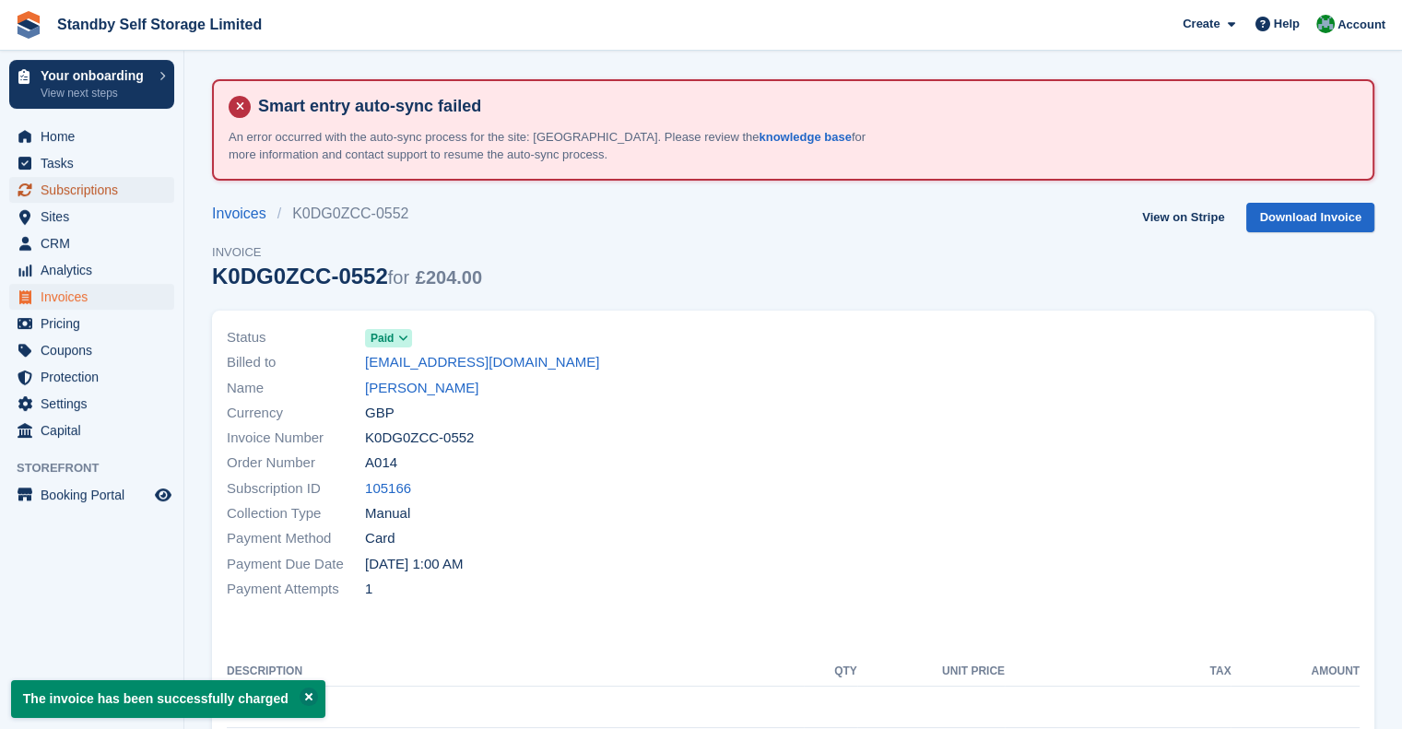
click at [85, 198] on span "Subscriptions" at bounding box center [96, 190] width 111 height 26
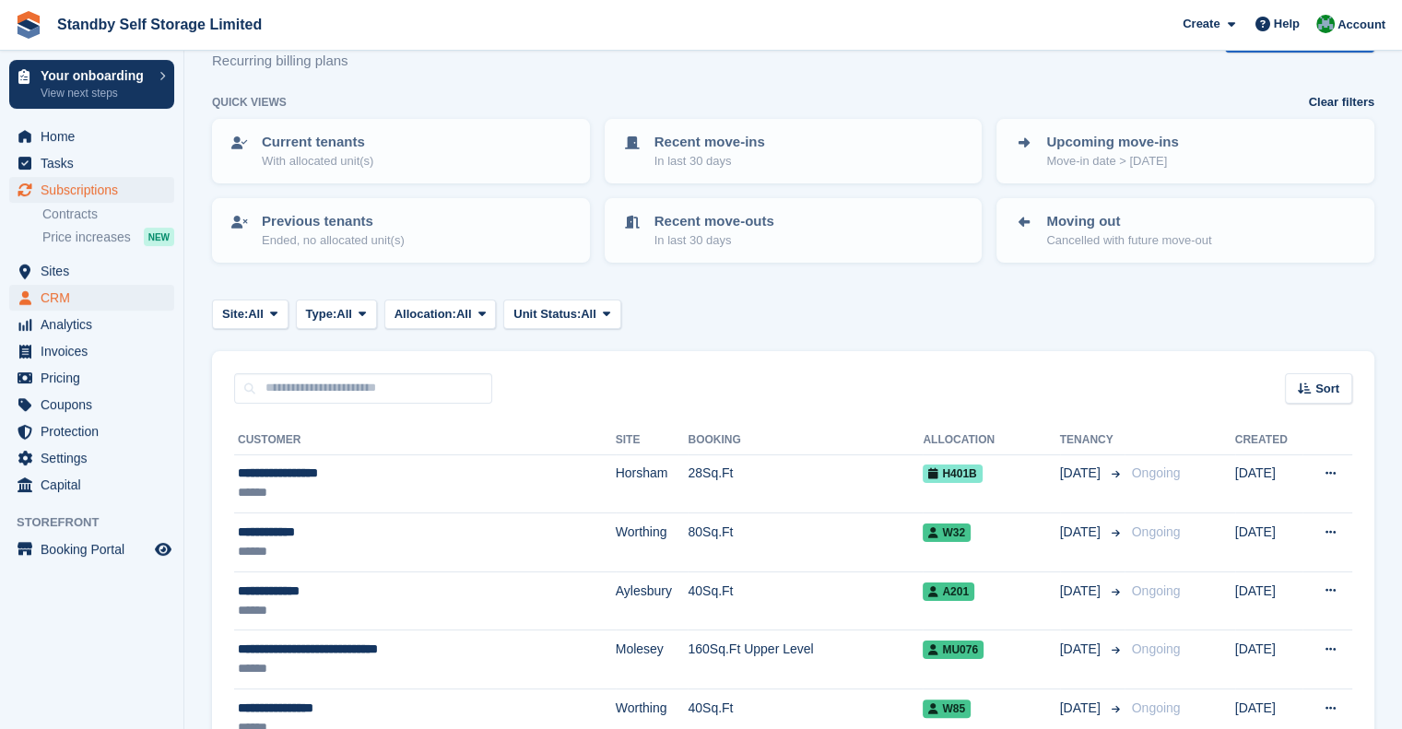
scroll to position [184, 0]
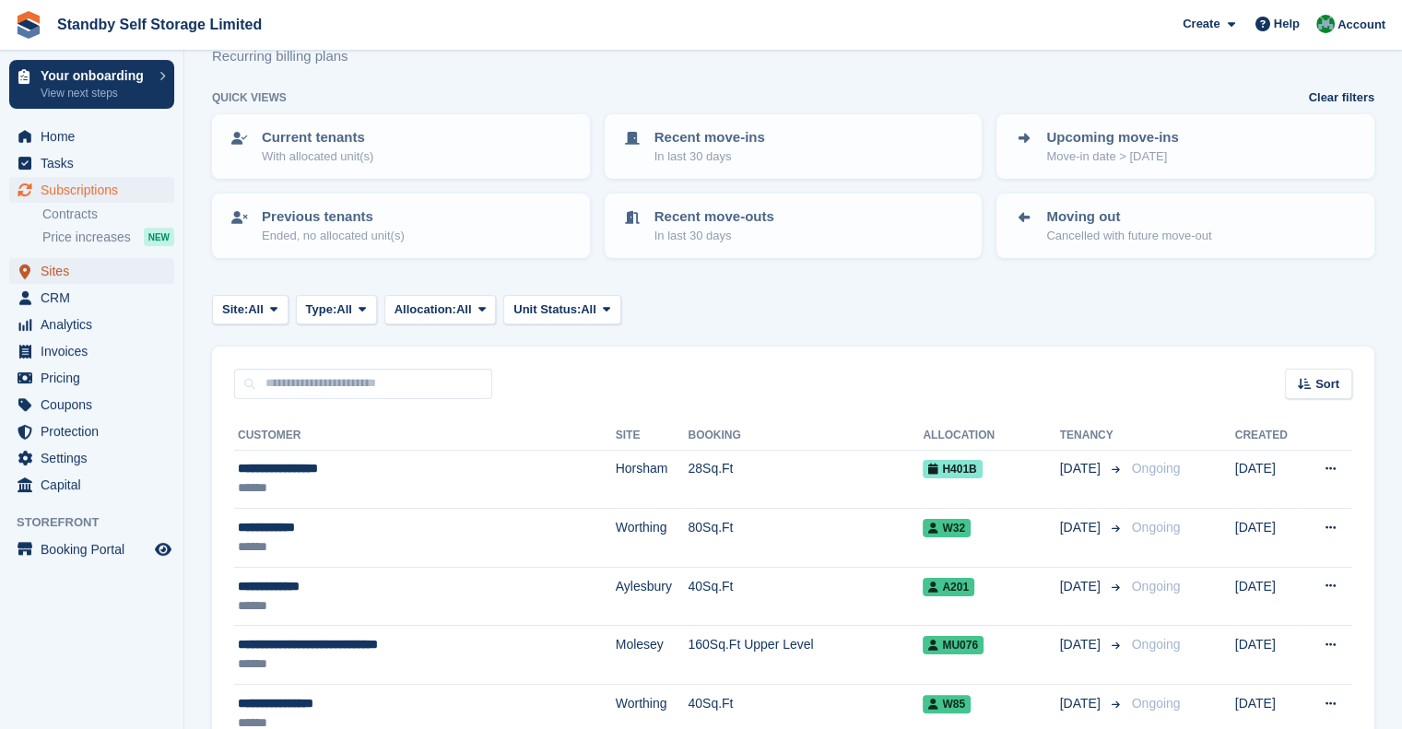
click at [85, 275] on span "Sites" at bounding box center [96, 271] width 111 height 26
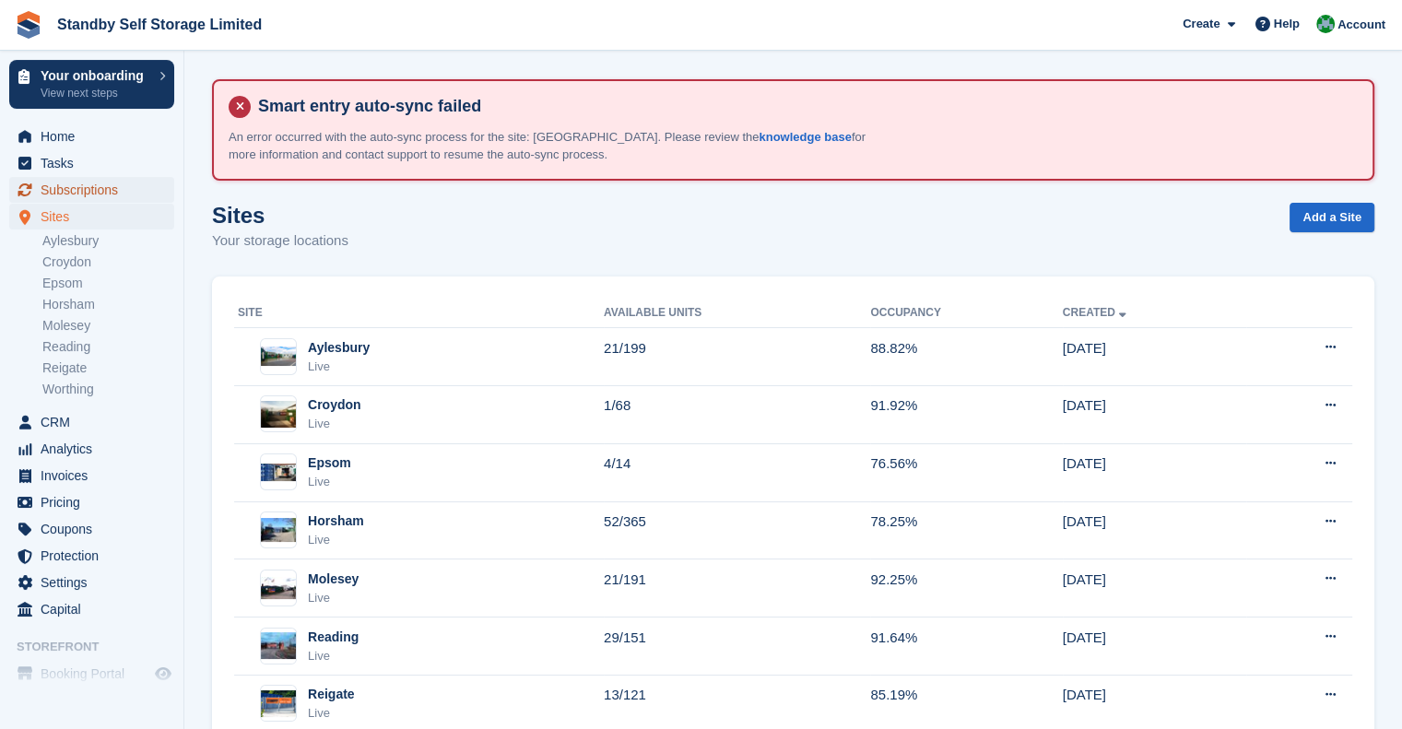
click at [111, 178] on span "Subscriptions" at bounding box center [96, 190] width 111 height 26
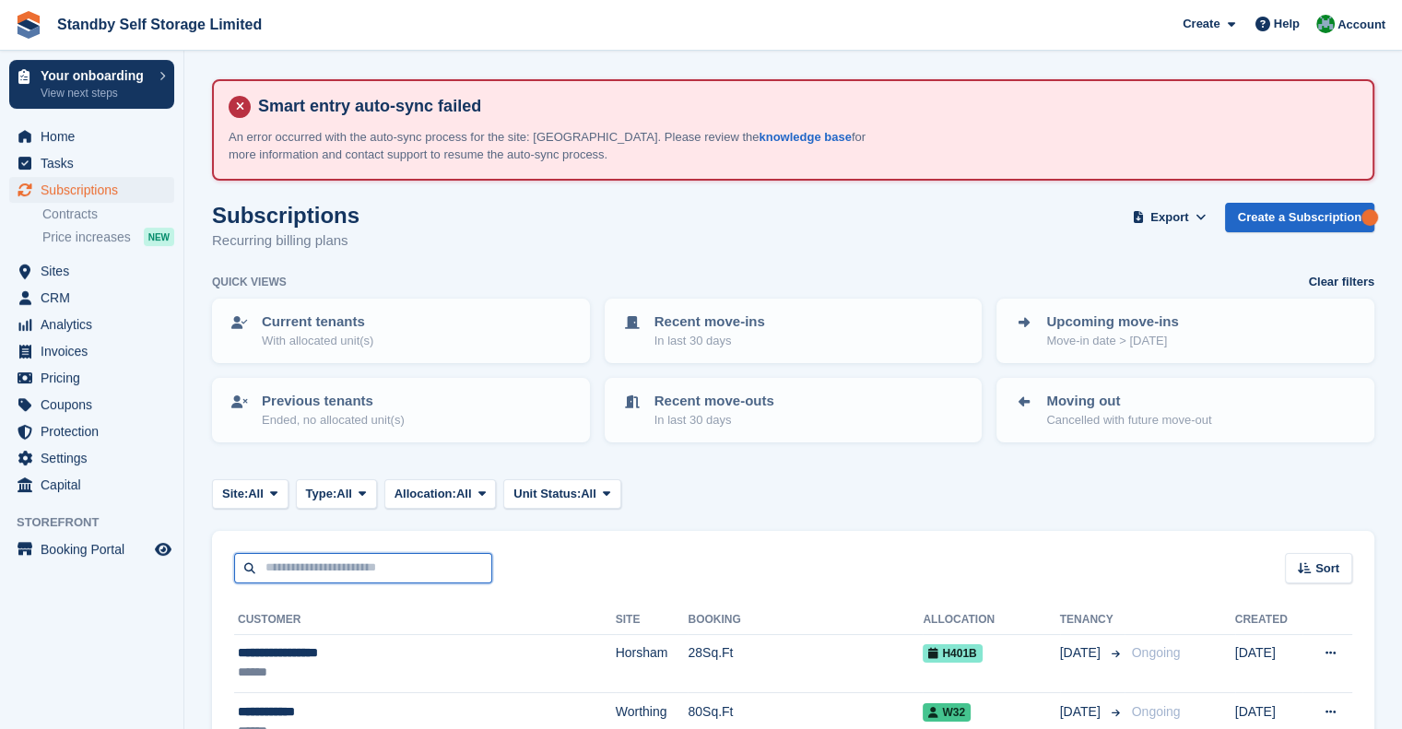
click at [302, 573] on input "text" at bounding box center [363, 568] width 258 height 30
type input "*****"
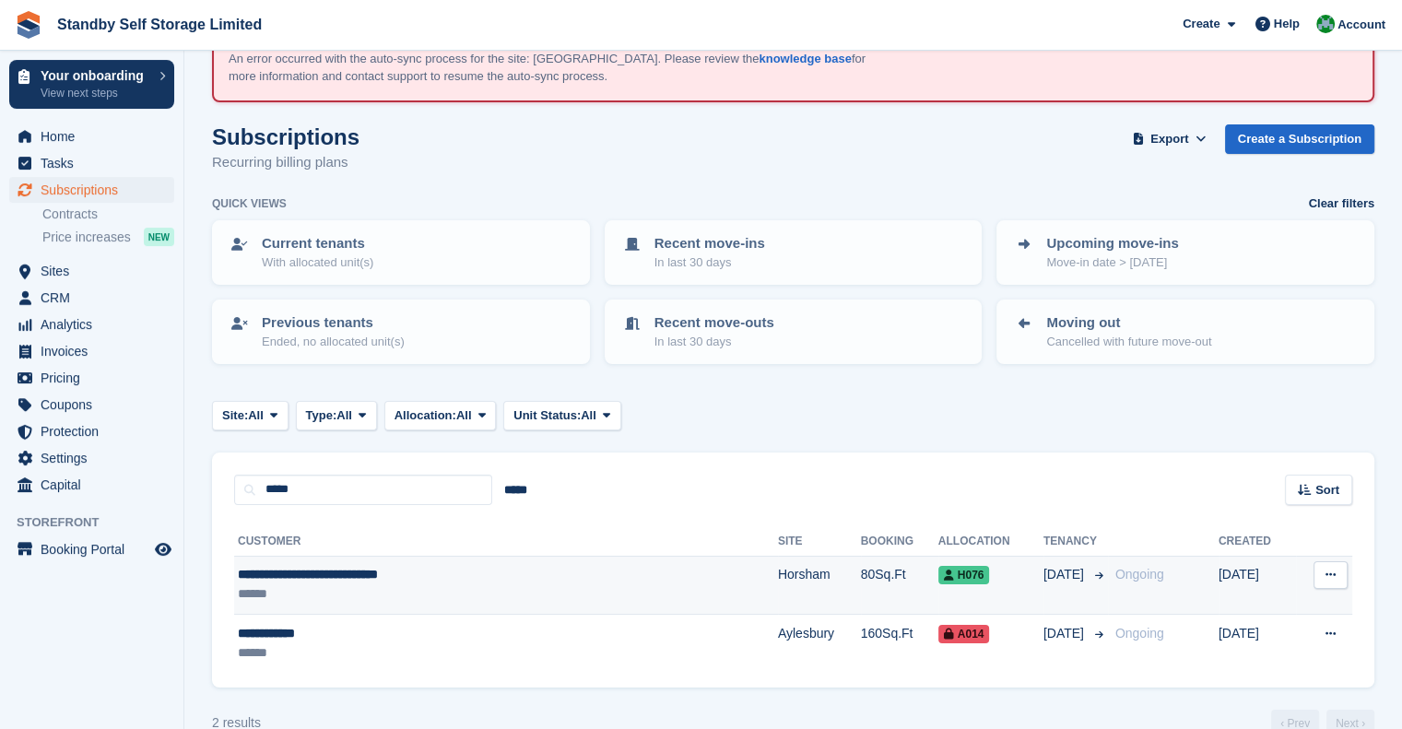
scroll to position [111, 0]
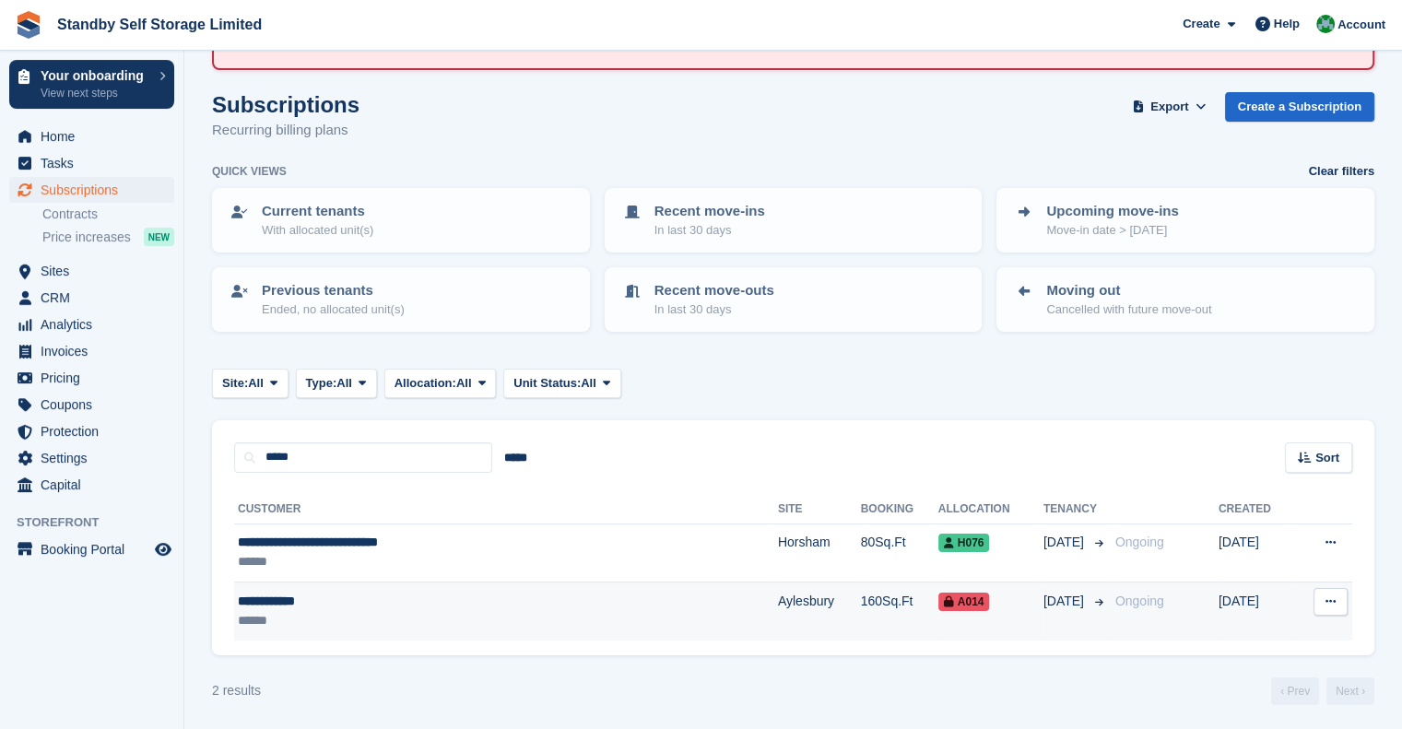
click at [387, 604] on div "**********" at bounding box center [421, 601] width 367 height 19
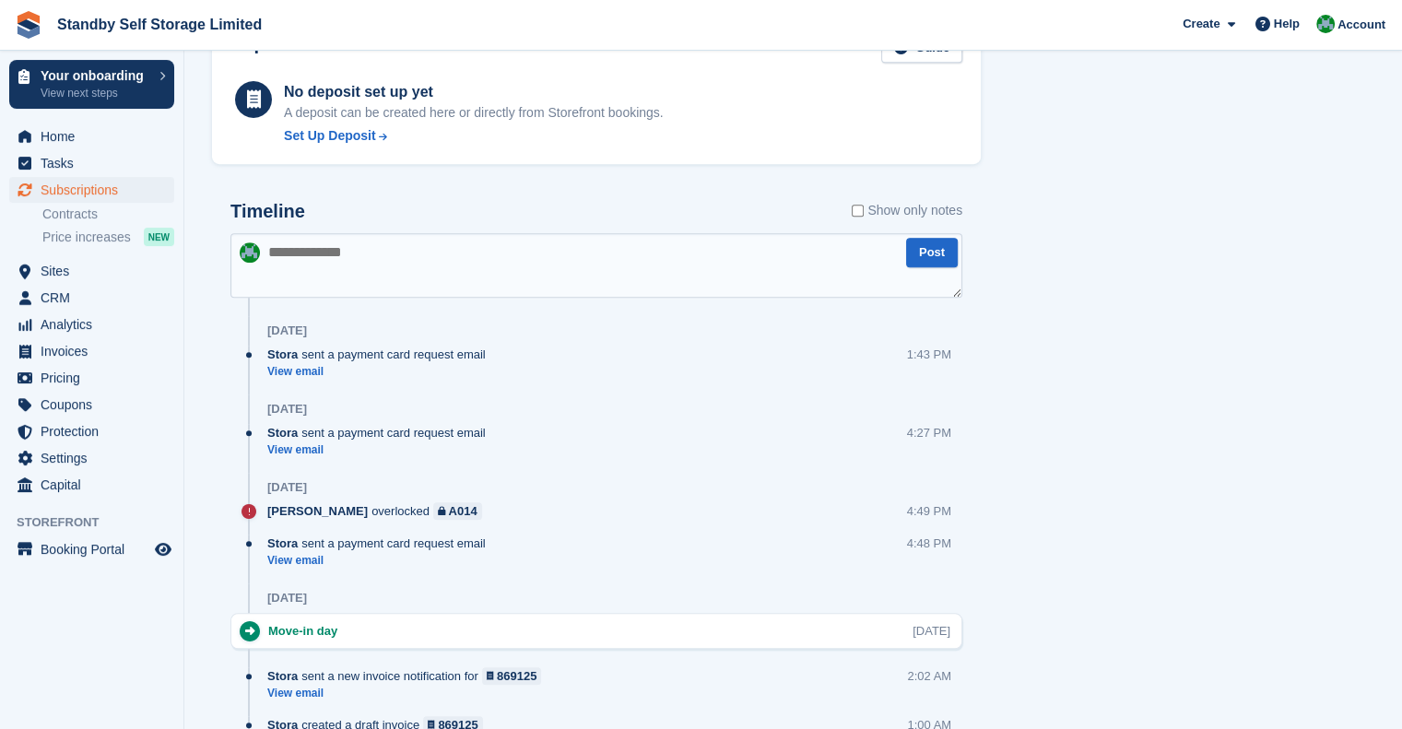
scroll to position [1014, 0]
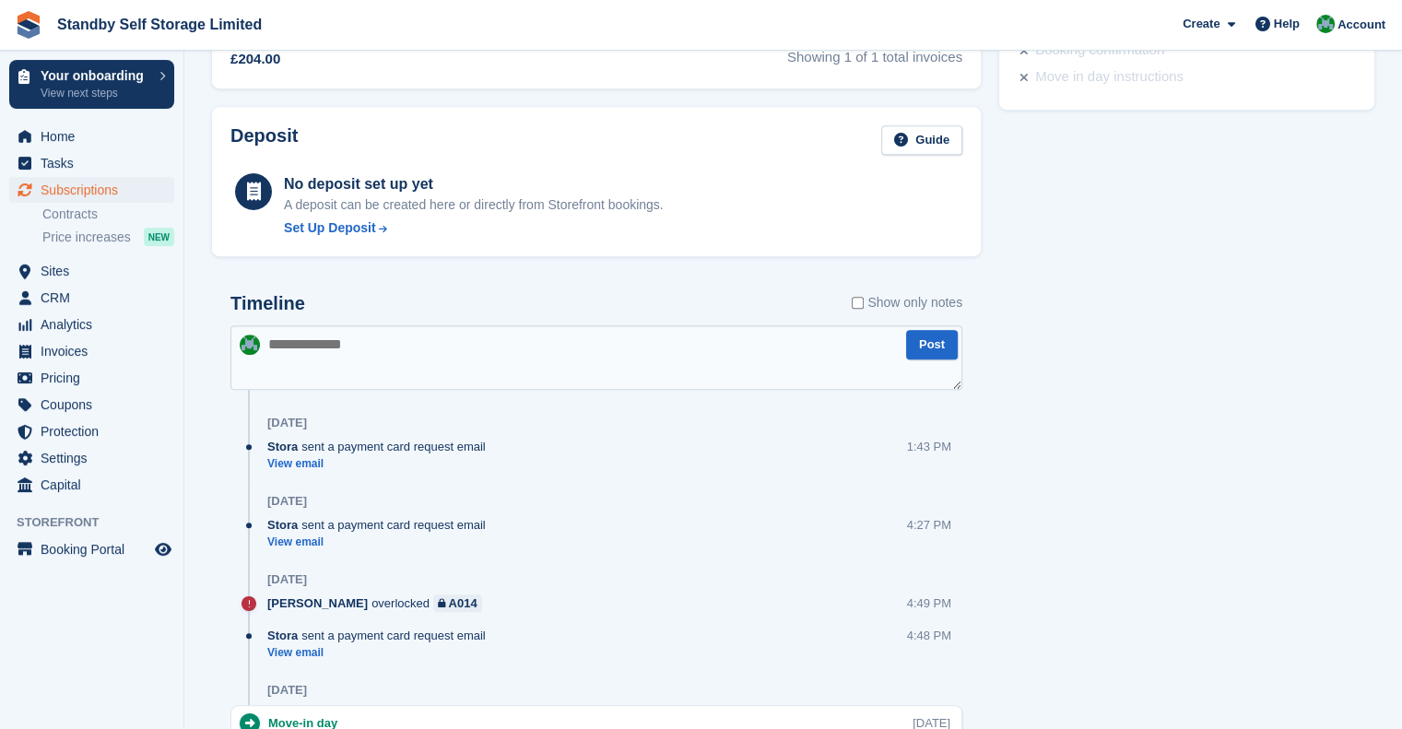
click at [442, 351] on textarea at bounding box center [596, 357] width 732 height 65
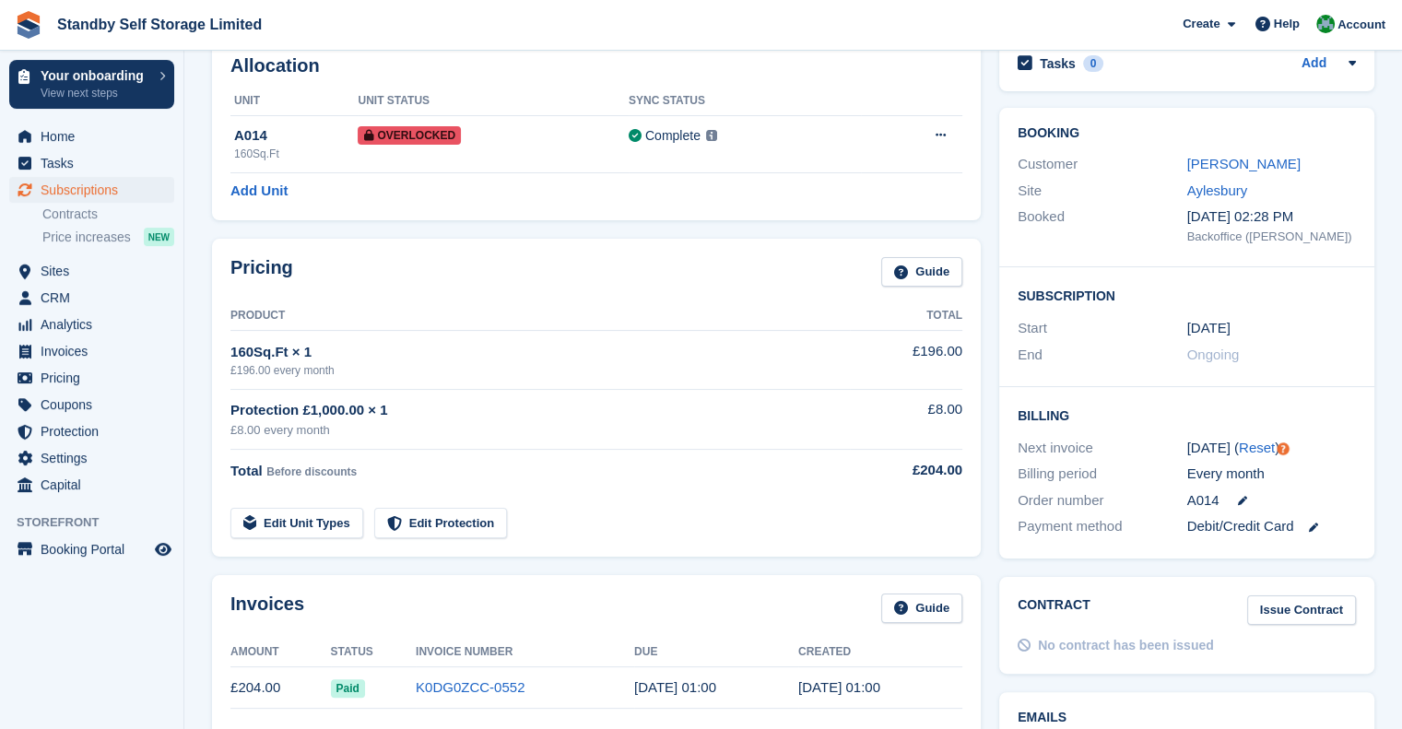
scroll to position [184, 0]
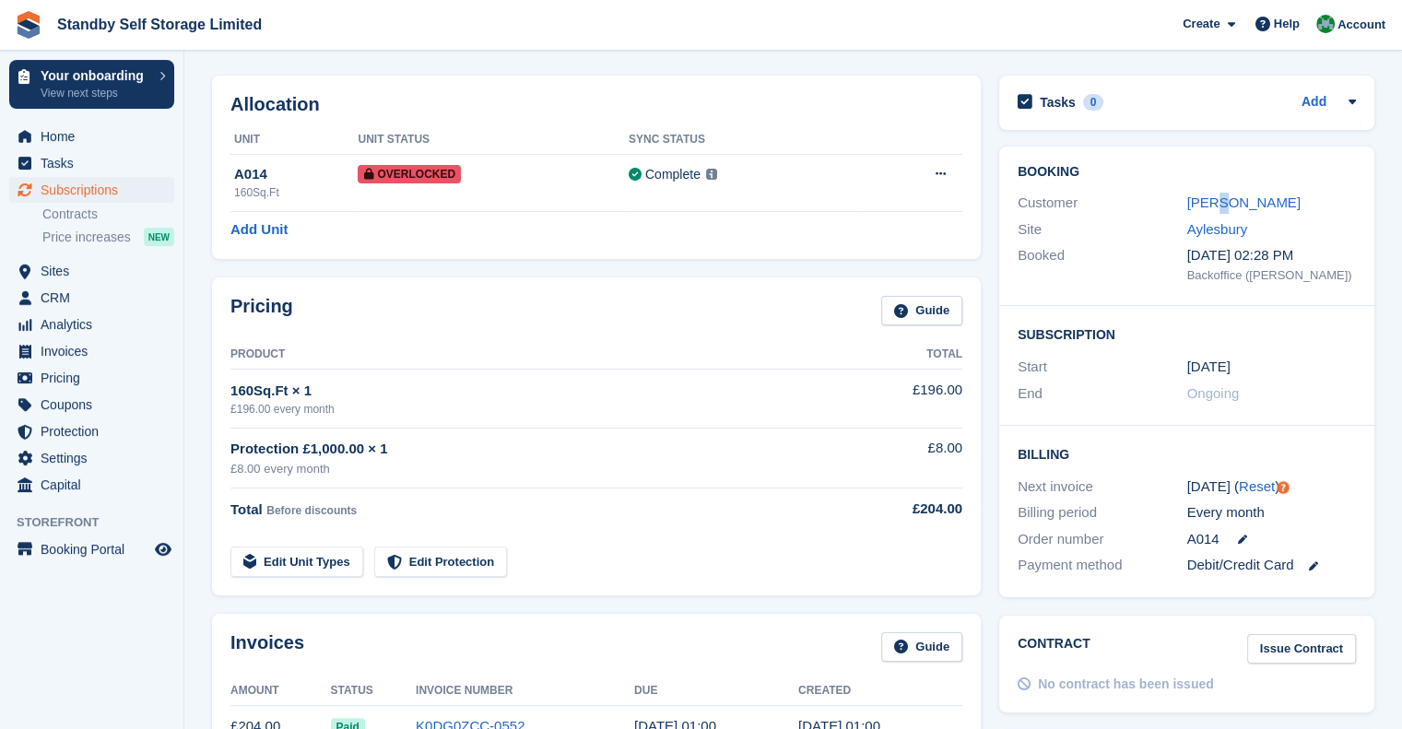
click at [1209, 190] on div "Customer Craig Morgan" at bounding box center [1187, 203] width 338 height 27
click at [1224, 209] on link "Craig Morgan" at bounding box center [1243, 202] width 113 height 16
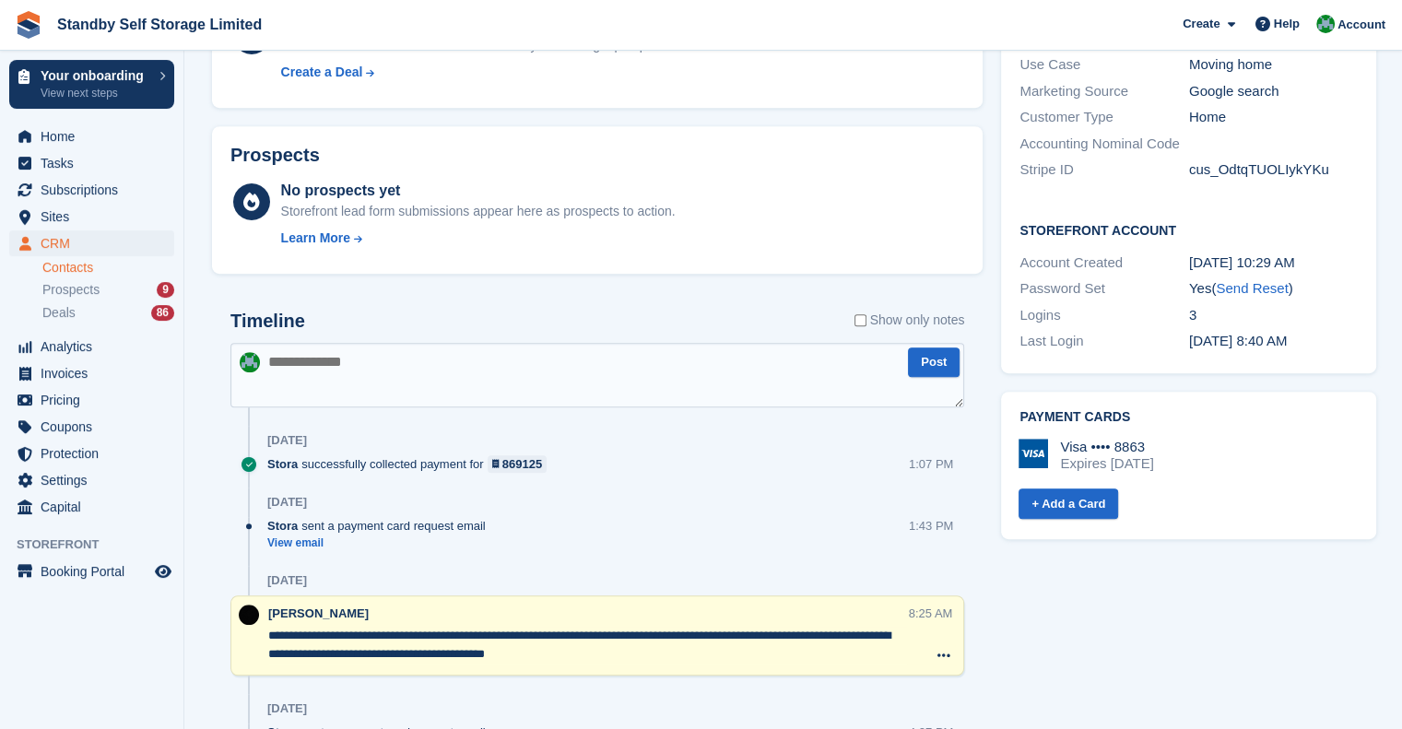
scroll to position [1106, 0]
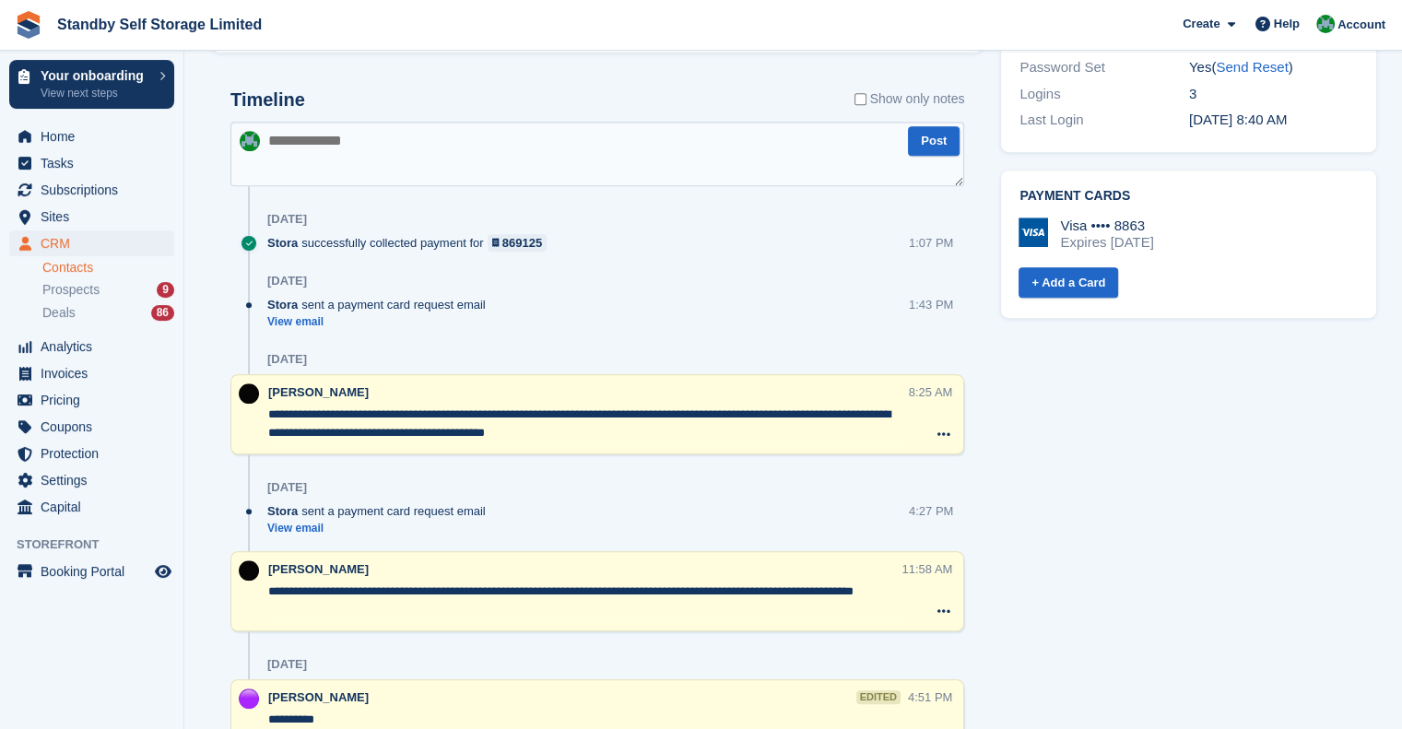
click at [372, 151] on textarea at bounding box center [597, 154] width 734 height 65
type textarea "**********"
click at [924, 147] on button "Post" at bounding box center [934, 141] width 52 height 30
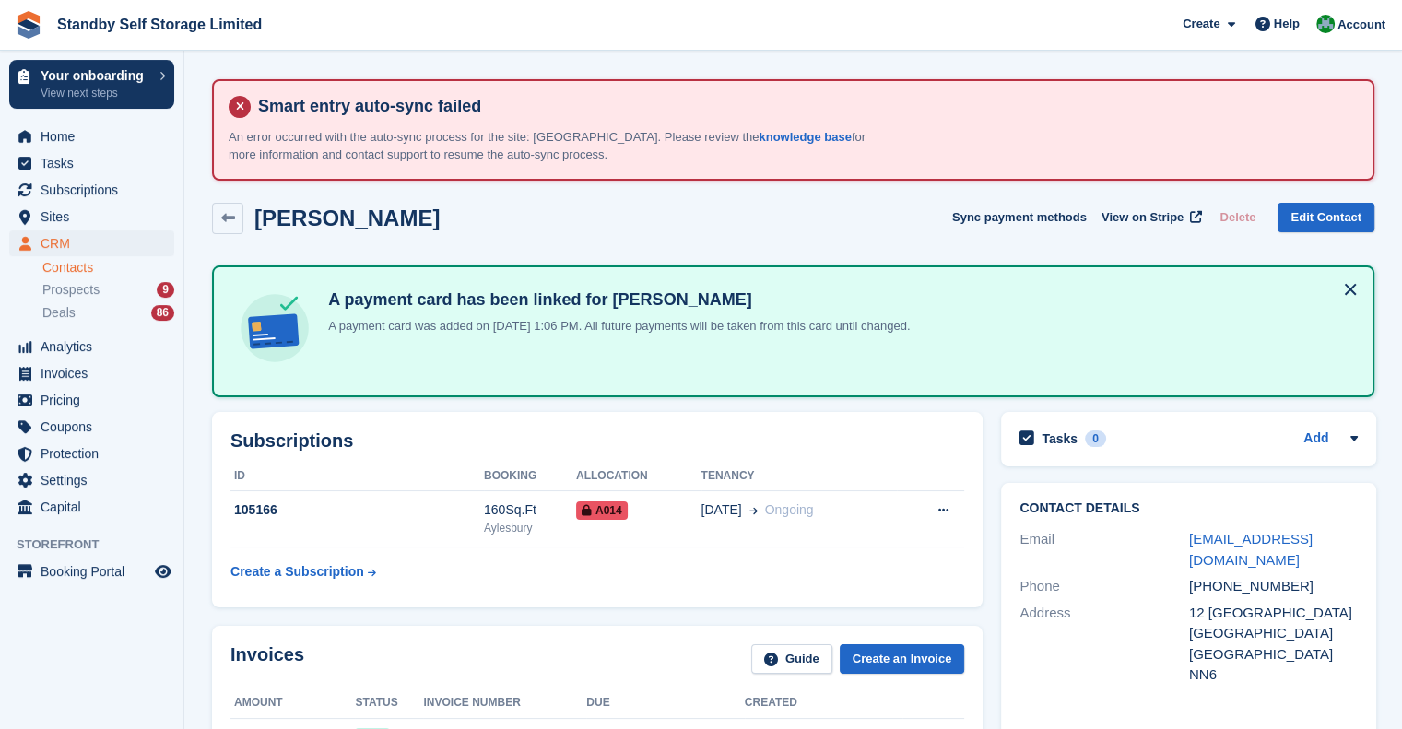
scroll to position [0, 0]
drag, startPoint x: 389, startPoint y: 221, endPoint x: 254, endPoint y: 228, distance: 134.7
click at [254, 228] on div "Craig Morgan Sync payment methods View on Stripe Delete Edit Contact" at bounding box center [793, 218] width 1162 height 31
copy h2 "[PERSON_NAME]"
click at [74, 191] on span "Subscriptions" at bounding box center [96, 190] width 111 height 26
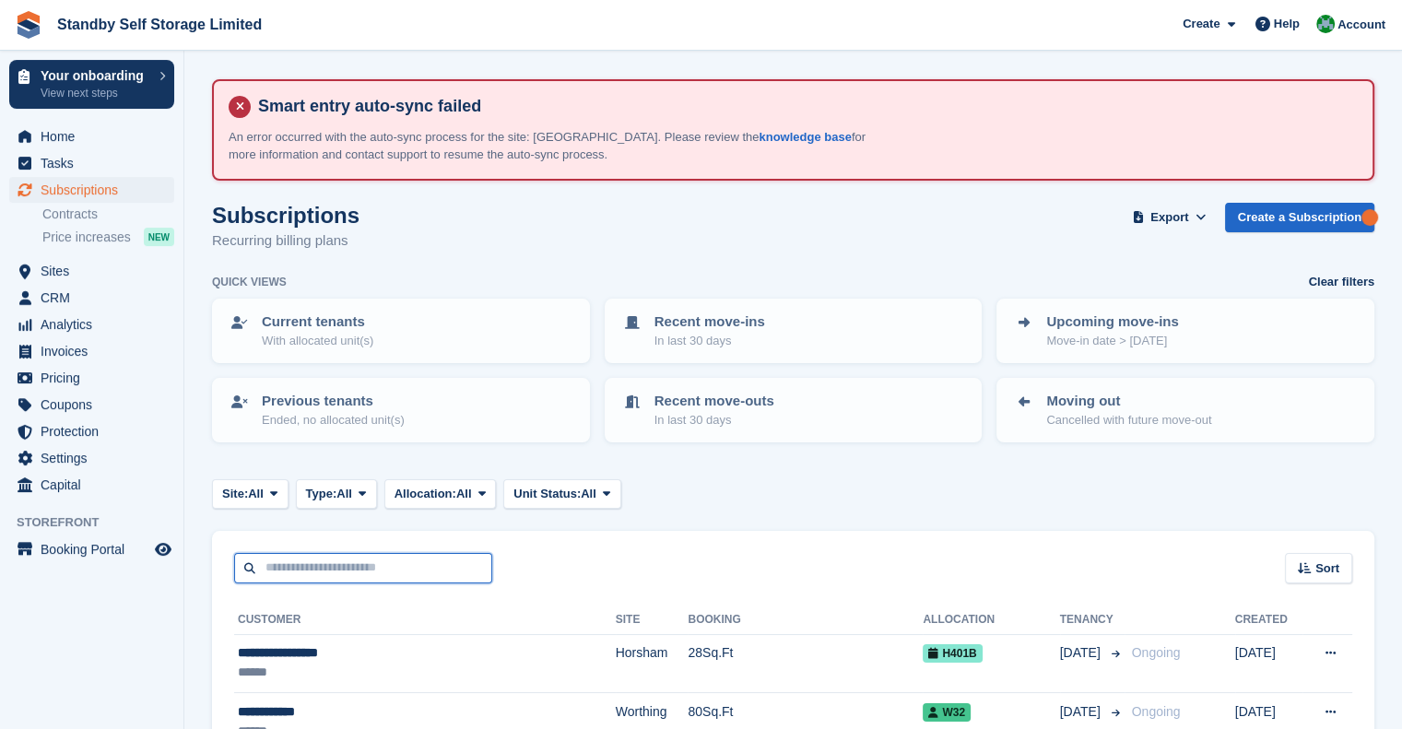
click at [354, 571] on input "text" at bounding box center [363, 568] width 258 height 30
paste input "**********"
type input "**********"
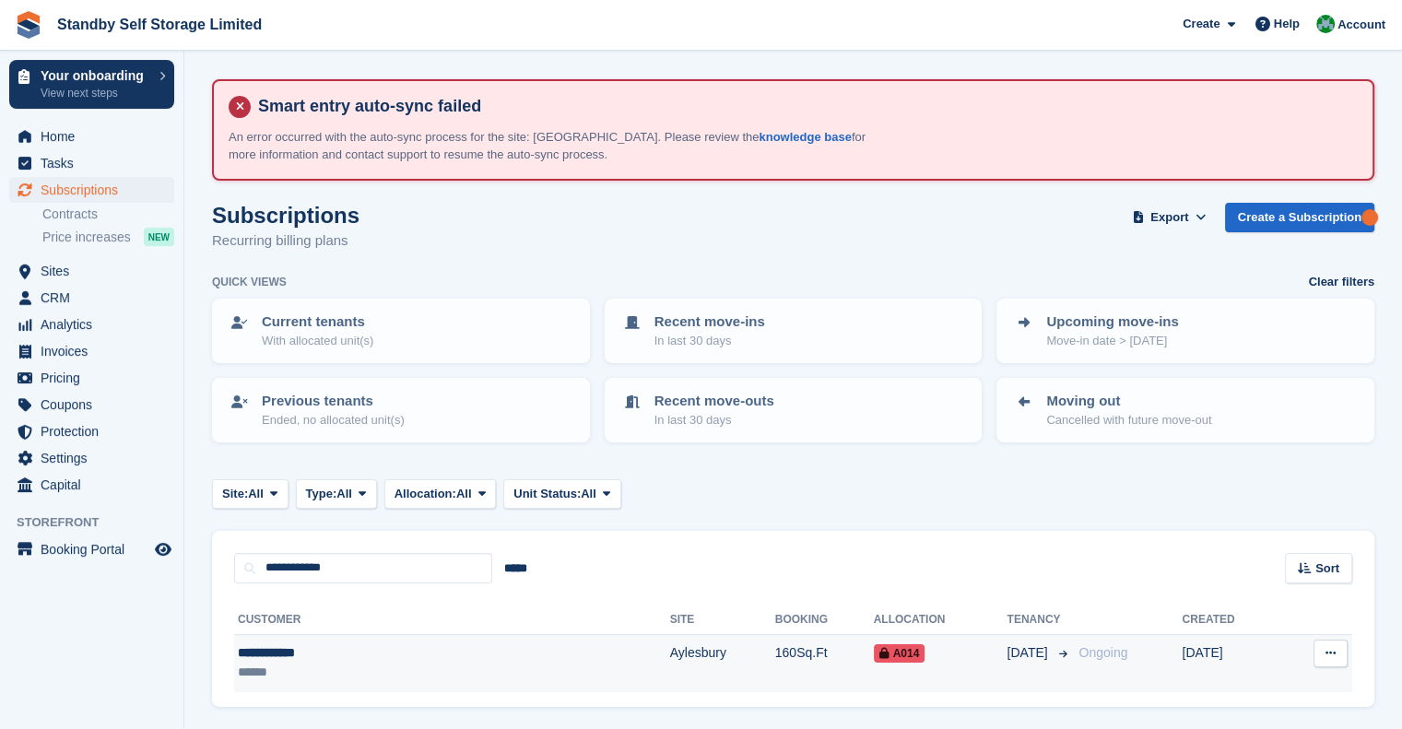
click at [361, 663] on div "******" at bounding box center [353, 672] width 230 height 19
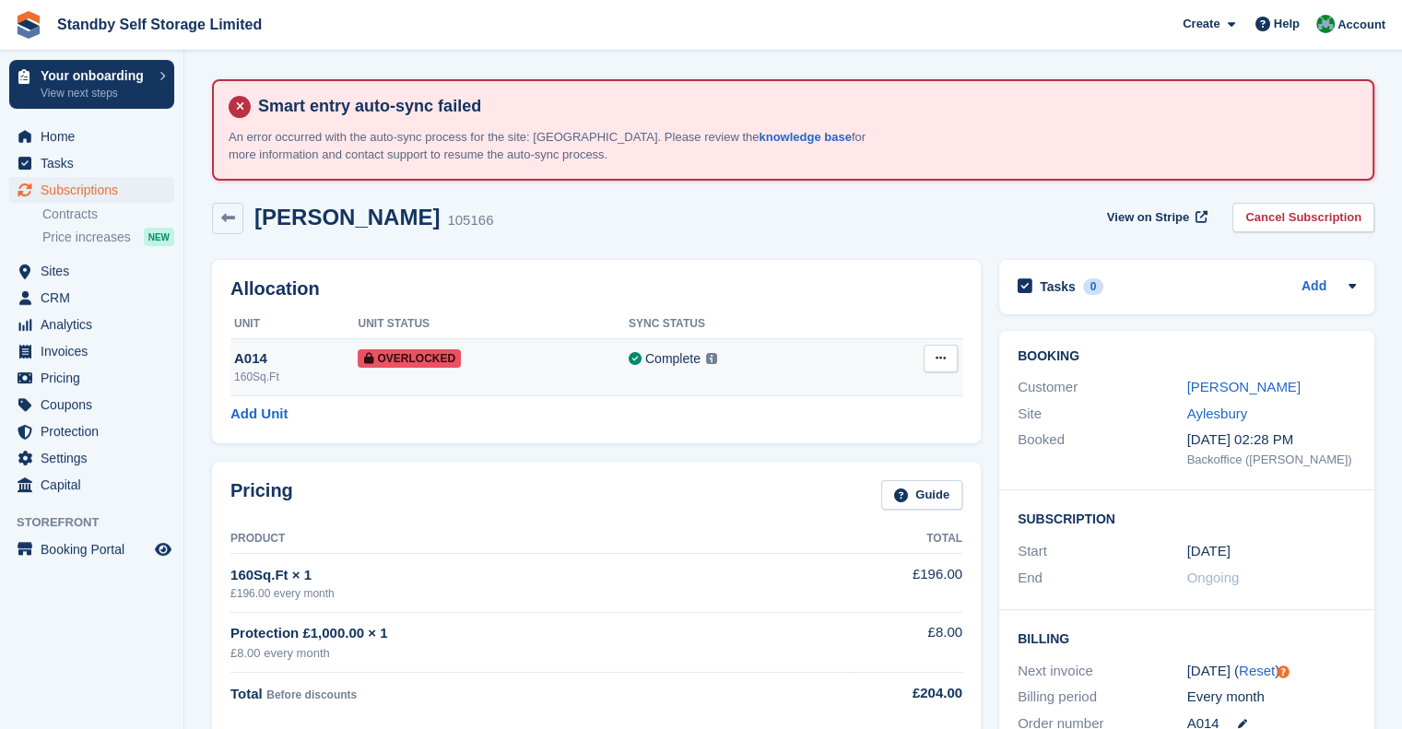
click at [944, 358] on icon at bounding box center [941, 358] width 10 height 12
click at [889, 394] on p "Remove Overlock" at bounding box center [869, 395] width 160 height 24
